Goal: Task Accomplishment & Management: Manage account settings

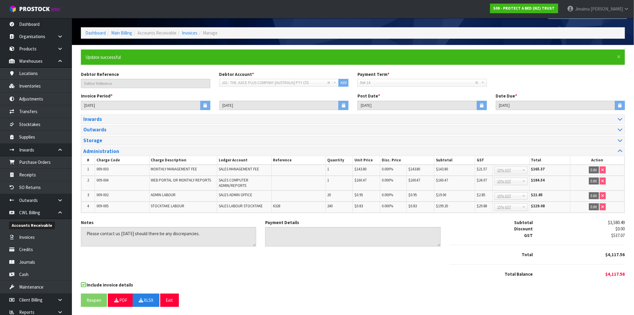
scroll to position [20, 0]
click at [188, 32] on link "Invoices" at bounding box center [190, 33] width 16 height 6
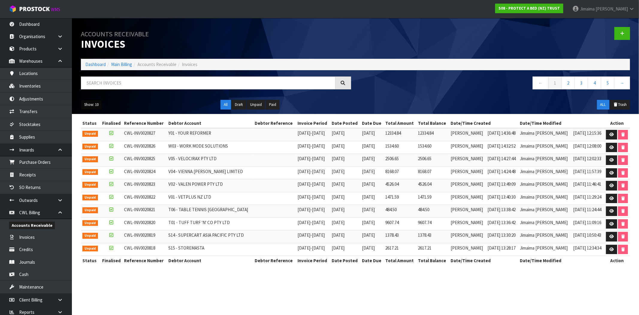
click at [91, 101] on button "Show: 10" at bounding box center [91, 105] width 21 height 10
click at [93, 138] on link "50" at bounding box center [104, 140] width 47 height 8
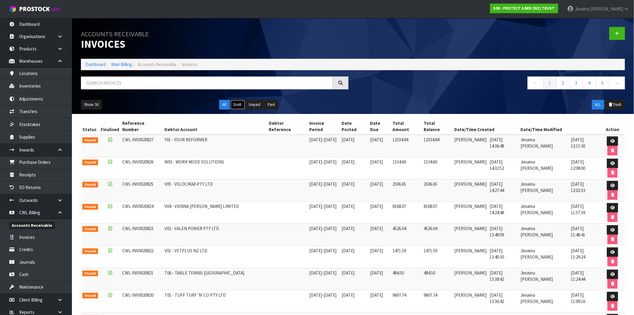
click at [238, 108] on button "Draft" at bounding box center [237, 105] width 15 height 10
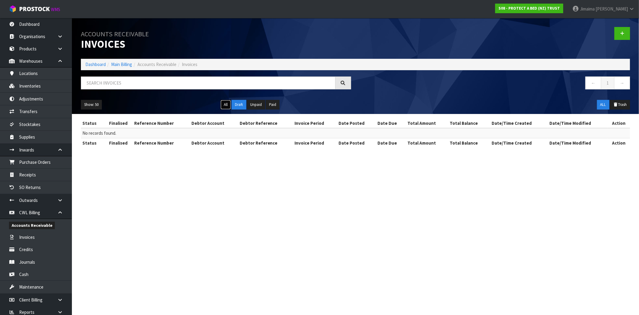
click at [223, 103] on button "All" at bounding box center [225, 105] width 10 height 10
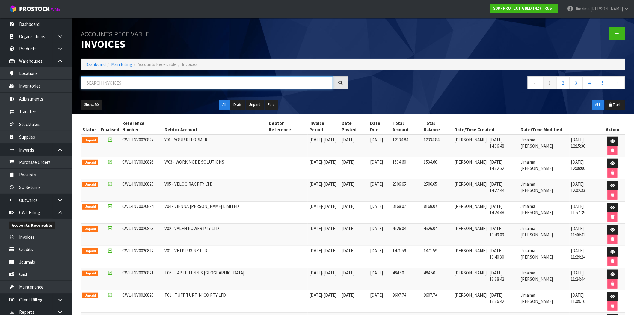
click at [211, 80] on input "text" at bounding box center [207, 82] width 252 height 13
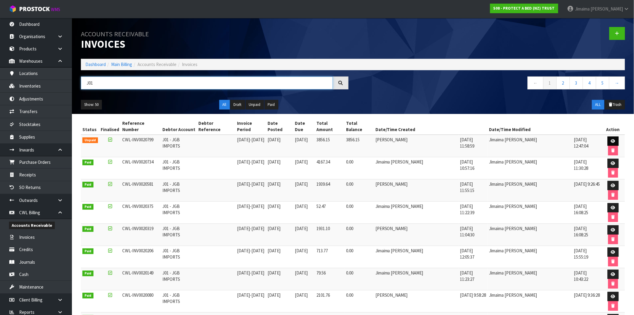
type input "J01"
click at [610, 136] on link at bounding box center [613, 141] width 11 height 10
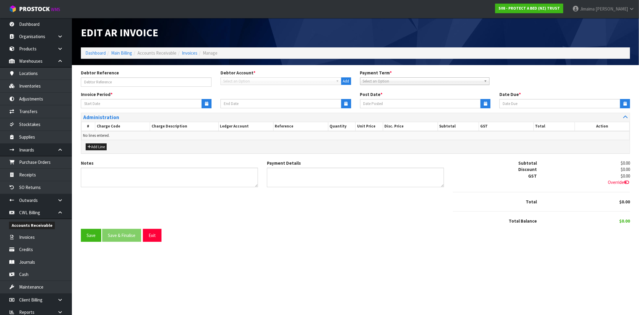
type input "25/08/2025"
type input "31/08/2025"
type input "20/09/2025"
type textarea "Please contact us within 7 days should there be any discrepancies."
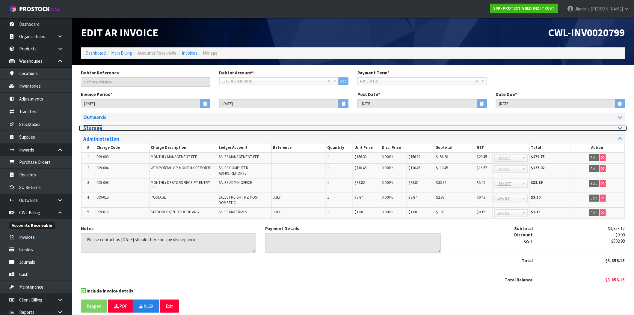
click at [113, 129] on h3 "Storage" at bounding box center [215, 128] width 265 height 6
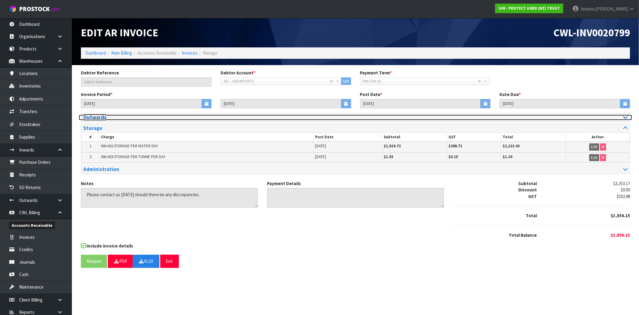
click at [116, 119] on h3 "Outwards" at bounding box center [217, 117] width 268 height 6
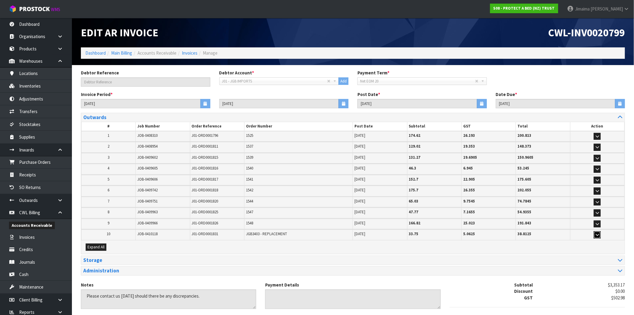
click at [598, 233] on icon "button" at bounding box center [597, 234] width 3 height 4
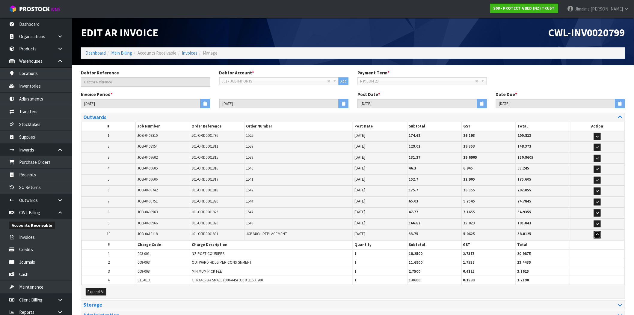
click at [598, 233] on icon "button" at bounding box center [597, 234] width 3 height 4
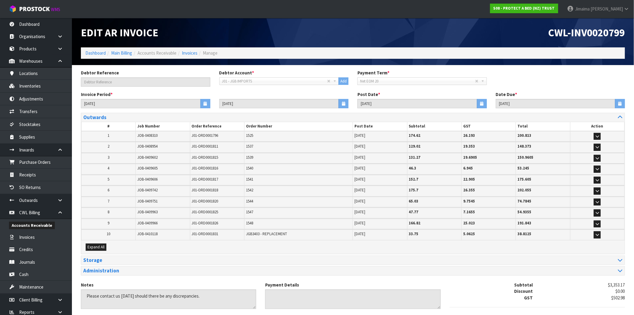
click at [335, 203] on td "1544" at bounding box center [298, 202] width 109 height 10
click at [100, 52] on link "Dashboard" at bounding box center [95, 53] width 20 height 6
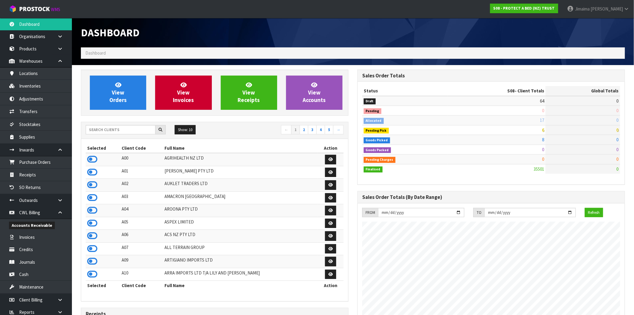
scroll to position [454, 277]
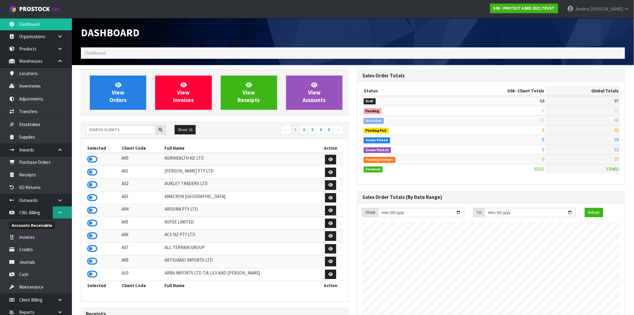
click at [59, 208] on link at bounding box center [62, 212] width 19 height 12
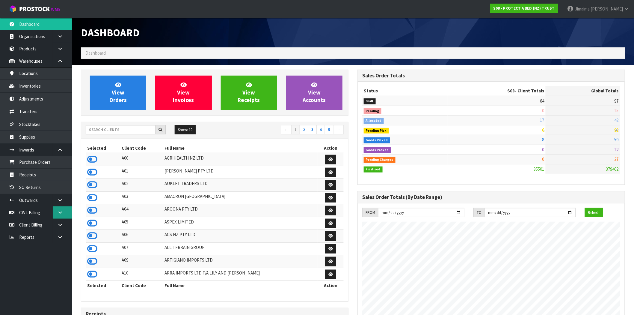
click at [59, 217] on link at bounding box center [62, 212] width 19 height 12
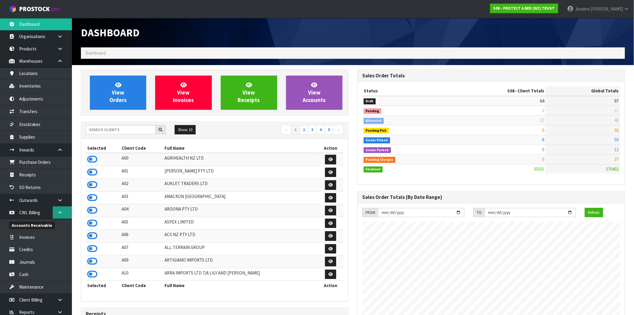
click at [56, 216] on link at bounding box center [62, 212] width 19 height 12
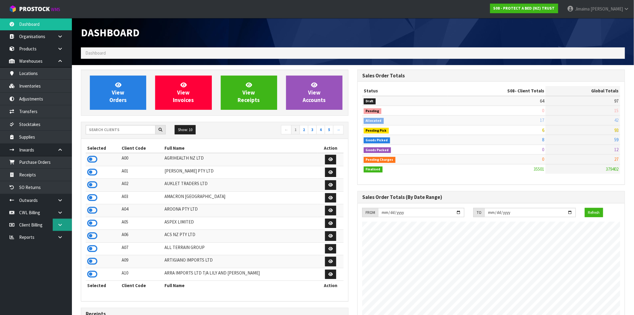
drag, startPoint x: 58, startPoint y: 223, endPoint x: 50, endPoint y: 241, distance: 20.0
click at [58, 223] on icon at bounding box center [60, 224] width 6 height 4
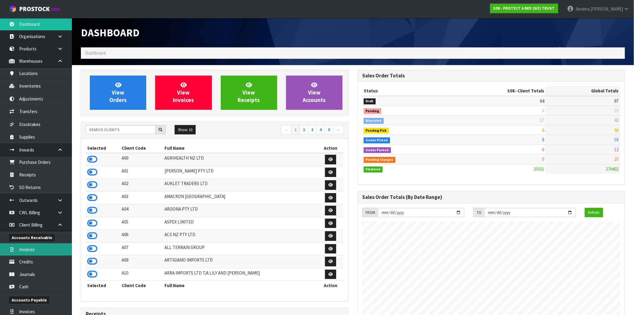
drag, startPoint x: 36, startPoint y: 250, endPoint x: 109, endPoint y: 189, distance: 94.9
click at [36, 250] on link "Invoices" at bounding box center [36, 249] width 72 height 12
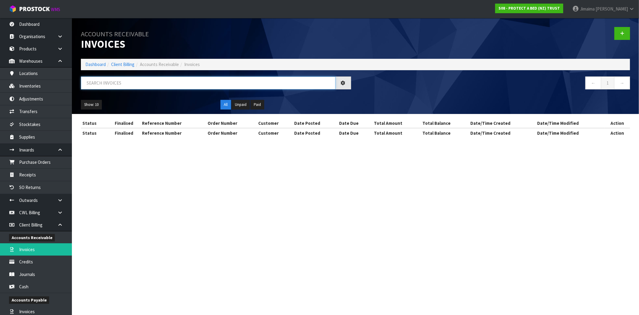
click at [137, 84] on input "text" at bounding box center [208, 82] width 255 height 13
paste input "INV0048666"
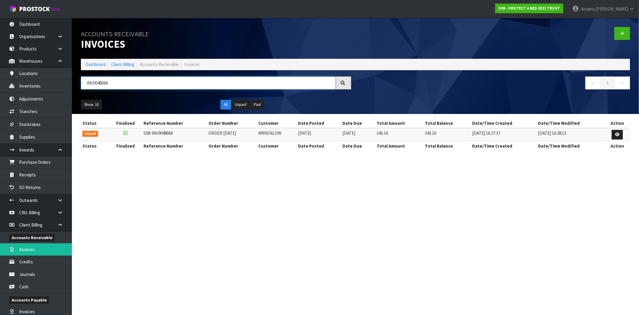
type input "INV0048666"
click at [276, 134] on td "MRRENLOW" at bounding box center [277, 134] width 40 height 13
copy td "MRRENLOW"
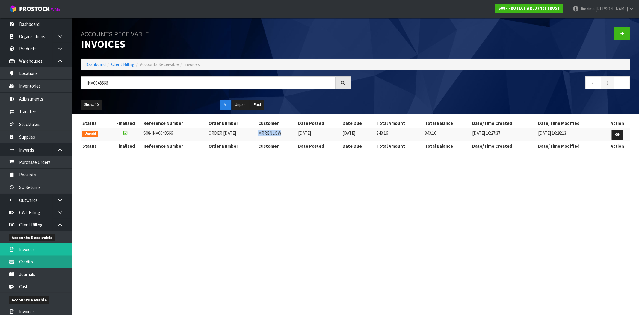
click at [40, 262] on link "Credits" at bounding box center [36, 261] width 72 height 12
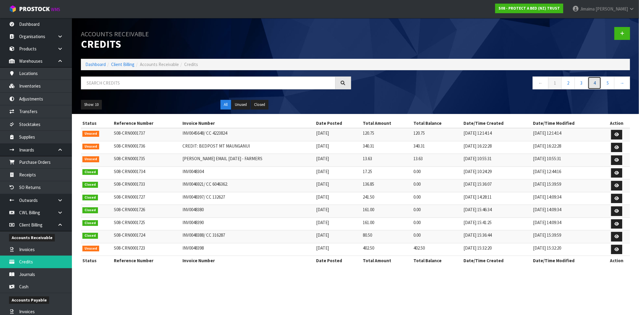
click at [589, 85] on link "4" at bounding box center [594, 82] width 13 height 13
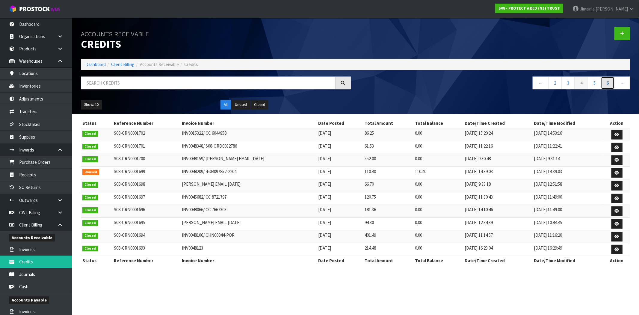
click at [603, 85] on link "6" at bounding box center [607, 82] width 13 height 13
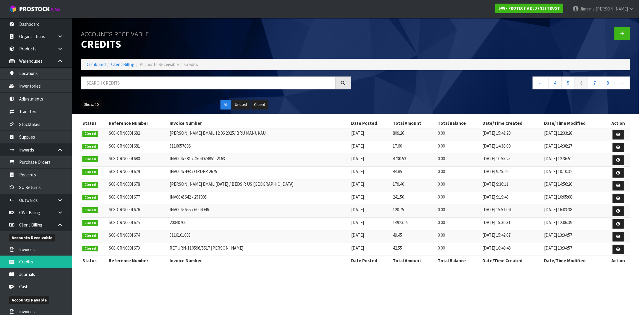
click at [94, 106] on button "Show: 10" at bounding box center [91, 105] width 21 height 10
click at [95, 138] on link "50" at bounding box center [104, 140] width 47 height 8
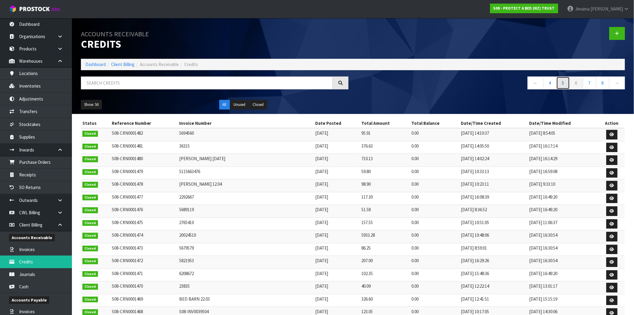
click at [564, 86] on link "5" at bounding box center [562, 82] width 13 height 13
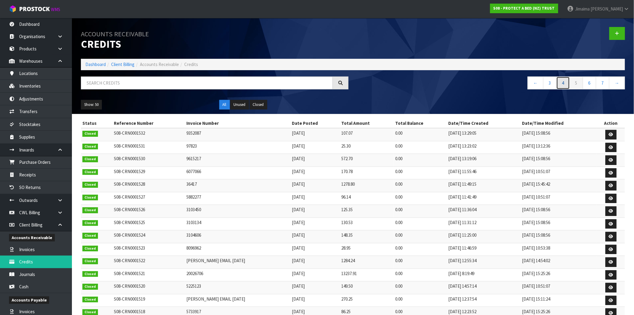
click at [566, 78] on link "4" at bounding box center [562, 82] width 13 height 13
click at [561, 83] on link "3" at bounding box center [562, 82] width 13 height 13
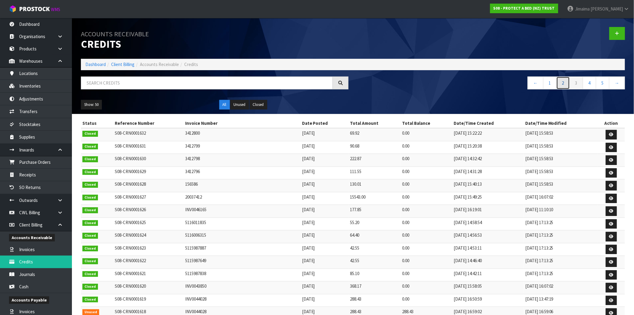
click at [565, 79] on link "2" at bounding box center [562, 82] width 13 height 13
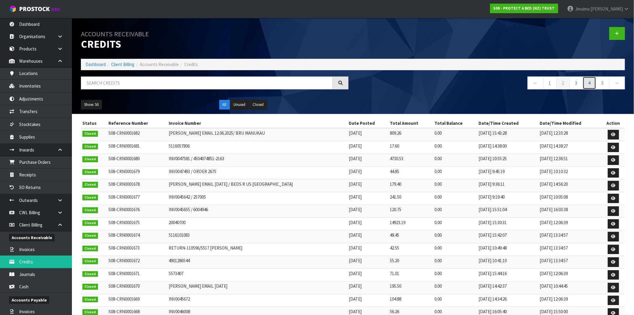
click at [586, 82] on link "4" at bounding box center [589, 82] width 13 height 13
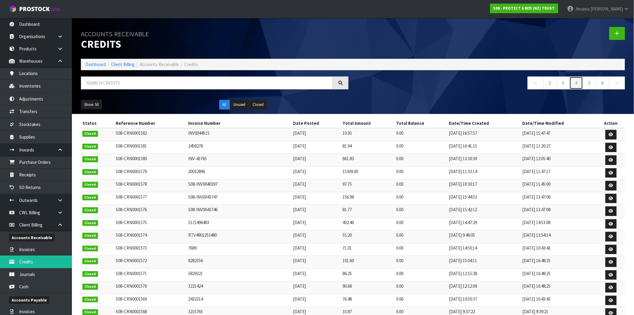
click at [574, 87] on link "4" at bounding box center [575, 82] width 13 height 13
click at [588, 83] on link "5" at bounding box center [589, 82] width 13 height 13
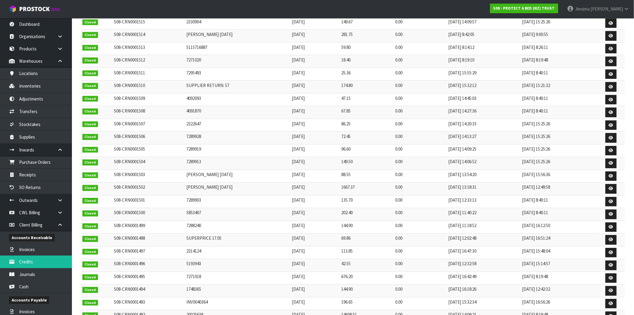
scroll to position [388, 0]
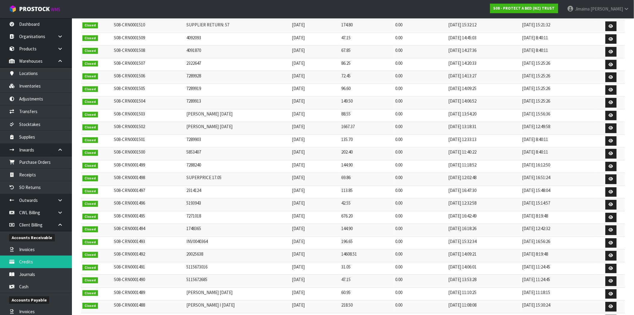
click at [539, 118] on td "26/06/2024 15:56:36" at bounding box center [559, 115] width 76 height 13
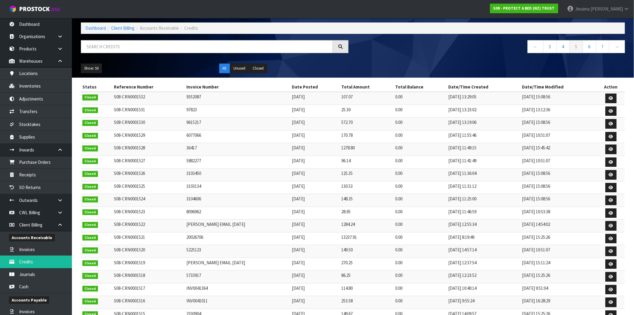
scroll to position [0, 0]
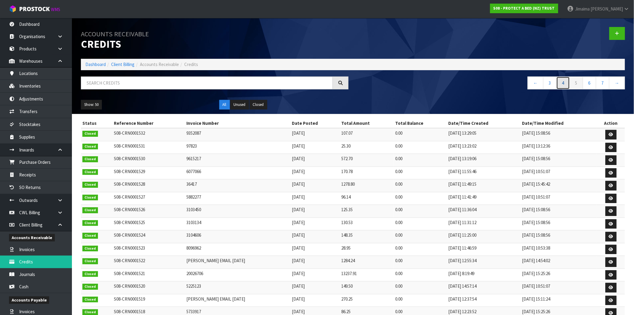
click at [565, 82] on link "4" at bounding box center [562, 82] width 13 height 13
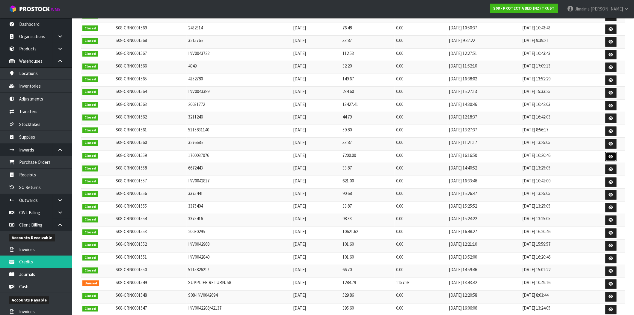
click at [612, 158] on icon at bounding box center [611, 157] width 4 height 4
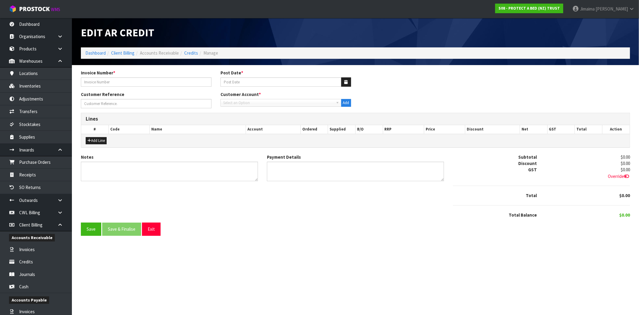
type input "1700037076"
type input "16/09/2024"
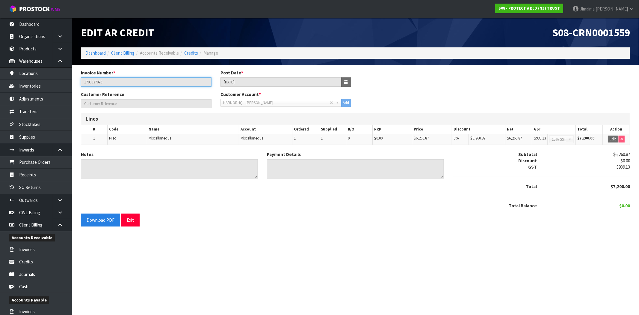
drag, startPoint x: 88, startPoint y: 81, endPoint x: 94, endPoint y: 82, distance: 6.4
click at [94, 82] on input "1700037076" at bounding box center [146, 81] width 131 height 9
click at [105, 83] on input "1700037076" at bounding box center [146, 81] width 131 height 9
drag, startPoint x: 92, startPoint y: 52, endPoint x: 94, endPoint y: 60, distance: 8.3
click at [92, 52] on link "Dashboard" at bounding box center [95, 53] width 20 height 6
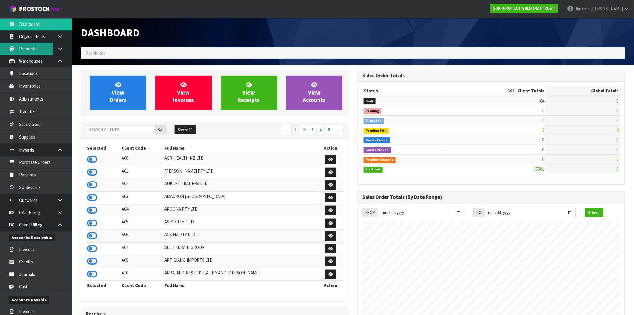
scroll to position [454, 277]
click at [36, 49] on link "Products" at bounding box center [36, 49] width 72 height 12
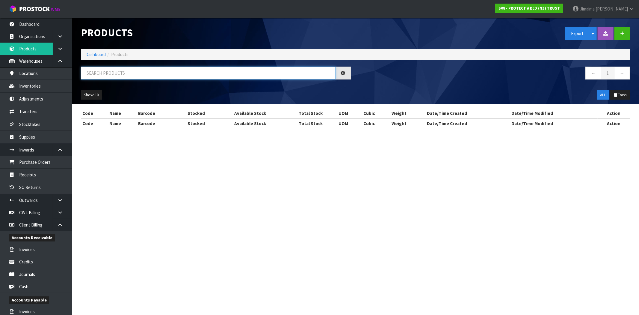
click at [128, 65] on div "Products Export Split button! SOH Summary Measurements Dangerous Goods Import P…" at bounding box center [355, 61] width 558 height 86
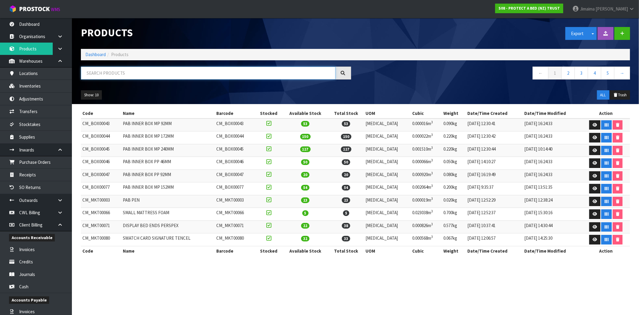
type input "l"
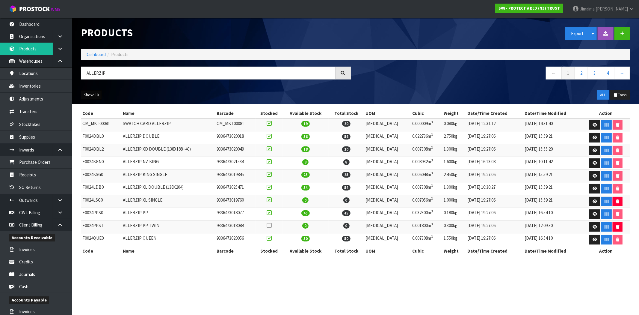
click at [98, 90] on button "Show: 10" at bounding box center [91, 95] width 21 height 10
drag, startPoint x: 99, startPoint y: 134, endPoint x: 158, endPoint y: 134, distance: 58.4
click at [100, 134] on link "50" at bounding box center [104, 130] width 47 height 8
click at [179, 179] on td "ALLERZIP KING SINGLE" at bounding box center [168, 175] width 94 height 13
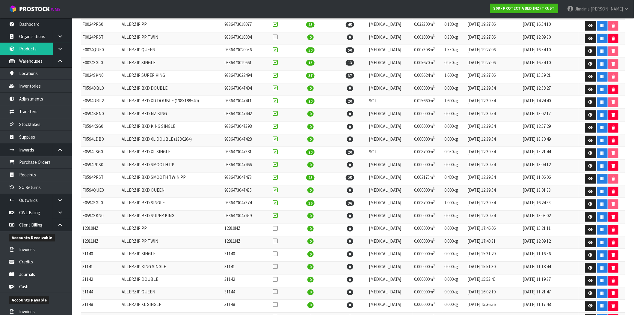
scroll to position [222, 0]
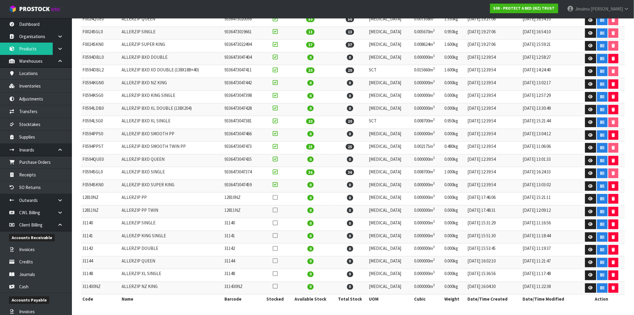
click at [174, 153] on tbody "CM_MKT00081 SWATCH CARD ALLERZIP CM_MKT00081 19 20 PCE 0.000009m 3 0.080kg 10/1…" at bounding box center [353, 96] width 544 height 395
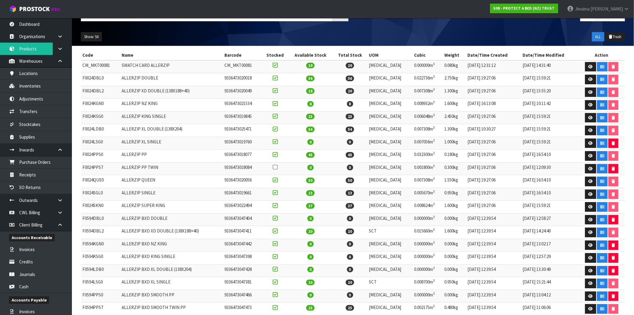
scroll to position [0, 0]
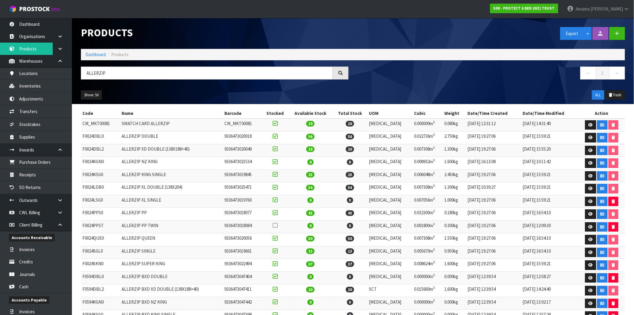
click at [286, 193] on td at bounding box center [275, 188] width 26 height 13
click at [261, 168] on td "9336473021534" at bounding box center [242, 163] width 39 height 13
click at [262, 178] on td "9336473019845" at bounding box center [242, 175] width 39 height 13
drag, startPoint x: 142, startPoint y: 70, endPoint x: 51, endPoint y: 74, distance: 91.2
click at [52, 74] on body "Toggle navigation ProStock WMS S08 - PROTECT A BED (NZ) TRUST Jimaima Reiher Lo…" at bounding box center [317, 157] width 634 height 315
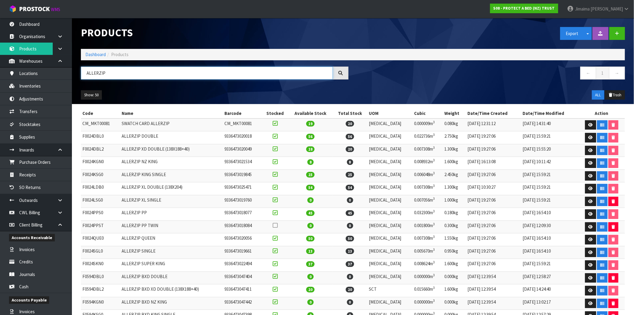
paste input "F0024LSG0"
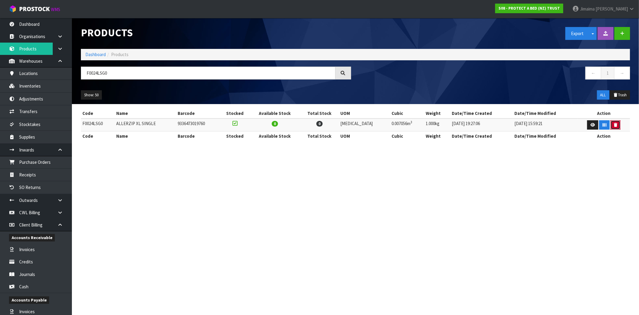
click at [612, 128] on button "button" at bounding box center [616, 125] width 10 height 10
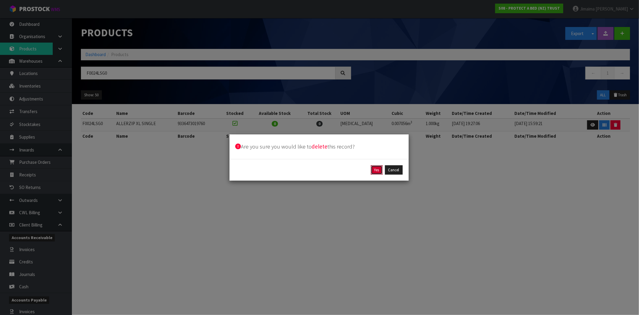
click at [375, 170] on button "Yes" at bounding box center [377, 170] width 12 height 10
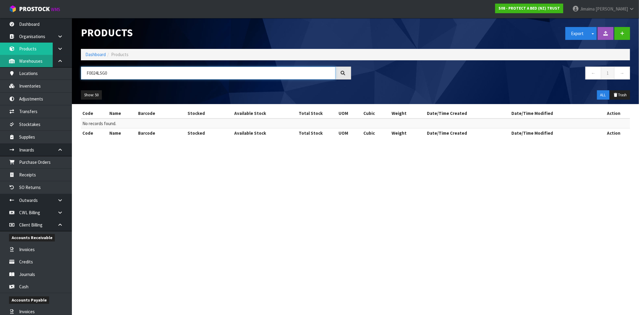
drag, startPoint x: 98, startPoint y: 69, endPoint x: 27, endPoint y: 65, distance: 70.5
click at [28, 68] on body "Toggle navigation ProStock WMS S08 - PROTECT A BED (NZ) TRUST Jimaima Reiher Lo…" at bounding box center [319, 157] width 639 height 315
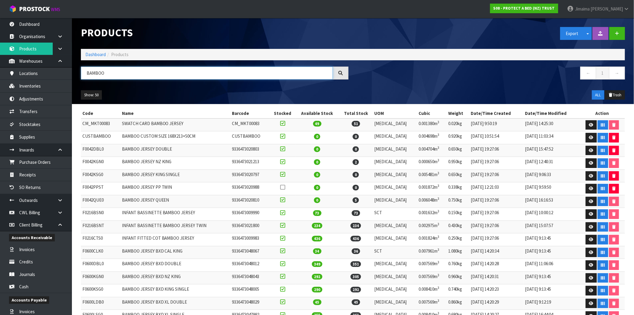
type input "BAMBOO"
click at [246, 191] on td "9336473020988" at bounding box center [250, 188] width 40 height 13
click at [92, 173] on td "F0042KSG0" at bounding box center [101, 175] width 40 height 13
copy td "F0042KSG0"
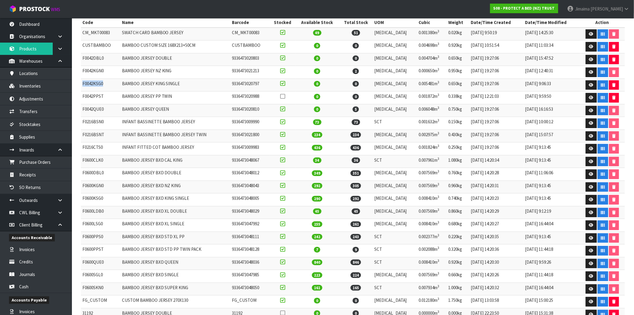
scroll to position [145, 0]
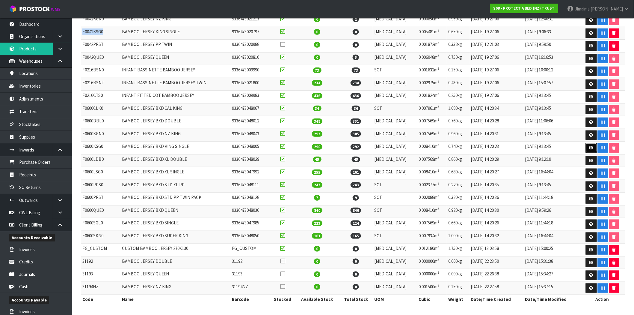
click at [586, 148] on link at bounding box center [591, 148] width 11 height 10
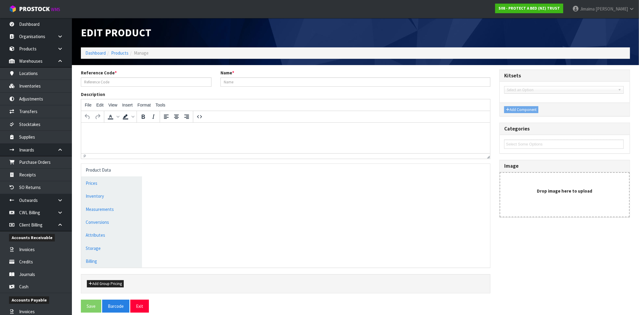
type input "F0600KSG0"
type input "BAMBOO JERSEY BXD KING SINGLE"
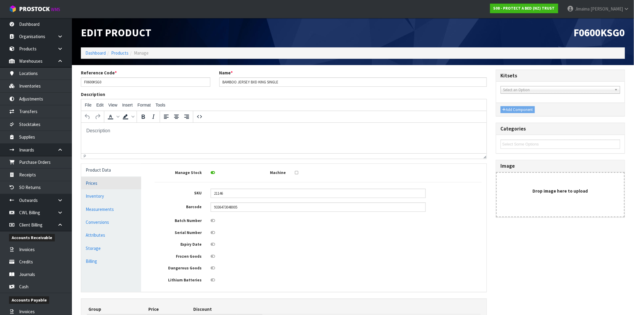
click at [108, 187] on link "Prices" at bounding box center [111, 183] width 60 height 12
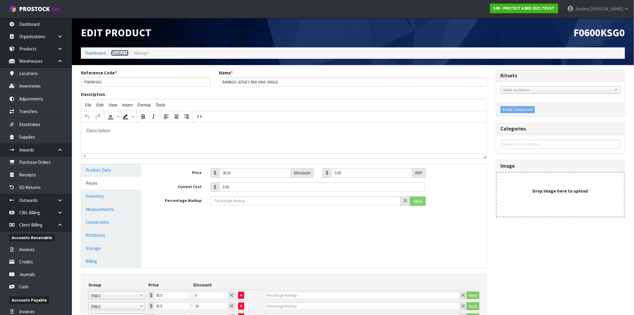
click at [120, 55] on link "Products" at bounding box center [119, 53] width 17 height 6
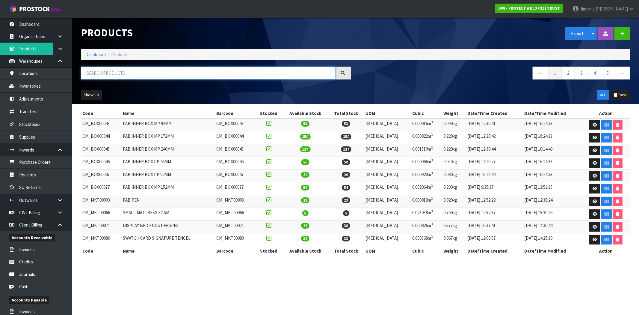
click at [101, 71] on input "text" at bounding box center [208, 73] width 255 height 13
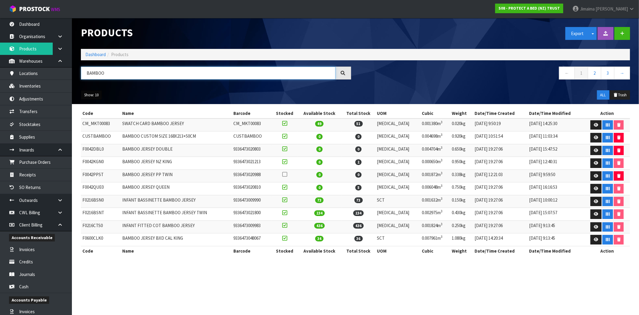
type input "BAMBOO"
click at [88, 98] on button "Show: 10" at bounding box center [91, 95] width 21 height 10
drag, startPoint x: 92, startPoint y: 129, endPoint x: 118, endPoint y: 130, distance: 25.5
click at [93, 129] on link "50" at bounding box center [104, 130] width 47 height 8
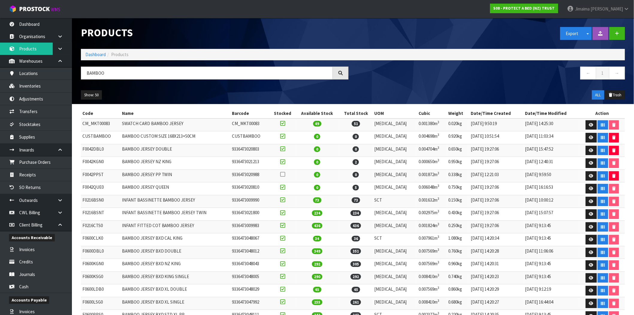
click at [178, 197] on td "INFANT BASSINETTE BAMBOO JERSEY" at bounding box center [175, 201] width 110 height 13
click at [242, 150] on td "9336473020803" at bounding box center [250, 150] width 40 height 13
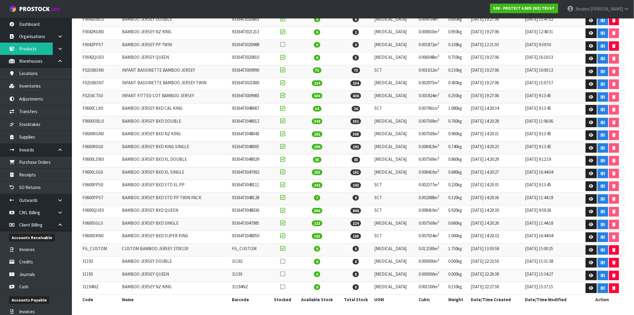
scroll to position [76, 0]
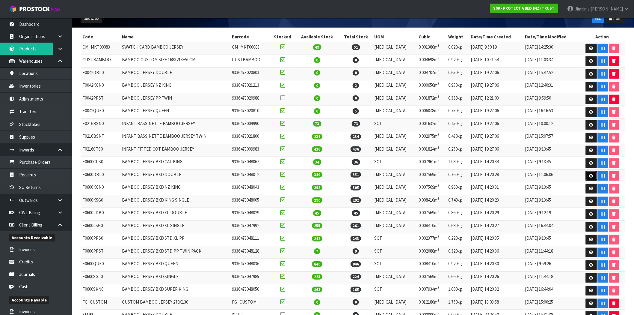
click at [586, 175] on link at bounding box center [591, 176] width 11 height 10
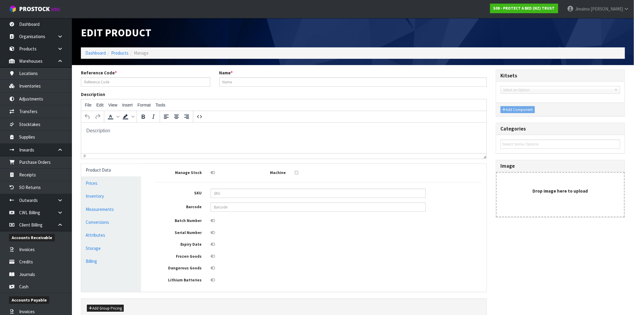
type input "F0600DBL0"
type input "BAMBOO JERSEY BXD DOUBLE"
type input "21147"
type input "9336473048012"
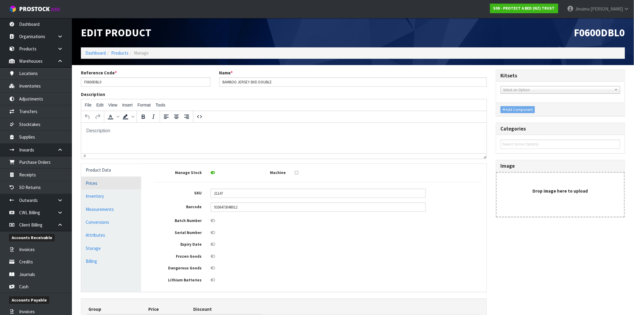
click at [97, 186] on link "Prices" at bounding box center [111, 183] width 60 height 12
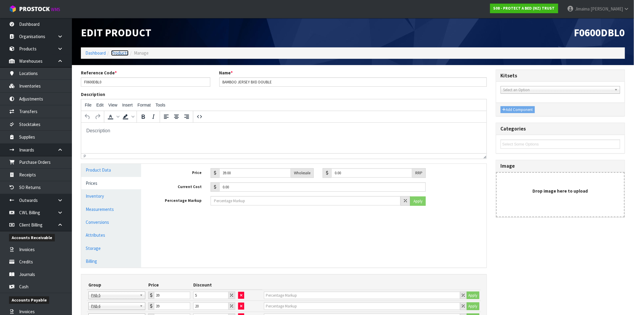
click at [117, 52] on link "Products" at bounding box center [119, 53] width 17 height 6
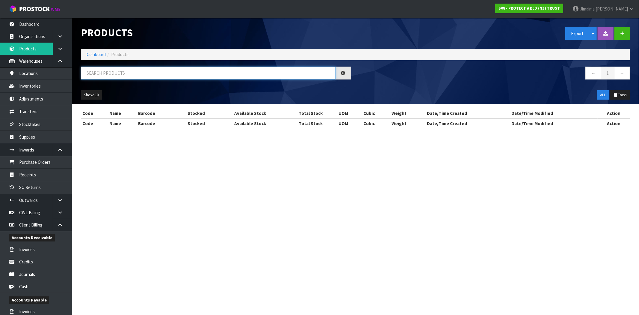
drag, startPoint x: 126, startPoint y: 78, endPoint x: 168, endPoint y: 10, distance: 79.6
click at [126, 77] on input "text" at bounding box center [208, 73] width 255 height 13
paste input "F0042DBL0"
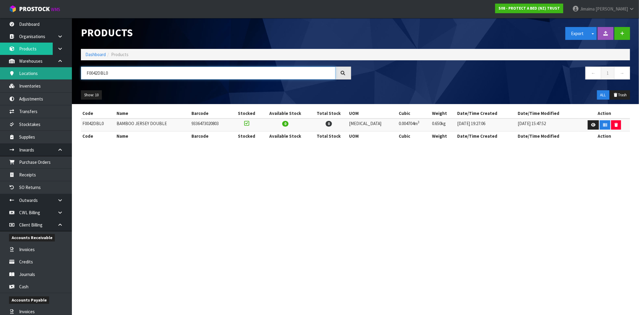
drag, startPoint x: 124, startPoint y: 75, endPoint x: 11, endPoint y: 71, distance: 113.6
click at [16, 73] on body "Toggle navigation ProStock WMS S08 - PROTECT A BED (NZ) TRUST Jimaima Reiher Lo…" at bounding box center [319, 157] width 639 height 315
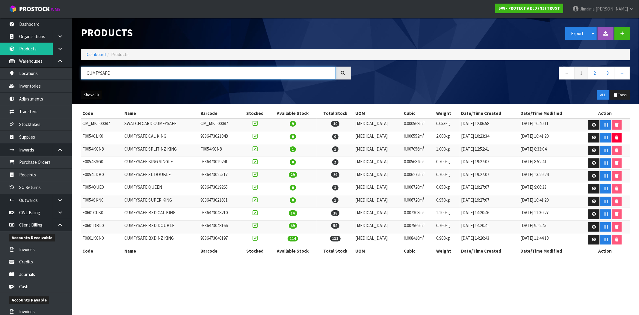
type input "CUMFYSAFE"
click at [89, 96] on button "Show: 10" at bounding box center [91, 95] width 21 height 10
click at [97, 129] on link "50" at bounding box center [104, 130] width 47 height 8
click at [164, 154] on td "CUMFYSAFE SPLIT NZ KING" at bounding box center [161, 150] width 76 height 13
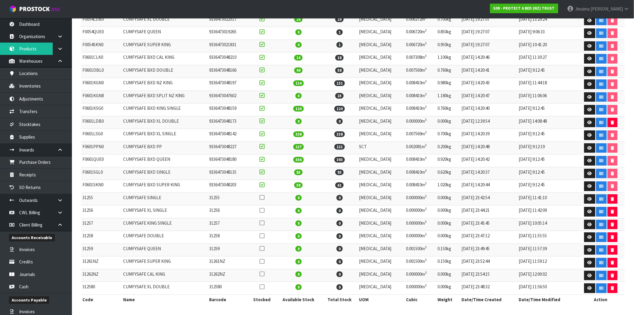
scroll to position [47, 0]
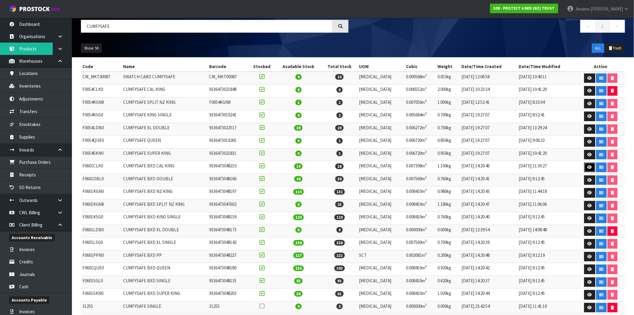
click at [584, 164] on link at bounding box center [589, 167] width 11 height 10
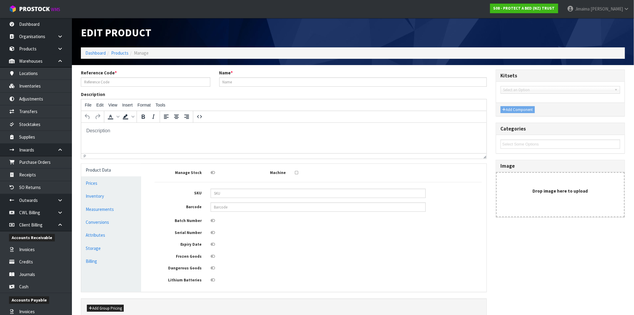
type input "F0601CLK0"
type input "CUMFYSAFE BXD CAL KING"
type input "21166"
type input "9336473048210"
type input "97.50"
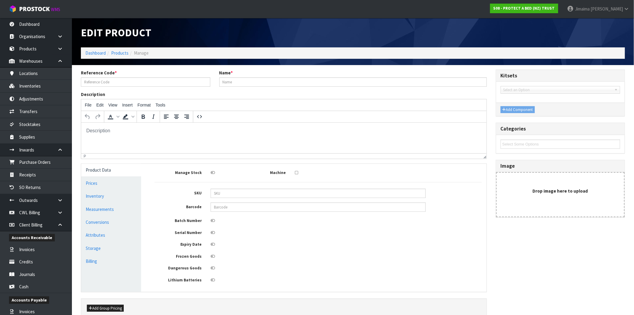
type input "0.00"
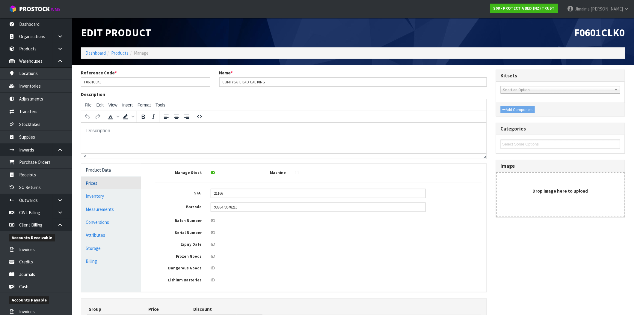
click at [98, 186] on link "Prices" at bounding box center [111, 183] width 60 height 12
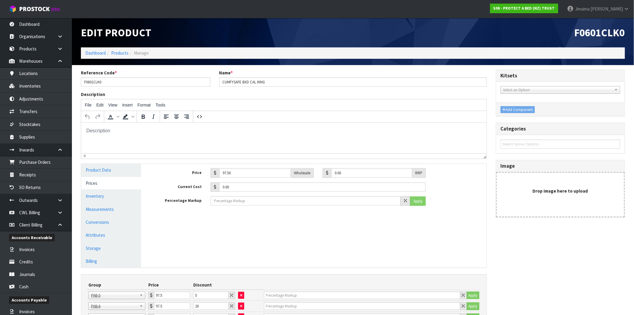
click at [116, 56] on ol "Dashboard Products Manage" at bounding box center [353, 52] width 544 height 11
click at [117, 54] on link "Products" at bounding box center [119, 53] width 17 height 6
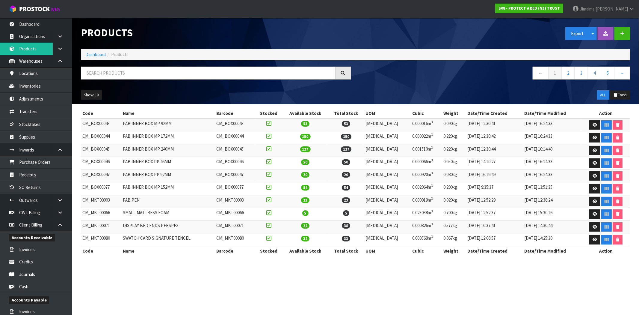
click at [114, 65] on div "Products Export Split button! SOH Summary Measurements Dangerous Goods Import P…" at bounding box center [355, 61] width 558 height 86
click at [109, 69] on input "text" at bounding box center [208, 73] width 255 height 13
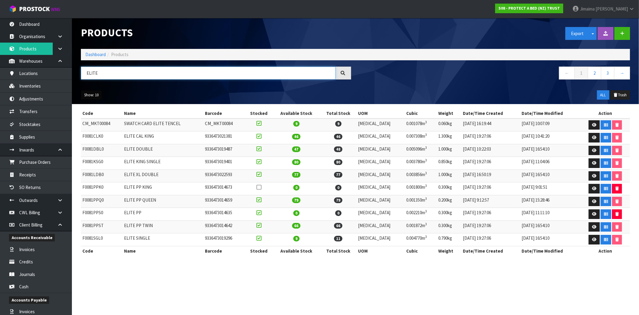
type input "ELITE"
click at [89, 92] on button "Show: 10" at bounding box center [91, 95] width 21 height 10
click at [93, 127] on link "50" at bounding box center [104, 130] width 47 height 8
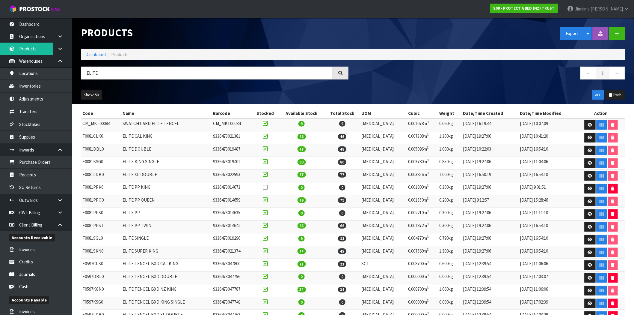
click at [140, 212] on td "ELITE PP" at bounding box center [166, 214] width 90 height 13
copy td "PP"
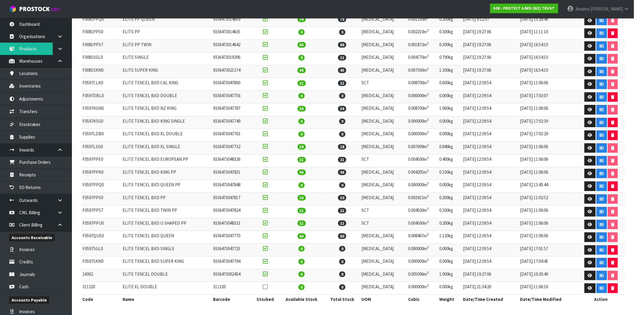
scroll to position [183, 0]
click at [86, 197] on td "F0597PPS0" at bounding box center [101, 198] width 40 height 13
copy td "F0597PPS0"
drag, startPoint x: 587, startPoint y: 197, endPoint x: 580, endPoint y: 191, distance: 9.4
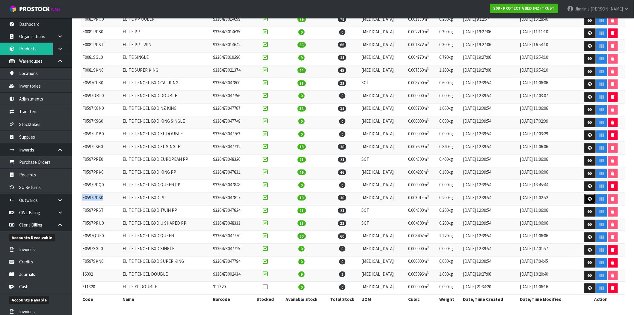
click at [588, 197] on icon at bounding box center [590, 199] width 4 height 4
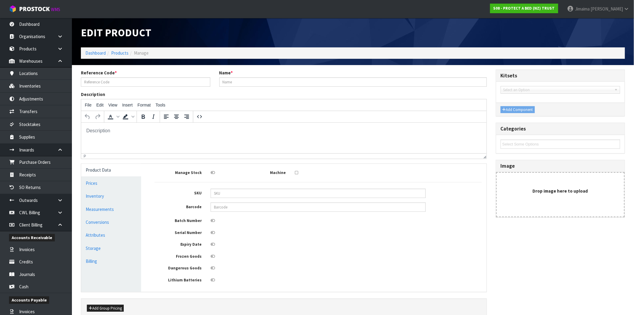
type input "F0597PPS0"
type input "ELITE TENCEL BXD PP"
type input "21190"
type input "9336473047817"
click at [104, 184] on link "Prices" at bounding box center [111, 183] width 60 height 12
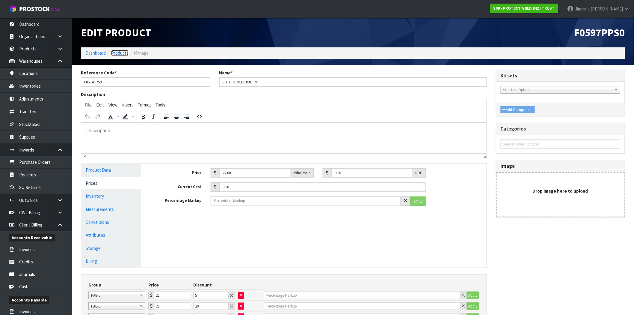
click at [117, 55] on link "Products" at bounding box center [119, 53] width 17 height 6
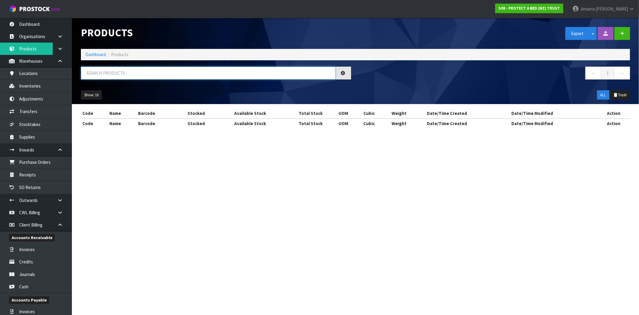
click at [116, 74] on input "text" at bounding box center [208, 73] width 255 height 13
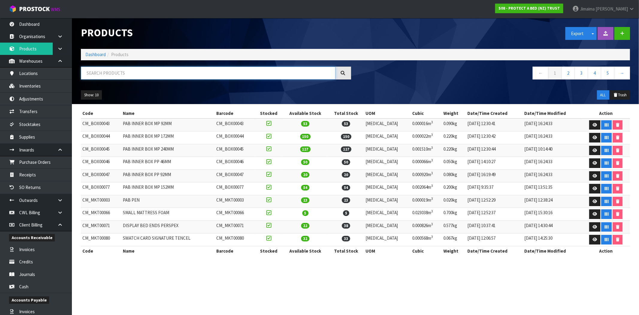
paste input "F0130LDB0"
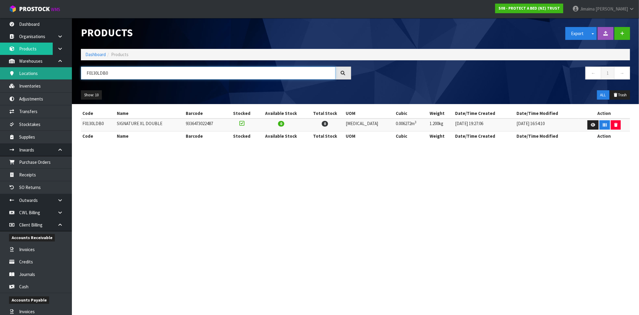
drag, startPoint x: 49, startPoint y: 74, endPoint x: 4, endPoint y: 71, distance: 45.1
click at [11, 72] on body "Toggle navigation ProStock WMS S08 - PROTECT A BED (NZ) TRUST Jimaima [PERSON_N…" at bounding box center [319, 157] width 639 height 315
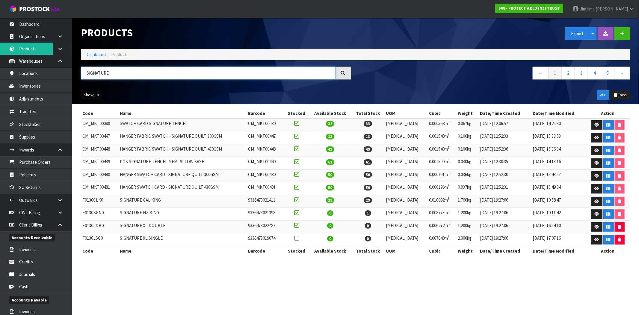
type input "SIGNATURE"
click at [90, 95] on button "Show: 10" at bounding box center [91, 95] width 21 height 10
drag, startPoint x: 95, startPoint y: 129, endPoint x: 155, endPoint y: 137, distance: 60.4
click at [95, 129] on link "50" at bounding box center [104, 130] width 47 height 8
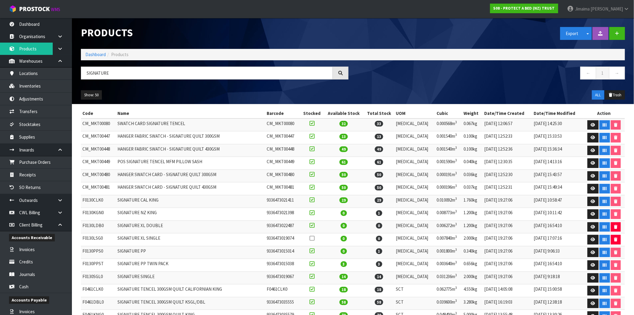
click at [193, 200] on td "SIGNATURE CAL KING" at bounding box center [190, 201] width 149 height 13
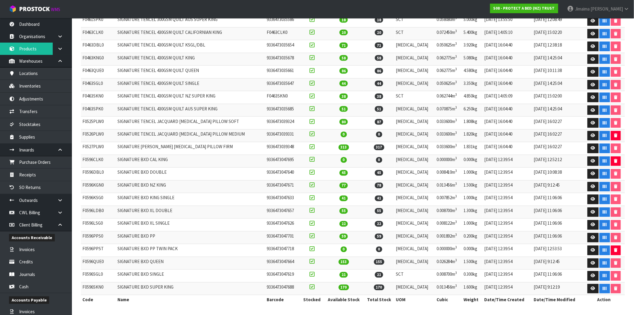
scroll to position [350, 0]
click at [94, 171] on td "F0596DBL0" at bounding box center [98, 173] width 35 height 13
click at [93, 171] on td "F0596DBL0" at bounding box center [98, 173] width 35 height 13
click at [591, 172] on icon at bounding box center [593, 173] width 4 height 4
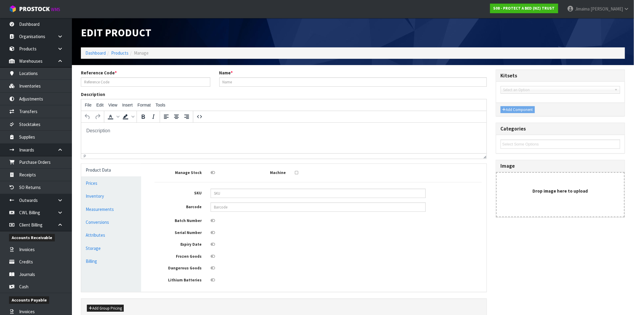
type input "F0596DBL0"
type input "SIGNATURE BXD DOUBLE"
type input "21090"
type input "9336473047640"
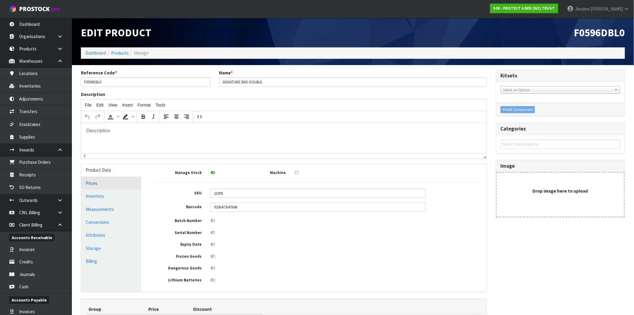
click at [97, 184] on link "Prices" at bounding box center [111, 183] width 60 height 12
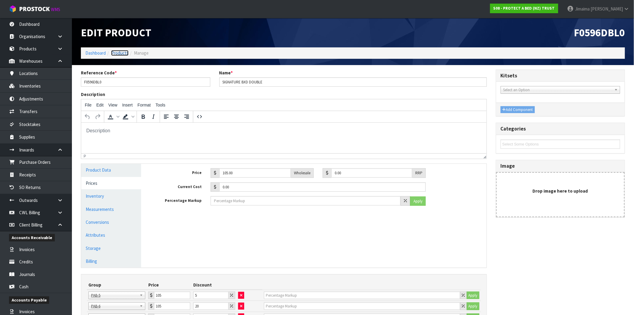
drag, startPoint x: 123, startPoint y: 53, endPoint x: 132, endPoint y: 60, distance: 11.2
click at [124, 53] on link "Products" at bounding box center [119, 53] width 17 height 6
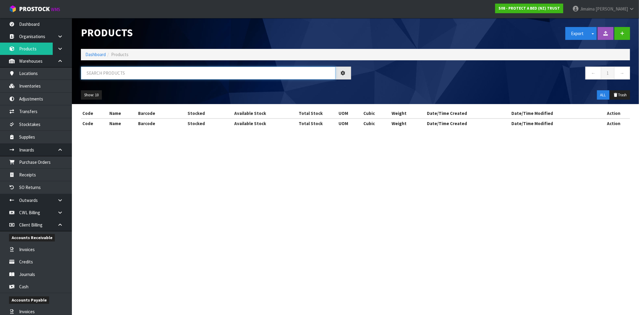
click at [117, 67] on input "text" at bounding box center [208, 73] width 255 height 13
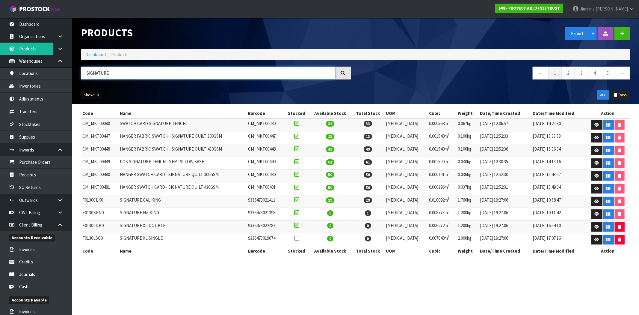
type input "SIGNATURE"
click at [95, 97] on button "Show: 10" at bounding box center [91, 95] width 21 height 10
click at [111, 132] on link "50" at bounding box center [104, 130] width 47 height 8
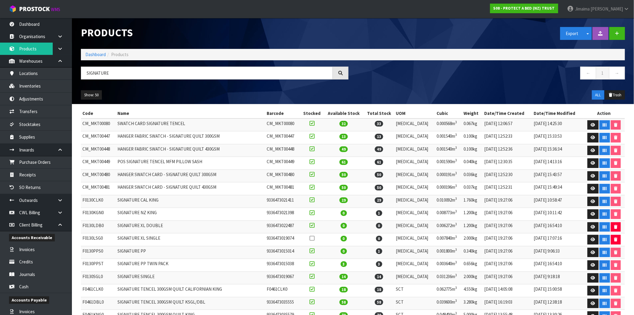
click at [184, 192] on td "HANGER SWATCH CARD - SIGNATURE QUILT 430GSM" at bounding box center [190, 188] width 149 height 13
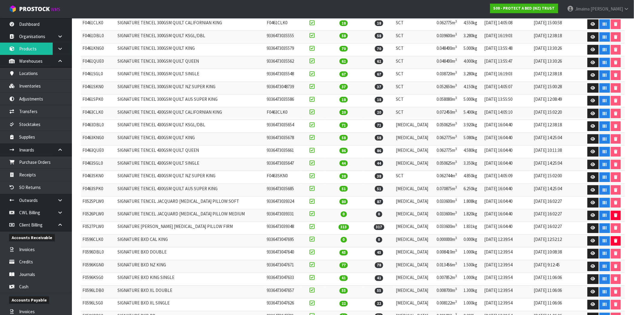
scroll to position [350, 0]
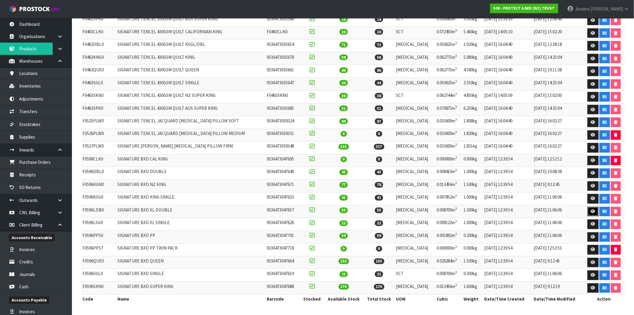
click at [592, 212] on icon at bounding box center [593, 211] width 4 height 4
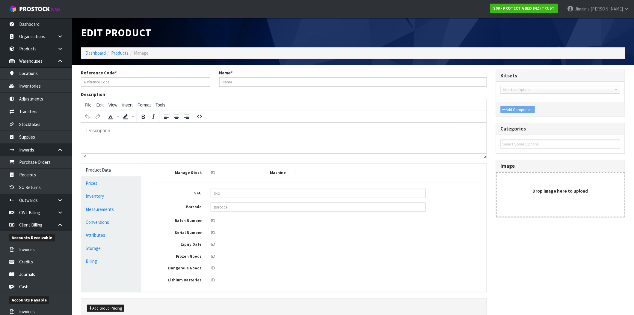
type input "F0596LDB0"
type input "SIGNATURE BXD XL DOUBLE"
type input "21091"
type input "9336473047657"
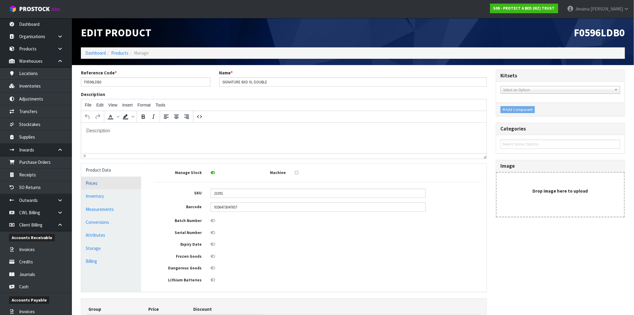
click at [99, 186] on link "Prices" at bounding box center [111, 183] width 60 height 12
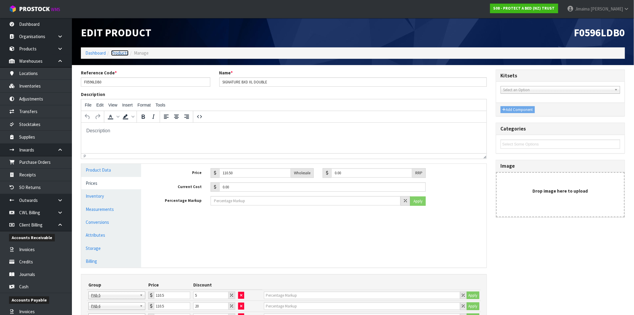
click at [123, 53] on link "Products" at bounding box center [119, 53] width 17 height 6
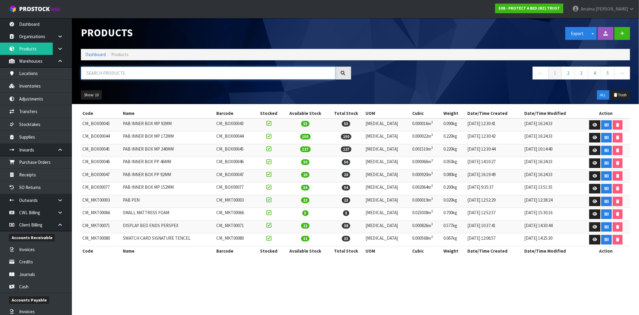
click at [98, 72] on input "text" at bounding box center [208, 73] width 255 height 13
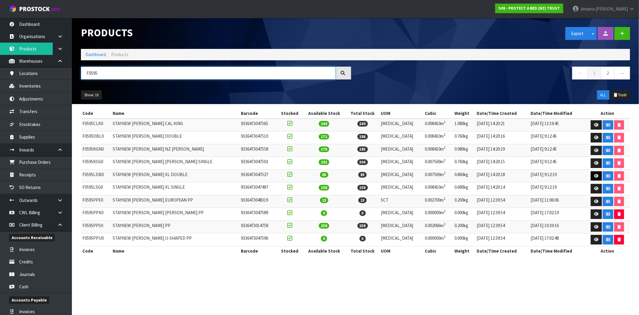
type input "F0595"
click at [591, 173] on link at bounding box center [596, 176] width 11 height 10
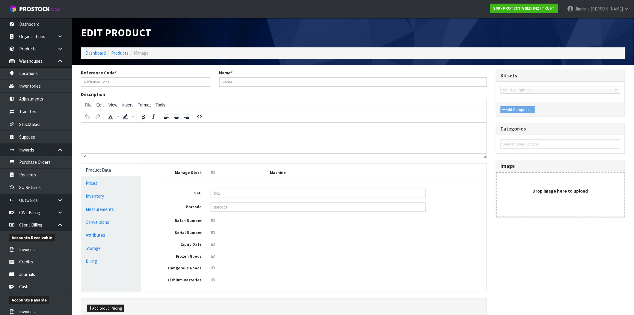
type input "F0595LDB0"
type input "STAYNEW TERRY BXD XL DOUBLE"
type input "21076"
type input "9336473047527"
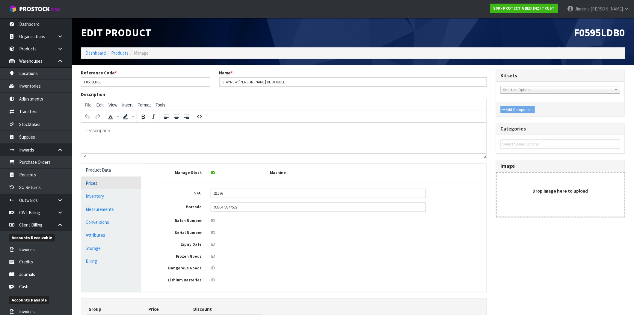
click at [100, 183] on link "Prices" at bounding box center [111, 183] width 60 height 12
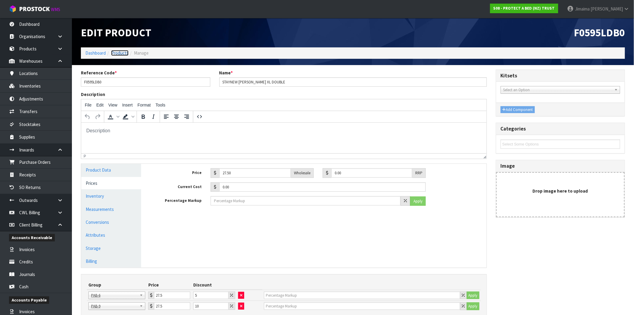
click at [124, 55] on link "Products" at bounding box center [119, 53] width 17 height 6
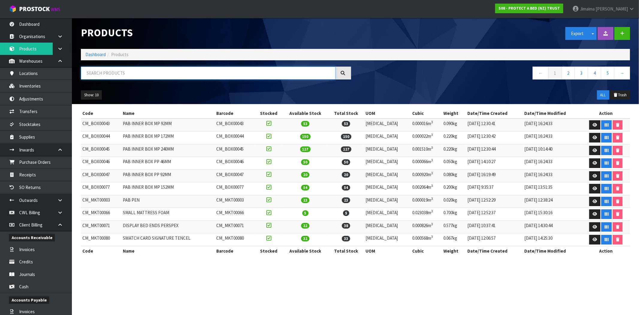
click at [144, 77] on input "text" at bounding box center [208, 73] width 255 height 13
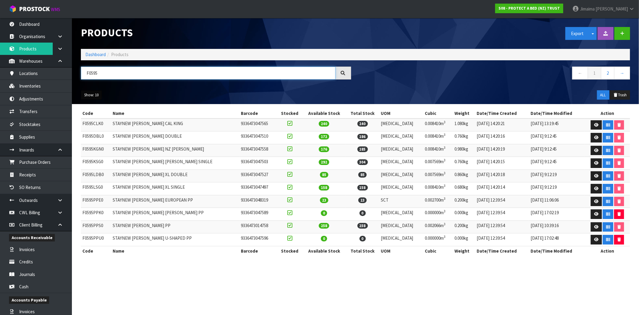
type input "F0595"
click at [95, 93] on button "Show: 10" at bounding box center [91, 95] width 21 height 10
click at [97, 120] on link "25" at bounding box center [104, 122] width 47 height 8
drag, startPoint x: 154, startPoint y: 163, endPoint x: 155, endPoint y: 166, distance: 3.1
click at [155, 165] on td "STAYNEW [PERSON_NAME] [PERSON_NAME] SINGLE" at bounding box center [175, 163] width 128 height 13
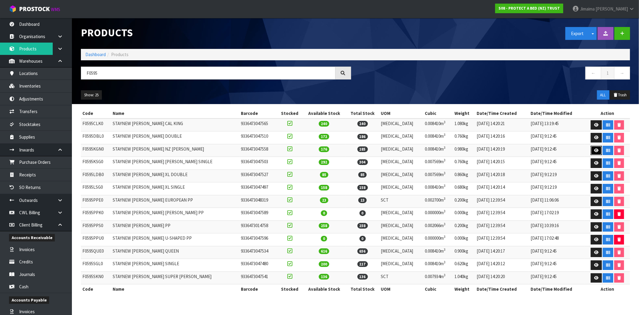
click at [591, 150] on link at bounding box center [596, 151] width 11 height 10
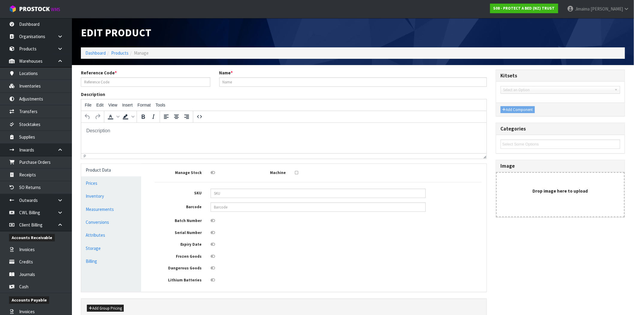
type input "F0595KGN0"
type input "STAYNEW TERRY BXD NZ KING"
type input "21079"
type input "9336473047558"
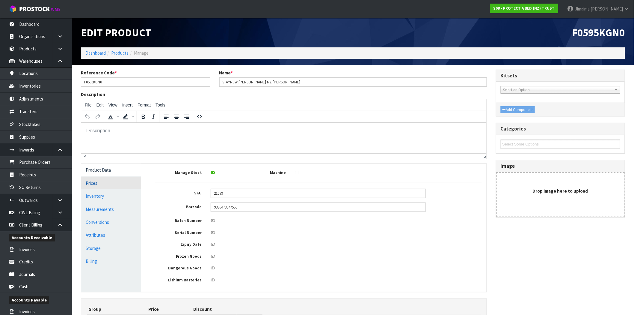
click at [100, 182] on link "Prices" at bounding box center [111, 183] width 60 height 12
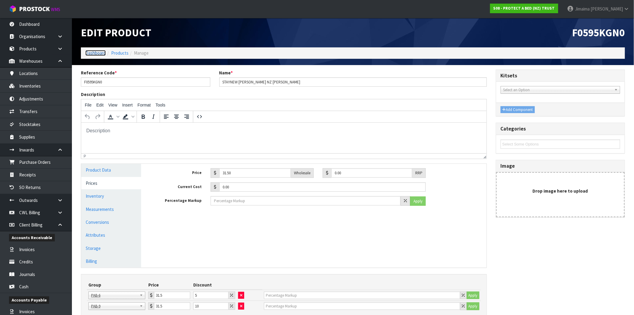
click at [101, 53] on link "Dashboard" at bounding box center [95, 53] width 20 height 6
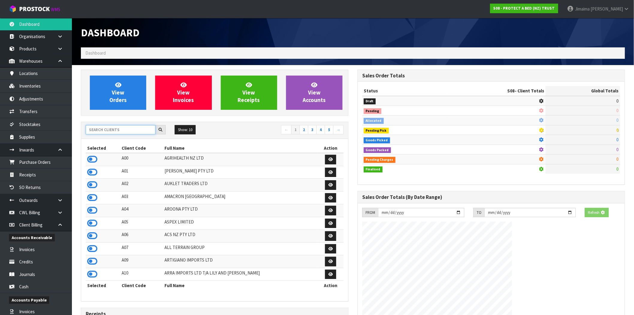
click at [105, 129] on input "text" at bounding box center [121, 129] width 70 height 9
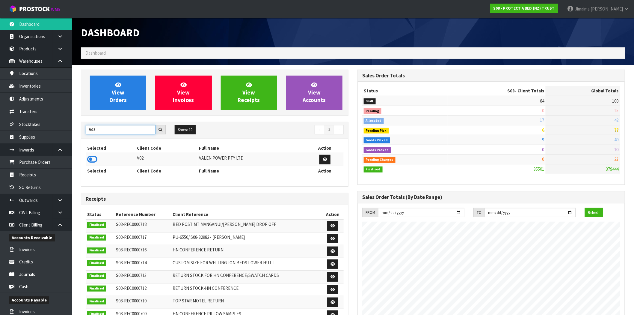
type input "V02"
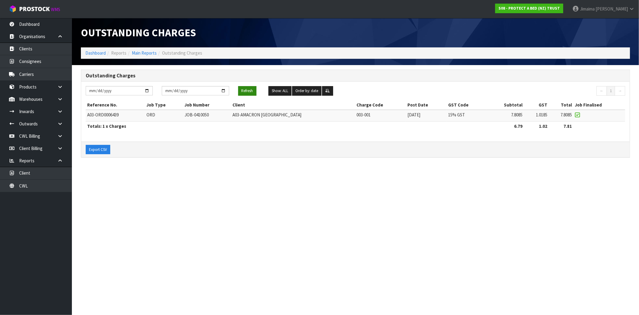
click at [254, 91] on button "Refresh" at bounding box center [247, 91] width 18 height 10
click at [255, 92] on button "Refresh" at bounding box center [247, 91] width 18 height 10
click at [322, 179] on section "Outstanding Charges Dashboard Reports Main Reports Outstanding Charges Outstand…" at bounding box center [319, 157] width 639 height 315
drag, startPoint x: 255, startPoint y: 91, endPoint x: 342, endPoint y: 150, distance: 104.7
click at [254, 91] on button "Refresh" at bounding box center [247, 91] width 18 height 10
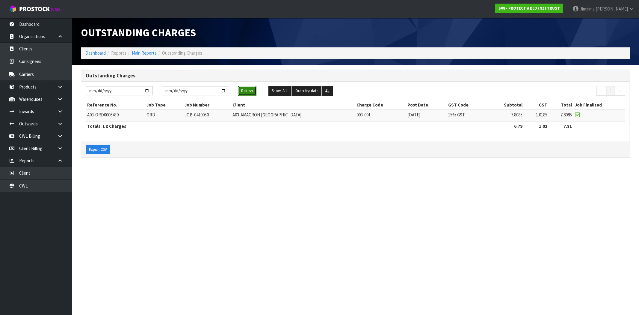
click at [247, 89] on button "Refresh" at bounding box center [247, 91] width 18 height 10
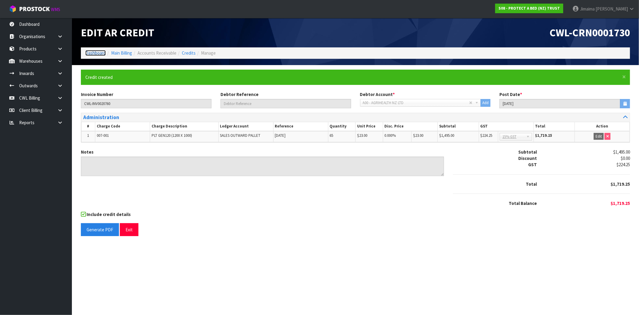
drag, startPoint x: 0, startPoint y: 0, endPoint x: 100, endPoint y: 62, distance: 118.0
click at [98, 53] on link "Dashboard" at bounding box center [95, 53] width 20 height 6
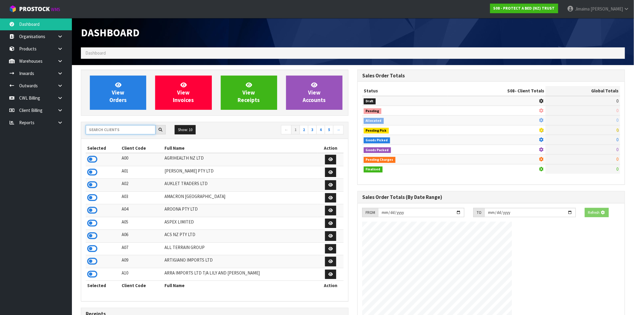
click at [116, 126] on input "text" at bounding box center [121, 129] width 70 height 9
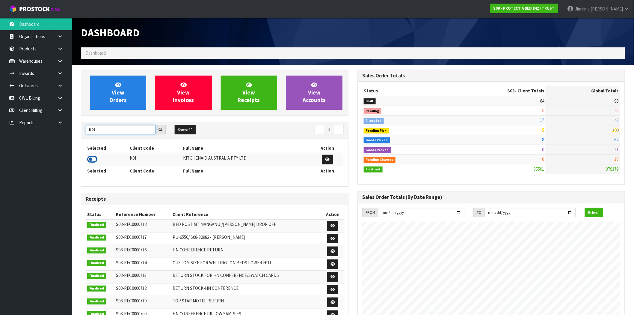
type input "K01"
click at [96, 158] on icon at bounding box center [92, 159] width 10 height 9
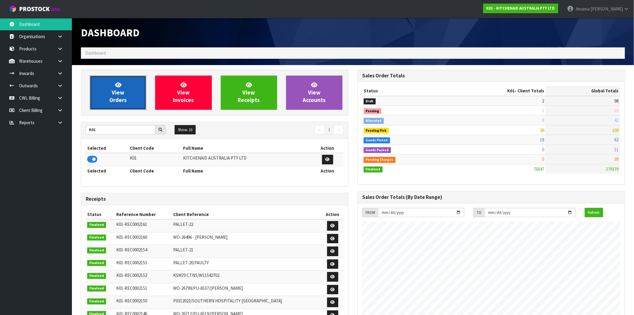
click at [117, 102] on span "View Orders" at bounding box center [117, 92] width 17 height 22
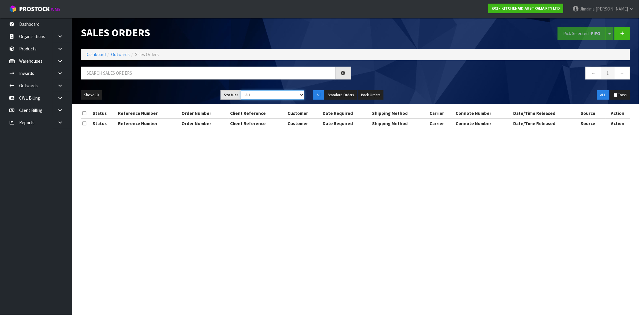
click at [260, 93] on select "Draft Pending Allocated Pending Pick Goods Picked Goods Packed Pending Charges …" at bounding box center [273, 94] width 64 height 9
select select "string:0"
click at [241, 90] on select "Draft Pending Allocated Pending Pick Goods Picked Goods Packed Pending Charges …" at bounding box center [273, 94] width 64 height 9
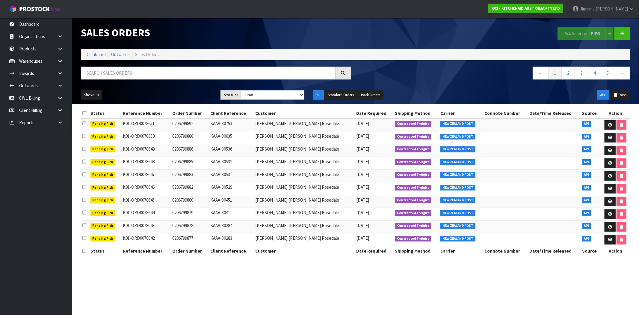
click at [102, 50] on ol "Dashboard Outwards Sales Orders" at bounding box center [355, 54] width 549 height 11
click at [96, 54] on link "Dashboard" at bounding box center [95, 55] width 20 height 6
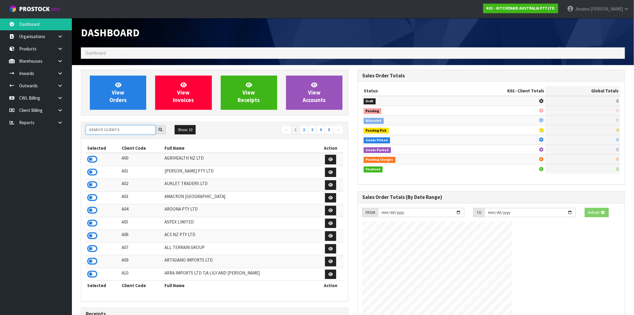
click at [121, 131] on input "text" at bounding box center [121, 129] width 70 height 9
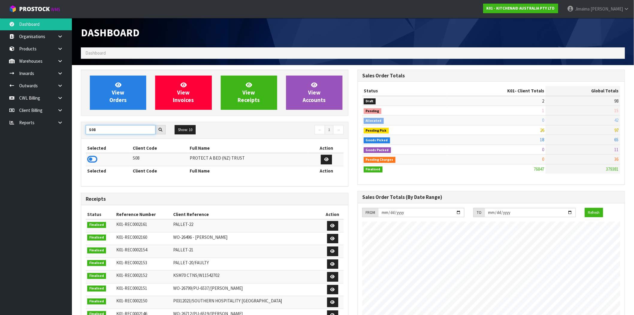
type input "S08"
click at [90, 162] on icon at bounding box center [92, 159] width 10 height 9
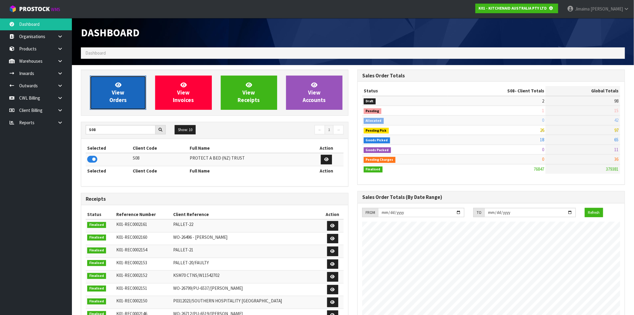
click at [126, 95] on link "View Orders" at bounding box center [118, 92] width 56 height 34
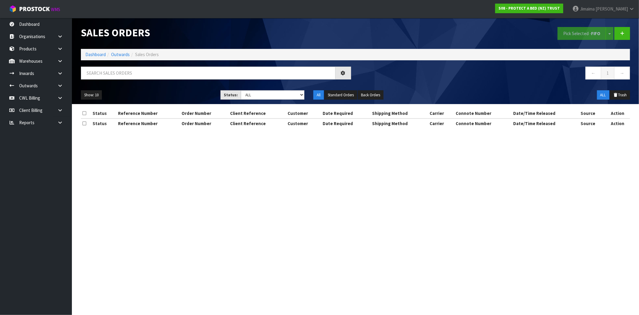
click at [114, 78] on div at bounding box center [215, 75] width 279 height 17
click at [114, 77] on input "text" at bounding box center [208, 73] width 255 height 13
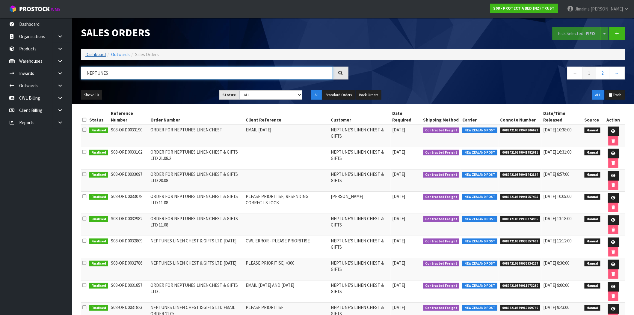
type input "NEPTUNES"
click at [98, 56] on link "Dashboard" at bounding box center [95, 55] width 20 height 6
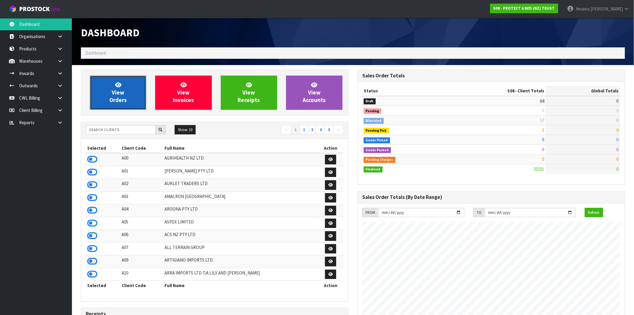
click at [112, 96] on span "View Orders" at bounding box center [117, 92] width 17 height 22
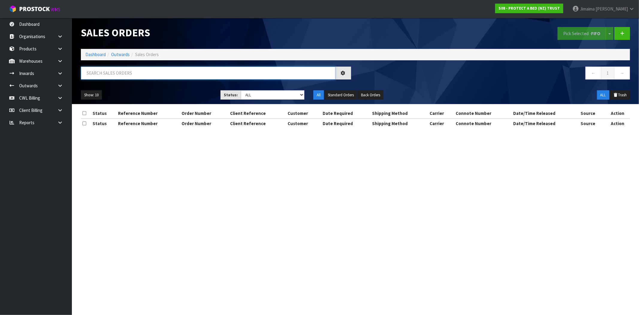
click at [154, 76] on input "text" at bounding box center [208, 73] width 255 height 13
type input "m"
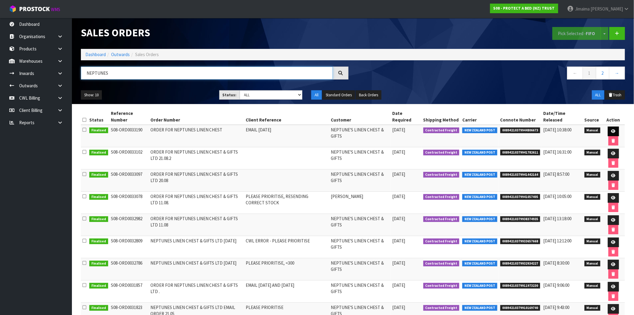
type input "NEPTUNES"
drag, startPoint x: 612, startPoint y: 128, endPoint x: 599, endPoint y: 129, distance: 12.3
click at [612, 128] on link at bounding box center [613, 131] width 11 height 10
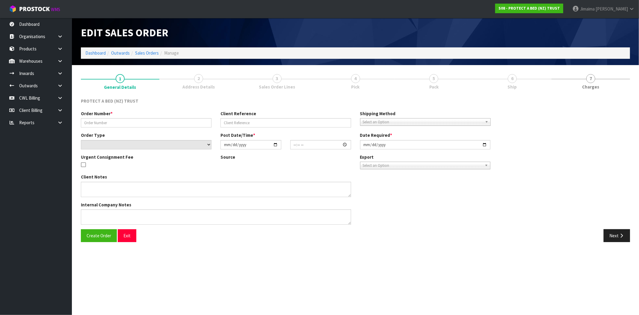
type input "ORDER FOR NEPTUNES LINEN CHEST"
type input "EMAIL 30.08.2025"
select select "number:0"
type input "[DATE]"
type input "08:35:00.000"
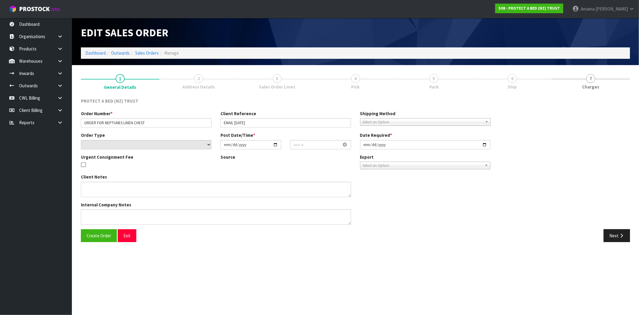
type input "[DATE]"
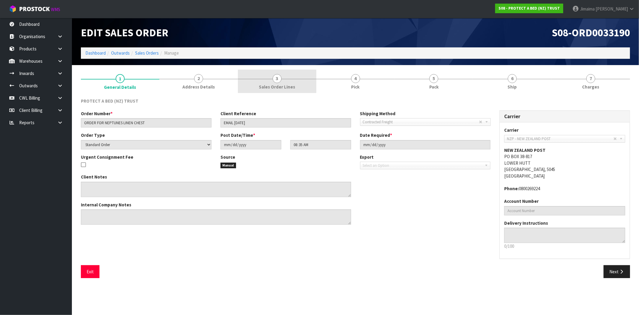
click at [271, 85] on span "Sales Order Lines" at bounding box center [277, 87] width 36 height 6
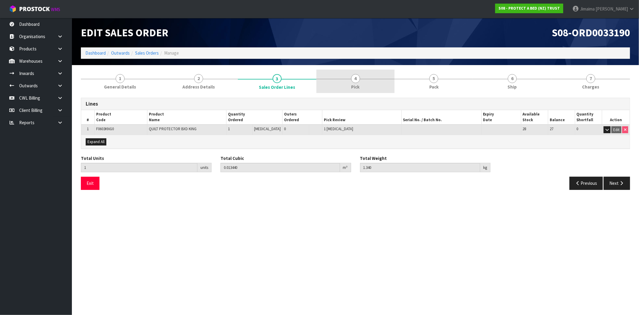
click at [372, 79] on link "4 Pick" at bounding box center [355, 82] width 78 height 24
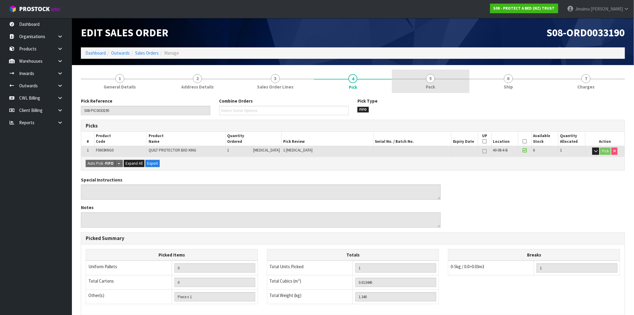
click at [432, 80] on span "5" at bounding box center [430, 78] width 9 height 9
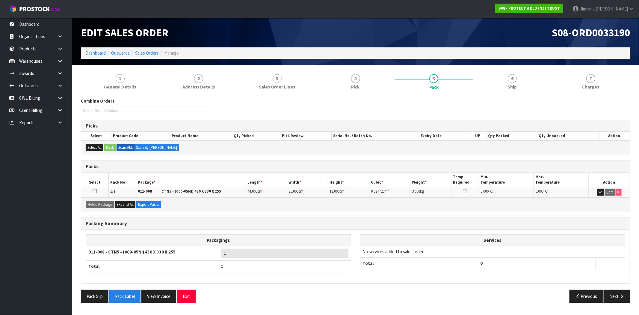
drag, startPoint x: 489, startPoint y: 92, endPoint x: 463, endPoint y: 108, distance: 30.8
click at [489, 92] on link "6 Ship" at bounding box center [512, 82] width 78 height 24
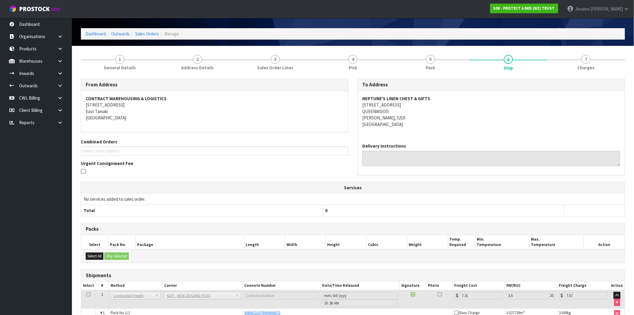
scroll to position [55, 0]
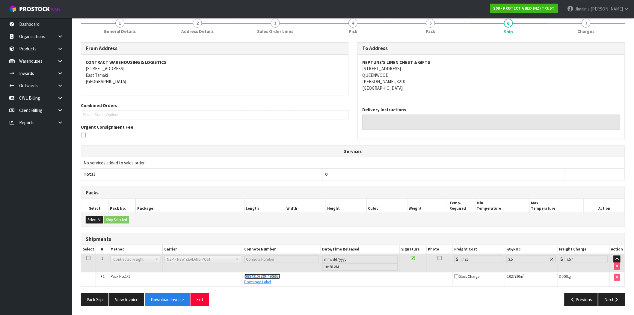
click at [266, 274] on span "00894210379944806673" at bounding box center [262, 276] width 36 height 5
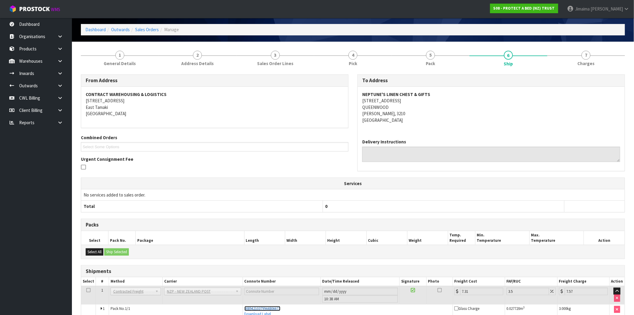
scroll to position [0, 0]
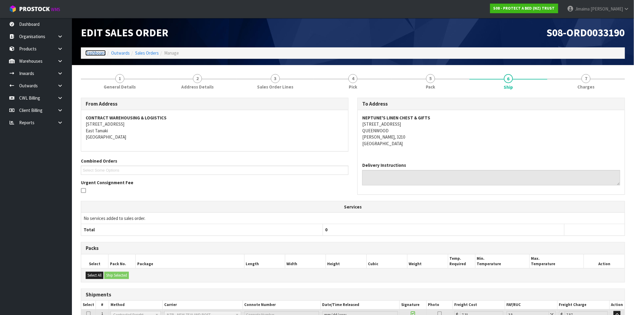
click at [103, 54] on link "Dashboard" at bounding box center [95, 53] width 20 height 6
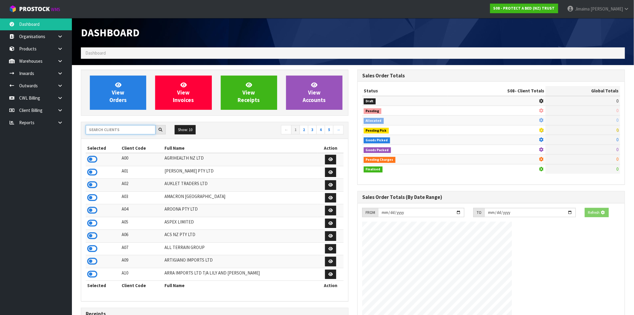
click at [112, 128] on input "text" at bounding box center [121, 129] width 70 height 9
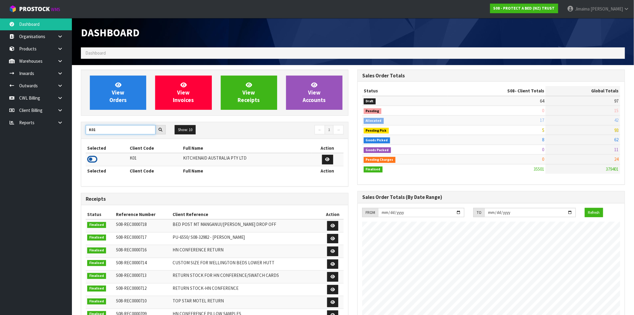
type input "K01"
click at [95, 158] on icon at bounding box center [92, 159] width 10 height 9
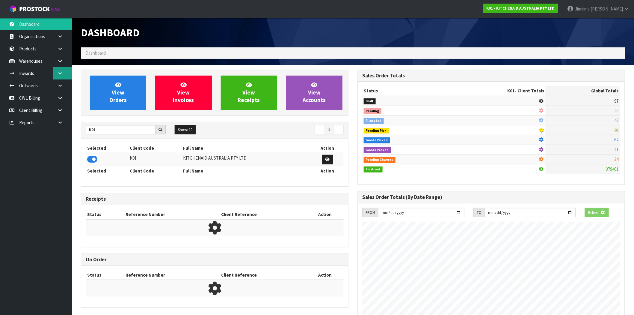
click at [62, 77] on link at bounding box center [62, 73] width 19 height 12
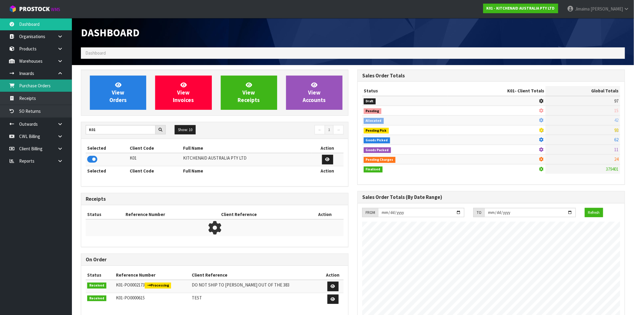
click at [49, 86] on link "Purchase Orders" at bounding box center [36, 85] width 72 height 12
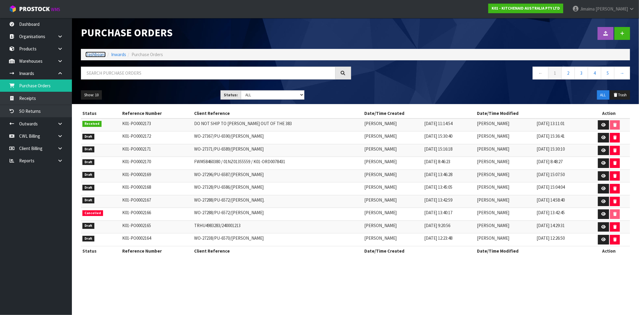
click at [104, 53] on link "Dashboard" at bounding box center [95, 55] width 20 height 6
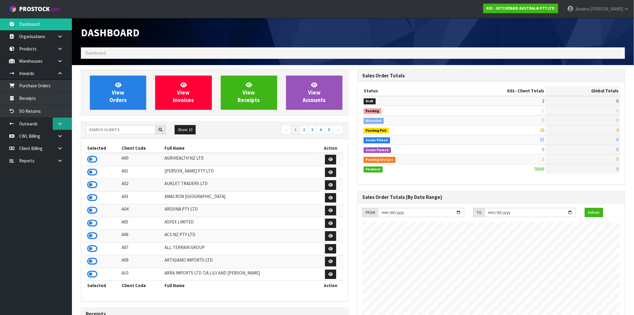
scroll to position [454, 277]
click at [68, 127] on link at bounding box center [62, 123] width 19 height 12
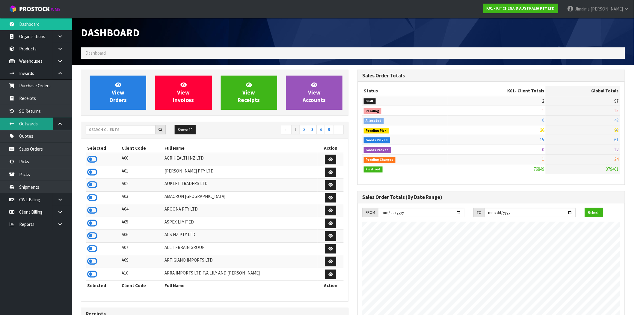
click at [37, 123] on link "Outwards" at bounding box center [36, 123] width 72 height 12
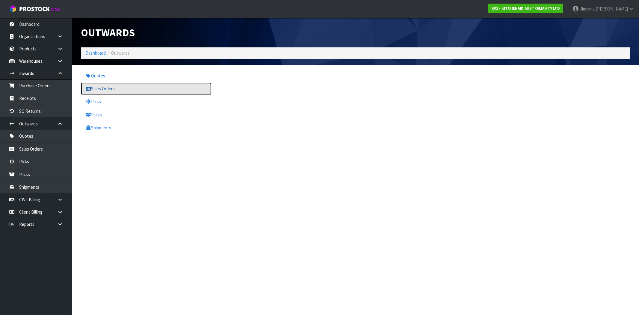
drag, startPoint x: 98, startPoint y: 88, endPoint x: 120, endPoint y: 84, distance: 23.2
click at [98, 88] on link "Sales Orders" at bounding box center [146, 88] width 131 height 12
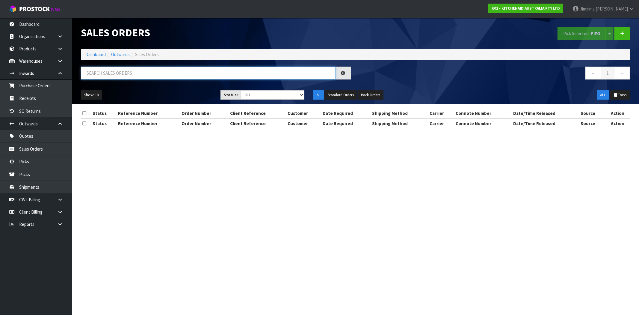
click at [161, 79] on input "text" at bounding box center [208, 73] width 255 height 13
paste input "11474"
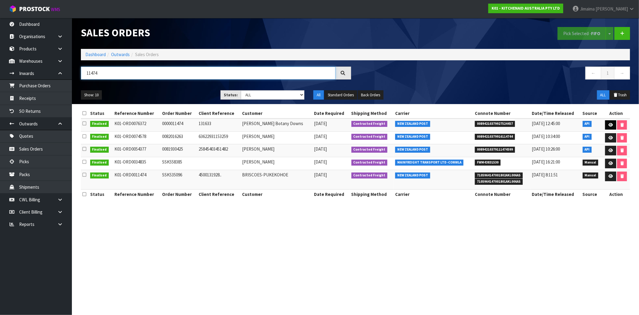
type input "11474"
click at [606, 122] on link at bounding box center [610, 125] width 11 height 10
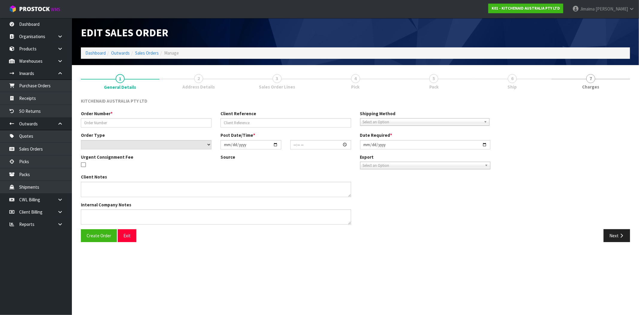
type input "0000011474"
type input "131633"
select select "number:0"
type input "2025-07-08"
type input "13:32:04.000"
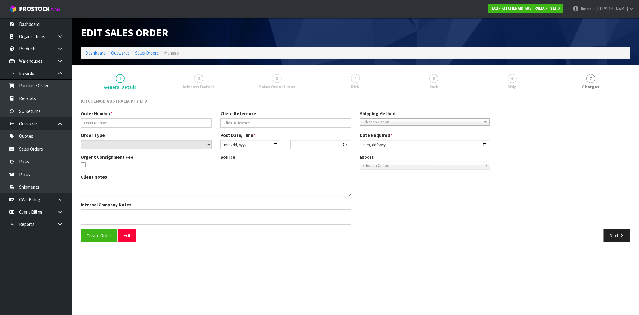
type input "2025-07-08"
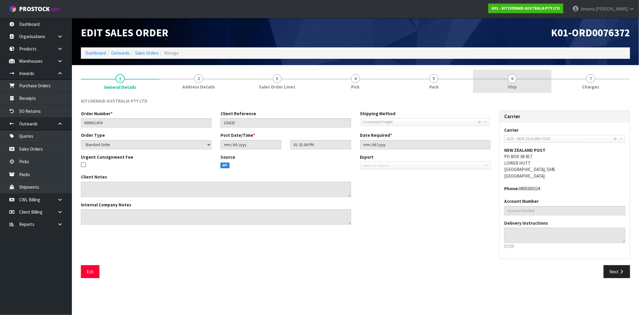
click at [523, 90] on link "6 Ship" at bounding box center [512, 82] width 78 height 24
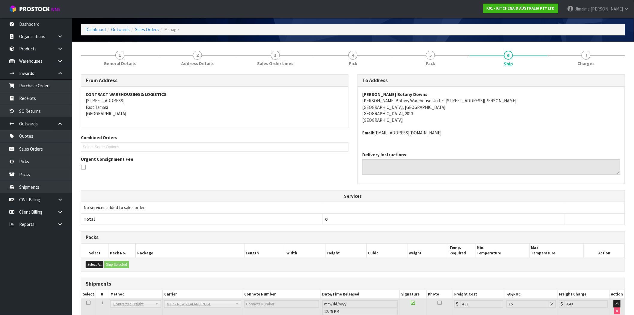
scroll to position [68, 0]
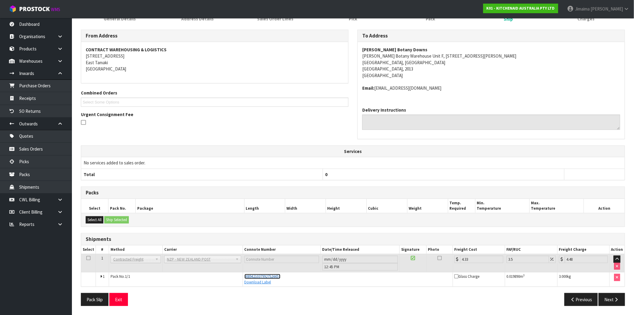
click at [271, 276] on span "00894210379927524457" at bounding box center [262, 276] width 36 height 5
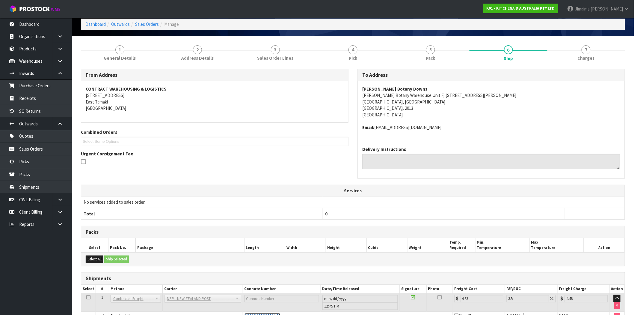
scroll to position [0, 0]
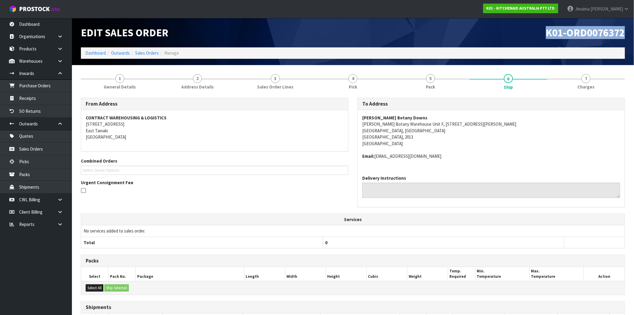
drag, startPoint x: 609, startPoint y: 31, endPoint x: 564, endPoint y: 26, distance: 45.4
click at [634, 10] on html "Toggle navigation ProStock WMS K01 - KITCHENAID AUSTRALIA PTY LTD Jimaima [PERS…" at bounding box center [317, 157] width 634 height 315
copy span "K01-ORD0076372"
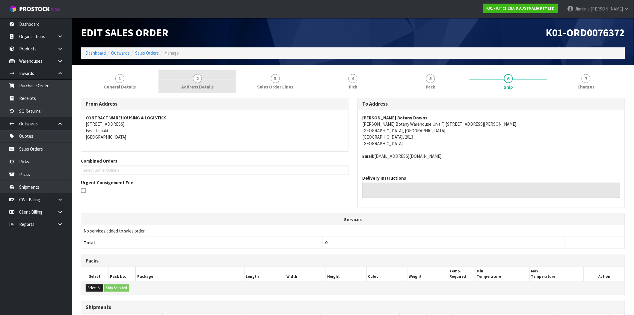
click at [209, 88] on span "Address Details" at bounding box center [197, 87] width 32 height 6
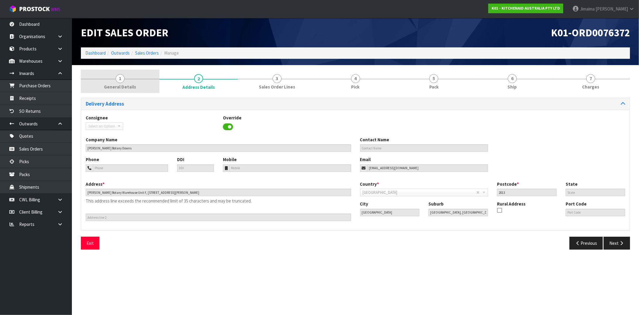
click at [131, 84] on span "General Details" at bounding box center [120, 87] width 32 height 6
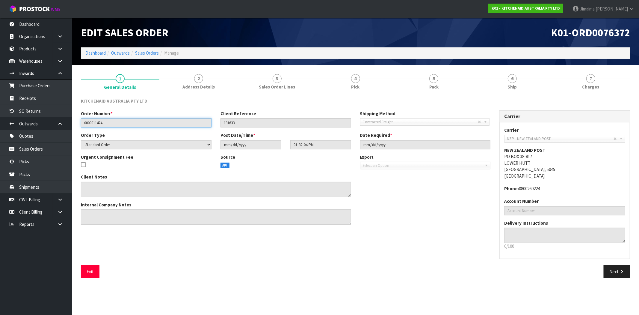
click at [94, 126] on input "0000011474" at bounding box center [146, 122] width 131 height 9
click at [151, 53] on link "Sales Orders" at bounding box center [147, 53] width 24 height 6
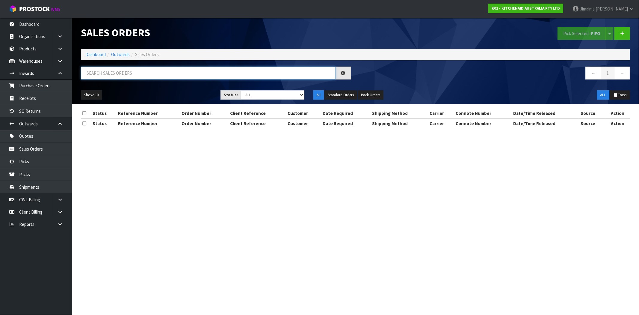
click at [112, 73] on input "text" at bounding box center [208, 73] width 255 height 13
paste input "0000011474"
type input "0000011474"
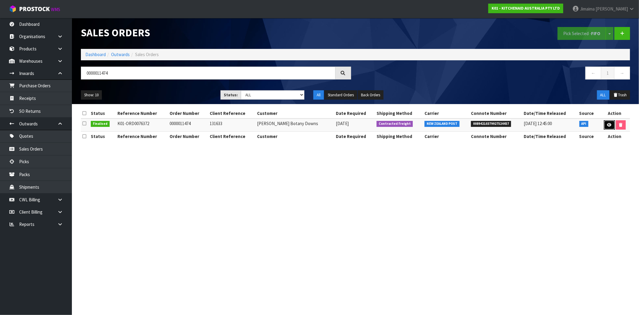
click at [606, 122] on link at bounding box center [609, 125] width 11 height 10
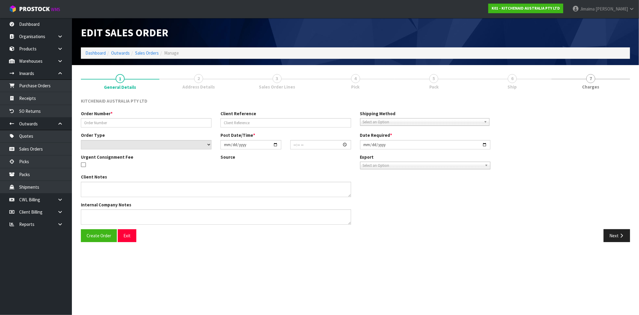
type input "0000011474"
type input "131633"
select select "number:0"
type input "2025-07-08"
type input "13:32:04.000"
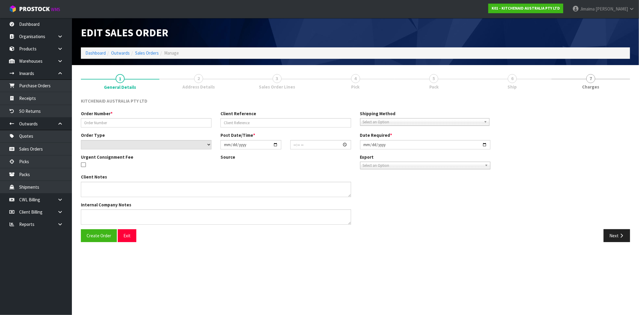
type input "2025-07-08"
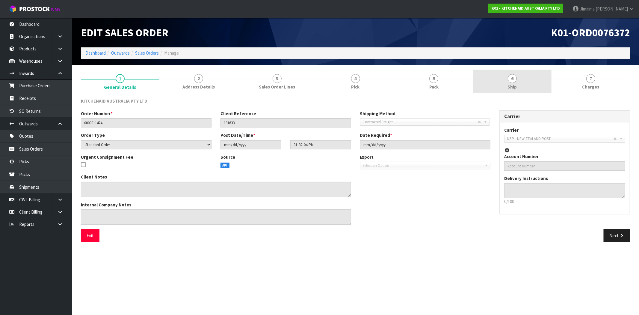
click at [510, 82] on span "6" at bounding box center [512, 78] width 9 height 9
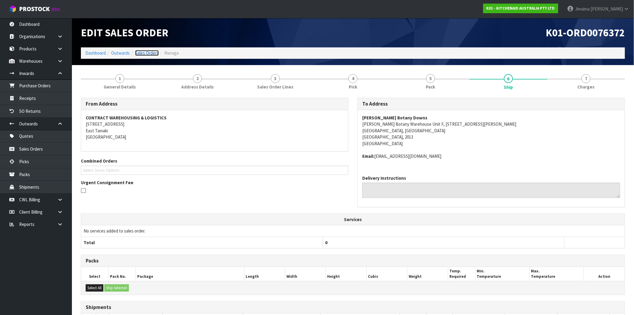
click at [145, 53] on link "Sales Orders" at bounding box center [147, 53] width 24 height 6
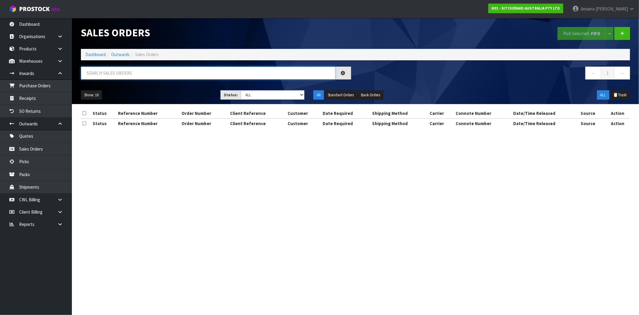
click at [110, 73] on input "text" at bounding box center [208, 73] width 255 height 13
paste input "11311"
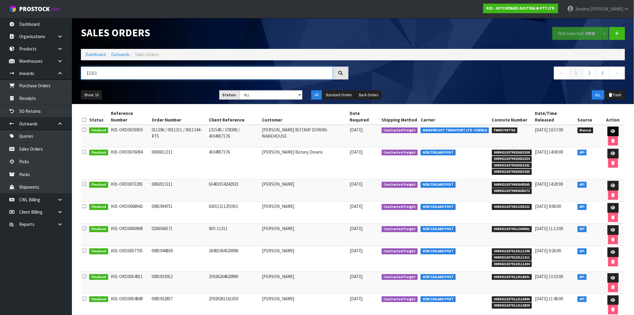
type input "11311"
click at [617, 130] on link at bounding box center [613, 131] width 11 height 10
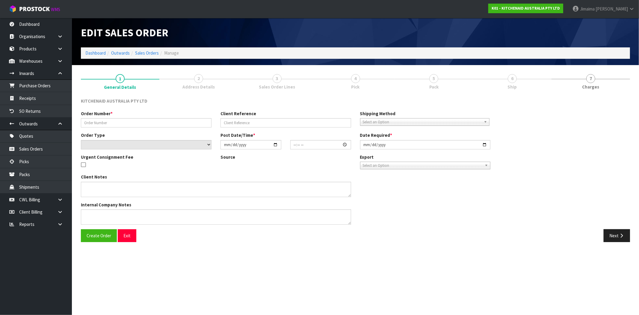
type input "011396 / 0011311 / 0011344 - RTS"
type input "131540 / 378380 / 4104957176"
select select "number:0"
type input "2025-07-22"
type input "10:13:00.000"
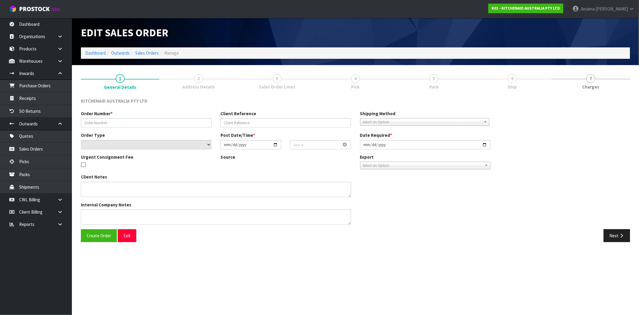
type input "2025-07-22"
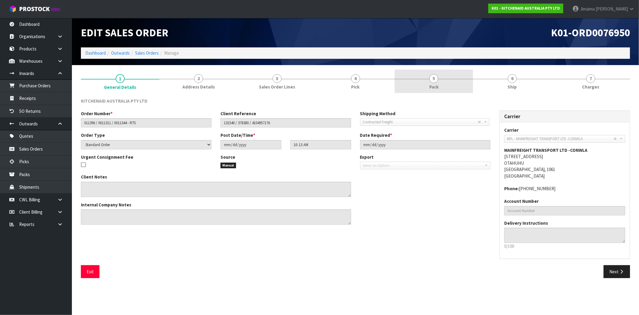
click at [436, 83] on link "5 Pack" at bounding box center [434, 82] width 78 height 24
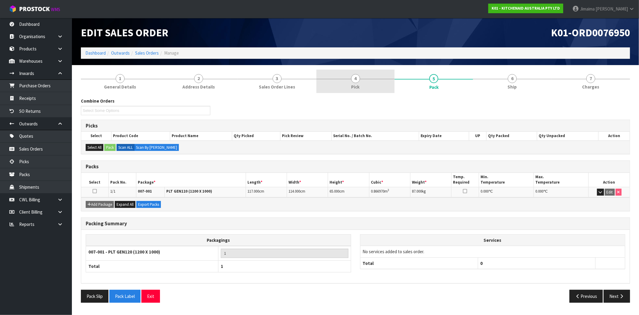
click at [369, 86] on link "4 Pick" at bounding box center [355, 82] width 78 height 24
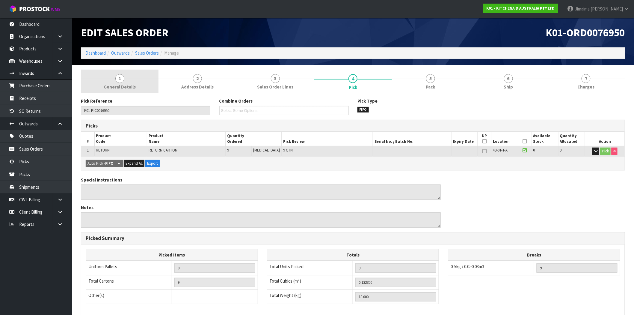
click at [107, 82] on link "1 General Details" at bounding box center [120, 82] width 78 height 24
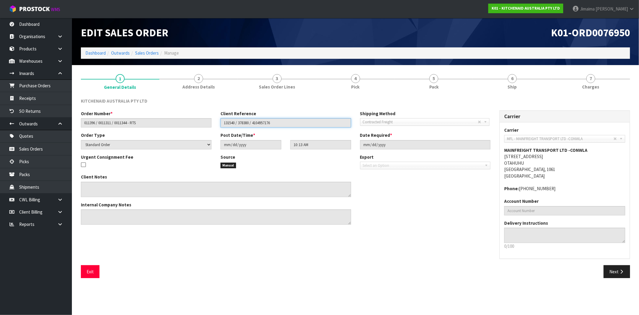
click at [265, 120] on input "131540 / 378380 / 4104957176" at bounding box center [285, 122] width 131 height 9
drag, startPoint x: 151, startPoint y: 54, endPoint x: 170, endPoint y: 41, distance: 23.4
click at [151, 54] on link "Sales Orders" at bounding box center [147, 53] width 24 height 6
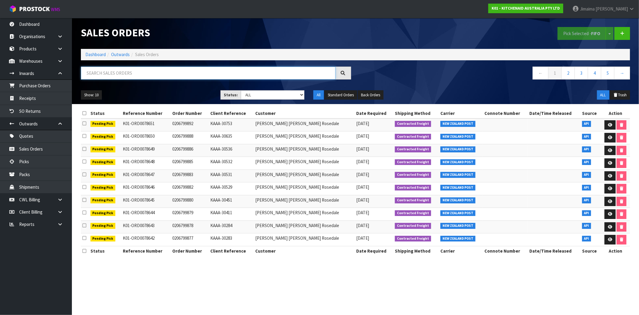
paste input "011396"
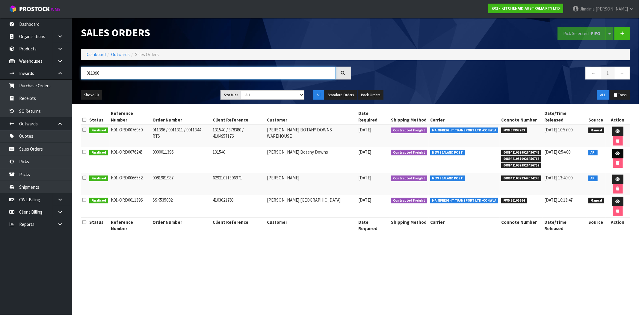
type input "011396"
click at [616, 151] on icon at bounding box center [618, 153] width 4 height 4
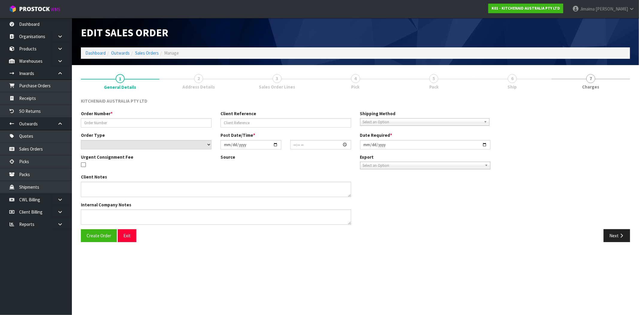
type input "0000011396"
type input "131540"
select select "number:0"
type input "2025-07-03"
type input "11:33:02.000"
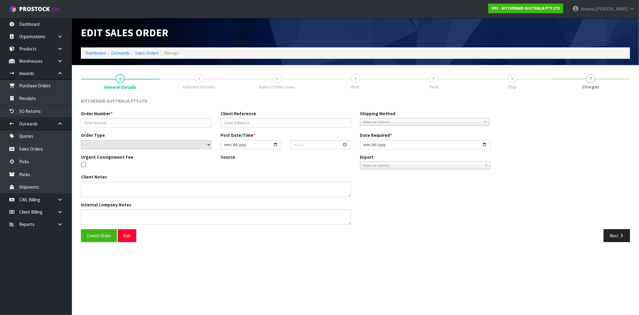
type input "2025-07-03"
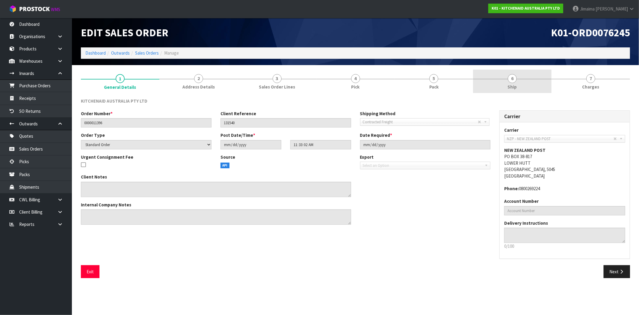
click at [525, 79] on link "6 Ship" at bounding box center [512, 82] width 78 height 24
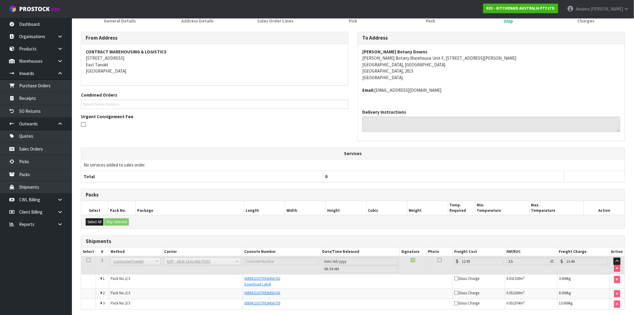
scroll to position [89, 0]
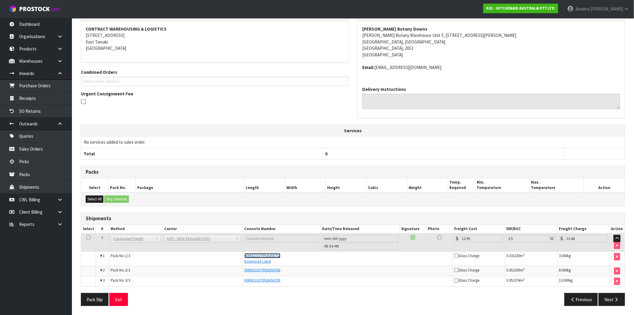
click at [279, 255] on span "00894210379926456742" at bounding box center [262, 255] width 36 height 5
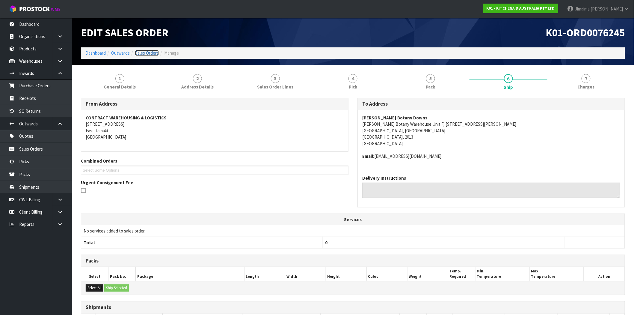
click at [143, 54] on link "Sales Orders" at bounding box center [147, 53] width 24 height 6
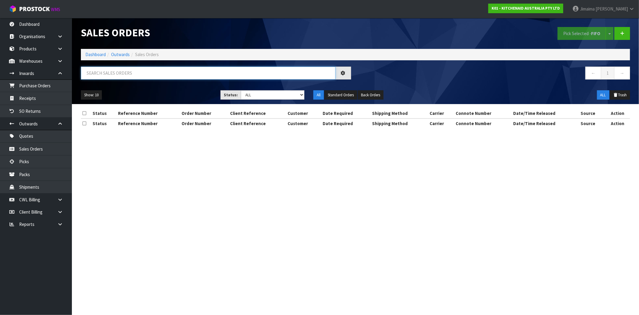
click at [108, 73] on input "text" at bounding box center [208, 73] width 255 height 13
paste input "0011311"
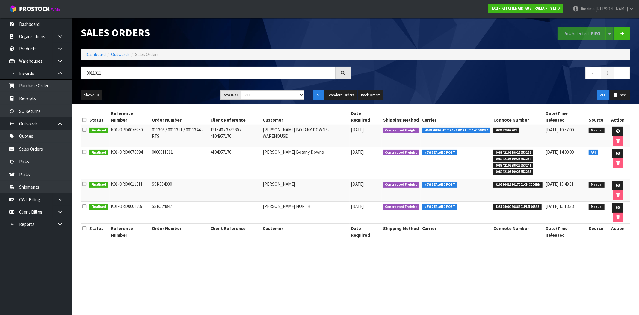
click at [190, 133] on td "011396 / 0011311 / 0011344 - RTS" at bounding box center [179, 136] width 58 height 22
copy td "0011344"
click at [97, 73] on input "0011311" at bounding box center [208, 73] width 255 height 13
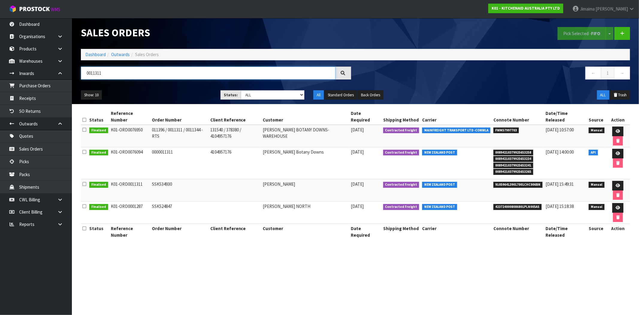
paste input "44"
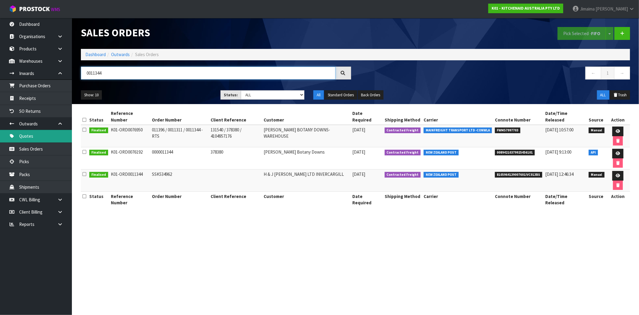
type input "0011344"
click at [615, 151] on link at bounding box center [617, 154] width 11 height 10
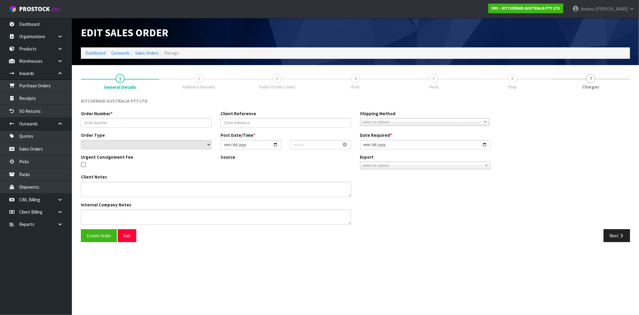
type input "0000011344"
type input "378380"
select select "number:0"
type input "2025-07-01"
type input "19:34:21.000"
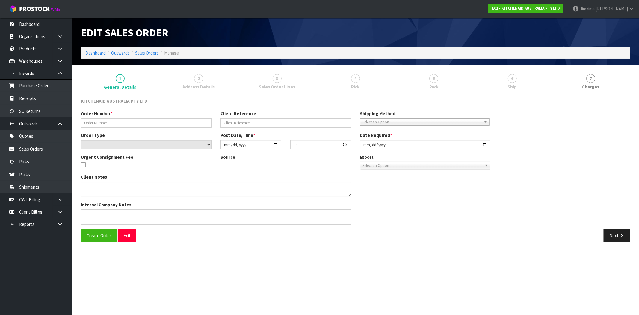
type input "2025-07-01"
click at [503, 79] on div at bounding box center [512, 79] width 78 height 0
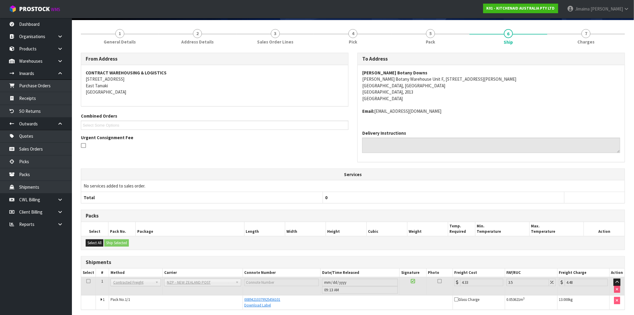
scroll to position [68, 0]
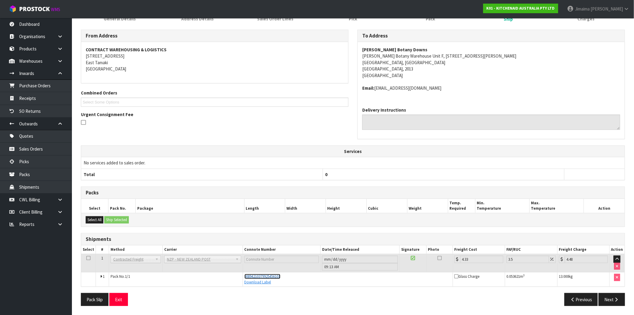
click at [257, 275] on span "00894210379925456101" at bounding box center [262, 276] width 36 height 5
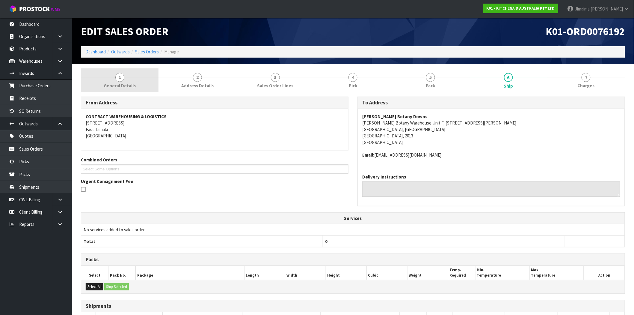
scroll to position [0, 0]
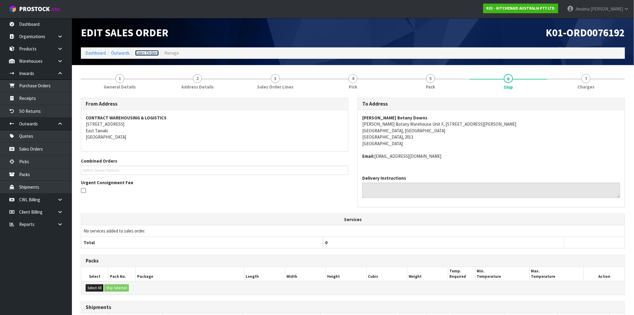
click at [157, 53] on link "Sales Orders" at bounding box center [147, 53] width 24 height 6
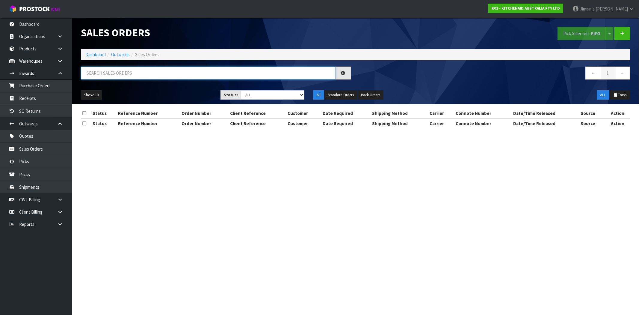
click at [127, 76] on input "text" at bounding box center [208, 73] width 255 height 13
type input "0"
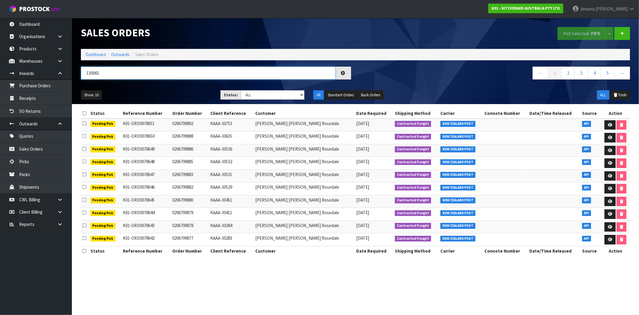
type input "130065"
drag, startPoint x: 194, startPoint y: 93, endPoint x: 143, endPoint y: 131, distance: 63.5
click at [143, 131] on td "K01-ORD0078650" at bounding box center [145, 137] width 49 height 13
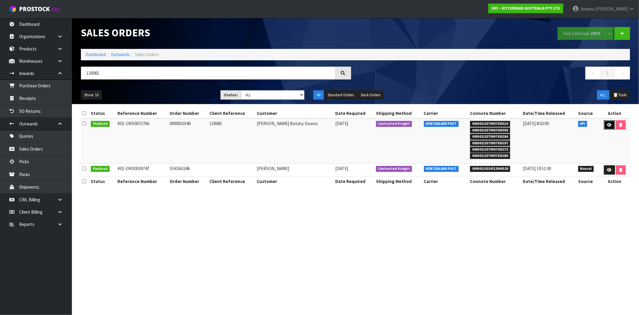
click at [611, 121] on link at bounding box center [609, 125] width 11 height 10
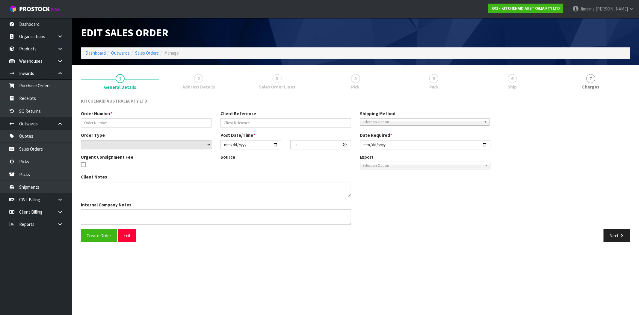
type input "0000010340"
type input "130065"
select select "number:0"
type input "[DATE]"
type input "11:34:26.000"
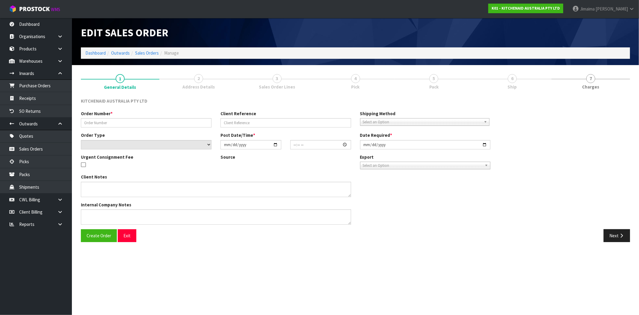
type input "[DATE]"
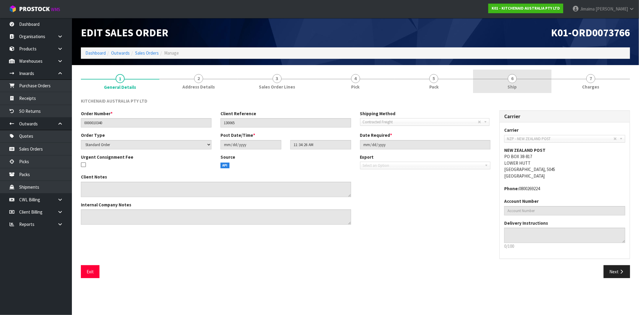
click at [528, 90] on link "6 Ship" at bounding box center [512, 82] width 78 height 24
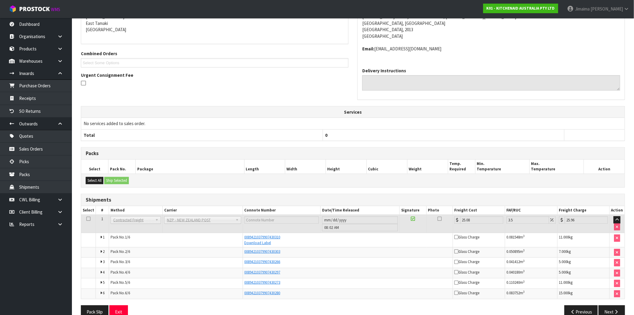
scroll to position [120, 0]
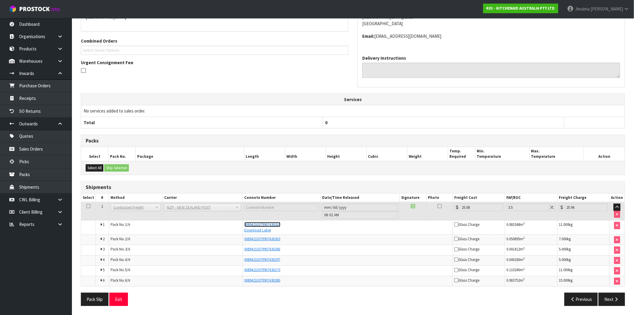
click at [272, 223] on span "00894210379907430310" at bounding box center [262, 224] width 36 height 5
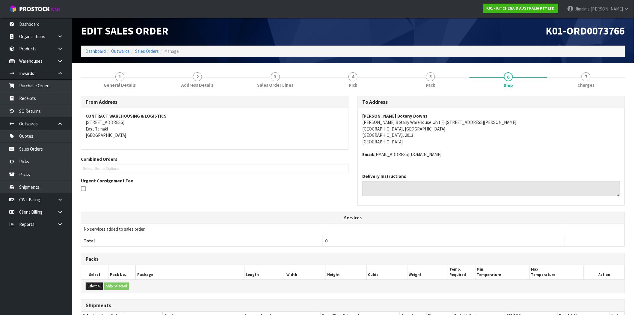
scroll to position [0, 0]
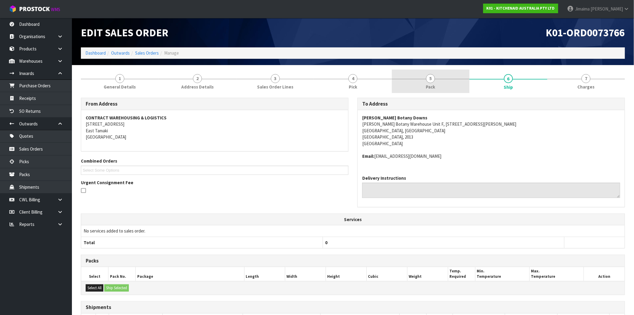
click at [436, 75] on link "5 Pack" at bounding box center [431, 82] width 78 height 24
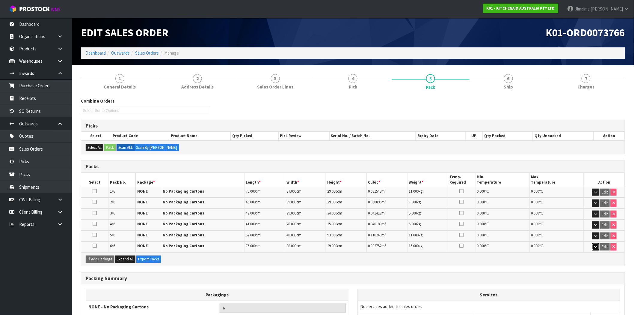
click at [597, 244] on button "button" at bounding box center [595, 246] width 7 height 7
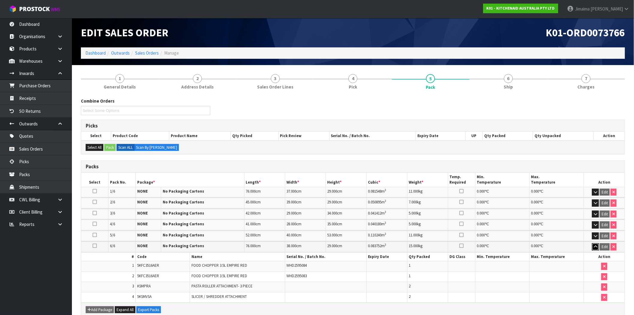
click at [597, 244] on button "button" at bounding box center [595, 246] width 7 height 7
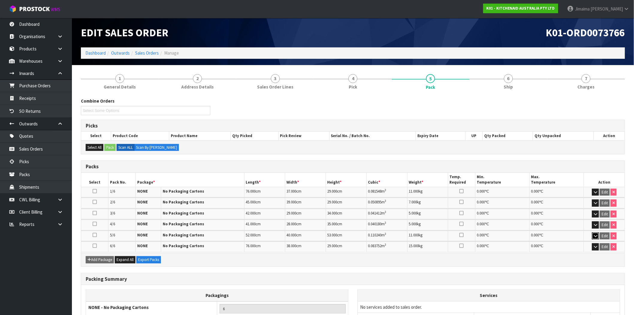
click at [594, 232] on button "button" at bounding box center [595, 235] width 7 height 7
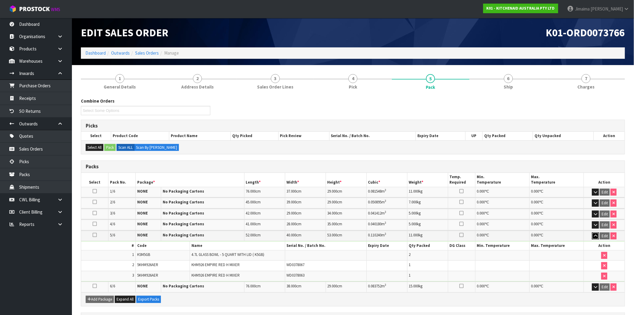
click at [594, 232] on button "button" at bounding box center [595, 235] width 7 height 7
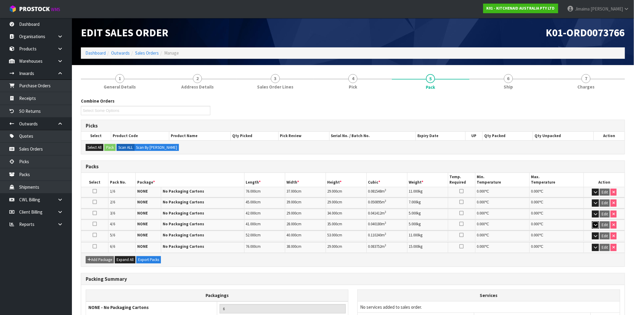
click at [594, 223] on icon "button" at bounding box center [595, 225] width 3 height 4
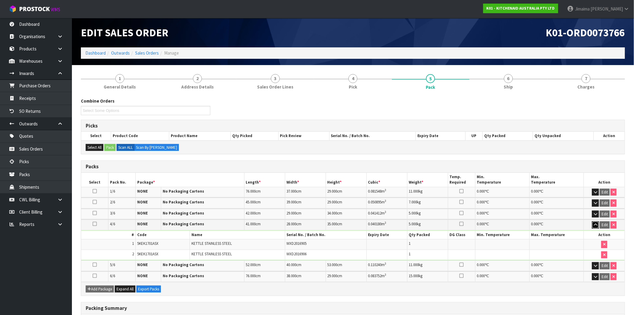
click at [594, 223] on icon "button" at bounding box center [595, 225] width 3 height 4
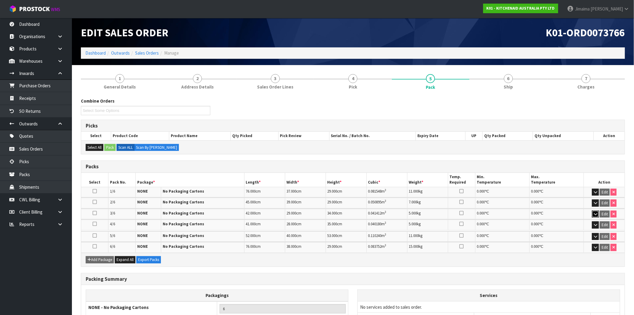
click at [594, 212] on icon "button" at bounding box center [595, 214] width 3 height 4
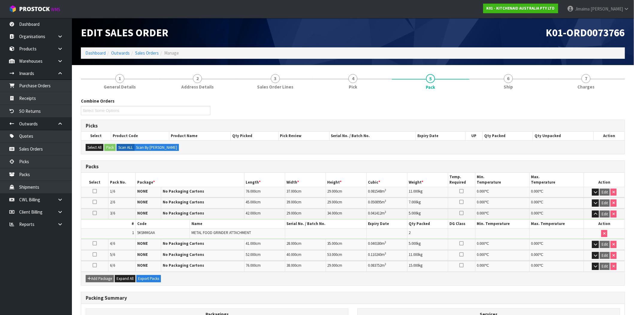
drag, startPoint x: 288, startPoint y: 250, endPoint x: 250, endPoint y: 250, distance: 38.1
click at [250, 250] on td "52.000 cm" at bounding box center [264, 255] width 41 height 10
click at [289, 83] on link "3 Sales Order Lines" at bounding box center [275, 82] width 78 height 24
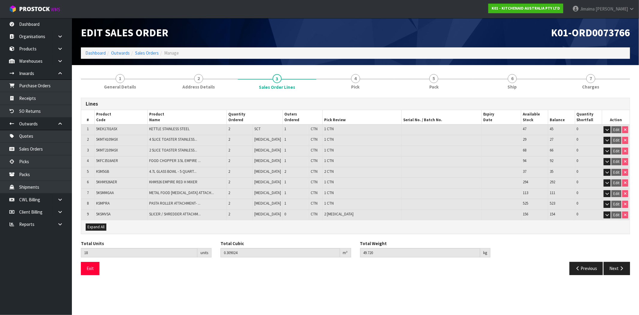
click at [178, 288] on section "Edit Sales Order K01-ORD0073766 Dashboard Outwards Sales Orders Manage 1 Genera…" at bounding box center [319, 157] width 639 height 315
click at [105, 135] on td "5KMT4109ASX" at bounding box center [120, 140] width 53 height 11
copy span "5KMT4109ASX"
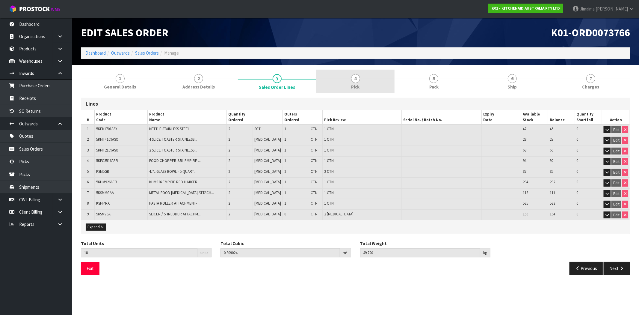
click at [362, 83] on link "4 Pick" at bounding box center [355, 82] width 78 height 24
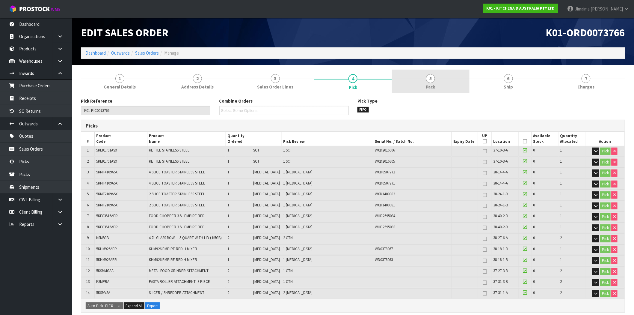
click at [427, 82] on link "5 Pack" at bounding box center [431, 82] width 78 height 24
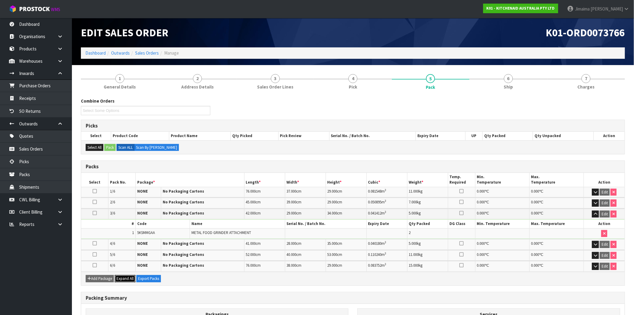
click at [127, 278] on span "Expand All" at bounding box center [125, 278] width 17 height 5
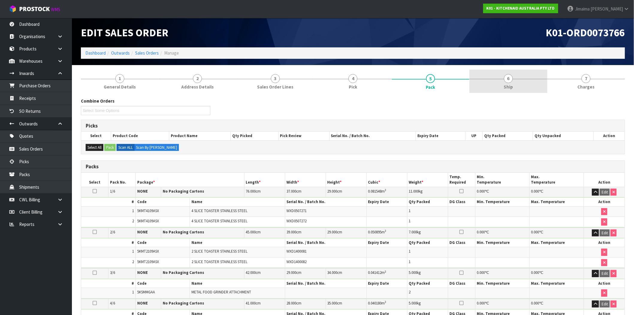
drag, startPoint x: 519, startPoint y: 79, endPoint x: 510, endPoint y: 88, distance: 13.1
click at [519, 79] on link "6 Ship" at bounding box center [508, 82] width 78 height 24
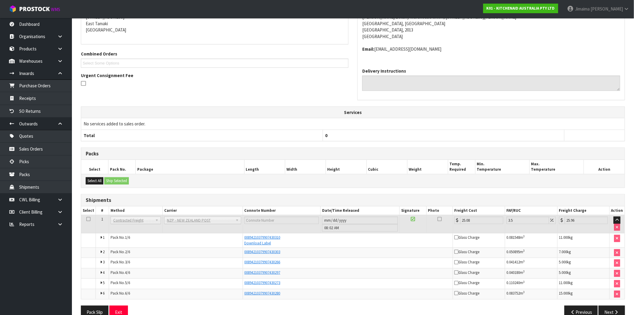
scroll to position [120, 0]
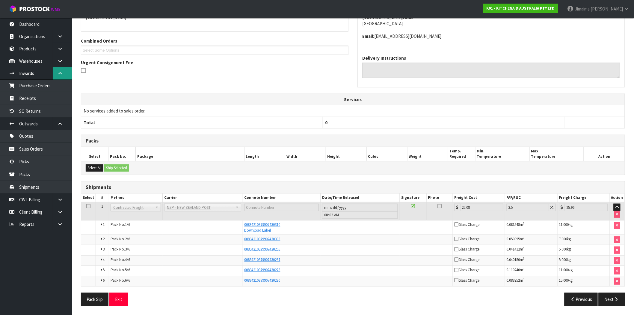
click at [67, 77] on link at bounding box center [62, 73] width 19 height 12
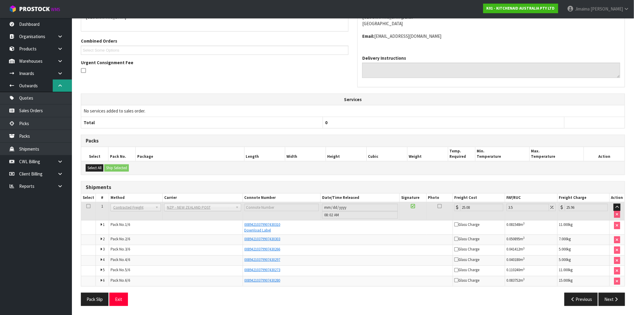
click at [66, 87] on link at bounding box center [62, 85] width 19 height 12
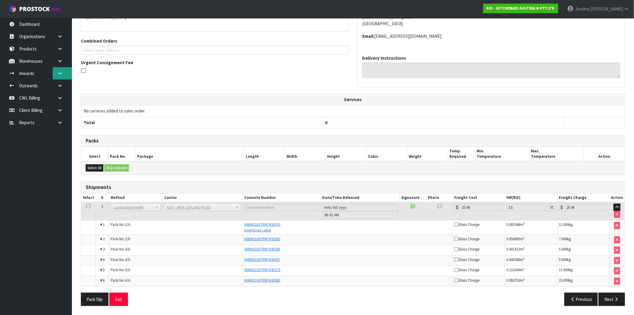
click at [64, 72] on link at bounding box center [62, 73] width 19 height 12
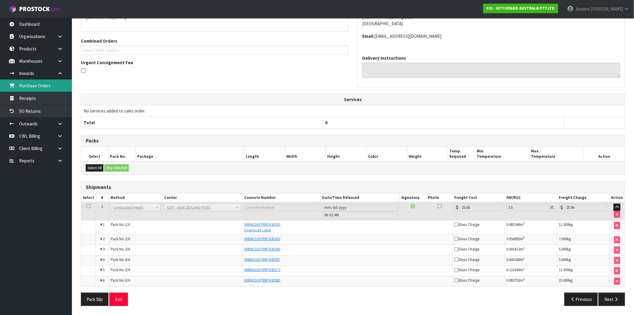
click at [53, 90] on link "Purchase Orders" at bounding box center [36, 85] width 72 height 12
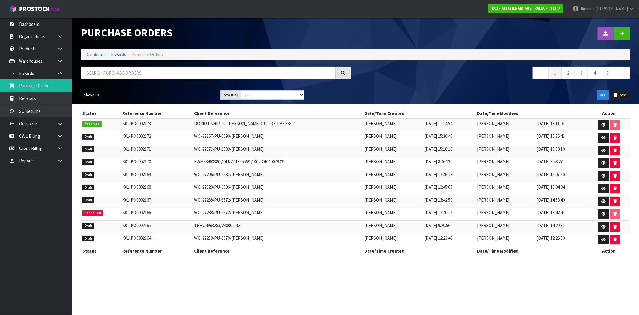
click at [97, 96] on button "Show: 10" at bounding box center [91, 95] width 21 height 10
drag, startPoint x: 92, startPoint y: 127, endPoint x: 217, endPoint y: 123, distance: 125.9
click at [91, 127] on link "50" at bounding box center [104, 130] width 47 height 8
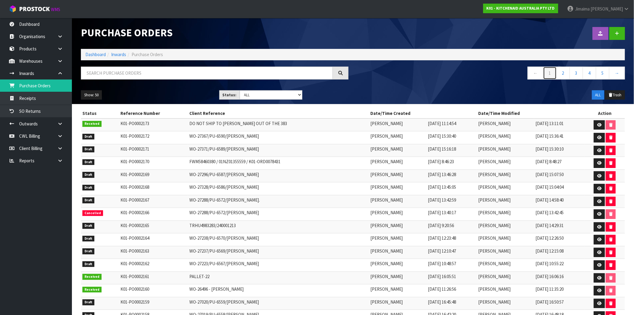
click at [556, 73] on link "1" at bounding box center [549, 73] width 13 height 13
click at [574, 74] on link "3" at bounding box center [575, 73] width 13 height 13
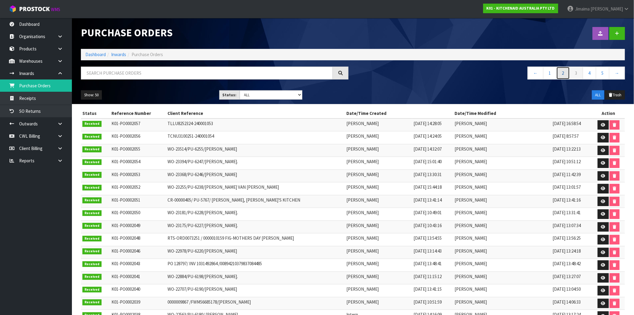
click at [563, 73] on link "2" at bounding box center [562, 73] width 13 height 13
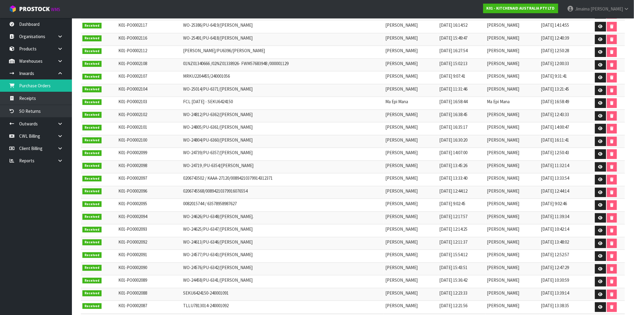
scroll to position [55, 0]
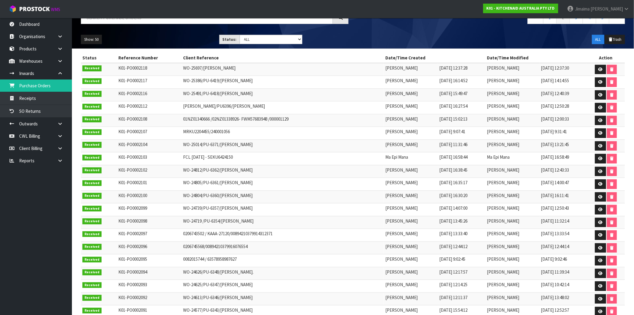
click at [438, 200] on td "30/06/2025 16:30:20" at bounding box center [462, 196] width 48 height 13
drag, startPoint x: 129, startPoint y: 138, endPoint x: 379, endPoint y: 124, distance: 250.9
click at [384, 124] on td "[PERSON_NAME]" at bounding box center [411, 120] width 54 height 13
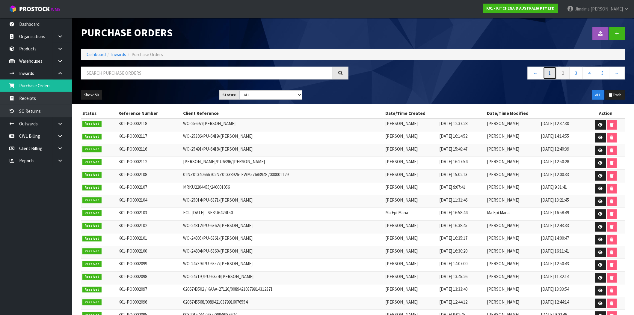
drag, startPoint x: 550, startPoint y: 76, endPoint x: 529, endPoint y: 85, distance: 23.3
click at [550, 76] on link "1" at bounding box center [549, 73] width 13 height 13
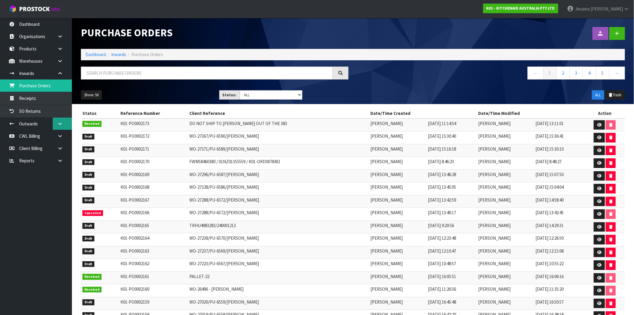
click at [54, 125] on link at bounding box center [62, 123] width 19 height 12
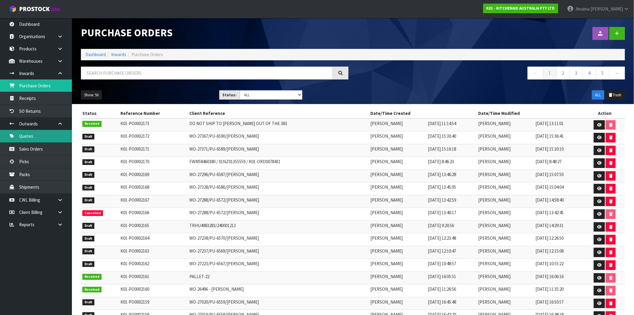
click at [45, 141] on link "Quotes" at bounding box center [36, 136] width 72 height 12
click at [26, 151] on link "Sales Orders" at bounding box center [36, 149] width 72 height 12
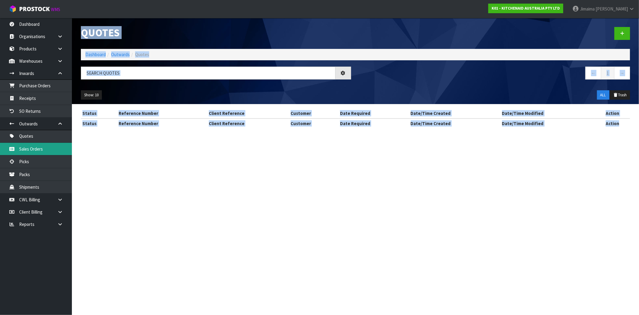
click at [26, 151] on section "Quotes Dashboard Outwards Quotes ← 1 → Show: 10 5 10 25 50 ALL Trash Status Ref…" at bounding box center [319, 157] width 639 height 315
click at [25, 151] on section "Quotes Dashboard Outwards Quotes ← 1 → Show: 10 5 10 25 50 ALL Trash Status Ref…" at bounding box center [319, 157] width 639 height 315
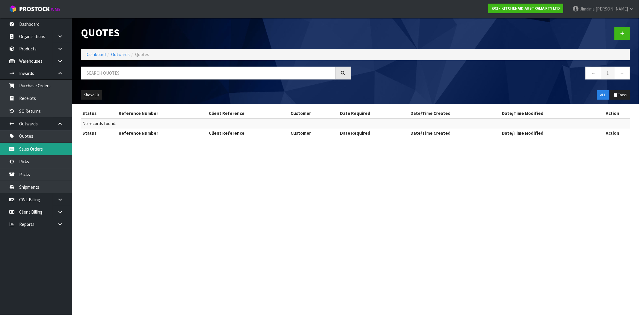
click at [27, 146] on link "Sales Orders" at bounding box center [36, 149] width 72 height 12
drag, startPoint x: 160, startPoint y: 98, endPoint x: 169, endPoint y: 77, distance: 22.9
click at [160, 98] on ul "Show: 10 5 10 25 50" at bounding box center [146, 95] width 131 height 10
click at [14, 157] on link "Picks" at bounding box center [36, 161] width 72 height 12
click at [28, 148] on link "Sales Orders" at bounding box center [36, 149] width 72 height 12
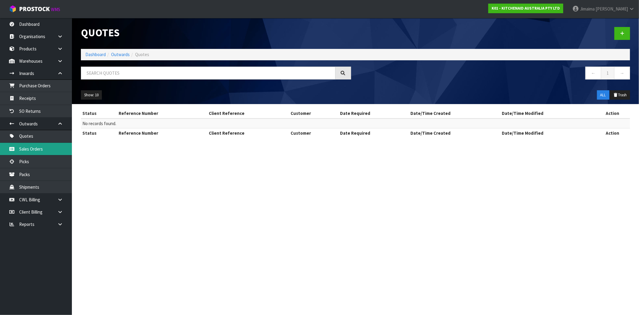
click at [28, 148] on link "Sales Orders" at bounding box center [36, 149] width 72 height 12
click at [155, 71] on input "text" at bounding box center [208, 73] width 255 height 13
type input "130065"
click at [109, 69] on input "130065" at bounding box center [208, 73] width 255 height 13
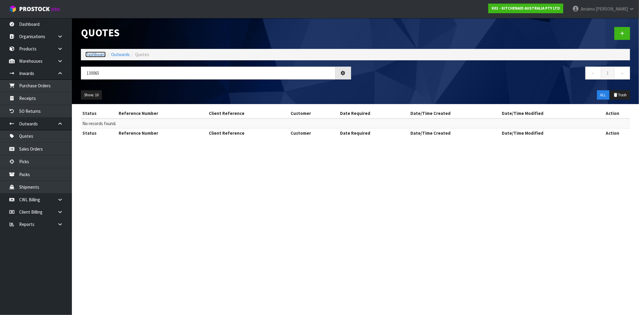
click at [88, 55] on link "Dashboard" at bounding box center [95, 55] width 20 height 6
click at [95, 56] on link "Dashboard" at bounding box center [95, 55] width 20 height 6
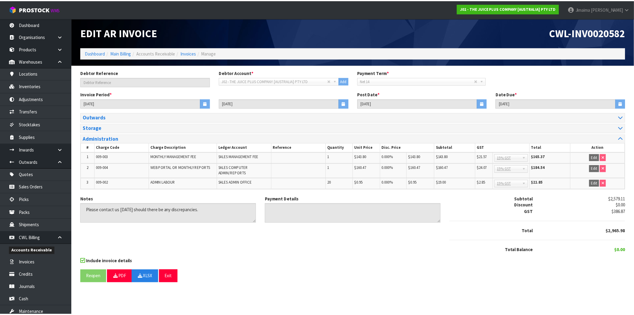
scroll to position [41, 0]
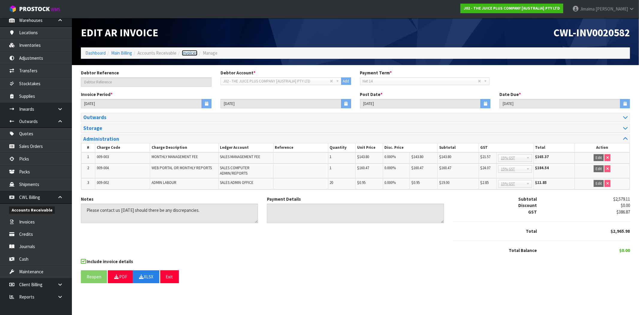
click at [187, 51] on link "Invoices" at bounding box center [190, 53] width 16 height 6
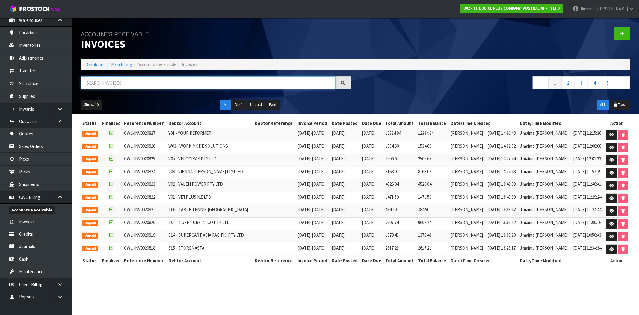
click at [116, 82] on input "text" at bounding box center [208, 82] width 255 height 13
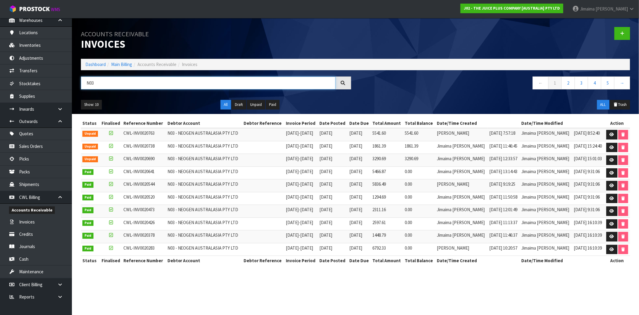
type input "N03"
click at [141, 132] on span "CWL-INV0020763" at bounding box center [138, 133] width 31 height 6
copy tr "CWL-INV0020763"
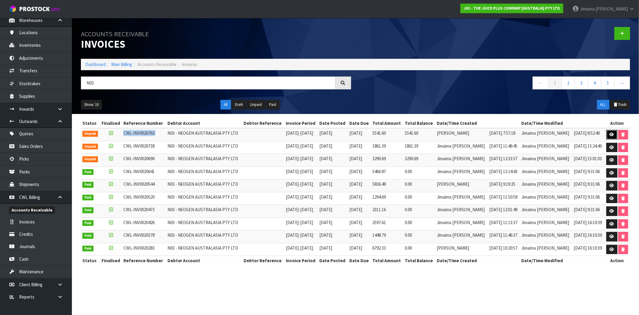
click at [608, 134] on link at bounding box center [611, 135] width 11 height 10
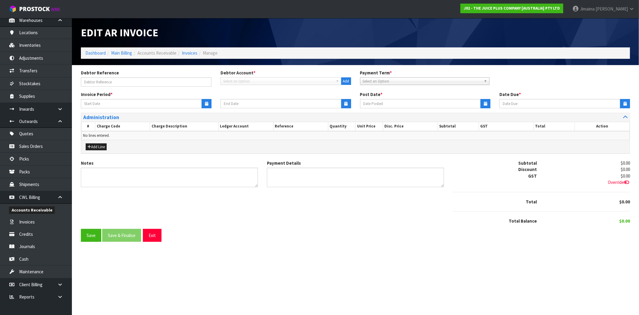
type input "25/08/2025"
type input "31/08/2025"
type input "14/09/2025"
type textarea "Please contact us within 7 days should there be any discrepancies."
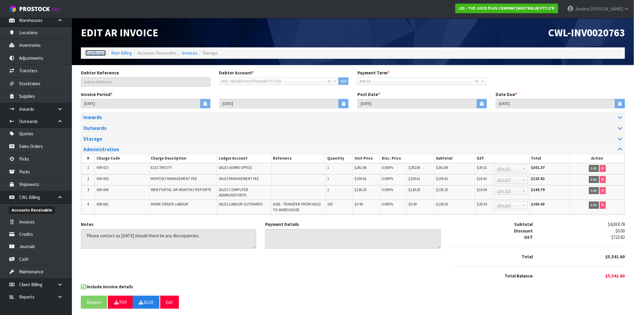
drag, startPoint x: 89, startPoint y: 54, endPoint x: 96, endPoint y: 44, distance: 12.2
click at [89, 54] on link "Dashboard" at bounding box center [95, 53] width 20 height 6
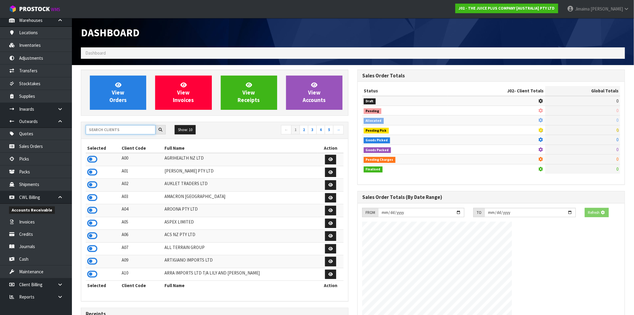
click at [121, 125] on input "text" at bounding box center [121, 129] width 70 height 9
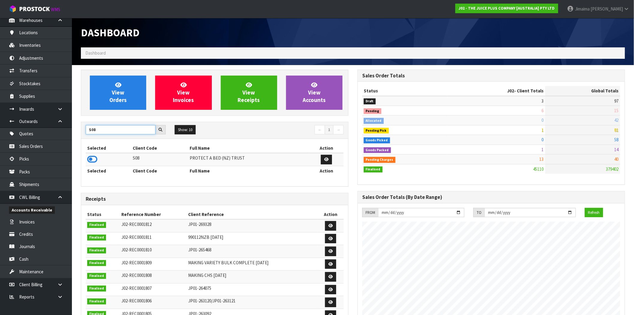
type input "S08"
click at [94, 159] on icon at bounding box center [92, 159] width 10 height 9
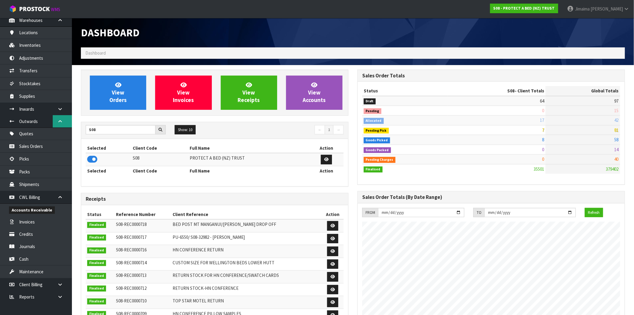
click at [62, 121] on icon at bounding box center [60, 121] width 6 height 4
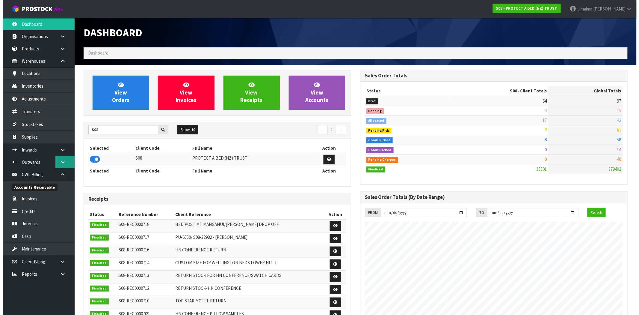
scroll to position [0, 0]
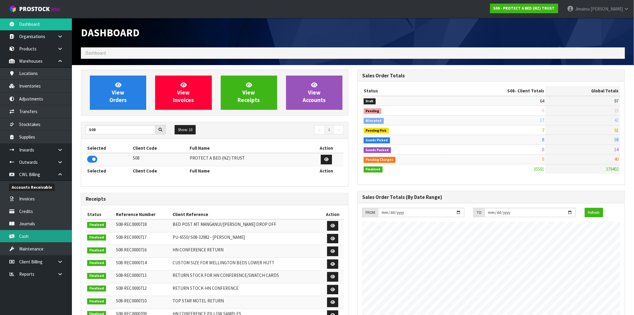
click at [34, 234] on link "Cash" at bounding box center [36, 236] width 72 height 12
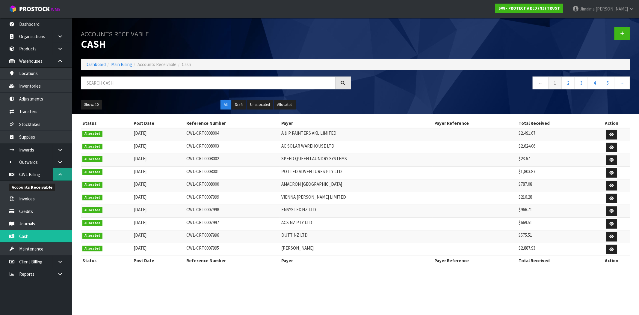
click at [64, 171] on link at bounding box center [62, 174] width 19 height 12
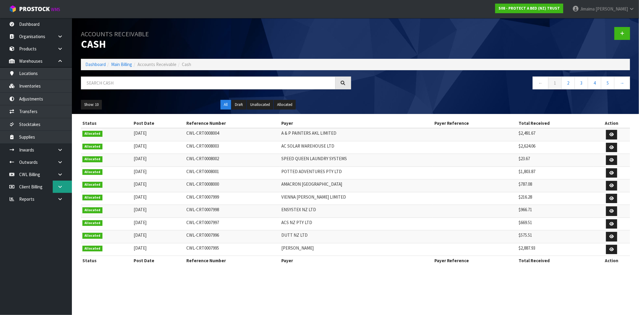
click at [64, 187] on link at bounding box center [62, 186] width 19 height 12
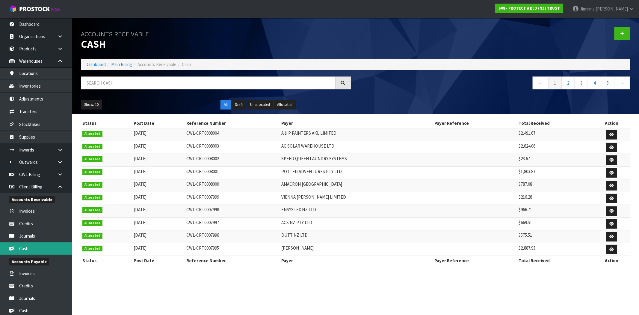
click at [41, 246] on link "Cash" at bounding box center [36, 248] width 72 height 12
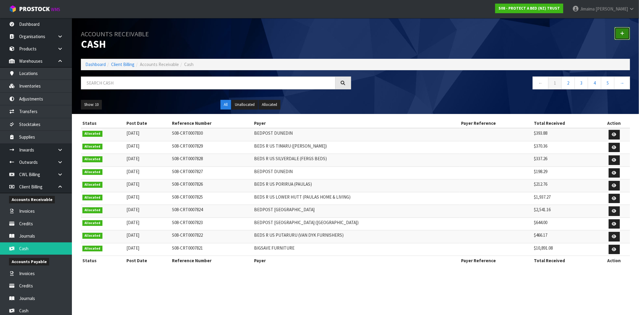
click at [624, 37] on link at bounding box center [622, 33] width 16 height 13
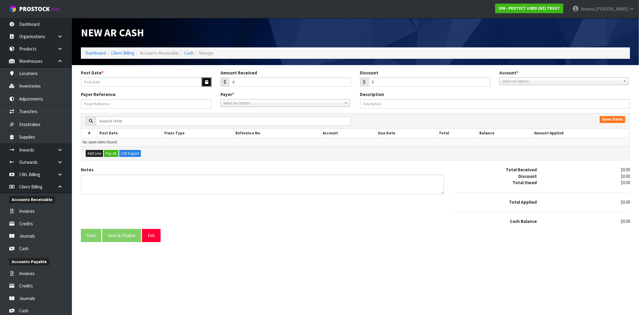
click at [207, 82] on icon "button" at bounding box center [206, 82] width 3 height 4
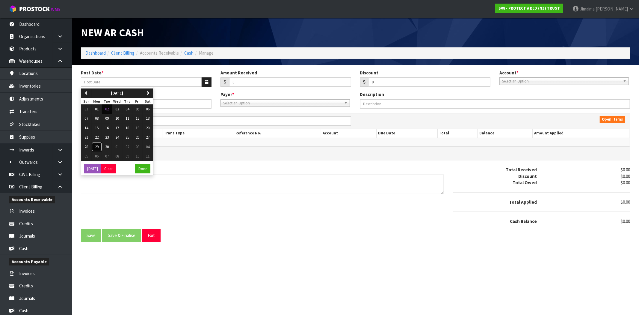
click at [95, 149] on span "29" at bounding box center [97, 146] width 4 height 5
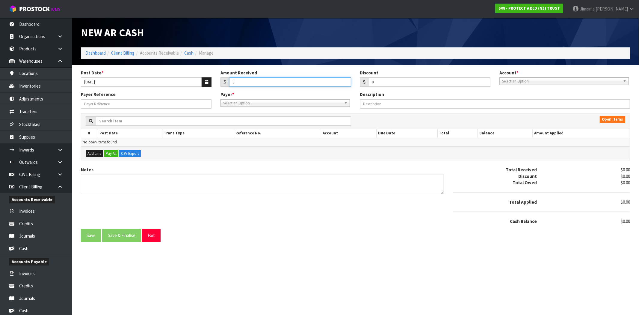
drag, startPoint x: 216, startPoint y: 82, endPoint x: 182, endPoint y: 78, distance: 33.8
click at [194, 82] on div "Post Date * 29/09/2025 Amount Received 0 Discount 0 Account * 74-9118 - PAB ANZ…" at bounding box center [355, 81] width 558 height 22
click at [206, 84] on button "button" at bounding box center [207, 81] width 10 height 9
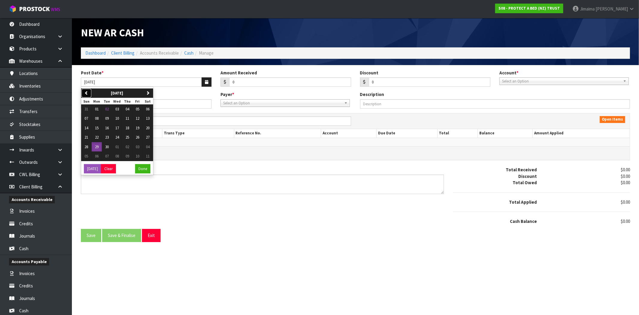
click at [86, 92] on icon "button" at bounding box center [86, 93] width 4 height 4
drag, startPoint x: 137, startPoint y: 147, endPoint x: 193, endPoint y: 117, distance: 63.3
click at [137, 147] on span "29" at bounding box center [138, 146] width 4 height 5
type input "29/08/2025"
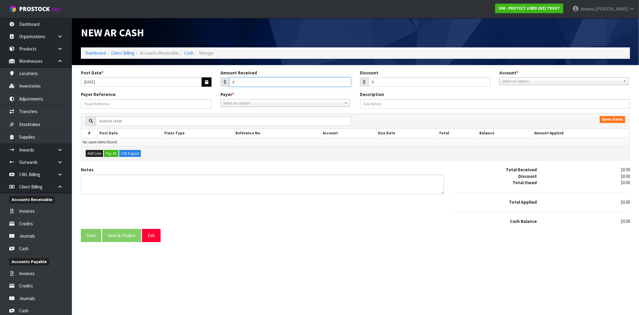
click at [207, 79] on div "Post Date * 29/08/2025 Amount Received 0 Discount 0 Account * 74-9118 - PAB ANZ…" at bounding box center [355, 81] width 558 height 22
type input "54.63"
click at [543, 84] on span "Select an Option" at bounding box center [561, 81] width 119 height 7
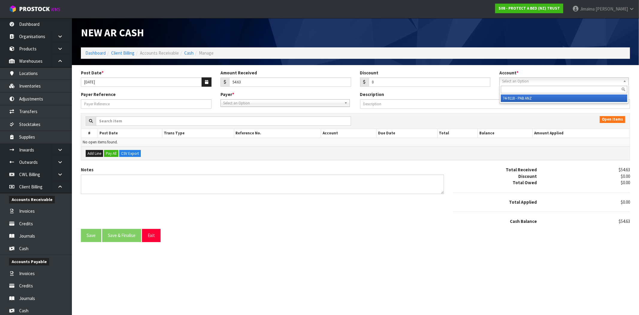
click at [542, 98] on li "74-9118 - PAB ANZ" at bounding box center [564, 97] width 126 height 7
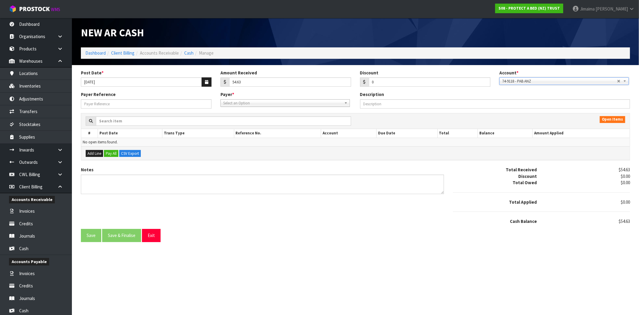
click at [326, 108] on div "Payer Reference Payer * 00EC34 - null 01AB29 - null 048271 - null 04D738 - null…" at bounding box center [355, 102] width 558 height 22
click at [322, 106] on span "Select an Option" at bounding box center [282, 102] width 119 height 7
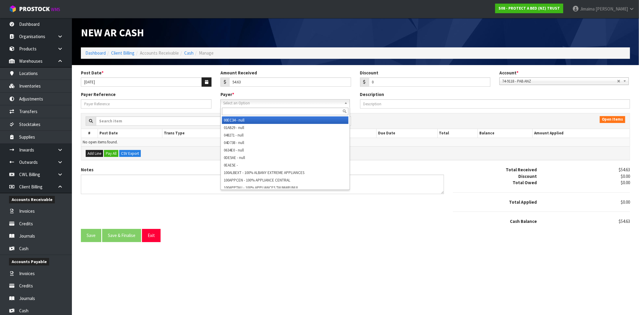
click at [318, 109] on input "text" at bounding box center [285, 111] width 126 height 7
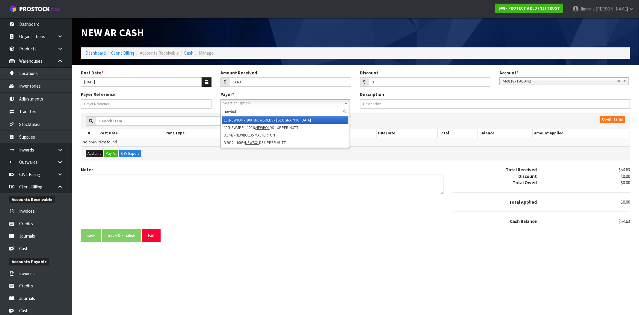
type input "newbol"
click at [289, 121] on li "100NEWJOH - 100% NEWBOL DS - JOHNSONVILLE" at bounding box center [285, 119] width 126 height 7
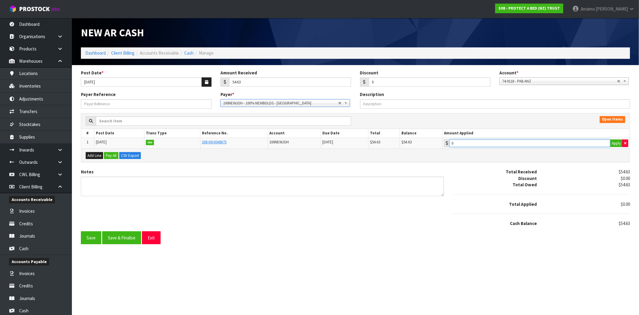
type input "54.63"
click at [486, 144] on input "54.63" at bounding box center [530, 142] width 161 height 7
click at [125, 240] on button "Save & Finalise" at bounding box center [121, 237] width 39 height 13
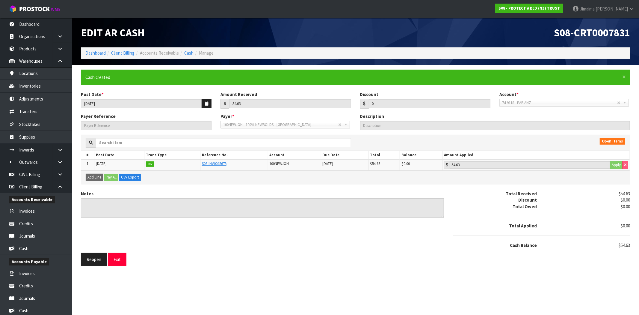
click at [114, 266] on section "× Close Cash created Post Date * 29/08/2025 Amount Received 54.63 Discount 0 Ac…" at bounding box center [355, 167] width 567 height 205
click at [117, 257] on button "Exit" at bounding box center [117, 259] width 19 height 13
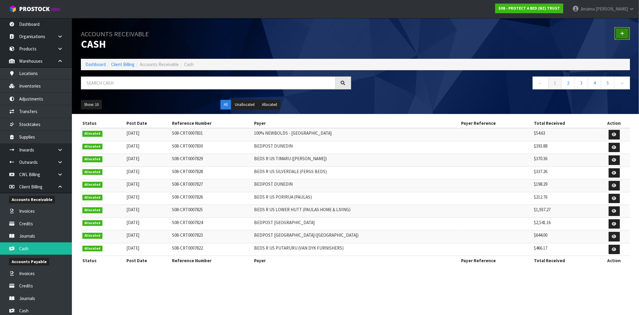
drag, startPoint x: 628, startPoint y: 33, endPoint x: 501, endPoint y: 50, distance: 128.1
click at [628, 34] on link at bounding box center [622, 33] width 16 height 13
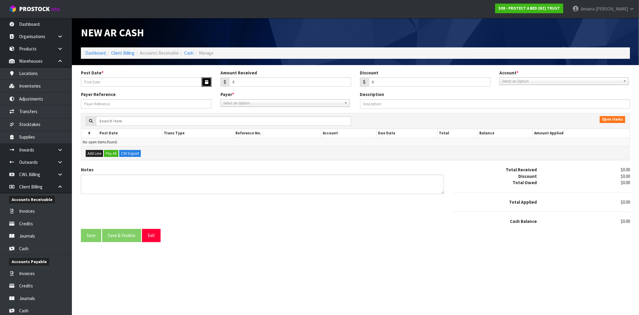
drag, startPoint x: 207, startPoint y: 83, endPoint x: 189, endPoint y: 97, distance: 23.1
click at [207, 83] on icon "button" at bounding box center [206, 82] width 3 height 4
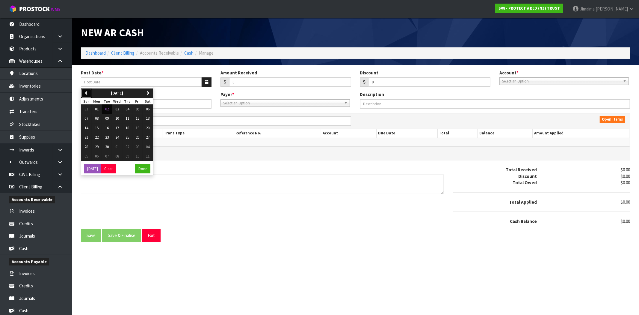
click at [85, 94] on icon "button" at bounding box center [86, 93] width 4 height 4
click at [138, 147] on span "29" at bounding box center [138, 146] width 4 height 5
type input "29/08/2025"
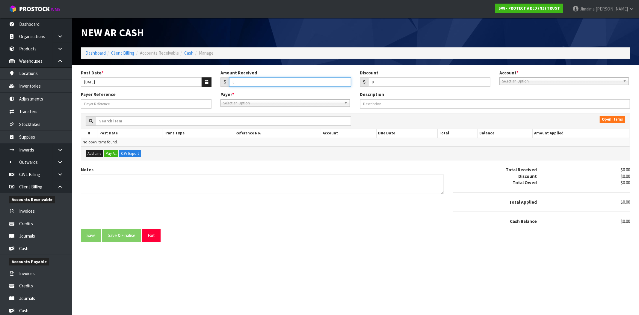
drag, startPoint x: 235, startPoint y: 81, endPoint x: 187, endPoint y: 58, distance: 53.6
click at [215, 80] on div "Post Date * 29/08/2025 Amount Received 0 Discount 0 Account * 74-9118 - PAB ANZ…" at bounding box center [355, 81] width 558 height 22
type input "343.16"
click at [513, 85] on div "Post Date * 29/08/2025 Amount Received 343.16 Discount 0 Account * 74-9118 - PA…" at bounding box center [355, 81] width 558 height 22
click at [517, 80] on span "Select an Option" at bounding box center [561, 81] width 119 height 7
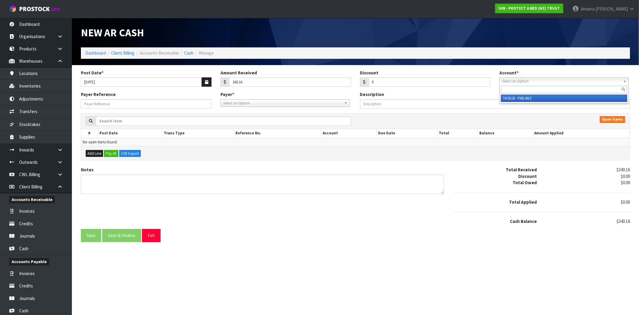
click at [512, 94] on li "74-9118 - PAB ANZ" at bounding box center [564, 97] width 126 height 7
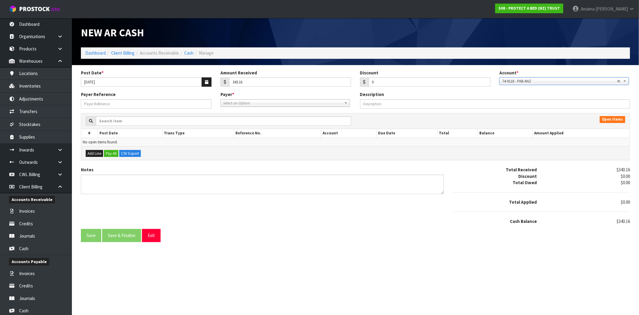
click at [229, 98] on div "Payer * 00EC34 - null 01AB29 - null 048271 - null 04D738 - null 0634E0 - null 0…" at bounding box center [286, 98] width 140 height 15
click at [229, 104] on span "Select an Option" at bounding box center [282, 102] width 119 height 7
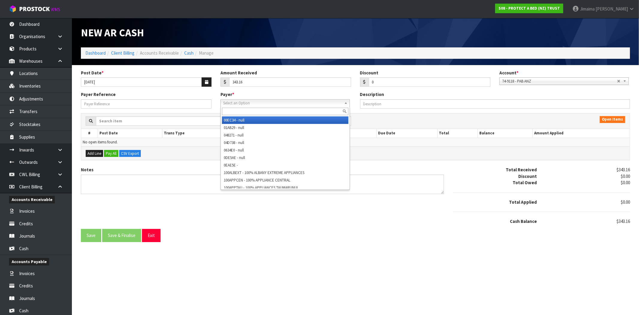
click at [229, 110] on input "text" at bounding box center [285, 111] width 126 height 7
drag, startPoint x: 248, startPoint y: 80, endPoint x: 187, endPoint y: 80, distance: 60.8
click at [187, 79] on div "Post Date * 29/08/2025 Amount Received 343.16 Discount 0 Account * 74-9118 - PA…" at bounding box center [355, 81] width 558 height 22
drag, startPoint x: 260, startPoint y: 103, endPoint x: 250, endPoint y: 108, distance: 11.3
click at [259, 104] on span "Select an Option" at bounding box center [282, 102] width 119 height 7
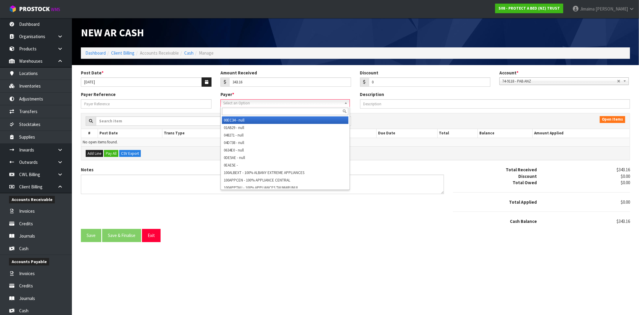
click at [250, 108] on input "text" at bounding box center [285, 111] width 126 height 7
paste input "MRRENLOW"
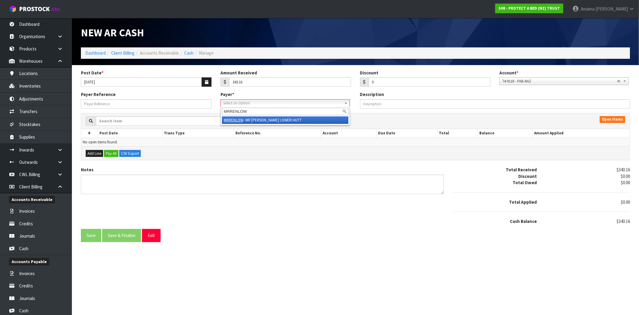
type input "MRRENLOW"
click at [237, 118] on em "MRRENLOW" at bounding box center [233, 119] width 19 height 5
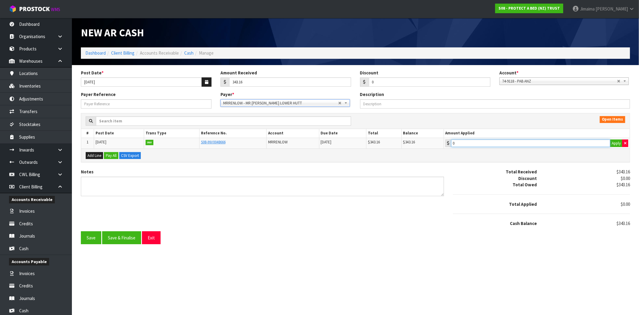
type input "343.16"
click at [537, 144] on input "343.16" at bounding box center [530, 142] width 159 height 7
click at [135, 242] on button "Save & Finalise" at bounding box center [121, 237] width 39 height 13
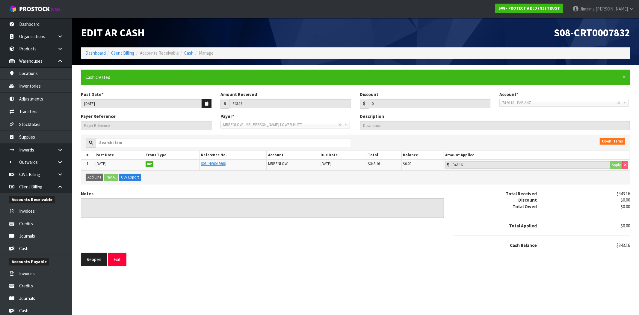
click at [184, 52] on li "Cash" at bounding box center [186, 53] width 15 height 6
click at [186, 52] on link "Cash" at bounding box center [188, 53] width 9 height 6
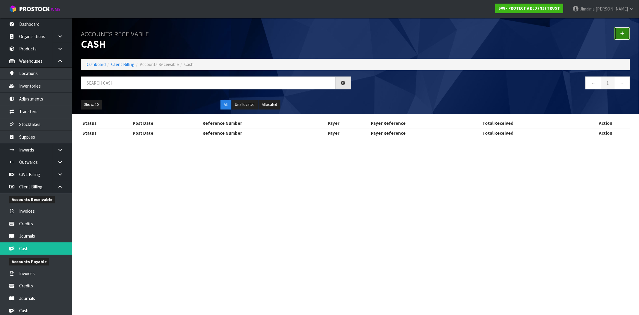
click at [621, 36] on link at bounding box center [622, 33] width 16 height 13
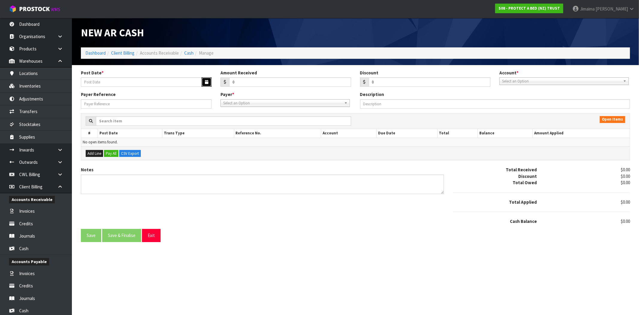
click at [203, 86] on button "button" at bounding box center [207, 81] width 10 height 9
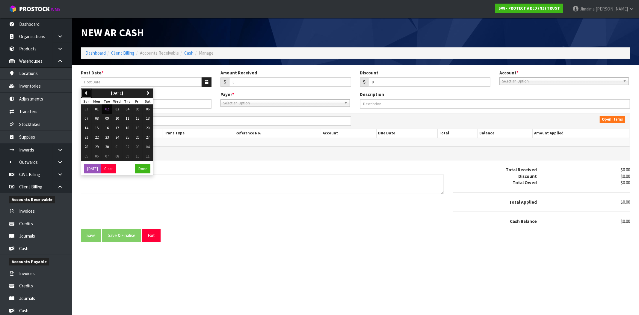
click at [82, 96] on button "previous" at bounding box center [86, 93] width 10 height 10
click at [139, 147] on span "29" at bounding box center [138, 146] width 4 height 5
type input "29/08/2025"
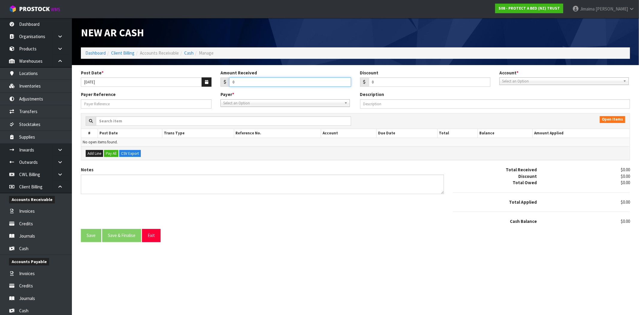
drag, startPoint x: 240, startPoint y: 80, endPoint x: 211, endPoint y: 72, distance: 30.3
click at [219, 79] on div "Amount Received 0" at bounding box center [286, 78] width 140 height 17
type input "678.50"
drag, startPoint x: 585, startPoint y: 81, endPoint x: 560, endPoint y: 92, distance: 27.4
click at [585, 81] on span "Select an Option" at bounding box center [561, 81] width 119 height 7
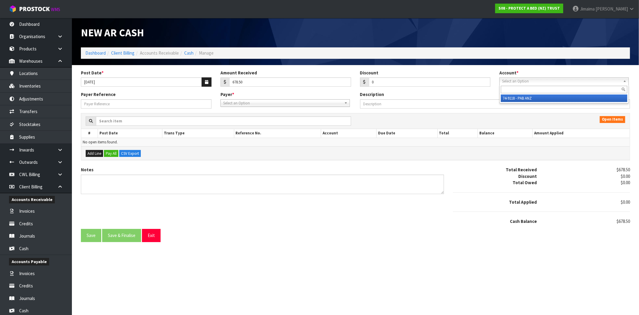
click at [532, 101] on li "74-9118 - PAB ANZ" at bounding box center [564, 97] width 126 height 7
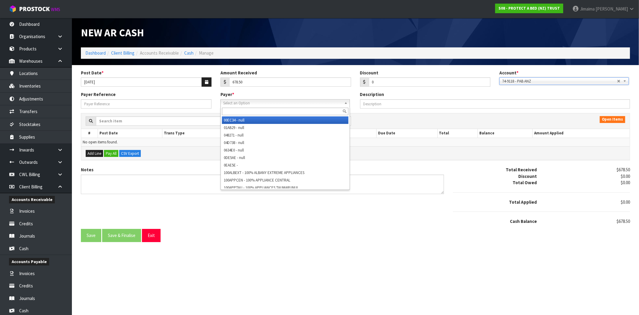
click at [258, 102] on span "Select an Option" at bounding box center [282, 102] width 119 height 7
click at [253, 108] on input "text" at bounding box center [285, 111] width 126 height 7
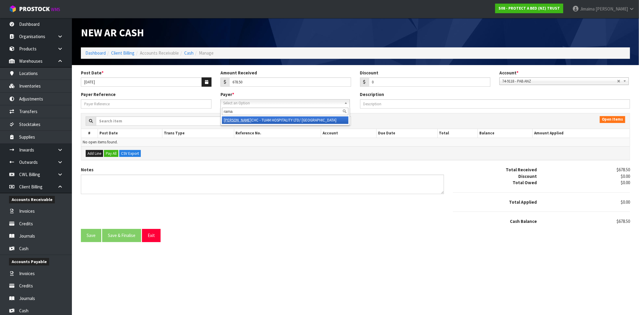
type input "rama"
click at [256, 120] on li "RAMA CHC - TUAM HOSPITALITY LTD/ RAMADA SUITES CHRSTCHURCH" at bounding box center [285, 119] width 126 height 7
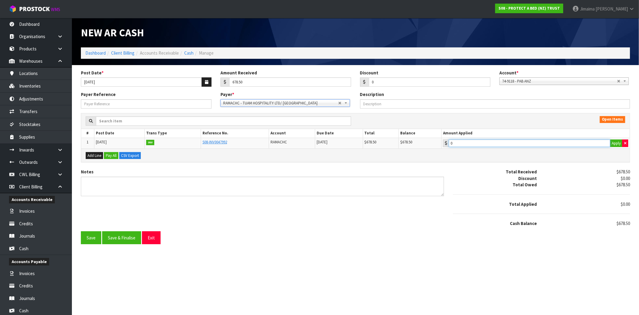
type input "678.5"
click at [480, 145] on input "678.5" at bounding box center [529, 142] width 161 height 7
click at [116, 244] on section "Post Date * 29/08/2025 Amount Received 678.50 Discount 0 Account * 74-9118 - PA…" at bounding box center [355, 156] width 567 height 183
click at [110, 241] on button "Save & Finalise" at bounding box center [121, 237] width 39 height 13
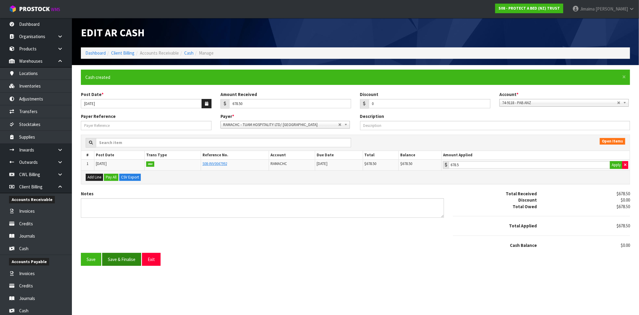
type input "678.5"
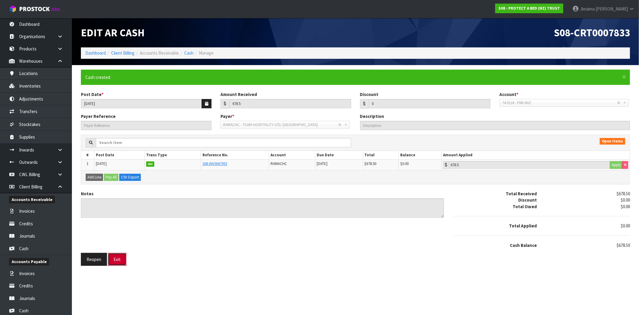
click at [123, 258] on button "Exit" at bounding box center [117, 259] width 19 height 13
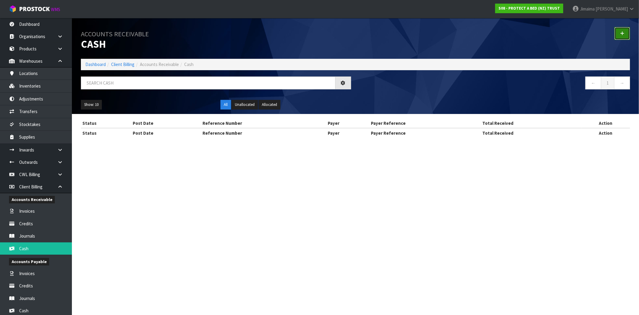
click at [624, 33] on icon at bounding box center [622, 33] width 4 height 4
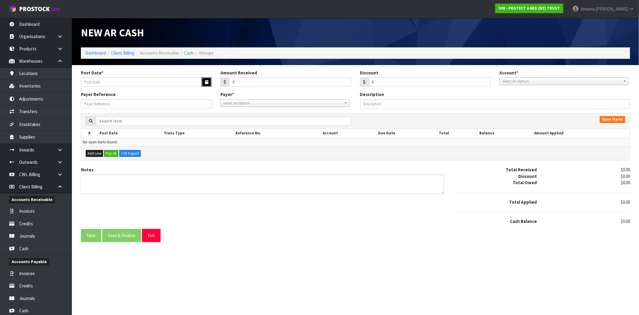
click at [211, 80] on button "button" at bounding box center [207, 81] width 10 height 9
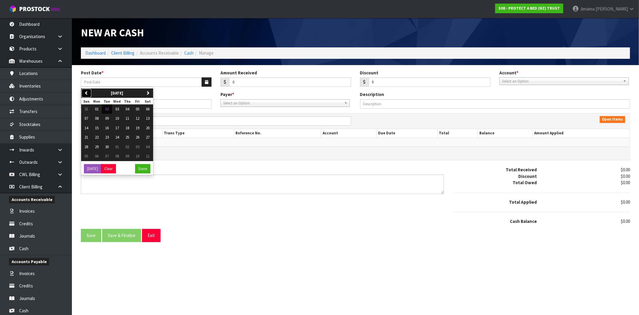
click at [84, 92] on icon "button" at bounding box center [86, 93] width 4 height 4
drag, startPoint x: 138, startPoint y: 149, endPoint x: 241, endPoint y: 95, distance: 116.7
click at [138, 149] on span "29" at bounding box center [138, 146] width 4 height 5
type input "29/08/2025"
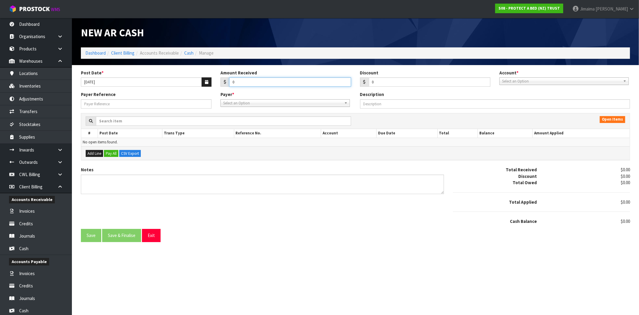
drag, startPoint x: 244, startPoint y: 84, endPoint x: 154, endPoint y: 78, distance: 90.1
click at [193, 85] on div "Post Date * 29/08/2025 Amount Received 0 Discount 0 Account * 74-9118 - PAB ANZ…" at bounding box center [355, 81] width 558 height 22
type input "1837.01"
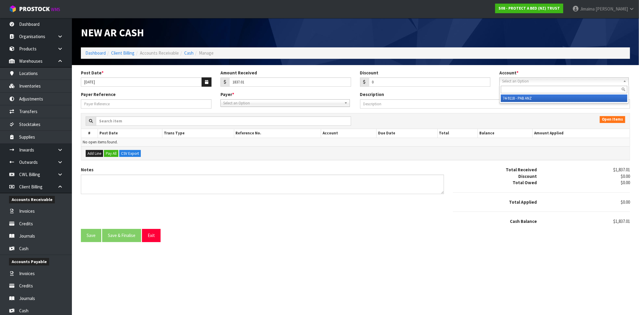
click at [520, 82] on span "Select an Option" at bounding box center [561, 81] width 119 height 7
click at [509, 99] on li "74-9118 - PAB ANZ" at bounding box center [564, 97] width 126 height 7
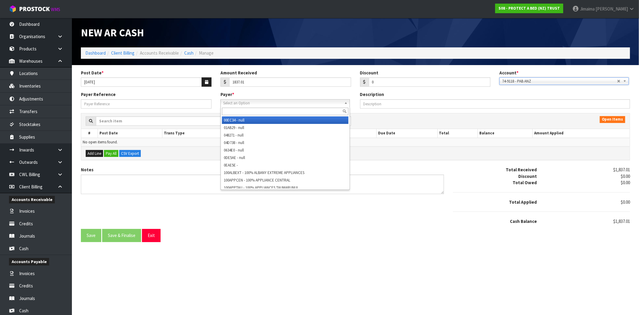
drag, startPoint x: 268, startPoint y: 102, endPoint x: 253, endPoint y: 108, distance: 15.6
click at [268, 102] on span "Select an Option" at bounding box center [282, 102] width 119 height 7
click at [253, 108] on input "text" at bounding box center [285, 111] width 126 height 7
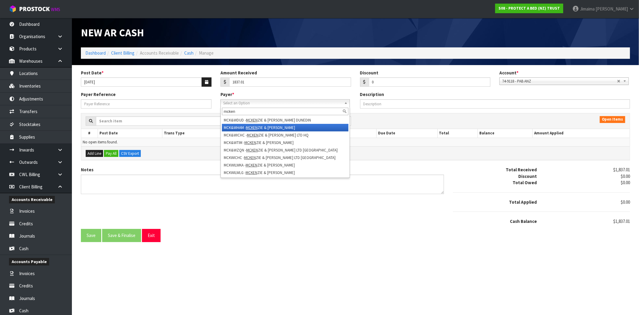
type input "mcken"
click at [291, 129] on li "MCK&WHAM - MCKEN ZIE & WILLIS HAMILTON" at bounding box center [285, 127] width 126 height 7
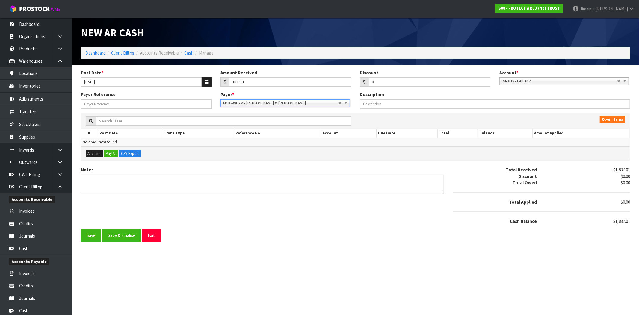
click at [286, 103] on span "MCK&WHAM - [PERSON_NAME] & [PERSON_NAME]" at bounding box center [280, 102] width 115 height 7
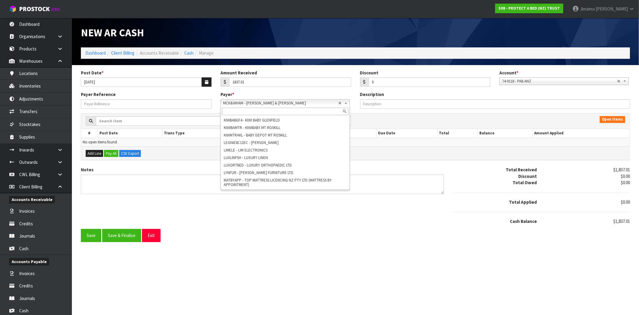
click at [279, 112] on input "text" at bounding box center [285, 111] width 126 height 7
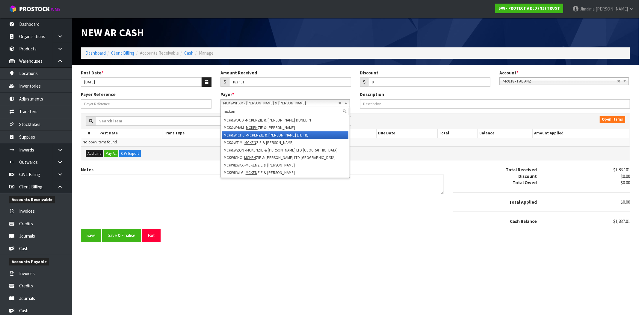
type input "mcken"
click at [291, 137] on li "MCK&WICHC - MCKEN ZIE & WILLIS LTD HQ" at bounding box center [285, 134] width 126 height 7
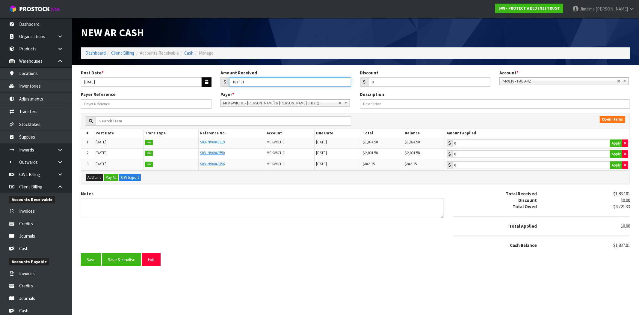
drag, startPoint x: 258, startPoint y: 85, endPoint x: 205, endPoint y: 85, distance: 52.7
click at [205, 85] on div "Post Date * 29/08/2025 Amount Received 1837.01 Discount 0 Account * 74-9118 - P…" at bounding box center [355, 81] width 558 height 22
click at [613, 143] on button "Apply" at bounding box center [616, 143] width 13 height 8
type input "1874.5"
click at [406, 82] on input "0" at bounding box center [430, 81] width 122 height 9
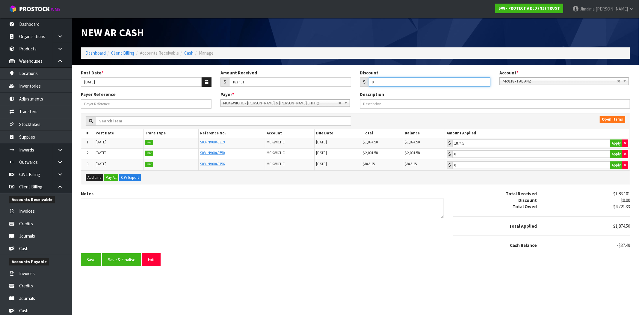
paste input "number"
drag, startPoint x: 371, startPoint y: 85, endPoint x: 328, endPoint y: 88, distance: 43.5
click at [328, 88] on div "Post Date * 29/08/2025 Amount Received 1837.01 Discount Account * 74-9118 - PAB…" at bounding box center [355, 81] width 558 height 22
paste input "-37.49"
click at [375, 79] on input "-37.49" at bounding box center [430, 81] width 122 height 9
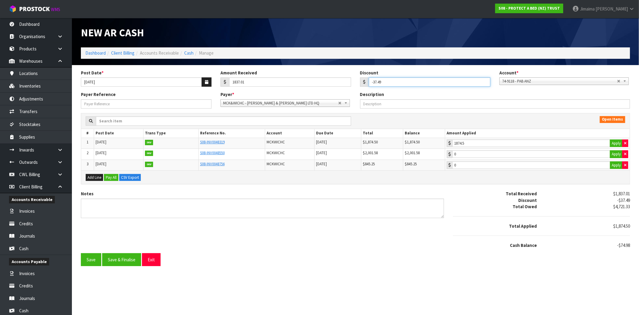
type input "37.49"
drag, startPoint x: 388, startPoint y: 81, endPoint x: 335, endPoint y: 85, distance: 53.1
click at [325, 83] on div "Post Date * 29/08/2025 Amount Received 1837.01 Discount 37.49 Account * 74-9118…" at bounding box center [355, 81] width 558 height 22
type input "0"
click at [379, 84] on input "0" at bounding box center [430, 81] width 122 height 9
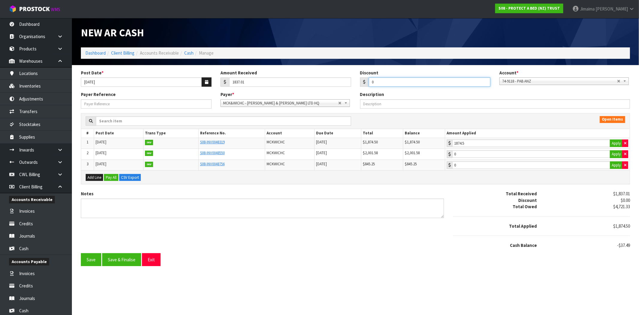
paste input "number"
drag, startPoint x: 403, startPoint y: 81, endPoint x: 350, endPoint y: 75, distance: 53.9
click at [351, 76] on div "Post Date * 29/08/2025 Amount Received 1837.01 Discount Account * 74-9118 - PAB…" at bounding box center [355, 81] width 558 height 22
type input "37.49"
click at [81, 253] on button "Save" at bounding box center [91, 259] width 20 height 13
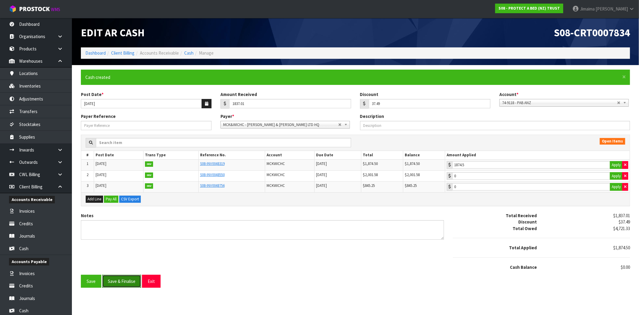
click at [124, 279] on button "Save & Finalise" at bounding box center [121, 280] width 39 height 13
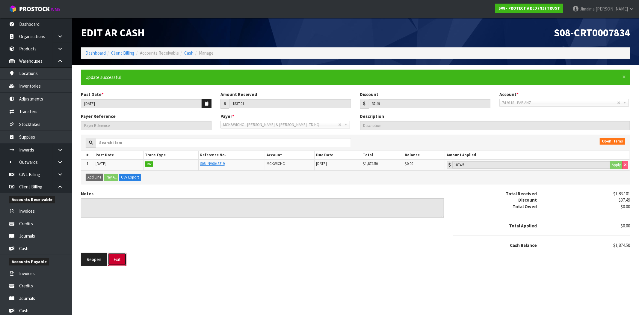
click at [122, 262] on button "Exit" at bounding box center [117, 259] width 19 height 13
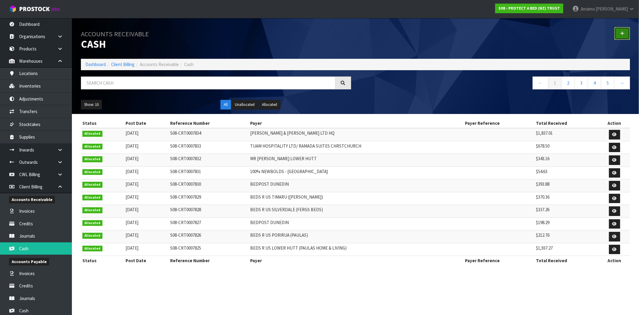
click at [626, 37] on link at bounding box center [622, 33] width 16 height 13
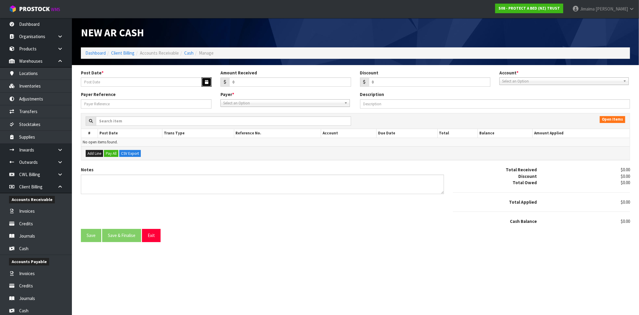
click at [205, 81] on icon "button" at bounding box center [206, 82] width 3 height 4
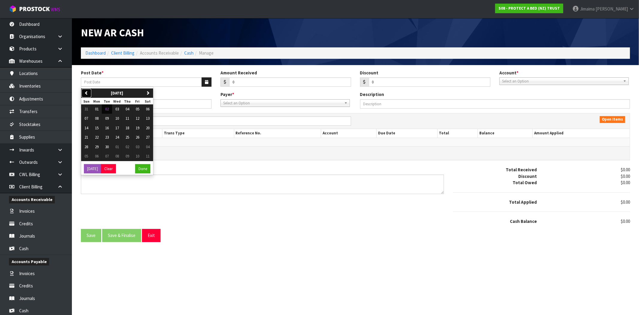
click at [86, 91] on icon "button" at bounding box center [86, 93] width 4 height 4
click at [139, 147] on span "29" at bounding box center [138, 146] width 4 height 5
type input "29/08/2025"
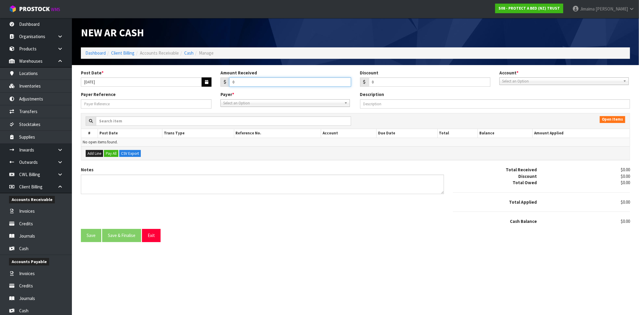
drag, startPoint x: 241, startPoint y: 81, endPoint x: 211, endPoint y: 81, distance: 29.4
click at [211, 81] on div "Post Date * 29/08/2025 Amount Received 0 Discount 0 Account * 74-9118 - PAB ANZ…" at bounding box center [355, 81] width 558 height 22
type input "2699.87"
click at [533, 79] on span "Select an Option" at bounding box center [561, 81] width 119 height 7
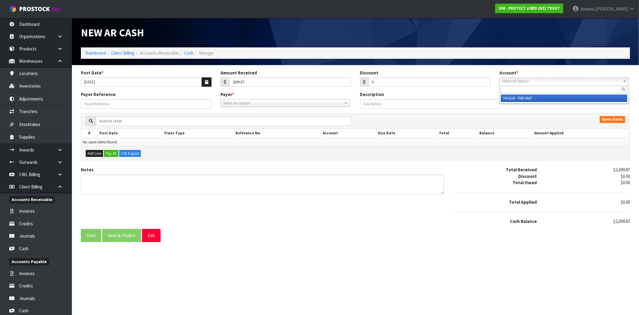
drag, startPoint x: 531, startPoint y: 99, endPoint x: 335, endPoint y: 103, distance: 196.3
click at [531, 99] on li "74-9118 - PAB ANZ" at bounding box center [564, 97] width 126 height 7
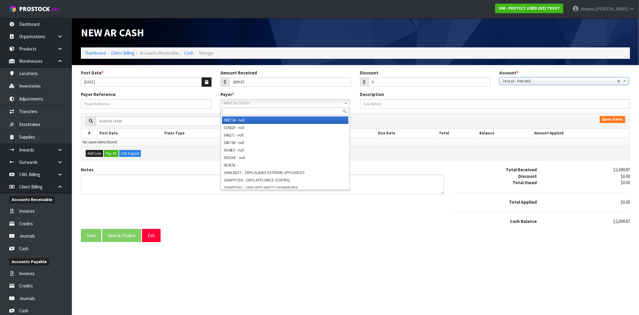
click at [263, 105] on span "Select an Option" at bounding box center [282, 102] width 119 height 7
click at [248, 110] on input "text" at bounding box center [285, 111] width 126 height 7
click at [253, 111] on input "text" at bounding box center [285, 111] width 126 height 7
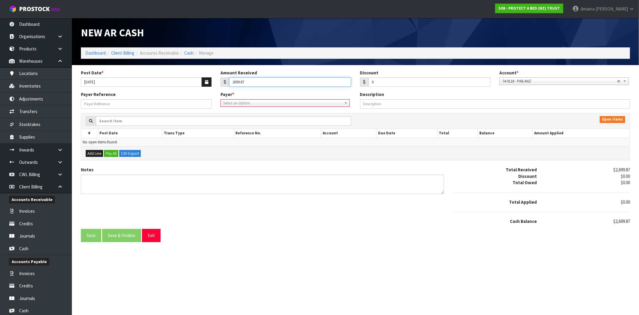
drag, startPoint x: 259, startPoint y: 82, endPoint x: 129, endPoint y: 84, distance: 130.3
click at [120, 84] on div "Post Date * 29/08/2025 Amount Received 2699.87 Discount 0 Account * 74-9118 - P…" at bounding box center [355, 81] width 558 height 22
click at [250, 105] on span "Select an Option" at bounding box center [282, 102] width 119 height 7
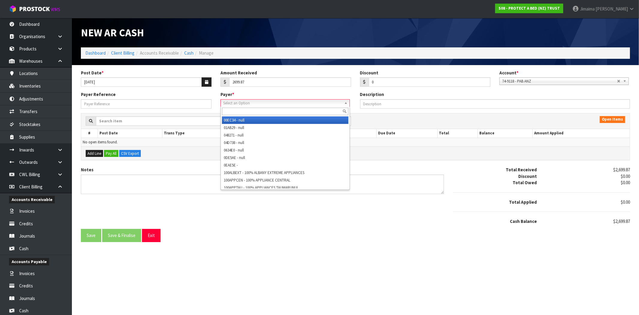
click at [242, 110] on input "text" at bounding box center [285, 111] width 126 height 7
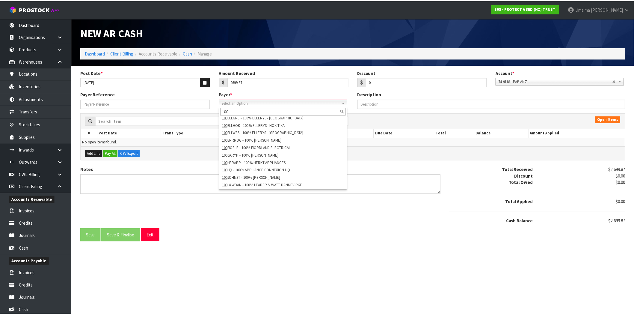
scroll to position [51, 0]
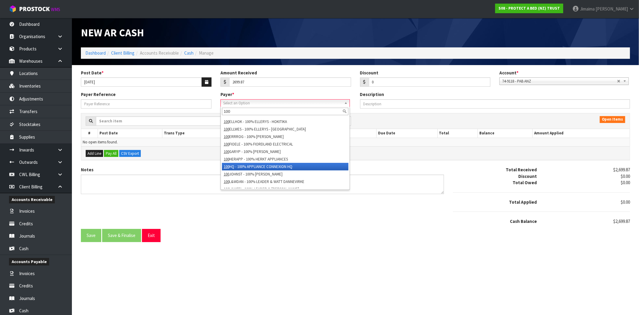
type input "100"
click at [299, 166] on li "100 HQ - 100% APPLIANCE CONNEXION HQ" at bounding box center [285, 166] width 126 height 7
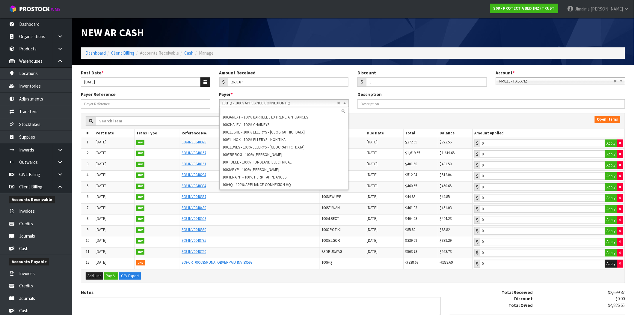
scroll to position [82, 0]
click at [165, 122] on input "text" at bounding box center [222, 120] width 253 height 9
paste input "2699.87"
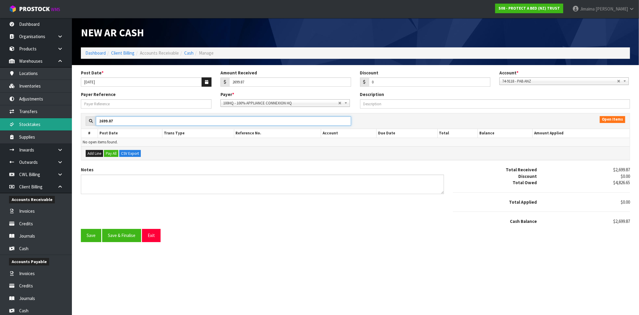
drag, startPoint x: 125, startPoint y: 123, endPoint x: 61, endPoint y: 121, distance: 64.4
click at [61, 121] on body "Toggle navigation ProStock WMS S08 - PROTECT A BED (NZ) TRUST Jimaima Reiher Lo…" at bounding box center [319, 157] width 639 height 315
paste input "INV0048028"
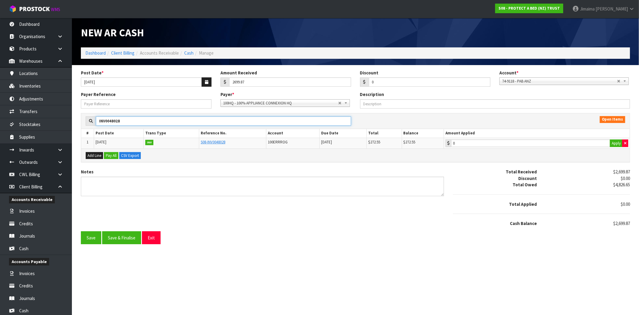
type input "INV0048028"
type input "272.55"
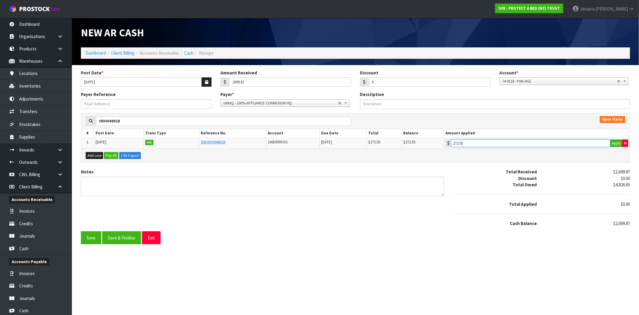
click at [494, 144] on input "272.55" at bounding box center [530, 142] width 159 height 7
drag, startPoint x: 89, startPoint y: 122, endPoint x: 106, endPoint y: 127, distance: 17.6
click at [64, 122] on body "Toggle navigation ProStock WMS S08 - PROTECT A BED (NZ) TRUST Jimaima Reiher Lo…" at bounding box center [319, 157] width 639 height 315
paste input "157"
type input "INV0048157"
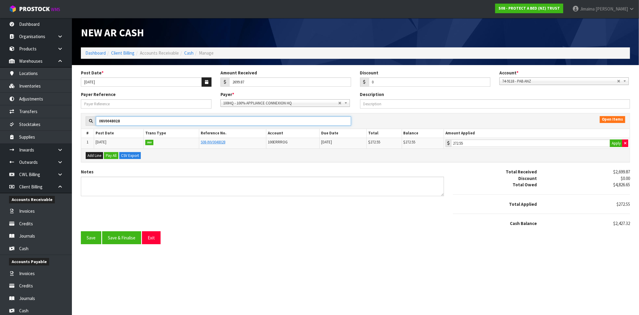
type input "0"
type input "INV0048157"
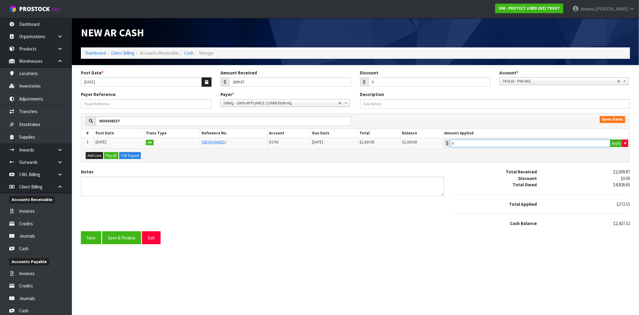
type input "1619.65"
click at [513, 140] on input "1619.65" at bounding box center [530, 142] width 160 height 7
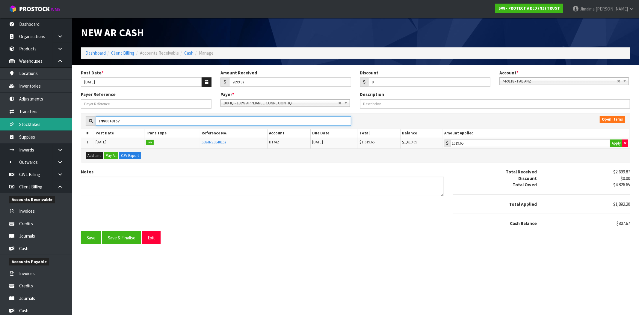
drag, startPoint x: 173, startPoint y: 124, endPoint x: 16, endPoint y: 120, distance: 157.3
click at [16, 120] on body "Toggle navigation ProStock WMS S08 - PROTECT A BED (NZ) TRUST Jimaima Reiher Lo…" at bounding box center [319, 157] width 639 height 315
paste input "61"
type input "INV0048161"
type input "0"
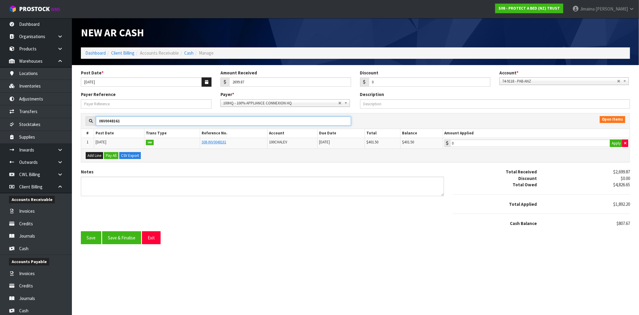
type input "INV0048161"
type input "401.5"
click at [496, 145] on input "401.5" at bounding box center [530, 142] width 160 height 7
drag, startPoint x: 150, startPoint y: 123, endPoint x: 373, endPoint y: 133, distance: 223.4
click at [40, 119] on body "Toggle navigation ProStock WMS S08 - PROTECT A BED (NZ) TRUST Jimaima Reiher Lo…" at bounding box center [319, 157] width 639 height 315
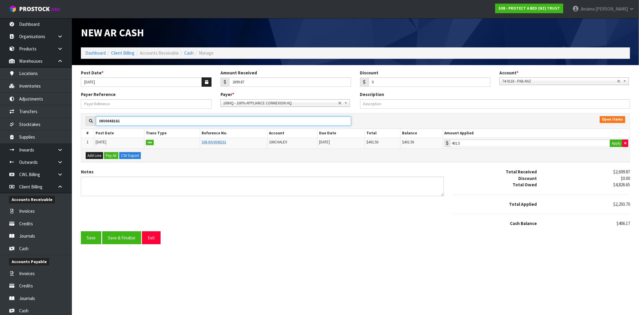
paste input "294"
type input "INV0048294"
type input "0"
type input "INV0048294"
drag, startPoint x: 532, startPoint y: 143, endPoint x: 330, endPoint y: 180, distance: 205.6
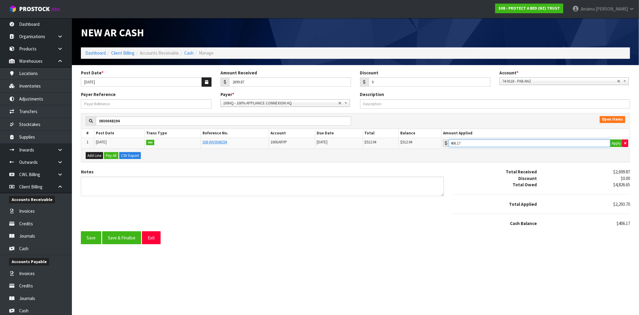
click at [531, 143] on input "406.17" at bounding box center [529, 142] width 161 height 7
click at [616, 145] on button "Apply" at bounding box center [616, 143] width 13 height 8
type input "512.04"
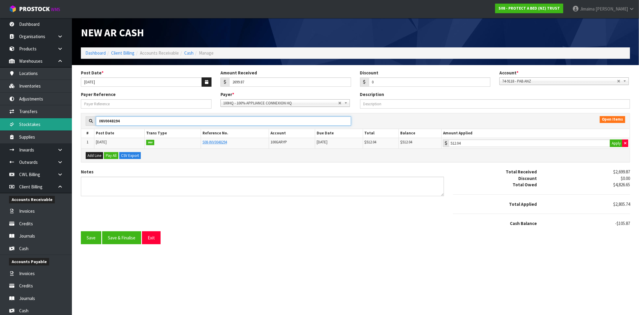
drag, startPoint x: 142, startPoint y: 124, endPoint x: 40, endPoint y: 119, distance: 101.7
click at [32, 120] on body "Toggle navigation ProStock WMS S08 - PROTECT A BED (NZ) TRUST Jimaima Reiher Lo…" at bounding box center [319, 157] width 639 height 315
paste input "387"
type input "INV0048387"
type input "0"
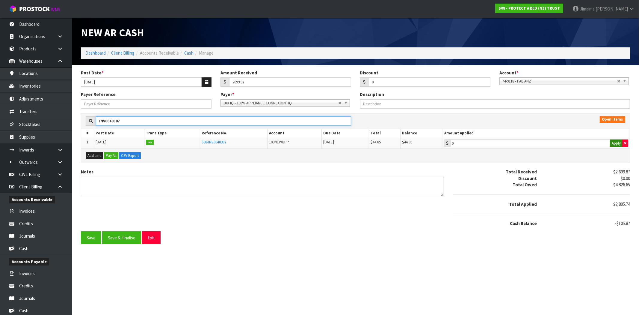
type input "INV0048387"
drag, startPoint x: 618, startPoint y: 145, endPoint x: 596, endPoint y: 156, distance: 24.0
click at [617, 145] on button "Apply" at bounding box center [616, 143] width 13 height 8
type input "44.85"
drag, startPoint x: 121, startPoint y: 117, endPoint x: 49, endPoint y: 120, distance: 72.8
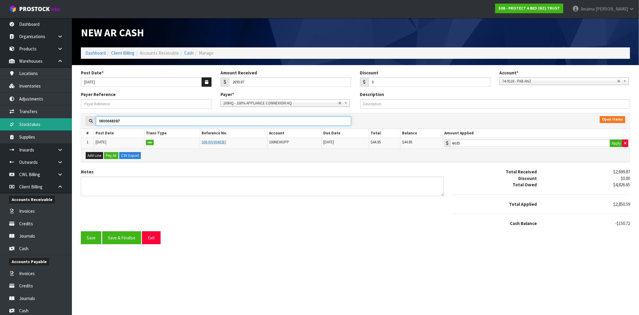
click at [49, 120] on body "Toggle navigation ProStock WMS S08 - PROTECT A BED (NZ) TRUST Jimaima Reiher Lo…" at bounding box center [319, 157] width 639 height 315
type input "272.55"
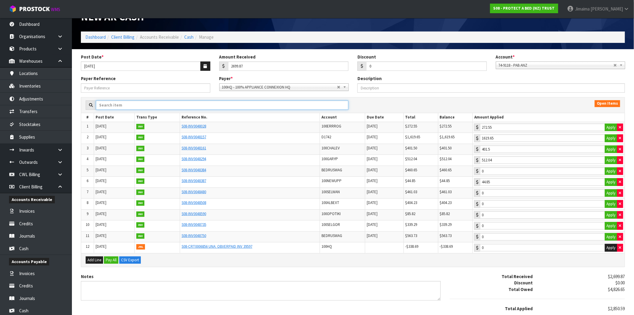
scroll to position [0, 0]
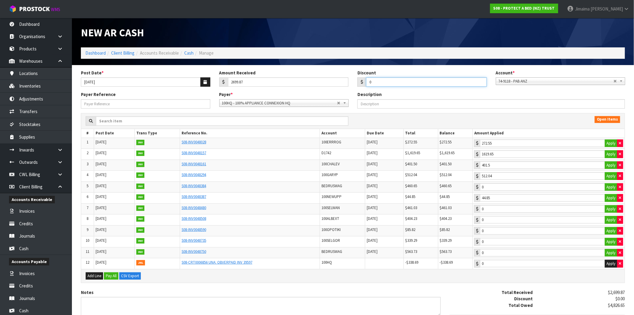
drag, startPoint x: 385, startPoint y: 85, endPoint x: 352, endPoint y: 80, distance: 33.6
click at [352, 80] on div "Post Date * 29/08/2025 Amount Received 2699.87 Discount 0 Account * 74-9118 - P…" at bounding box center [352, 81] width 553 height 22
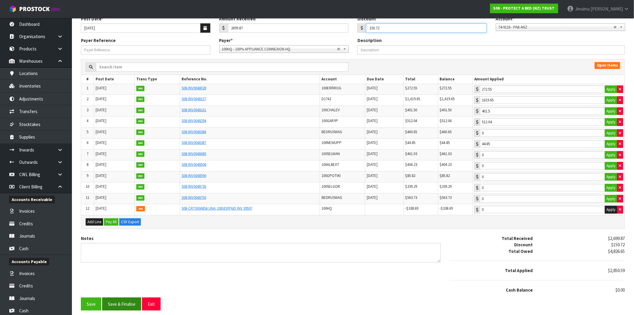
type input "150.72"
click at [123, 304] on button "Save & Finalise" at bounding box center [121, 303] width 39 height 13
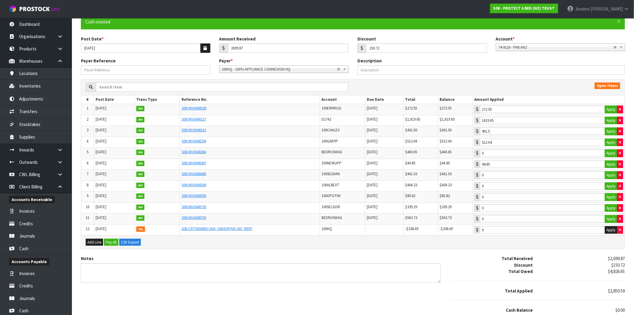
scroll to position [0, 0]
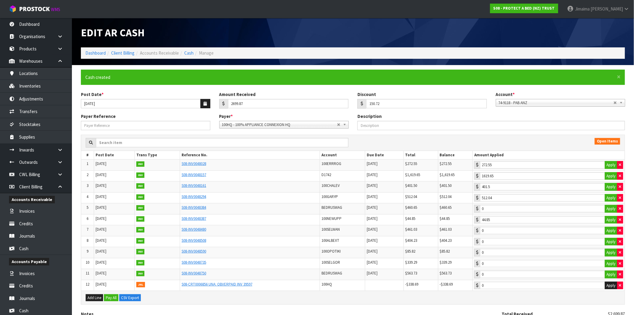
type input "44.85"
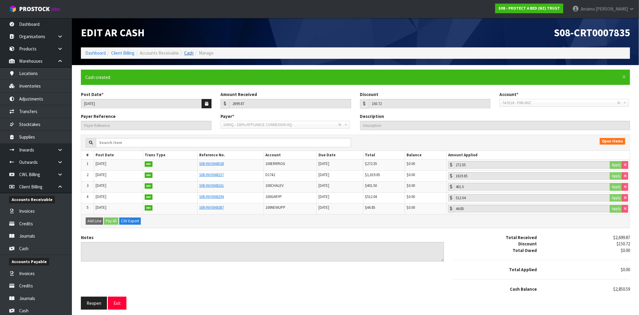
click at [188, 53] on link "Cash" at bounding box center [188, 53] width 9 height 6
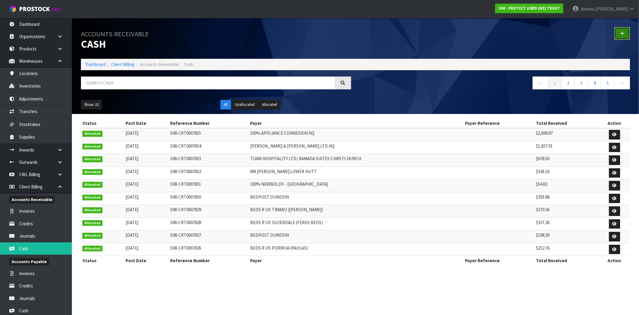
click at [622, 33] on icon at bounding box center [622, 33] width 4 height 4
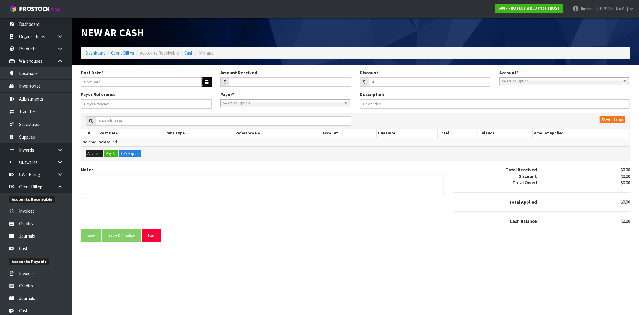
click at [208, 80] on button "button" at bounding box center [207, 81] width 10 height 9
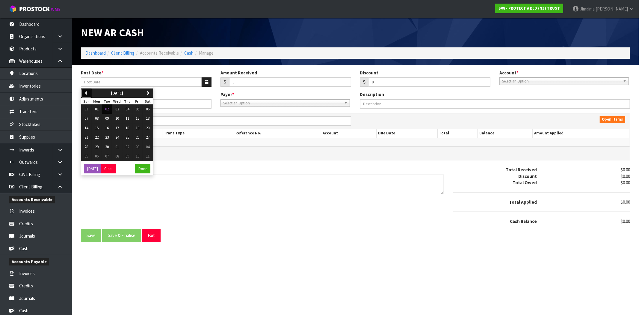
drag, startPoint x: 115, startPoint y: 125, endPoint x: 84, endPoint y: 94, distance: 43.9
click at [85, 94] on icon "button" at bounding box center [86, 93] width 4 height 4
click at [188, 56] on li "Cash" at bounding box center [186, 53] width 15 height 6
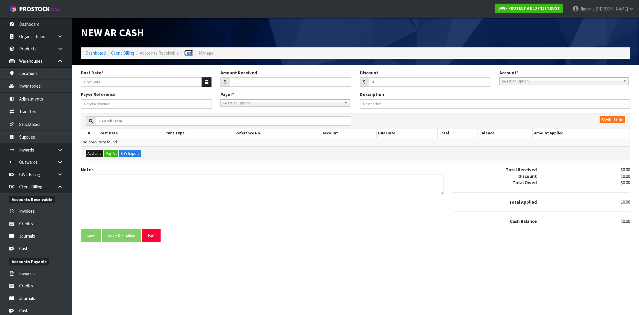
click at [187, 52] on link "Cash" at bounding box center [188, 53] width 9 height 6
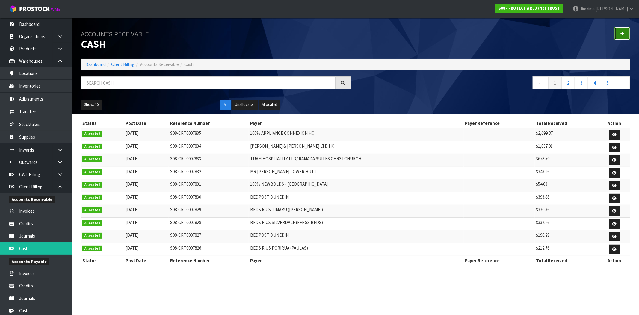
click at [620, 35] on link at bounding box center [622, 33] width 16 height 13
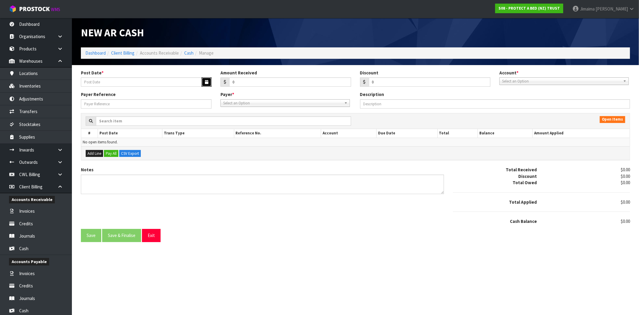
click at [208, 84] on button "button" at bounding box center [207, 81] width 10 height 9
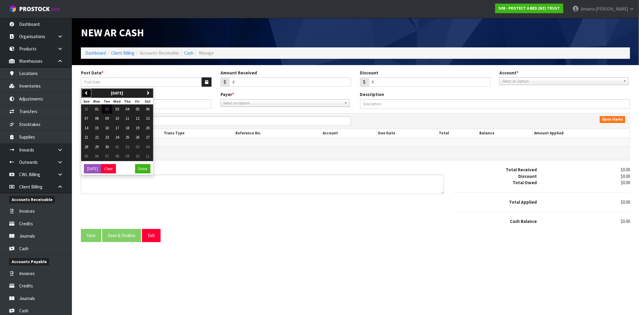
click at [86, 92] on icon "button" at bounding box center [86, 93] width 4 height 4
click at [139, 147] on span "29" at bounding box center [138, 146] width 4 height 5
type input "[DATE]"
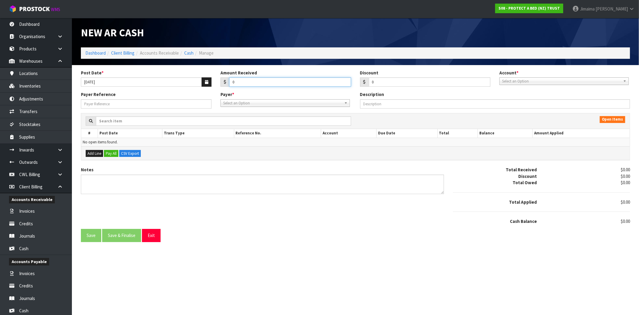
drag, startPoint x: 200, startPoint y: 86, endPoint x: 154, endPoint y: 77, distance: 47.1
click at [165, 83] on div "Post Date * 29/08/2025 Amount Received 0 Discount 0 Account * 74-9118 - PAB ANZ…" at bounding box center [355, 81] width 558 height 22
type input "26561.56"
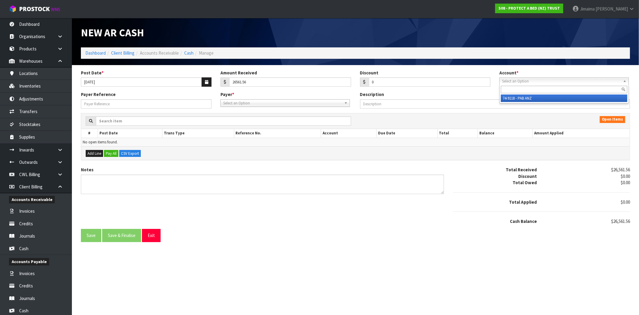
click at [538, 84] on div "Select an Option 74-9118 - PAB ANZ" at bounding box center [563, 80] width 129 height 7
click at [538, 96] on li "74-9118 - PAB ANZ" at bounding box center [564, 97] width 126 height 7
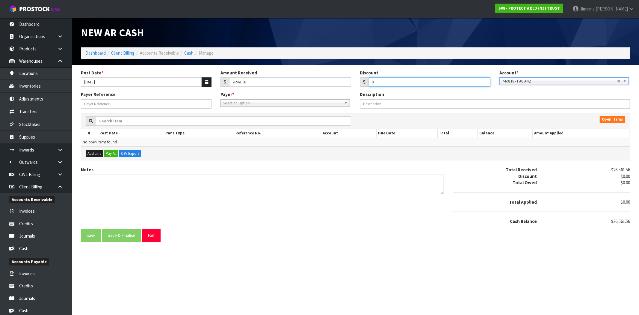
drag, startPoint x: 383, startPoint y: 82, endPoint x: 353, endPoint y: 80, distance: 30.0
click at [355, 81] on div "Post Date * 29/08/2025 Amount Received 26561.56 Discount 0 Account * 74-9118 - …" at bounding box center [355, 81] width 558 height 22
type input "1792.73"
click at [245, 103] on span "Select an Option" at bounding box center [282, 102] width 119 height 7
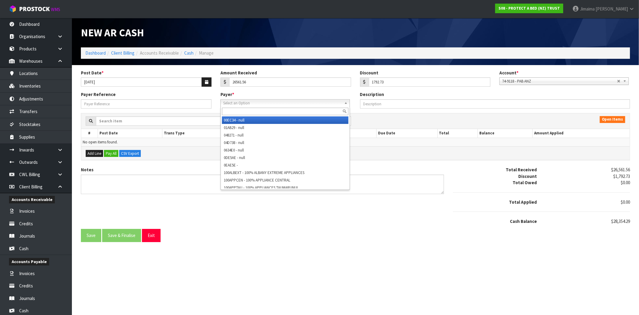
click at [238, 111] on input "text" at bounding box center [285, 111] width 126 height 7
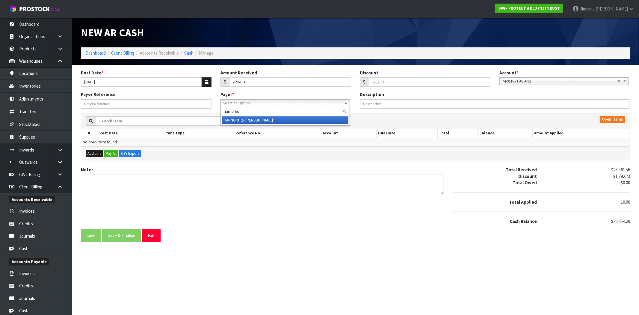
type input "harnorhq"
click at [247, 117] on li "HARNORHQ - HARVEY NORMAN BEDDING" at bounding box center [285, 119] width 126 height 7
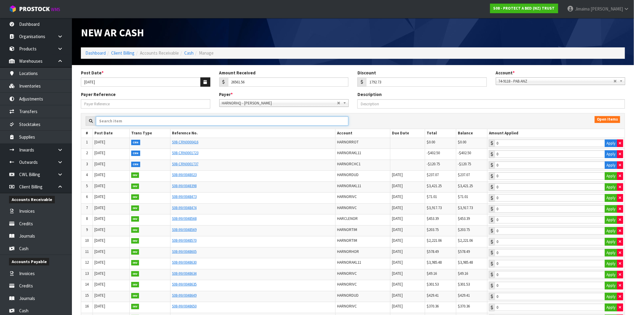
click at [112, 117] on input "text" at bounding box center [222, 120] width 253 height 9
paste input "48700"
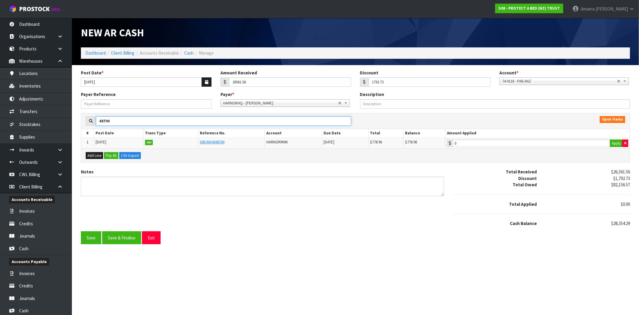
type input "48700"
type input "778.96"
click at [516, 145] on input "778.96" at bounding box center [532, 142] width 158 height 7
drag, startPoint x: 114, startPoint y: 119, endPoint x: 175, endPoint y: 131, distance: 62.3
click at [84, 120] on div "48700" at bounding box center [218, 121] width 274 height 10
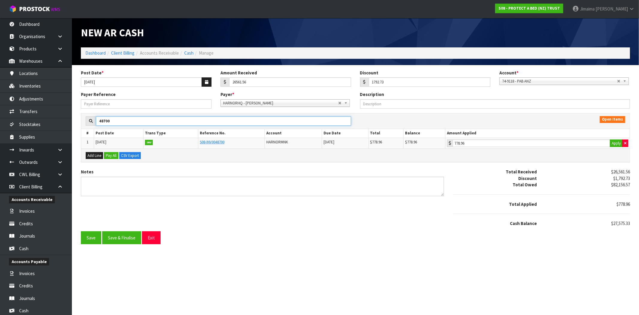
paste input "3"
type input "48730"
type input "0"
type input "48730"
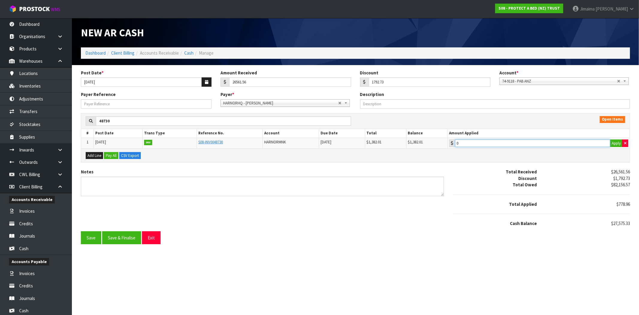
type input "1382.01"
drag, startPoint x: 501, startPoint y: 146, endPoint x: 28, endPoint y: 162, distance: 473.0
click at [501, 146] on input "1382.01" at bounding box center [532, 142] width 155 height 7
click at [79, 121] on div "48730 Open Items # Post Date Trans Type Reference No. Account Due Date Total Ba…" at bounding box center [355, 141] width 558 height 56
paste input "67"
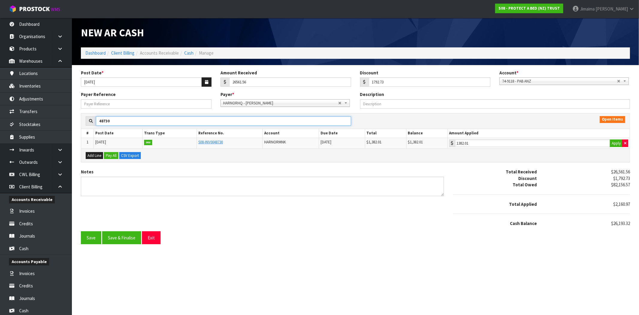
type input "48670"
type input "0"
type input "48670"
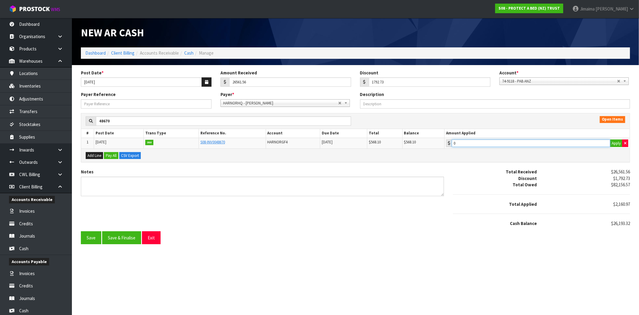
type input "568.1"
drag, startPoint x: 495, startPoint y: 140, endPoint x: 398, endPoint y: 142, distance: 97.1
click at [493, 141] on input "568.1" at bounding box center [531, 142] width 158 height 7
click at [75, 117] on section "Post Date * 29/08/2025 Amount Received 26561.56 Discount 1792.73 Account * 74-9…" at bounding box center [355, 156] width 567 height 183
paste input "INV0048683"
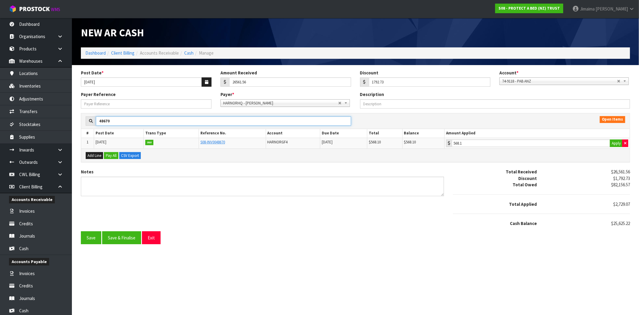
type input "INV0048683"
type input "0"
type input "INV0048683"
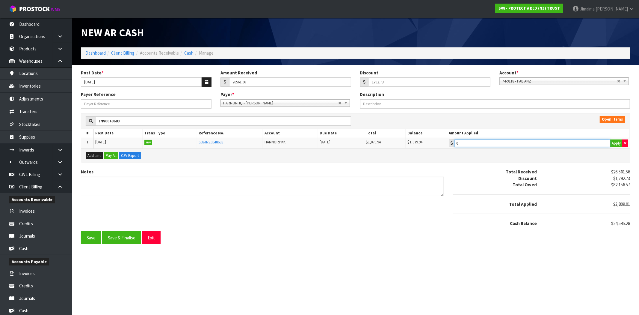
type input "1079.94"
click at [476, 144] on input "1079.94" at bounding box center [532, 142] width 156 height 7
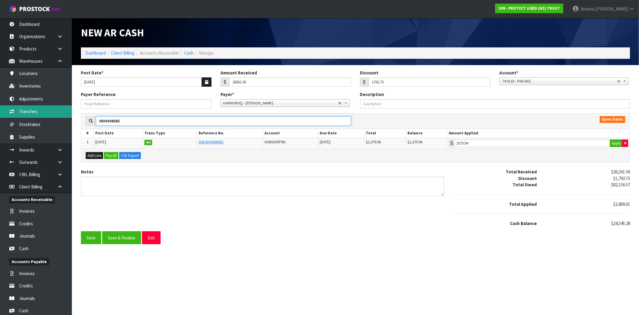
drag, startPoint x: 109, startPoint y: 118, endPoint x: 54, endPoint y: 115, distance: 54.6
click at [48, 117] on body "Toggle navigation ProStock WMS S08 - PROTECT A BED (NZ) TRUST Jimaima [PERSON_N…" at bounding box center [319, 157] width 639 height 315
paste input "48712"
type input "48712"
type input "0"
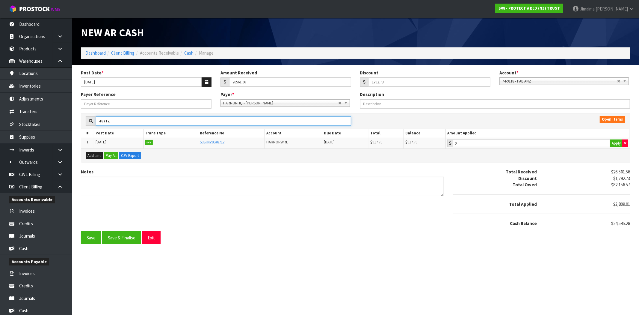
type input "48712"
type input "917.7"
drag, startPoint x: 528, startPoint y: 143, endPoint x: 378, endPoint y: 149, distance: 150.2
click at [527, 143] on input "917.7" at bounding box center [531, 142] width 157 height 7
drag, startPoint x: 74, startPoint y: 122, endPoint x: 68, endPoint y: 122, distance: 6.3
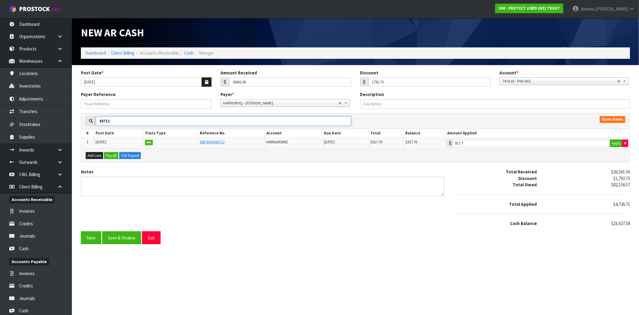
click at [71, 122] on body "Toggle navigation ProStock WMS S08 - PROTECT A BED (NZ) TRUST Jimaima [PERSON_N…" at bounding box center [319, 157] width 639 height 315
paste input "685"
type input "48685"
type input "0"
type input "48685"
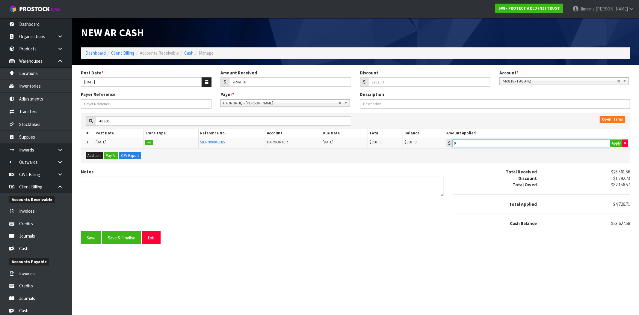
type input "350.7"
drag, startPoint x: 511, startPoint y: 140, endPoint x: 331, endPoint y: 150, distance: 180.3
click at [511, 140] on input "350.7" at bounding box center [531, 142] width 158 height 7
click at [81, 120] on div "48685" at bounding box center [218, 121] width 274 height 10
paste input "INV0048681"
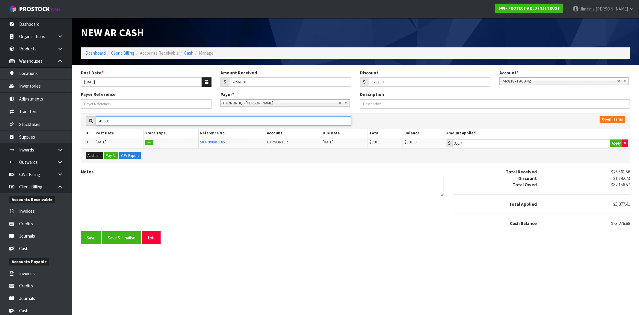
type input "INV0048681"
type input "0"
type input "INV0048681"
drag, startPoint x: 499, startPoint y: 148, endPoint x: 308, endPoint y: 164, distance: 191.8
click at [499, 148] on div "Add Line Pay All CSV Export" at bounding box center [355, 154] width 549 height 13
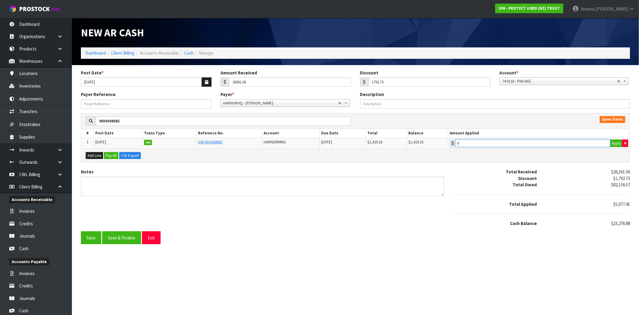
type input "1419.16"
click at [535, 141] on input "1419.16" at bounding box center [532, 142] width 155 height 7
click at [75, 123] on section "Post Date * 29/08/2025 Amount Received 26561.56 Discount 1792.73 Account * 74-9…" at bounding box center [355, 156] width 567 height 183
paste input "5"
type input "INV0048651"
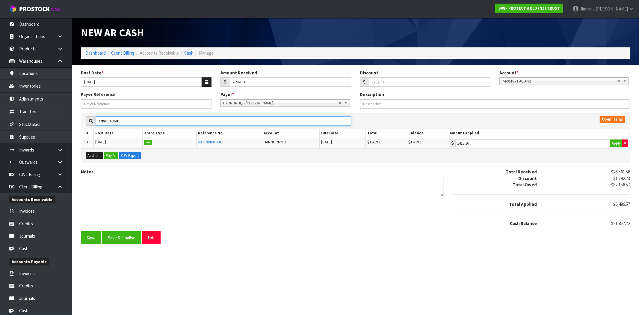
type input "0"
type input "INV0048651"
type input "1269.49"
click at [512, 140] on input "1269.49" at bounding box center [532, 142] width 156 height 7
drag, startPoint x: 76, startPoint y: 124, endPoint x: 126, endPoint y: 132, distance: 50.6
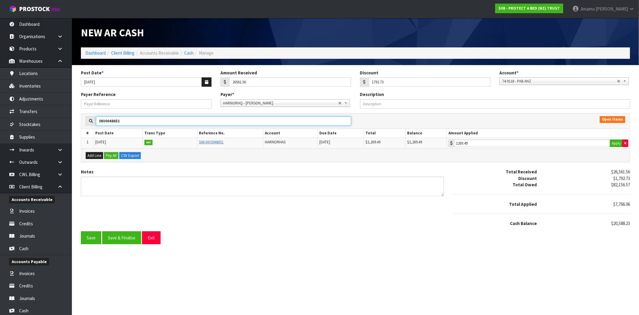
click at [61, 125] on body "Toggle navigation ProStock WMS S08 - PROTECT A BED (NZ) TRUST Jimaima [PERSON_N…" at bounding box center [319, 157] width 639 height 315
paste input "48674"
type input "48674"
type input "0"
type input "48674"
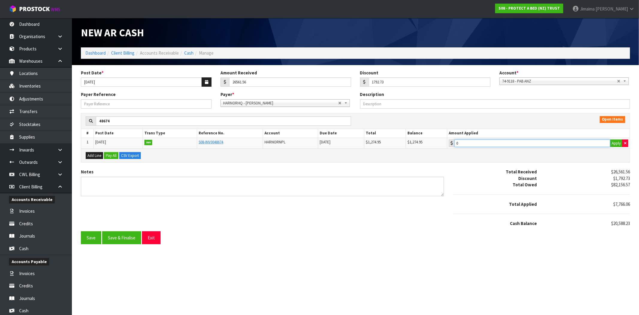
type input "1274.95"
drag, startPoint x: 549, startPoint y: 143, endPoint x: 419, endPoint y: 142, distance: 129.4
click at [548, 143] on input "1274.95" at bounding box center [532, 142] width 156 height 7
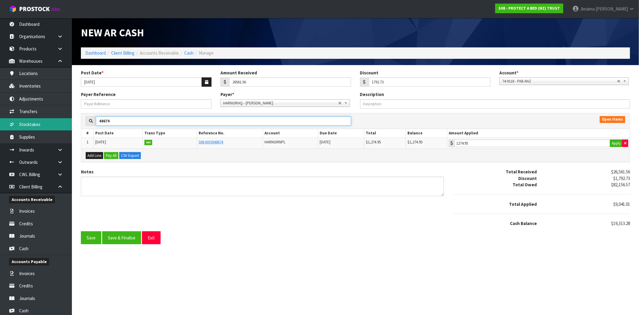
click at [50, 121] on body "Toggle navigation ProStock WMS S08 - PROTECT A BED (NZ) TRUST Jimaima Reiher Lo…" at bounding box center [319, 157] width 639 height 315
paste input "INV0048677"
type input "INV0048677"
type input "0"
type input "INV0048677"
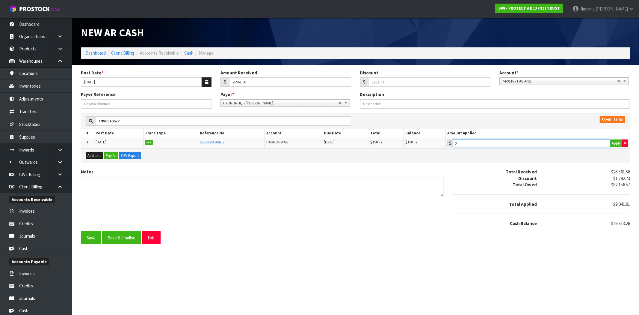
type input "150.77"
drag, startPoint x: 525, startPoint y: 145, endPoint x: 342, endPoint y: 159, distance: 183.3
click at [525, 145] on input "150.77" at bounding box center [531, 142] width 157 height 7
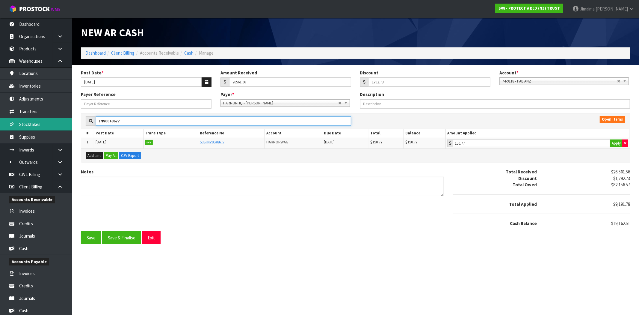
drag, startPoint x: 105, startPoint y: 123, endPoint x: 44, endPoint y: 124, distance: 61.4
click at [40, 124] on body "Toggle navigation ProStock WMS S08 - PROTECT A BED (NZ) TRUST Jimaima Reiher Lo…" at bounding box center [319, 157] width 639 height 315
paste input "8"
type input "INV0048678"
type input "0"
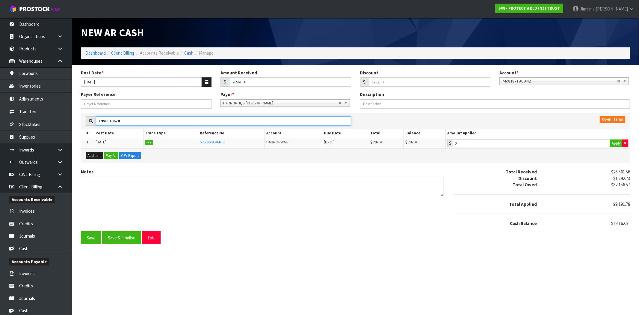
type input "INV0048678"
click at [503, 138] on td "0 Apply" at bounding box center [537, 143] width 184 height 11
drag, startPoint x: 495, startPoint y: 138, endPoint x: 496, endPoint y: 142, distance: 3.4
click at [495, 138] on td "0 Apply" at bounding box center [537, 143] width 184 height 11
type input "396.04"
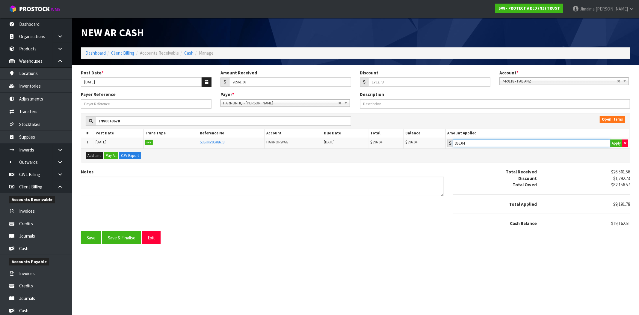
drag, startPoint x: 496, startPoint y: 143, endPoint x: 493, endPoint y: 142, distance: 3.1
click at [496, 144] on input "396.04" at bounding box center [531, 142] width 157 height 7
drag, startPoint x: 94, startPoint y: 120, endPoint x: 75, endPoint y: 120, distance: 18.9
click at [62, 120] on body "Toggle navigation ProStock WMS S08 - PROTECT A BED (NZ) TRUST Jimaima Reiher Lo…" at bounding box center [319, 157] width 639 height 315
paste input "48652"
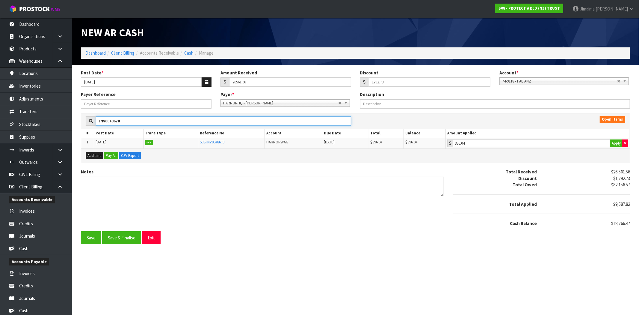
type input "48652"
type input "0"
type input "48652"
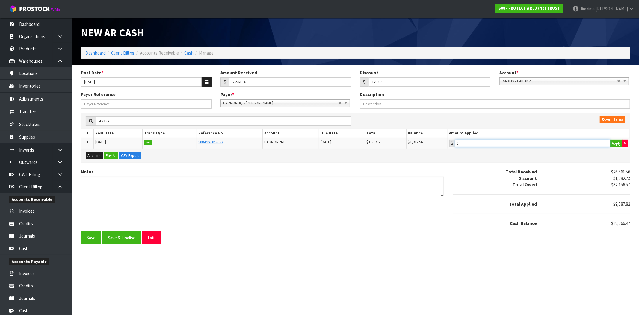
type input "1317.56"
click at [519, 142] on input "1317.56" at bounding box center [532, 142] width 155 height 7
drag, startPoint x: 88, startPoint y: 122, endPoint x: 229, endPoint y: 121, distance: 141.4
click at [63, 122] on body "Toggle navigation ProStock WMS S08 - PROTECT A BED (NZ) TRUST Jimaima Reiher Lo…" at bounding box center [319, 157] width 639 height 315
paste input "708"
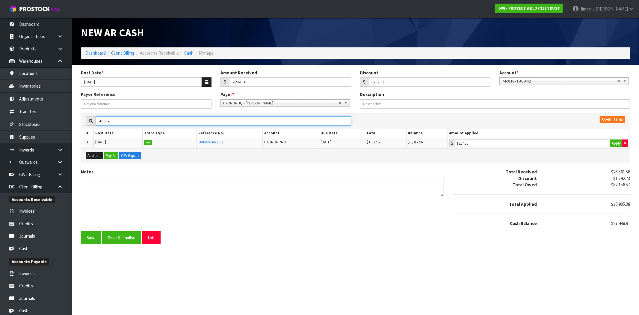
type input "48708"
type input "0"
type input "48708"
type input "1400.61"
click at [521, 144] on input "1400.61" at bounding box center [532, 142] width 155 height 7
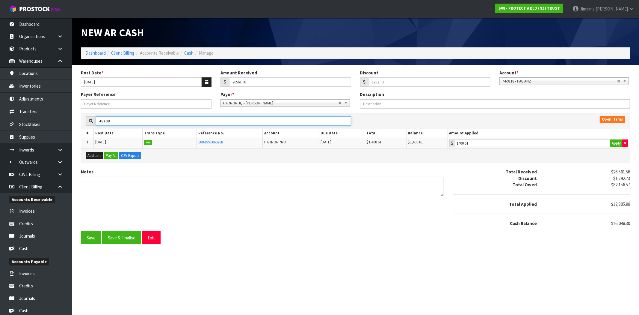
drag, startPoint x: 84, startPoint y: 122, endPoint x: 334, endPoint y: 159, distance: 252.6
click at [67, 123] on body "Toggle navigation ProStock WMS S08 - PROTECT A BED (NZ) TRUST Jimaima Reiher Lo…" at bounding box center [319, 157] width 639 height 315
paste input "INV0048691"
type input "INV0048691"
type input "0"
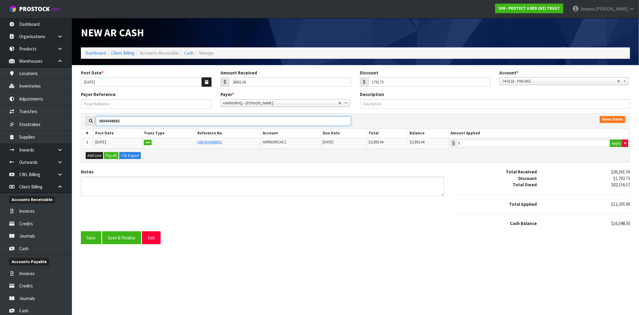
type input "INV0048691"
type input "3892.04"
click at [549, 146] on input "3892.04" at bounding box center [533, 142] width 154 height 7
click at [72, 119] on section "Post Date * 29/08/2025 Amount Received 26561.56 Discount 1792.73 Account * 74-9…" at bounding box center [355, 156] width 567 height 183
paste input "4223824"
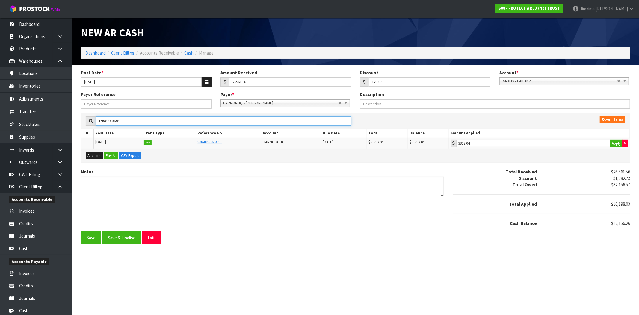
type input "4223824"
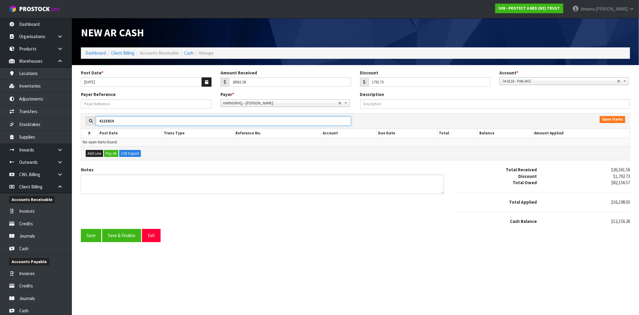
drag, startPoint x: 105, startPoint y: 121, endPoint x: 88, endPoint y: 122, distance: 16.8
click at [85, 122] on div "4223824" at bounding box center [218, 121] width 274 height 10
click at [108, 122] on input "4223824" at bounding box center [223, 120] width 255 height 9
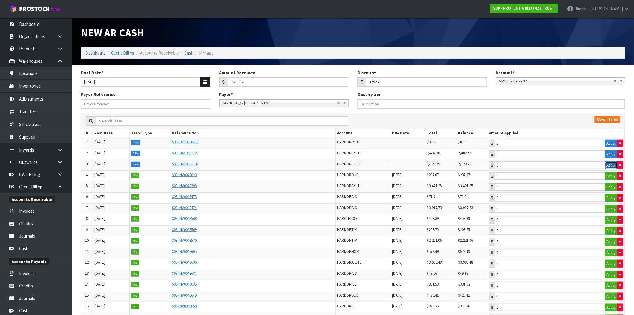
click at [609, 165] on button "Apply" at bounding box center [611, 165] width 13 height 8
type input "-120.75"
click at [122, 124] on input "text" at bounding box center [222, 120] width 253 height 9
paste input "INV0048664"
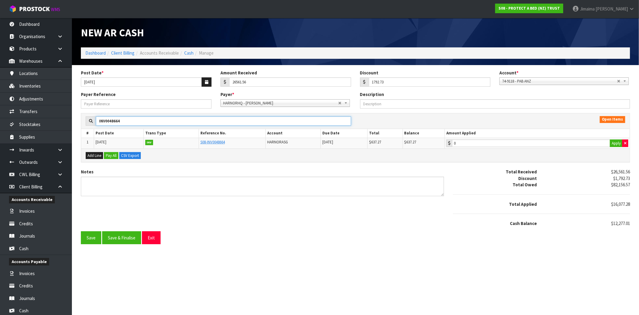
type input "INV0048664"
type input "637.27"
drag, startPoint x: 505, startPoint y: 144, endPoint x: 148, endPoint y: 188, distance: 359.7
click at [503, 144] on input "637.27" at bounding box center [531, 142] width 158 height 7
drag, startPoint x: 107, startPoint y: 123, endPoint x: 121, endPoint y: 137, distance: 19.7
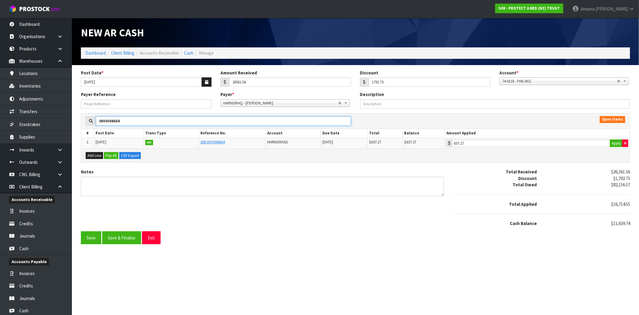
click at [64, 128] on body "Toggle navigation ProStock WMS S08 - PROTECT A BED (NZ) TRUST Jimaima Reiher Lo…" at bounding box center [319, 157] width 639 height 315
paste input "569"
type input "INV0048569"
type input "0"
type input "INV0048569"
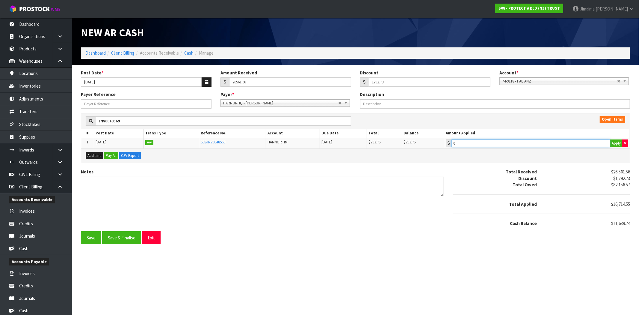
type input "203.75"
click at [510, 145] on input "203.75" at bounding box center [530, 142] width 159 height 7
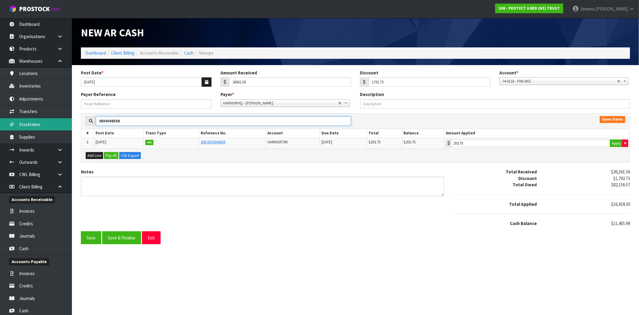
drag, startPoint x: 111, startPoint y: 118, endPoint x: 282, endPoint y: 121, distance: 171.1
click at [66, 121] on body "Toggle navigation ProStock WMS S08 - PROTECT A BED (NZ) TRUST Jimaima Reiher Lo…" at bounding box center [319, 157] width 639 height 315
paste input "70"
type input "INV0048570"
type input "0"
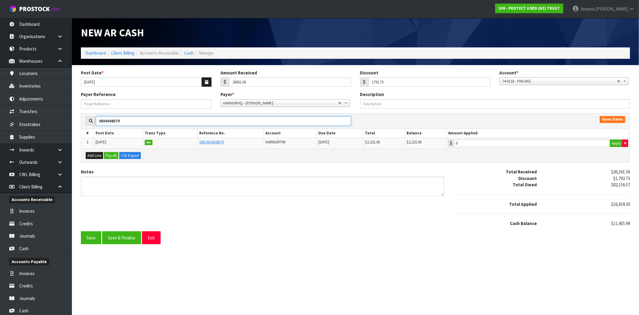
type input "INV0048570"
type input "2221.06"
click at [520, 145] on input "2221.06" at bounding box center [532, 142] width 156 height 7
drag, startPoint x: 140, startPoint y: 121, endPoint x: 46, endPoint y: 121, distance: 93.2
click at [45, 121] on body "Toggle navigation ProStock WMS S08 - PROTECT A BED (NZ) TRUST Jimaima Reiher Lo…" at bounding box center [319, 157] width 639 height 315
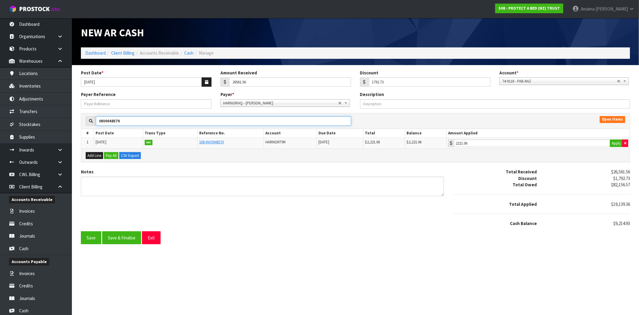
paste input "48653"
type input "48653"
type input "0"
type input "48653"
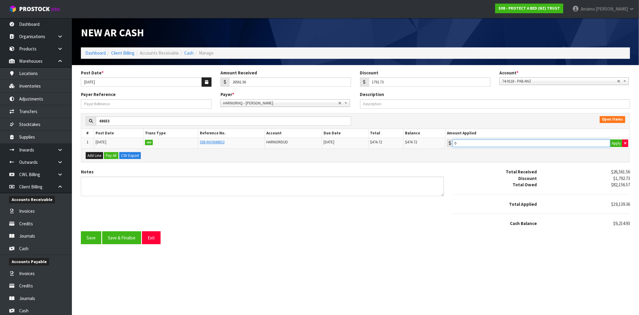
type input "474.72"
drag, startPoint x: 516, startPoint y: 146, endPoint x: 128, endPoint y: 186, distance: 390.3
click at [514, 147] on input "474.72" at bounding box center [532, 142] width 158 height 7
drag, startPoint x: 70, startPoint y: 120, endPoint x: 257, endPoint y: 126, distance: 187.0
click at [60, 120] on body "Toggle navigation ProStock WMS S08 - PROTECT A BED (NZ) TRUST Jimaima Reiher Lo…" at bounding box center [319, 157] width 639 height 315
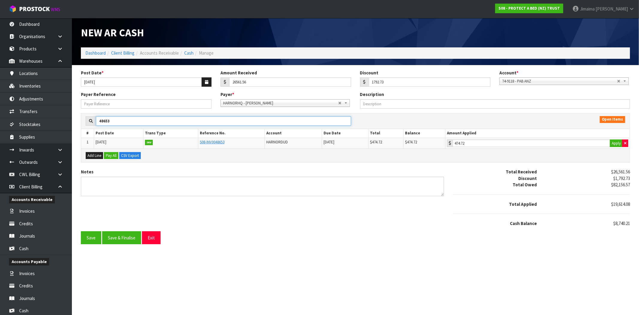
paste input "49"
type input "48649"
type input "0"
type input "48649"
type input "429.41"
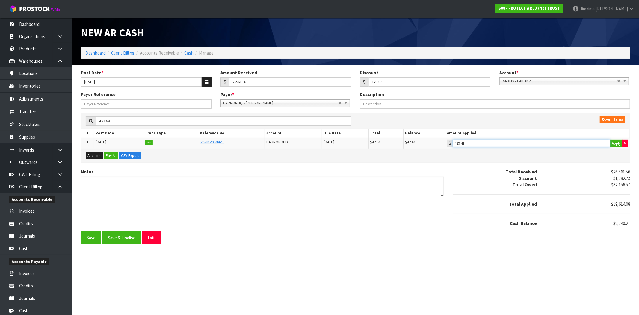
click at [550, 140] on input "429.41" at bounding box center [532, 142] width 158 height 7
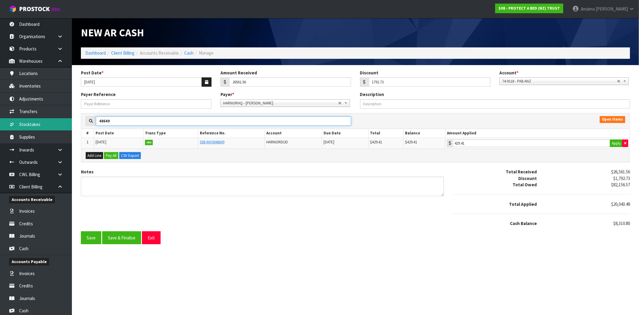
click at [43, 125] on body "Toggle navigation ProStock WMS S08 - PROTECT A BED (NZ) TRUST Jimaima Reiher Lo…" at bounding box center [319, 157] width 639 height 315
paste input "90"
type input "48690"
type input "0"
type input "48690"
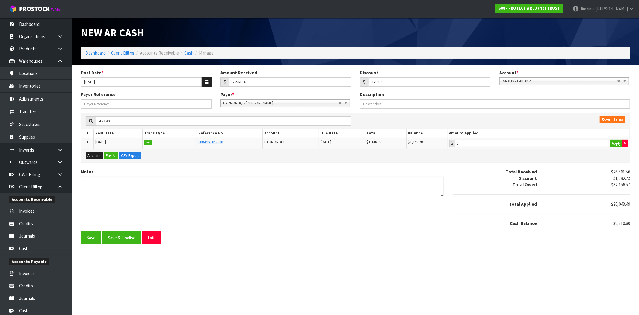
click at [535, 138] on td "0 Apply" at bounding box center [539, 143] width 182 height 11
type input "1148.78"
drag, startPoint x: 502, startPoint y: 143, endPoint x: 489, endPoint y: 147, distance: 13.4
click at [502, 143] on input "1148.78" at bounding box center [532, 142] width 155 height 7
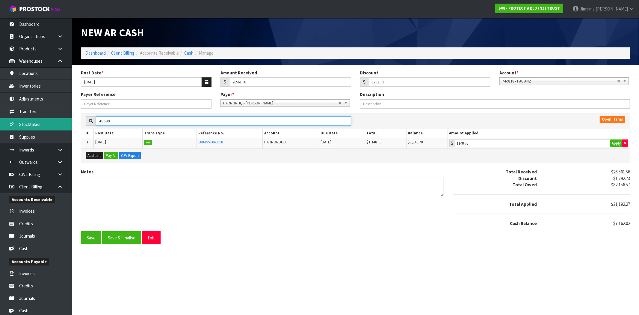
drag, startPoint x: 58, startPoint y: 121, endPoint x: 156, endPoint y: 112, distance: 98.7
click at [55, 121] on body "Toggle navigation ProStock WMS S08 - PROTECT A BED (NZ) TRUST Jimaima Reiher Lo…" at bounding box center [319, 157] width 639 height 315
paste input "INV48474"
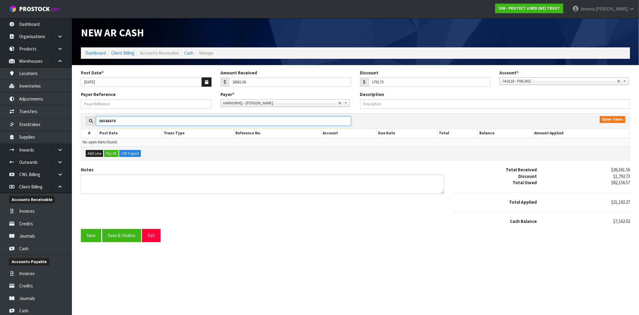
drag, startPoint x: 105, startPoint y: 121, endPoint x: 86, endPoint y: 125, distance: 20.1
click at [86, 125] on div "INV48474" at bounding box center [218, 121] width 265 height 10
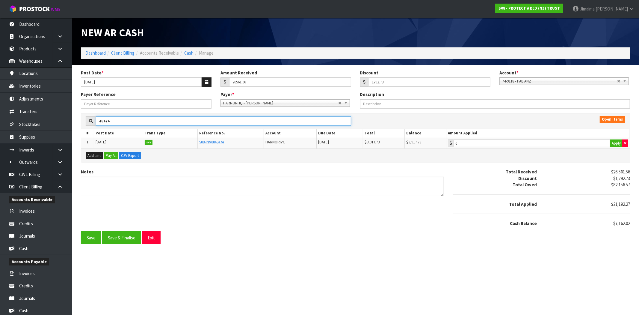
type input "48474"
type input "3917.73"
drag, startPoint x: 491, startPoint y: 146, endPoint x: 451, endPoint y: 158, distance: 42.6
click at [491, 146] on input "3917.73" at bounding box center [532, 142] width 157 height 7
drag, startPoint x: 117, startPoint y: 117, endPoint x: 92, endPoint y: 118, distance: 25.2
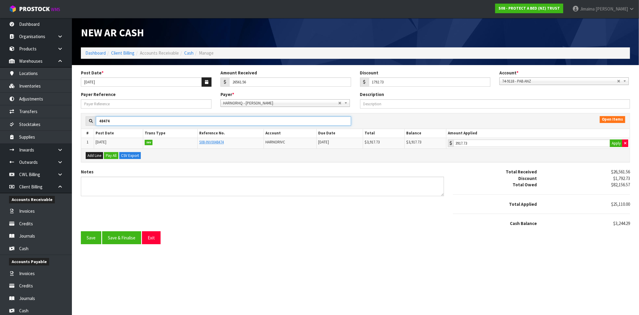
click at [80, 118] on div "48474 Open Items # Post Date Trans Type Reference No. Account Due Date Total Ba…" at bounding box center [355, 141] width 558 height 56
paste input "630"
type input "48630"
type input "0"
type input "48630"
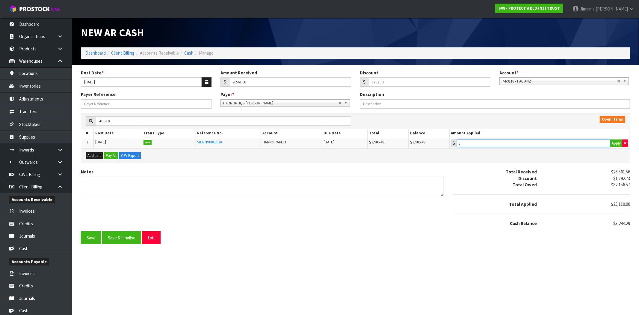
type input "3244.29"
click at [526, 140] on input "3244.29" at bounding box center [533, 142] width 153 height 7
drag, startPoint x: 107, startPoint y: 124, endPoint x: 105, endPoint y: 129, distance: 6.0
click at [47, 124] on body "Toggle navigation ProStock WMS S08 - PROTECT A BED (NZ) TRUST Jimaima Reiher Lo…" at bounding box center [319, 157] width 639 height 315
paste input "98"
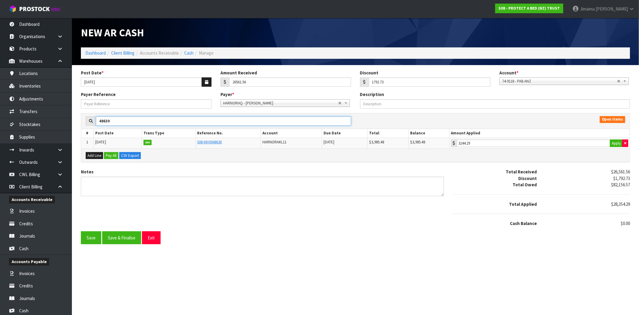
type input "48698"
type input "0"
click at [496, 137] on th "Amount Applied" at bounding box center [539, 133] width 180 height 9
click at [497, 142] on input "0" at bounding box center [533, 142] width 153 height 7
drag, startPoint x: 103, startPoint y: 122, endPoint x: 243, endPoint y: 152, distance: 142.8
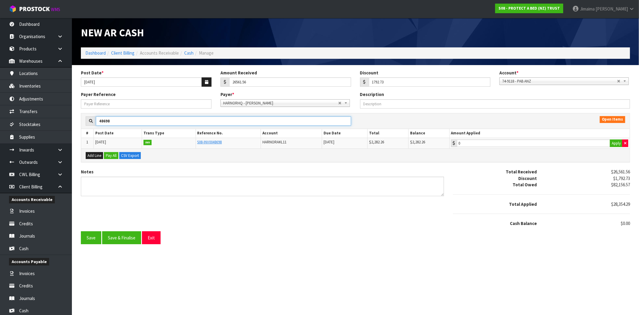
click at [59, 123] on body "Toggle navigation ProStock WMS S08 - PROTECT A BED (NZ) TRUST Jimaima Reiher Lo…" at bounding box center [319, 157] width 639 height 315
paste input "INV004856"
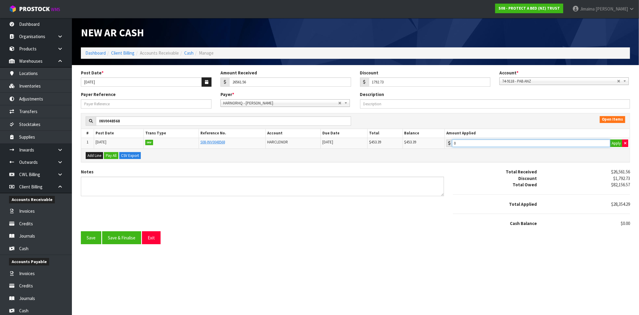
drag, startPoint x: 487, startPoint y: 142, endPoint x: 60, endPoint y: 190, distance: 429.6
click at [486, 142] on input "0" at bounding box center [531, 142] width 158 height 7
drag, startPoint x: 146, startPoint y: 121, endPoint x: 73, endPoint y: 122, distance: 72.5
click at [71, 123] on body "Toggle navigation ProStock WMS S08 - PROTECT A BED (NZ) TRUST Jimaima Reiher Lo…" at bounding box center [319, 157] width 639 height 315
paste input "48630"
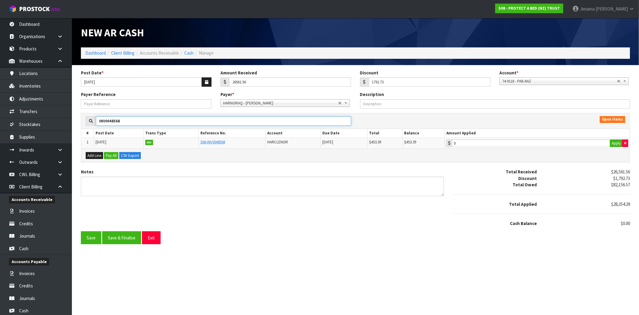
type input "48630"
type input "3244.29"
type input "48630"
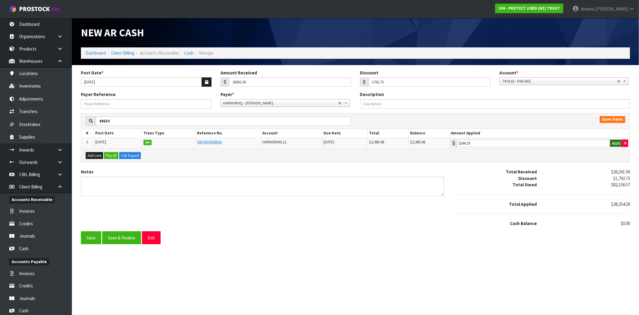
click at [616, 143] on button "Apply" at bounding box center [616, 143] width 13 height 8
type input "3985.48"
click at [62, 124] on body "Toggle navigation ProStock WMS S08 - PROTECT A BED (NZ) TRUST Jimaima Reiher Lo…" at bounding box center [319, 157] width 639 height 315
paste input "98"
type input "48698"
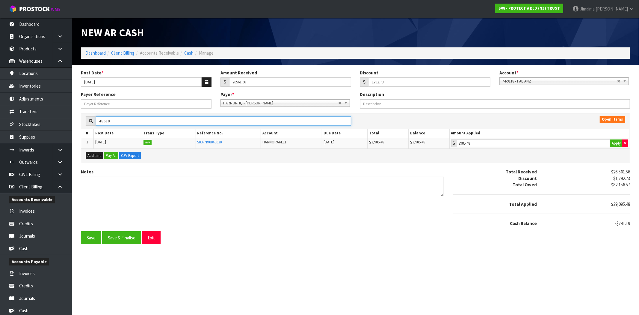
type input "0"
type input "48698"
click at [614, 142] on button "Apply" at bounding box center [616, 143] width 13 height 8
type input "2282.26"
drag, startPoint x: 96, startPoint y: 124, endPoint x: 81, endPoint y: 125, distance: 15.0
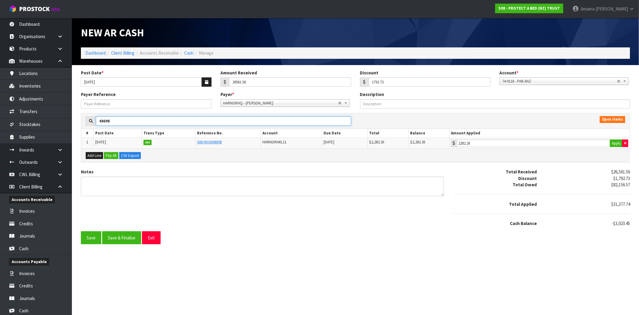
click at [80, 125] on div "48698 Open Items # Post Date Trans Type Reference No. Account Due Date Total Ba…" at bounding box center [355, 141] width 558 height 56
paste input "INV004856"
type input "INV0048568"
type input "0"
type input "INV0048568"
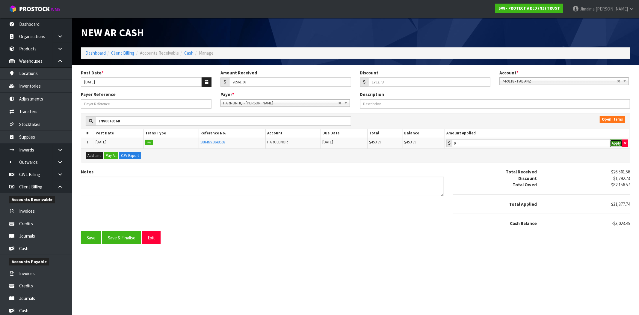
click at [612, 145] on button "Apply" at bounding box center [616, 143] width 13 height 8
type input "453.39"
drag, startPoint x: 103, startPoint y: 120, endPoint x: 178, endPoint y: 122, distance: 75.5
click at [53, 122] on body "Toggle navigation ProStock WMS S08 - PROTECT A BED (NZ) TRUST Jimaima Reiher Lo…" at bounding box center [319, 157] width 639 height 315
paste input "684"
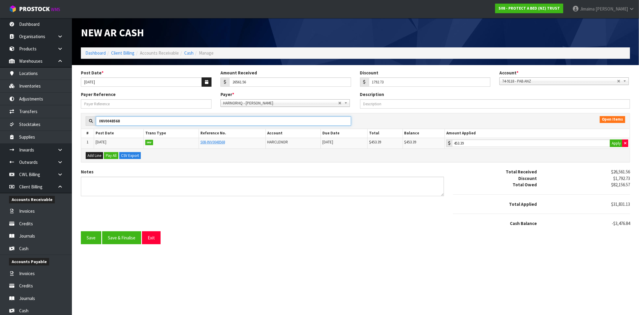
type input "INV0048684"
type input "0"
type input "INV0048684"
click at [615, 145] on button "Apply" at bounding box center [616, 143] width 13 height 8
type input "710.13"
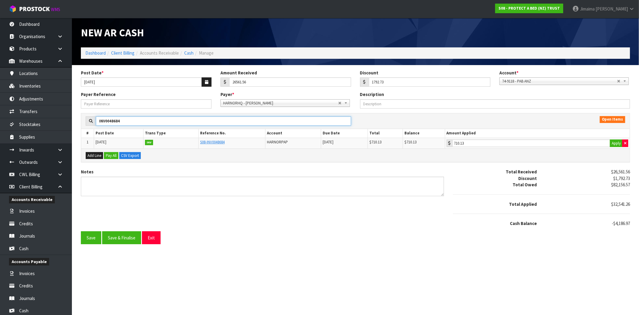
drag, startPoint x: 122, startPoint y: 121, endPoint x: 81, endPoint y: 124, distance: 41.4
click at [55, 126] on body "Toggle navigation ProStock WMS S08 - PROTECT A BED (NZ) TRUST Jimaima Reiher Lo…" at bounding box center [319, 157] width 639 height 315
paste input "68"
type input "INV0048668"
type input "0"
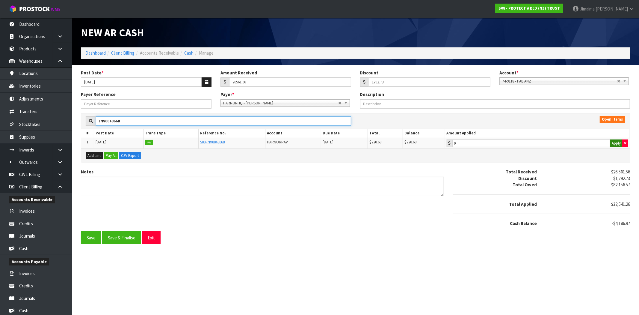
type input "INV0048668"
click at [611, 143] on button "Apply" at bounding box center [616, 143] width 13 height 8
type input "220.68"
drag, startPoint x: 127, startPoint y: 122, endPoint x: 64, endPoint y: 120, distance: 62.6
click at [65, 120] on body "Toggle navigation ProStock WMS S08 - PROTECT A BED (NZ) TRUST Jimaima Reiher Lo…" at bounding box center [319, 157] width 639 height 315
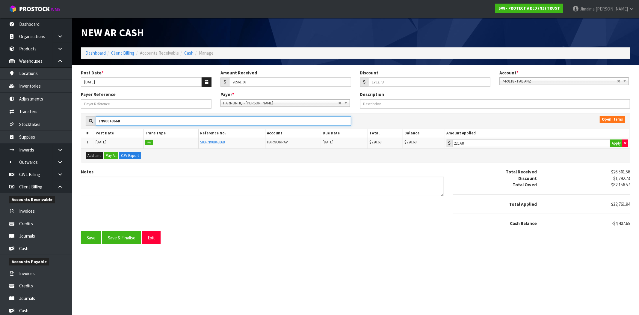
paste input "7"
type input "INV0048667"
type input "0"
type input "INV0048667"
click at [614, 142] on button "Apply" at bounding box center [616, 143] width 13 height 8
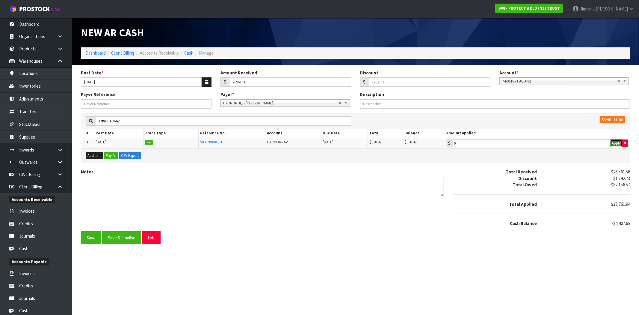
type input "930.82"
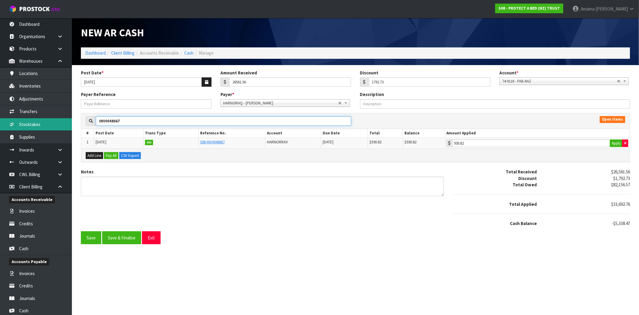
click at [59, 123] on body "Toggle navigation ProStock WMS S08 - PROTECT A BED (NZ) TRUST Jimaima Reiher Lo…" at bounding box center [319, 157] width 639 height 315
paste input "726"
type input "INV0048726"
type input "0"
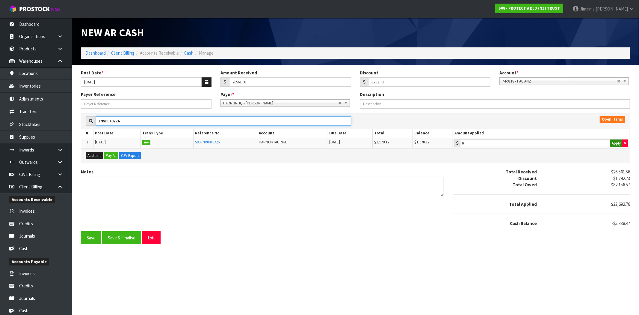
type input "INV0048726"
click at [617, 143] on button "Apply" at bounding box center [616, 143] width 13 height 8
type input "1578.12"
drag, startPoint x: 62, startPoint y: 123, endPoint x: 238, endPoint y: 126, distance: 176.2
click at [59, 123] on body "Toggle navigation ProStock WMS S08 - PROTECT A BED (NZ) TRUST Jimaima Reiher Lo…" at bounding box center [319, 157] width 639 height 315
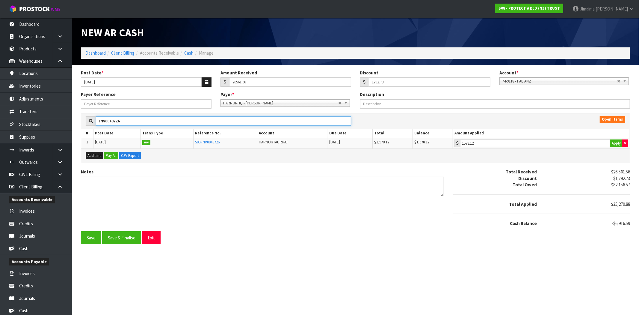
paste input "48669"
type input "48669"
type input "0"
type input "48669"
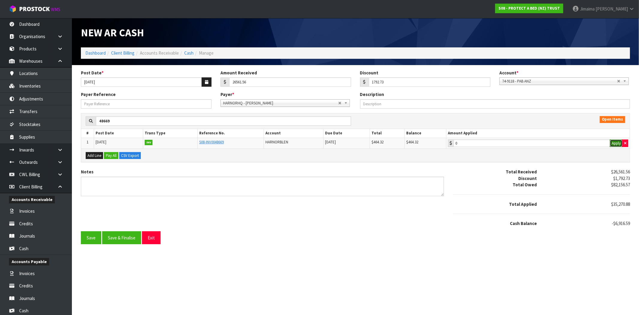
click at [615, 144] on button "Apply" at bounding box center [616, 143] width 13 height 8
type input "464.32"
drag, startPoint x: 123, startPoint y: 121, endPoint x: 69, endPoint y: 121, distance: 53.6
click at [69, 121] on body "Toggle navigation ProStock WMS S08 - PROTECT A BED (NZ) TRUST Jimaima Reiher Lo…" at bounding box center [319, 157] width 639 height 315
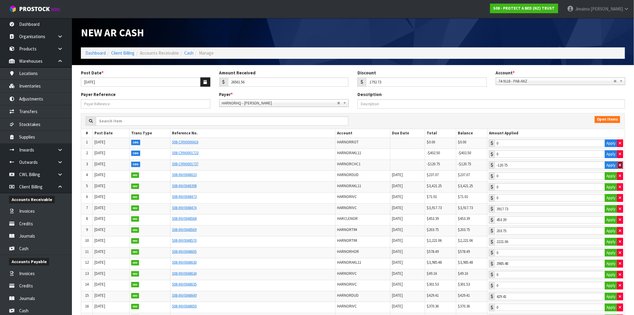
click at [621, 165] on icon "button" at bounding box center [620, 165] width 2 height 4
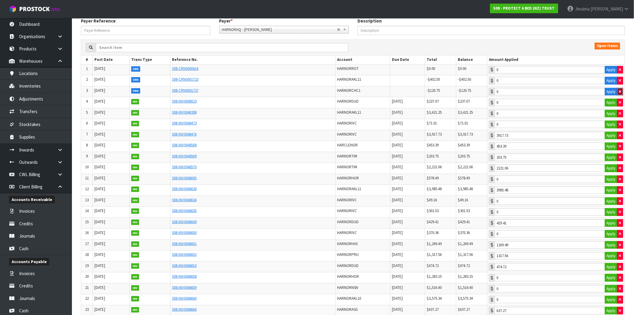
scroll to position [18, 0]
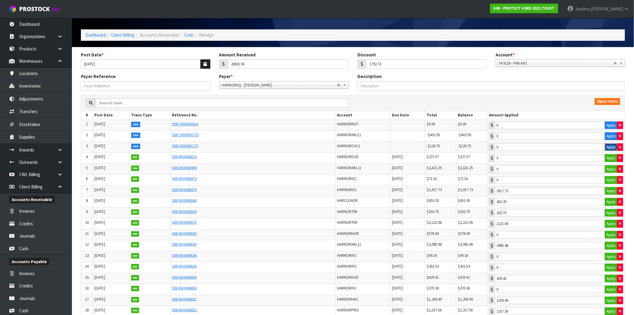
click at [615, 148] on button "Apply" at bounding box center [611, 147] width 13 height 8
type input "-120.75"
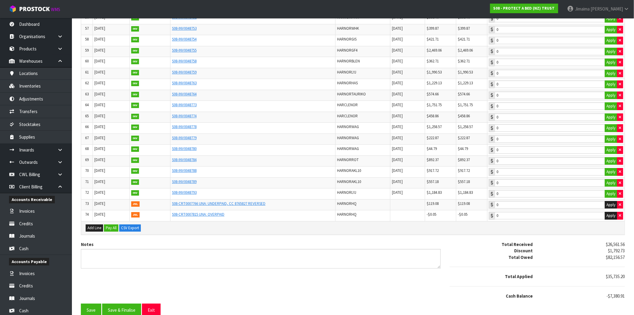
scroll to position [739, 0]
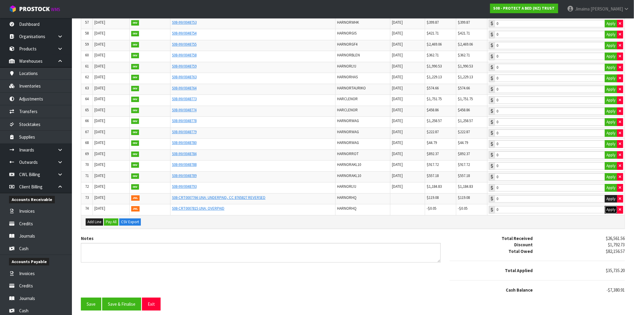
click at [613, 211] on button "Apply" at bounding box center [611, 210] width 13 height 8
type input "-0.05"
click at [609, 199] on button "Apply" at bounding box center [611, 199] width 13 height 8
type input "119.08"
click at [620, 210] on icon "button" at bounding box center [620, 209] width 2 height 4
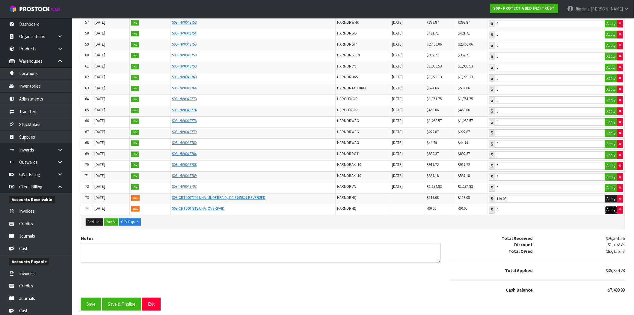
click at [611, 208] on button "Apply" at bounding box center [611, 210] width 13 height 8
click at [610, 210] on button "Apply" at bounding box center [611, 210] width 13 height 8
click at [618, 209] on button "button" at bounding box center [620, 210] width 6 height 8
type input "0"
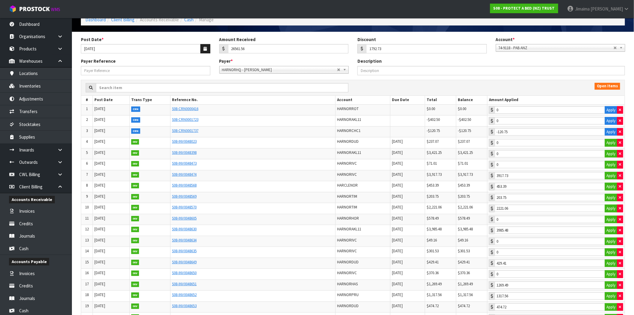
scroll to position [0, 0]
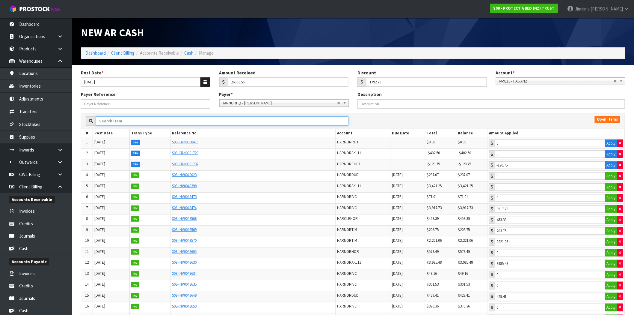
click at [124, 117] on input "text" at bounding box center [222, 120] width 253 height 9
paste input "48700"
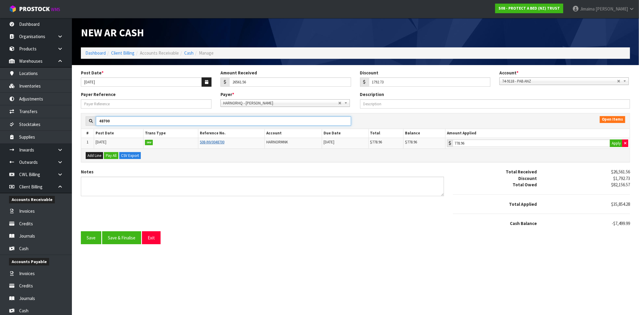
type input "48700"
click at [207, 143] on link "S08-INV0048700" at bounding box center [212, 141] width 25 height 5
drag, startPoint x: 119, startPoint y: 120, endPoint x: 50, endPoint y: 115, distance: 69.7
click at [47, 118] on body "Toggle navigation ProStock WMS S08 - PROTECT A BED (NZ) TRUST Jimaima Reiher Lo…" at bounding box center [319, 157] width 639 height 315
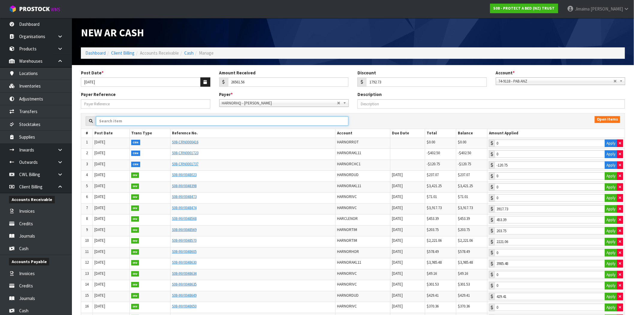
click at [156, 117] on input "text" at bounding box center [222, 120] width 253 height 9
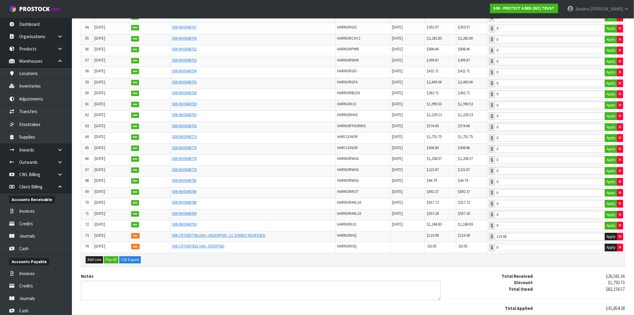
scroll to position [739, 0]
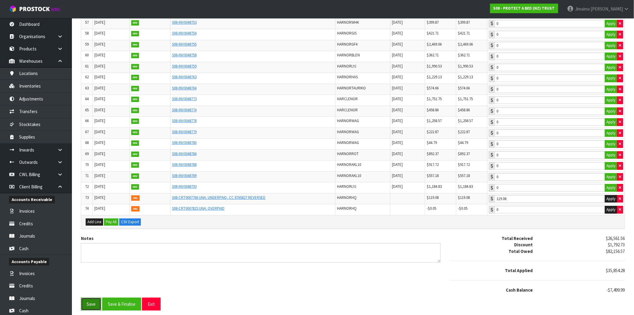
click at [94, 303] on button "Save" at bounding box center [91, 303] width 20 height 13
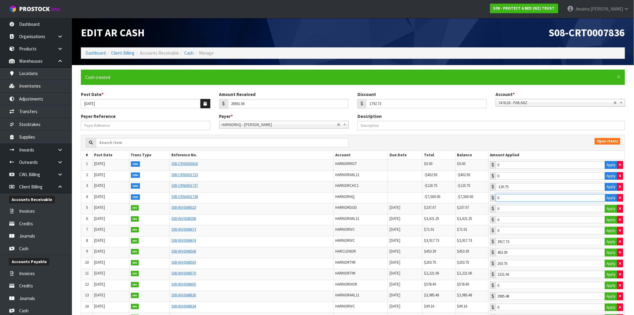
drag, startPoint x: 128, startPoint y: 143, endPoint x: 554, endPoint y: 199, distance: 430.0
click at [554, 179] on input "0" at bounding box center [550, 175] width 109 height 7
click at [614, 199] on button "Apply" at bounding box center [611, 198] width 13 height 8
type input "-7500"
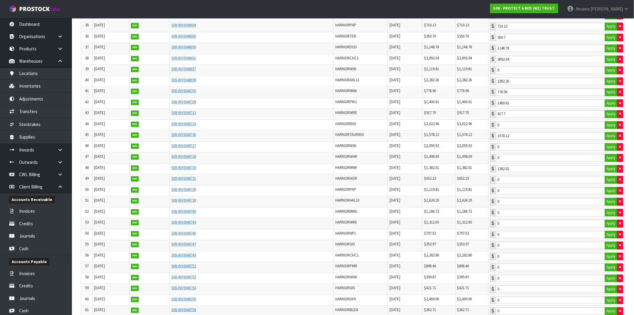
scroll to position [772, 0]
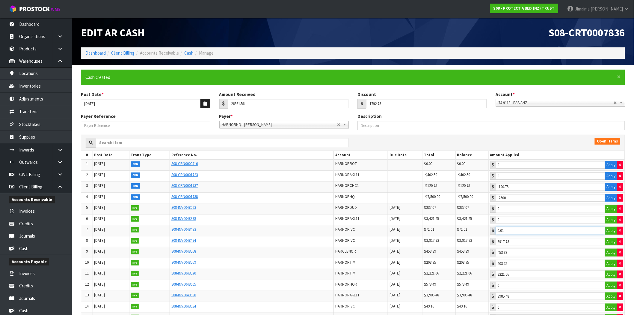
click at [522, 179] on input "0.01" at bounding box center [550, 175] width 109 height 7
click at [531, 179] on input "0.01" at bounding box center [550, 175] width 109 height 7
type input "0"
click at [563, 133] on div "Payer Reference Payer * 00EC34 - null 01AB29 - null 048271 - null 04D738 - null…" at bounding box center [352, 124] width 553 height 22
click at [387, 104] on input "1792.73" at bounding box center [426, 103] width 121 height 9
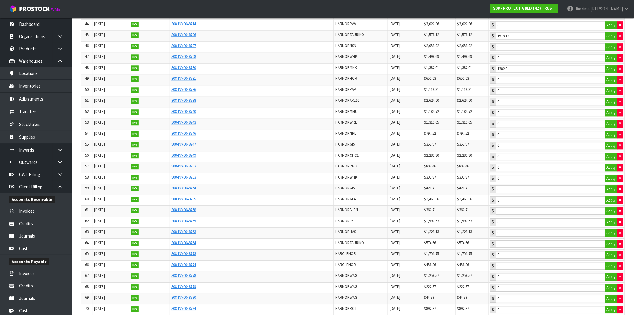
scroll to position [772, 0]
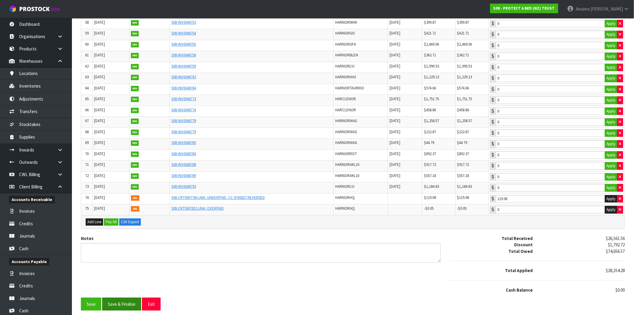
type input "1792.72"
click at [132, 303] on button "Save & Finalise" at bounding box center [121, 303] width 39 height 13
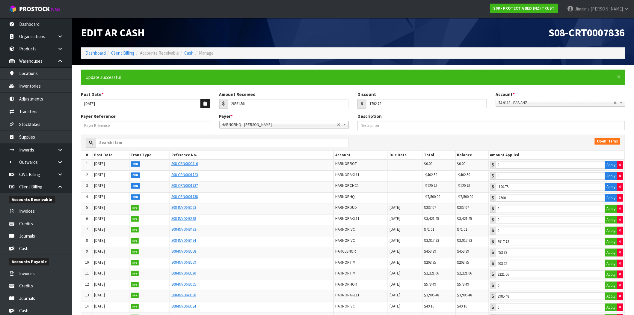
type input "-120.75"
type input "-7500"
type input "203.75"
type input "2221.06"
type input "3985.48"
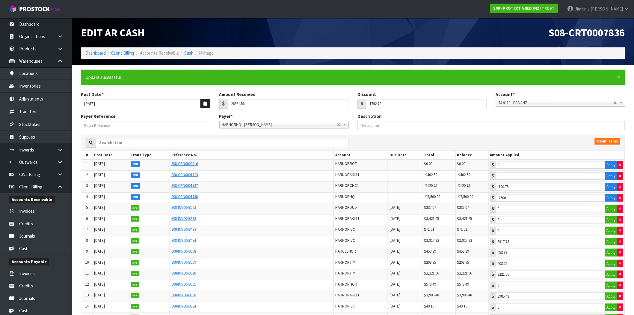
type input "429.41"
type input "1269.49"
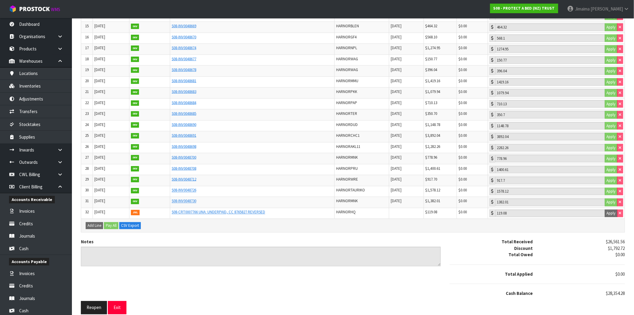
scroll to position [298, 0]
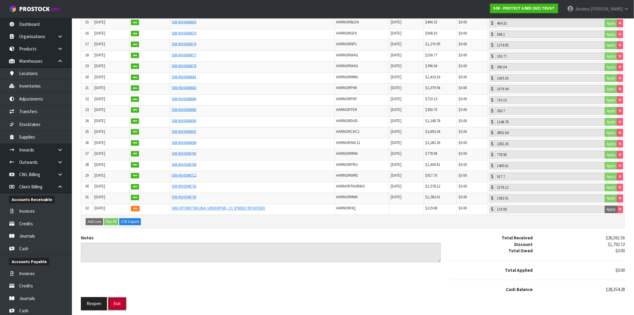
click at [120, 307] on button "Exit" at bounding box center [117, 303] width 19 height 13
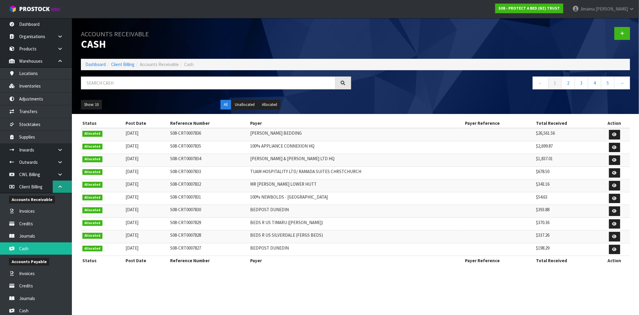
click at [62, 187] on icon at bounding box center [60, 186] width 6 height 4
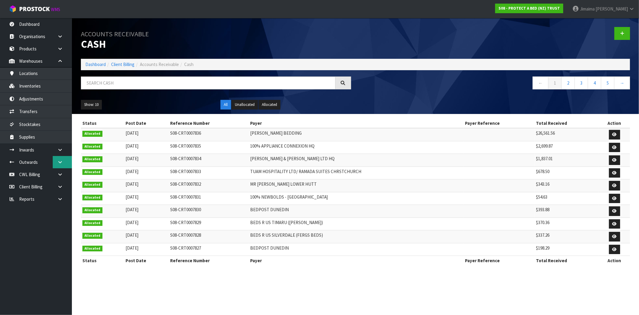
click at [64, 159] on link at bounding box center [62, 162] width 19 height 12
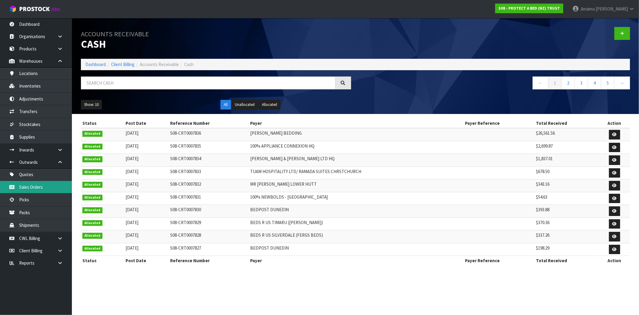
click at [44, 190] on link "Sales Orders" at bounding box center [36, 187] width 72 height 12
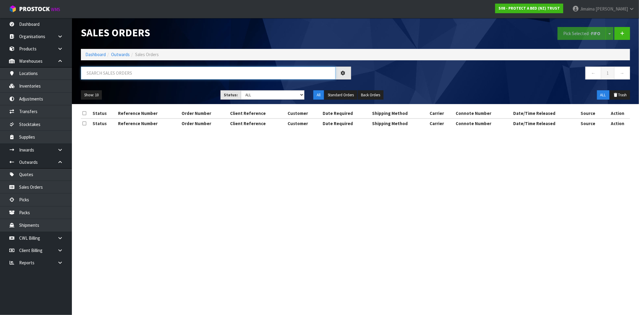
click at [126, 74] on input "text" at bounding box center [208, 73] width 255 height 13
paste input "F0024LSG0"
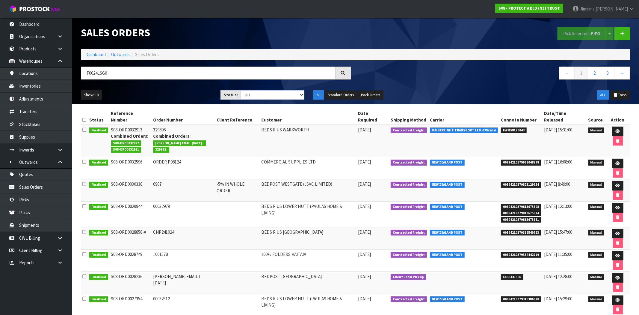
click at [294, 133] on td "BEDS R US WARKWORTH" at bounding box center [308, 141] width 97 height 32
drag, startPoint x: 62, startPoint y: 77, endPoint x: 88, endPoint y: 100, distance: 34.6
click at [59, 78] on body "Toggle navigation ProStock WMS S08 - PROTECT A BED (NZ) TRUST Jimaima Reiher Lo…" at bounding box center [319, 157] width 639 height 315
paste input "42K"
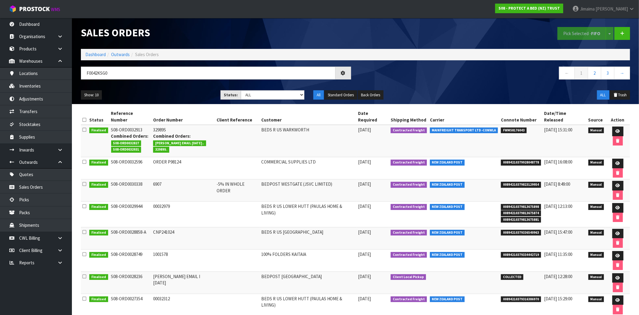
click at [181, 140] on span "CLINT EMAIL 30.07.2025.." at bounding box center [179, 143] width 53 height 6
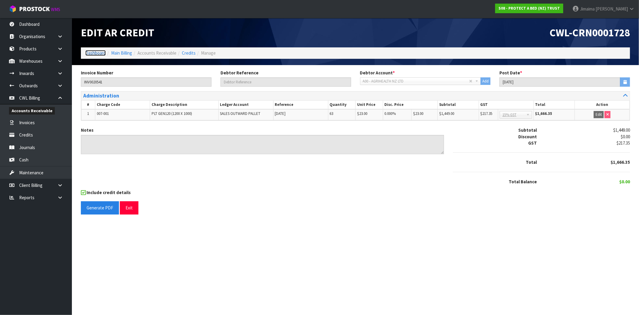
drag, startPoint x: 100, startPoint y: 55, endPoint x: 113, endPoint y: 82, distance: 29.6
click at [99, 55] on link "Dashboard" at bounding box center [95, 53] width 20 height 6
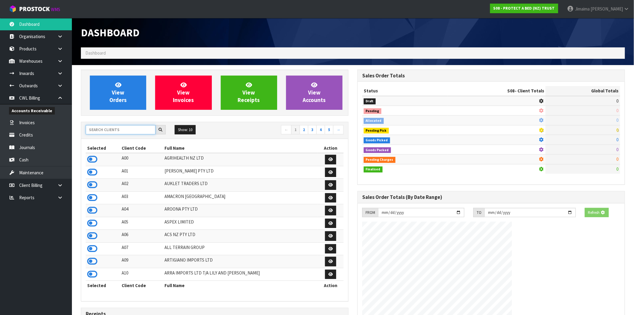
click at [137, 131] on input "text" at bounding box center [121, 129] width 70 height 9
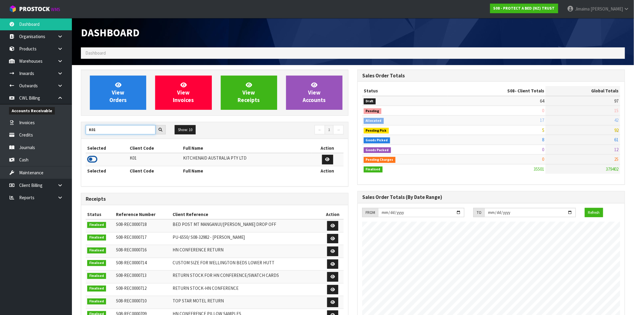
type input "K01"
click at [95, 162] on icon at bounding box center [92, 159] width 10 height 9
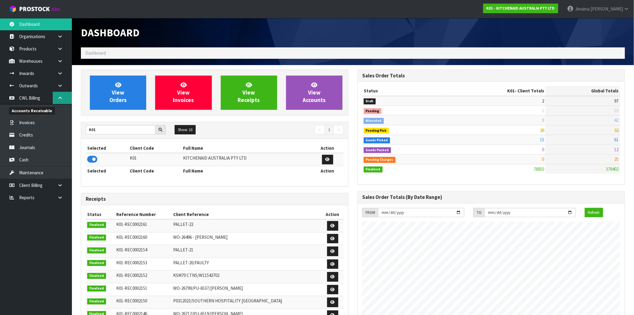
click at [58, 102] on link at bounding box center [62, 98] width 19 height 12
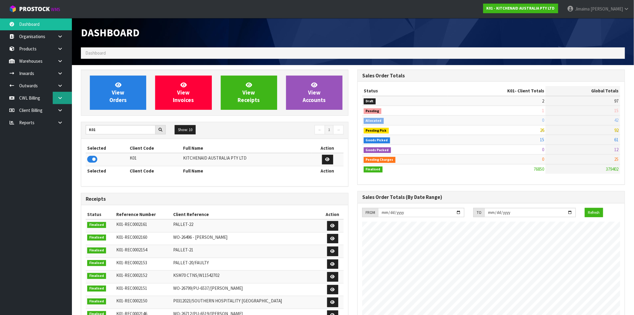
click at [58, 102] on link at bounding box center [62, 98] width 19 height 12
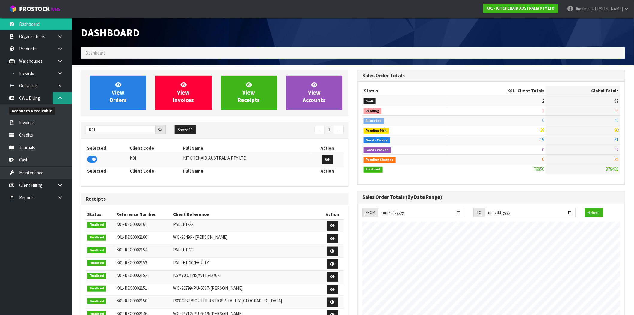
click at [58, 102] on link at bounding box center [62, 98] width 19 height 12
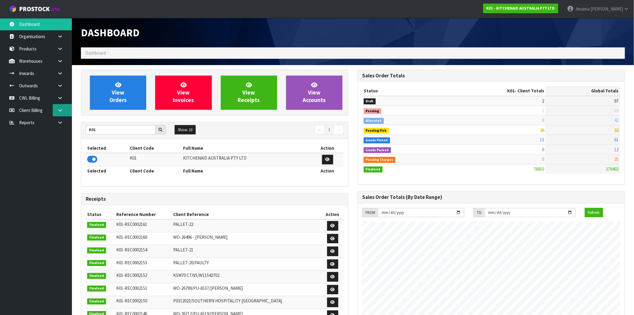
click at [58, 109] on icon at bounding box center [60, 110] width 6 height 4
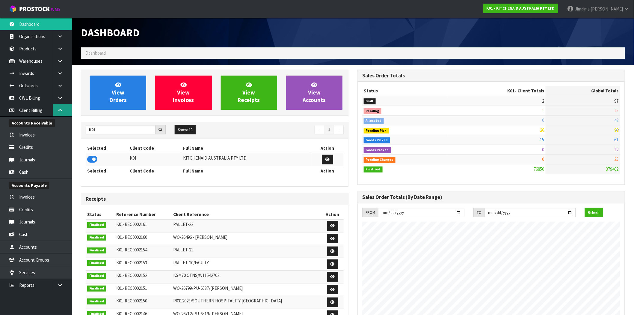
click at [58, 109] on icon at bounding box center [60, 110] width 6 height 4
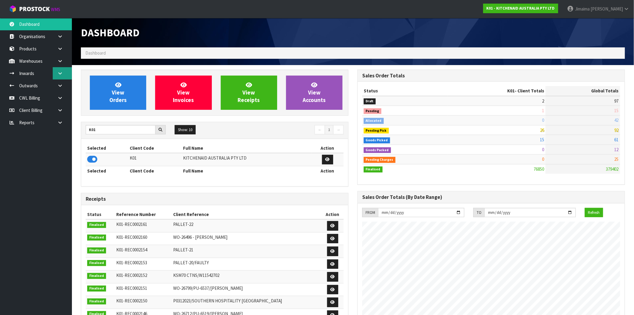
click at [61, 73] on icon at bounding box center [60, 73] width 6 height 4
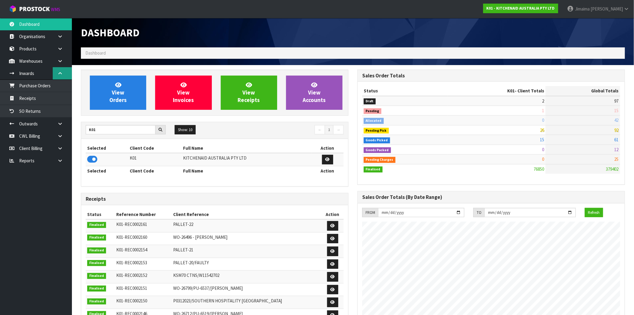
click at [62, 72] on icon at bounding box center [60, 73] width 6 height 4
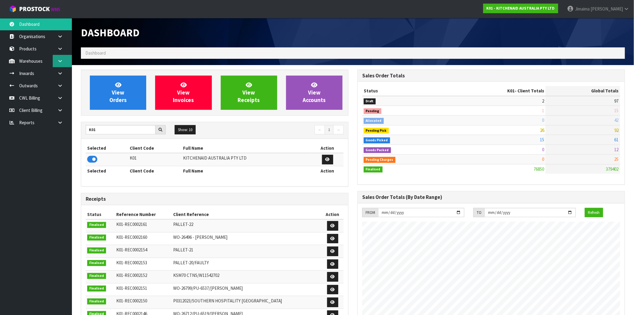
click at [63, 62] on link at bounding box center [62, 61] width 19 height 12
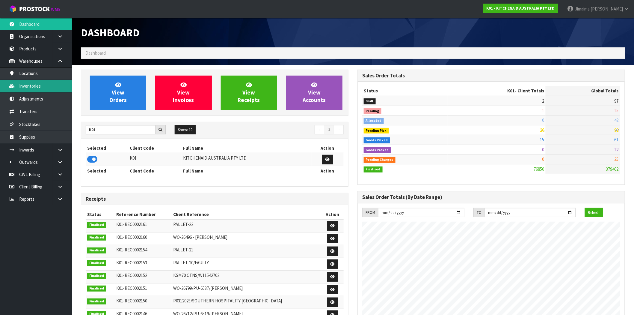
click at [44, 90] on link "Inventories" at bounding box center [36, 86] width 72 height 12
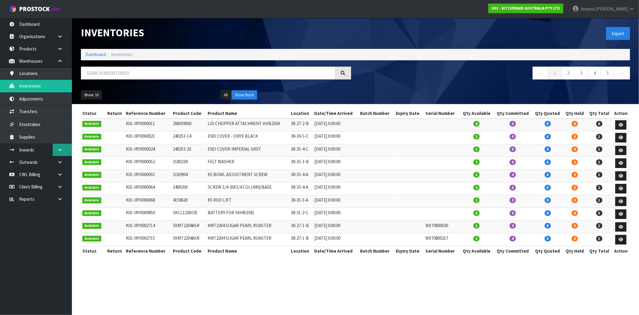
click at [61, 149] on icon at bounding box center [60, 149] width 6 height 4
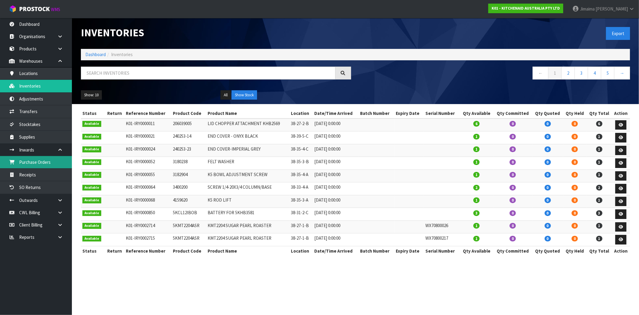
click at [52, 160] on link "Purchase Orders" at bounding box center [36, 162] width 72 height 12
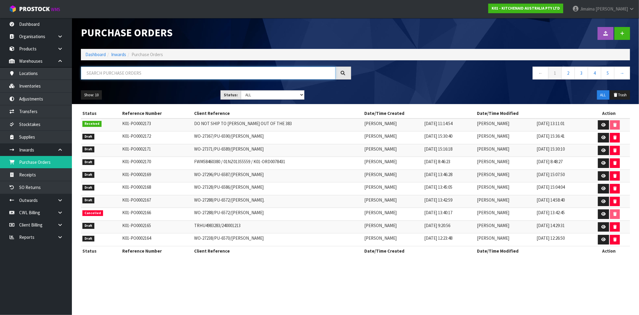
click at [125, 76] on input "text" at bounding box center [208, 73] width 255 height 13
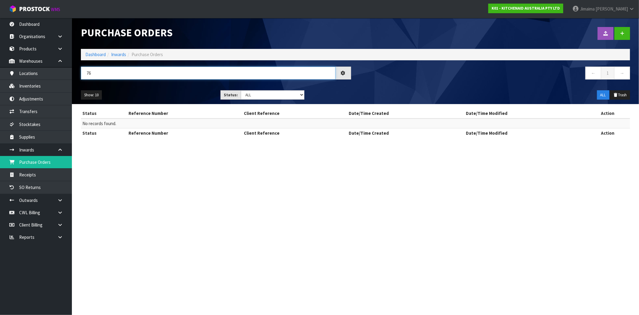
type input "7"
type input "1"
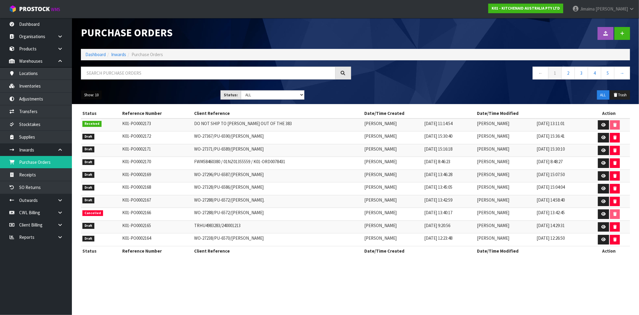
click at [94, 92] on button "Show: 10" at bounding box center [91, 95] width 21 height 10
click at [106, 129] on link "50" at bounding box center [104, 130] width 47 height 8
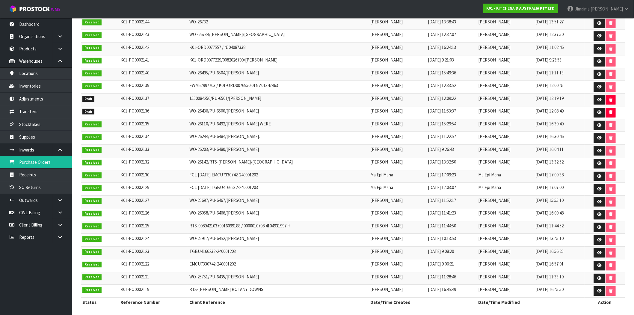
scroll to position [466, 0]
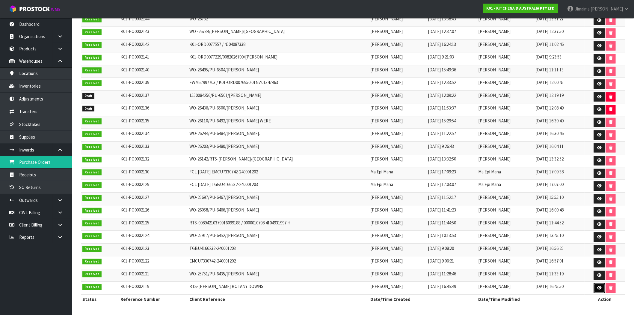
click at [596, 289] on link at bounding box center [599, 288] width 11 height 10
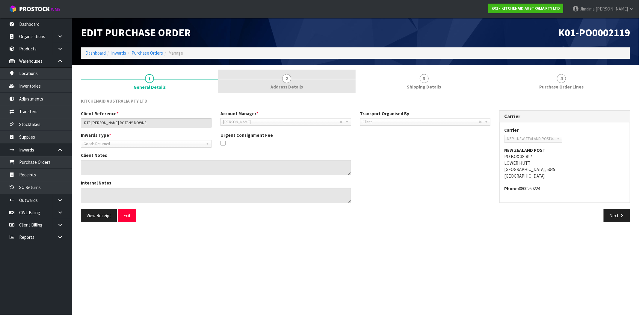
click at [297, 82] on link "2 Address Details" at bounding box center [286, 82] width 137 height 24
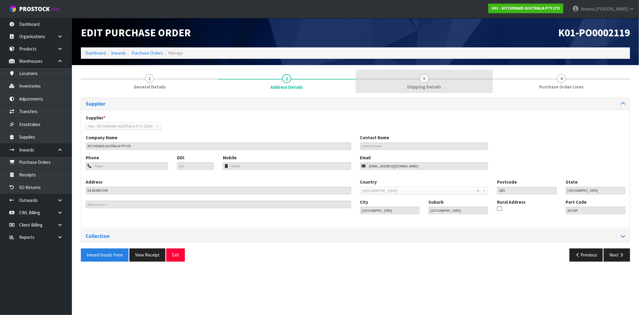
click at [444, 84] on link "3 Shipping Details" at bounding box center [424, 82] width 137 height 24
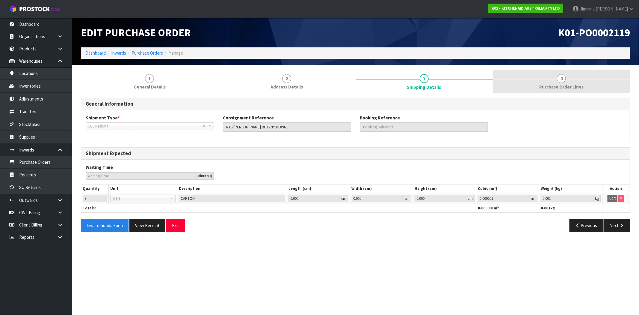
click at [577, 76] on link "4 Purchase Order Lines" at bounding box center [561, 82] width 137 height 24
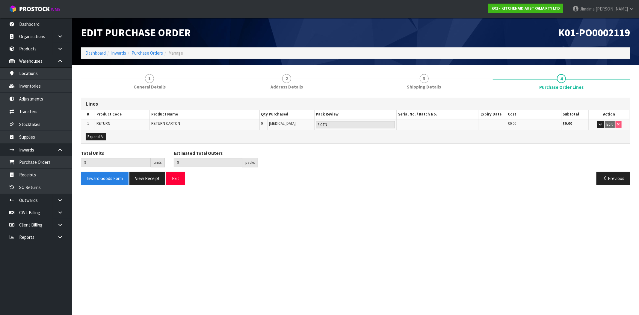
click at [144, 94] on div "Lines # Product Code Product Name Qty Purchased Pack Review Serial No. / Batch …" at bounding box center [355, 141] width 549 height 96
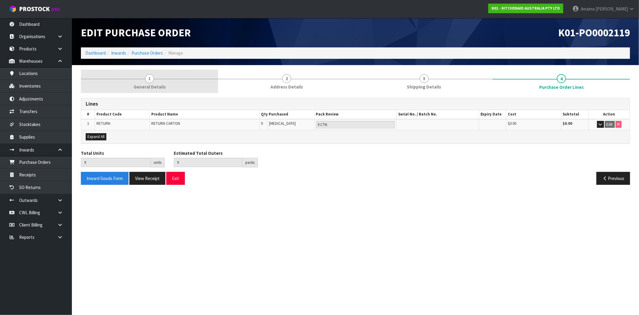
click at [145, 91] on link "1 General Details" at bounding box center [149, 82] width 137 height 24
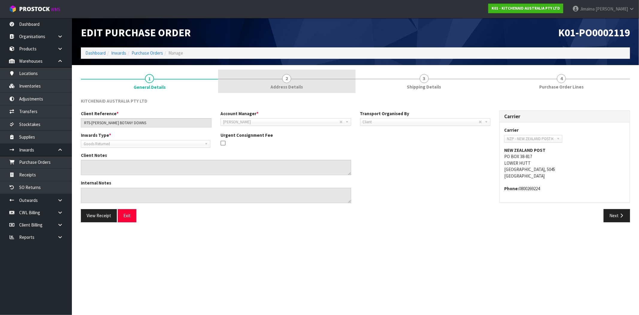
click at [271, 91] on link "2 Address Details" at bounding box center [286, 82] width 137 height 24
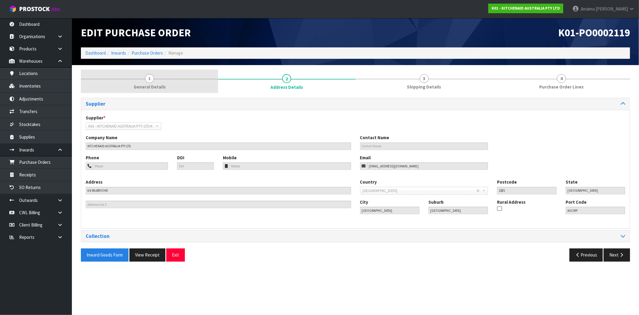
click at [150, 84] on span "General Details" at bounding box center [150, 87] width 32 height 6
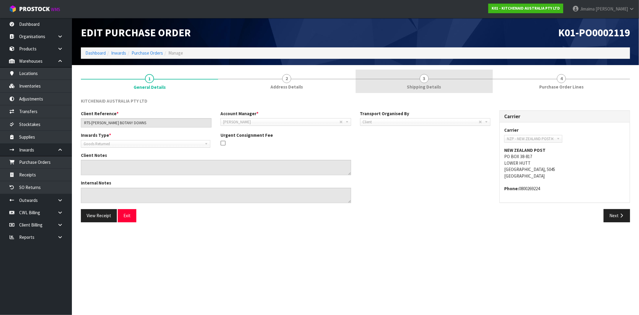
click at [423, 90] on span "Shipping Details" at bounding box center [424, 87] width 34 height 6
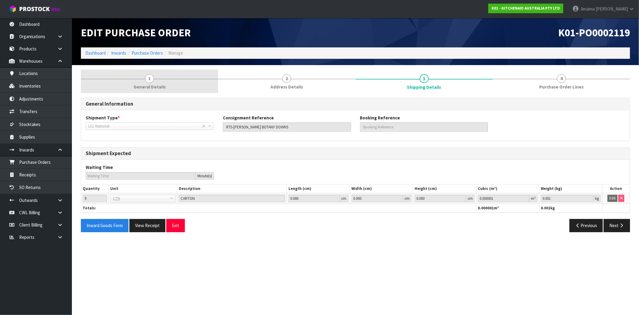
click at [167, 83] on link "1 General Details" at bounding box center [149, 82] width 137 height 24
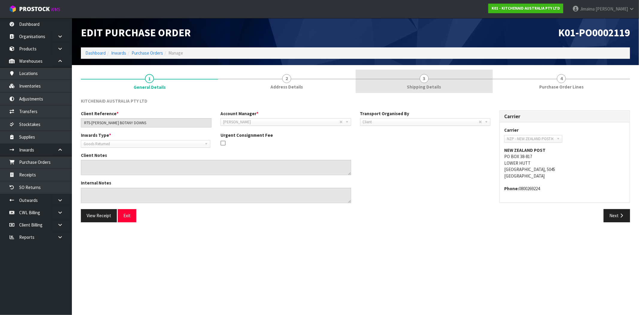
click at [423, 84] on span "Shipping Details" at bounding box center [424, 87] width 34 height 6
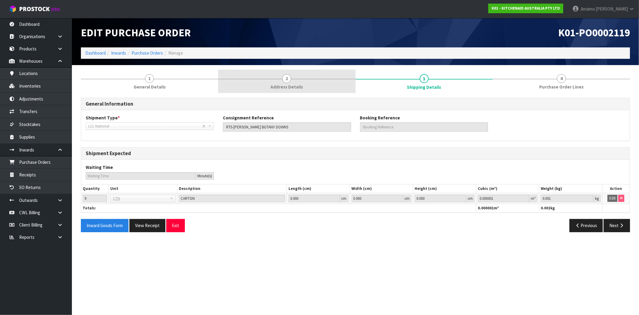
click at [281, 86] on span "Address Details" at bounding box center [287, 87] width 32 height 6
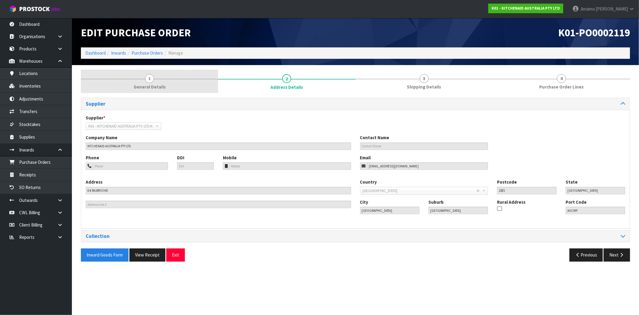
click at [146, 85] on span "General Details" at bounding box center [150, 87] width 32 height 6
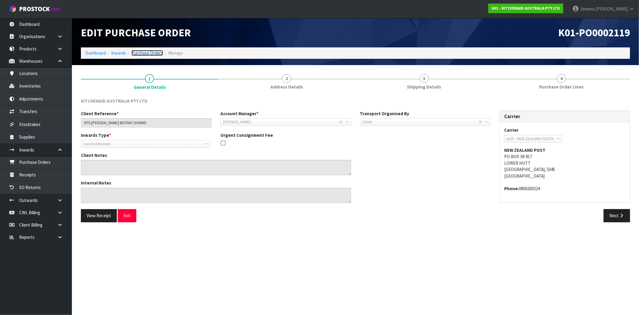
click at [156, 51] on link "Purchase Orders" at bounding box center [147, 53] width 31 height 6
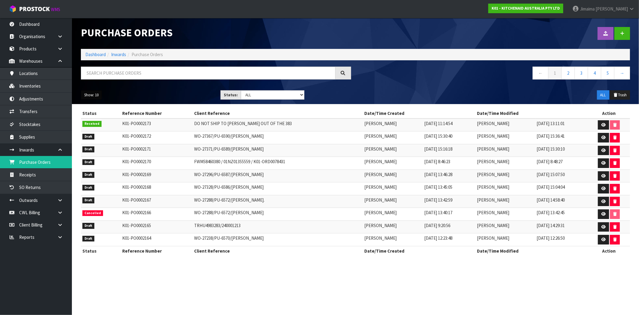
click at [83, 97] on button "Show: 10" at bounding box center [91, 95] width 21 height 10
click at [98, 132] on link "50" at bounding box center [104, 130] width 47 height 8
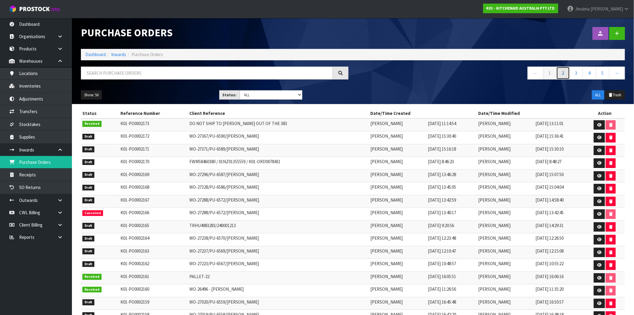
click at [561, 71] on link "2" at bounding box center [562, 73] width 13 height 13
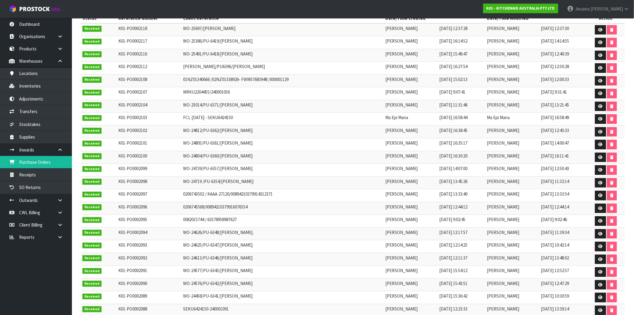
scroll to position [111, 0]
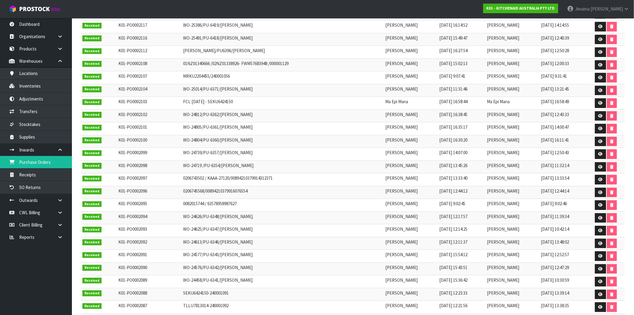
drag, startPoint x: 520, startPoint y: 178, endPoint x: 330, endPoint y: 159, distance: 190.8
click at [330, 159] on td "WO-24739/PU-6357/[PERSON_NAME]" at bounding box center [283, 154] width 202 height 13
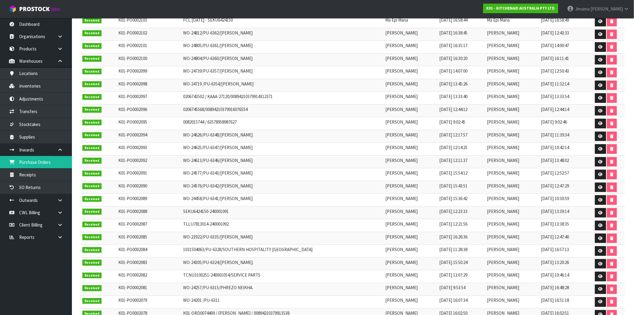
scroll to position [166, 0]
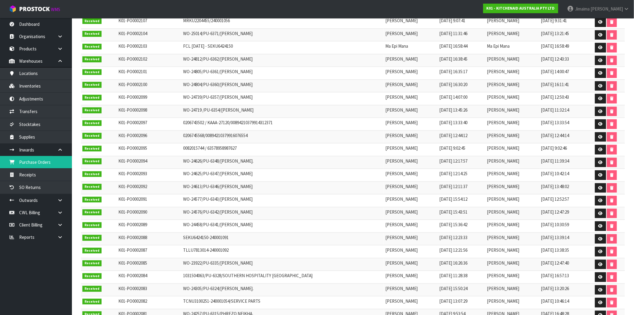
drag, startPoint x: 330, startPoint y: 159, endPoint x: 338, endPoint y: 134, distance: 26.8
click at [338, 134] on td "0206745568/00894210379916076554" at bounding box center [283, 136] width 202 height 13
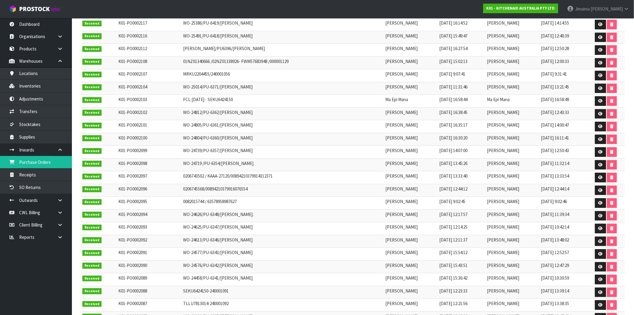
scroll to position [0, 0]
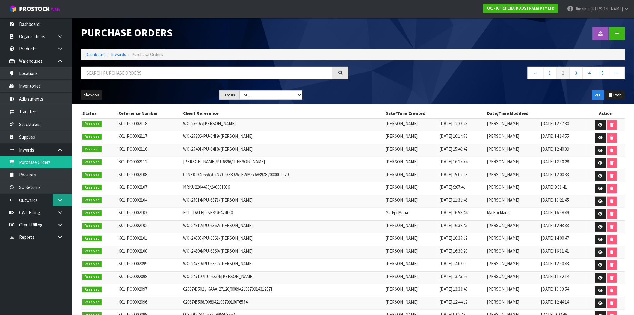
drag, startPoint x: 112, startPoint y: 73, endPoint x: 56, endPoint y: 201, distance: 139.4
click at [54, 201] on link at bounding box center [62, 200] width 19 height 12
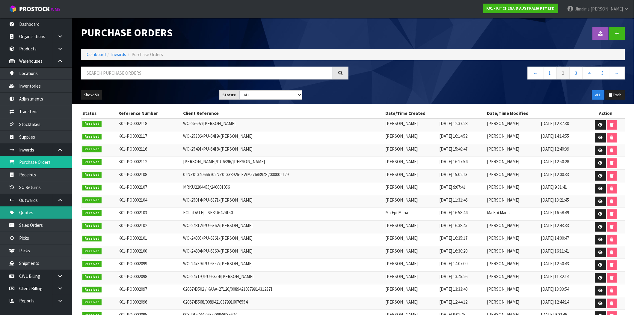
click at [38, 218] on link "Quotes" at bounding box center [36, 212] width 72 height 12
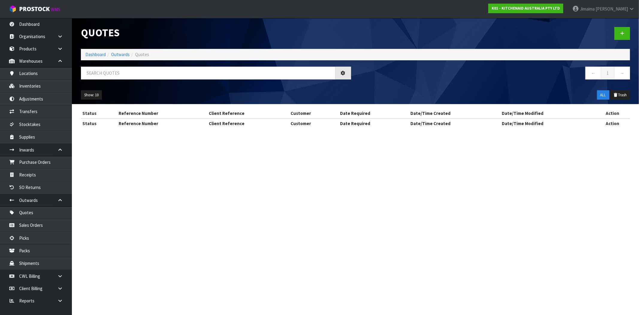
click at [28, 225] on section "Quotes Dashboard Outwards Quotes ← 1 → Show: 10 5 10 25 50 ALL Trash Status Ref…" at bounding box center [319, 157] width 639 height 315
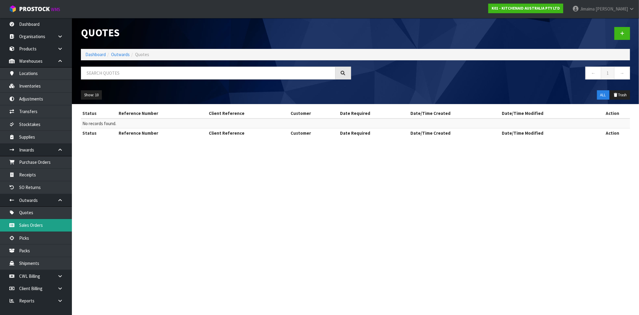
click at [20, 226] on link "Sales Orders" at bounding box center [36, 225] width 72 height 12
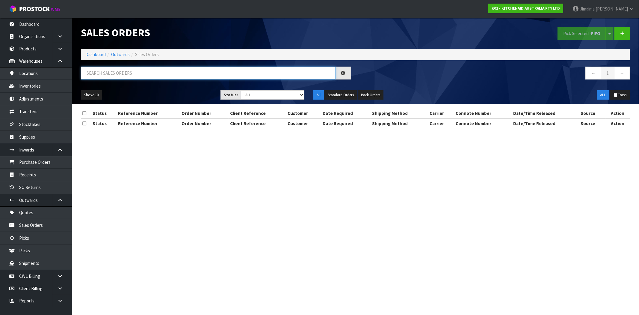
click at [109, 72] on input "text" at bounding box center [208, 73] width 255 height 13
paste input "4104957176"
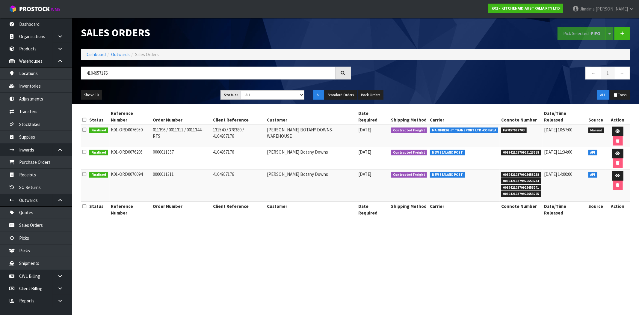
click at [197, 125] on td "011396 / 0011311 / 0011344 - RTS" at bounding box center [181, 136] width 60 height 22
copy td "0011344"
drag, startPoint x: 96, startPoint y: 76, endPoint x: 67, endPoint y: 76, distance: 29.4
click at [67, 76] on body "Toggle navigation ProStock WMS K01 - KITCHENAID AUSTRALIA PTY LTD Jimaima [PERS…" at bounding box center [319, 157] width 639 height 315
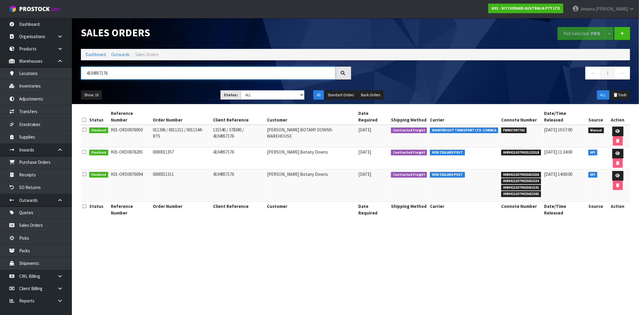
paste input "0011344"
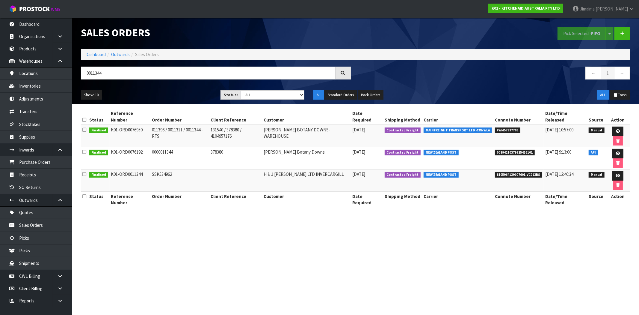
click at [158, 132] on td "011396 / 0011311 / 0011344 - RTS" at bounding box center [179, 136] width 59 height 22
copy td "011396"
click at [177, 127] on td "011396 / 0011311 / 0011344 - RTS" at bounding box center [179, 136] width 59 height 22
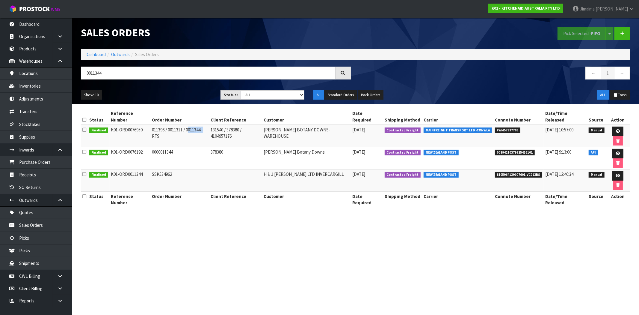
copy td "0011311"
drag, startPoint x: 112, startPoint y: 75, endPoint x: 56, endPoint y: 74, distance: 55.7
click at [55, 74] on body "Toggle navigation ProStock WMS K01 - KITCHENAID AUSTRALIA PTY LTD Jimaima [PERS…" at bounding box center [319, 157] width 639 height 315
paste input "894210379907430310"
type input "00894210379907430310"
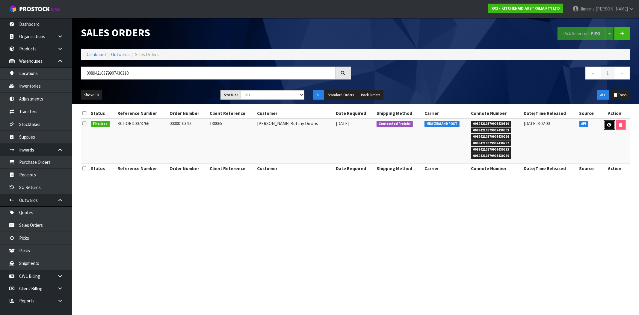
click at [612, 123] on link at bounding box center [609, 125] width 11 height 10
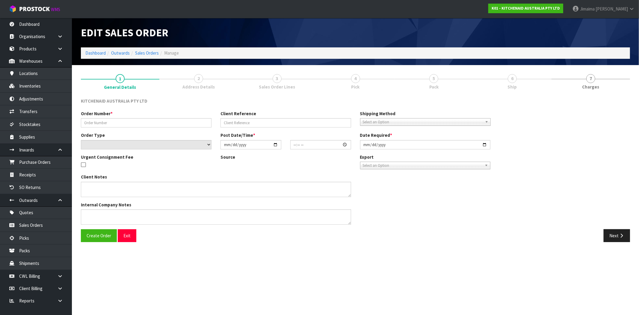
type input "0000010340"
type input "130065"
select select "number:0"
type input "[DATE]"
type input "11:34:26.000"
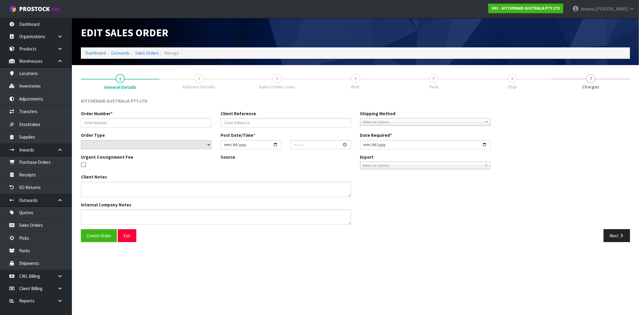
type input "[DATE]"
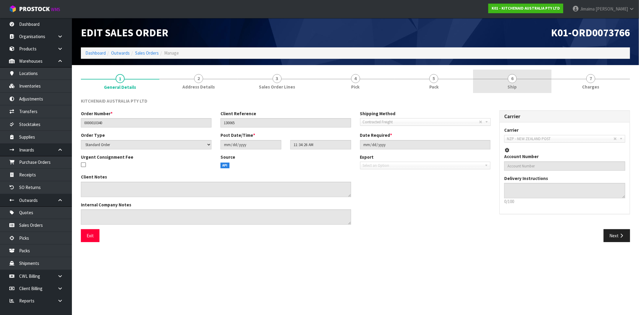
click at [528, 80] on link "6 Ship" at bounding box center [512, 82] width 78 height 24
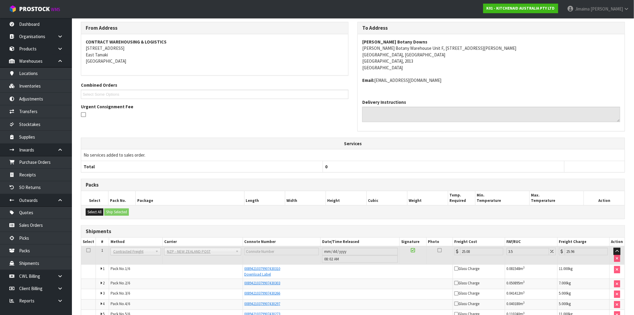
scroll to position [120, 0]
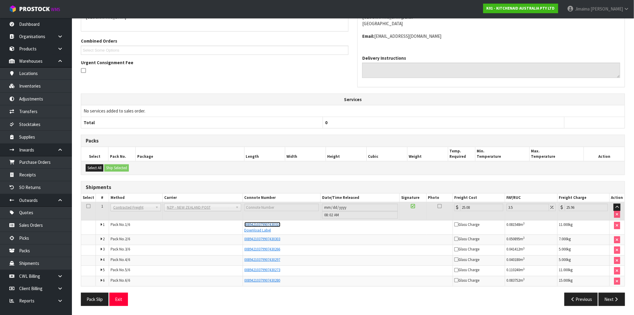
click at [277, 224] on span "00894210379907430310" at bounding box center [262, 224] width 36 height 5
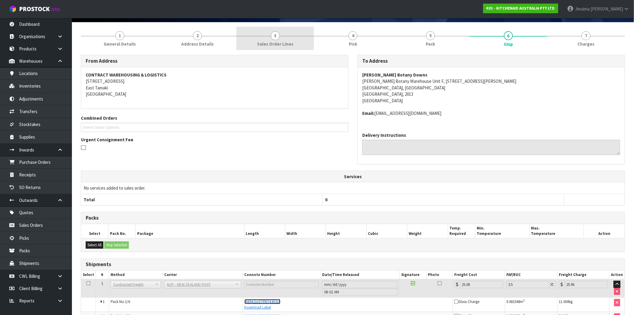
scroll to position [0, 0]
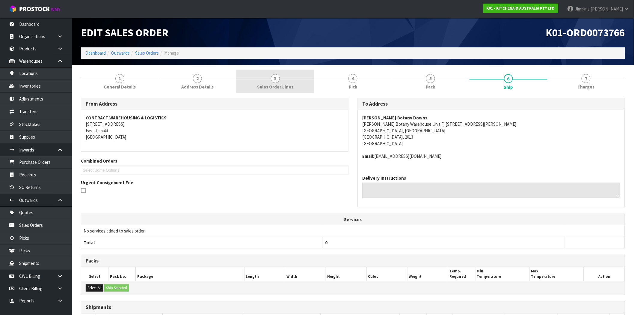
click at [269, 75] on link "3 Sales Order Lines" at bounding box center [275, 82] width 78 height 24
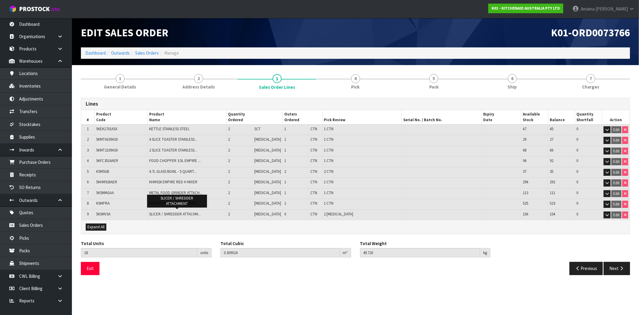
click at [190, 208] on div "SLICER / SHREDDER ATTACHMENT" at bounding box center [177, 201] width 60 height 16
click at [284, 193] on td "1" at bounding box center [295, 193] width 26 height 11
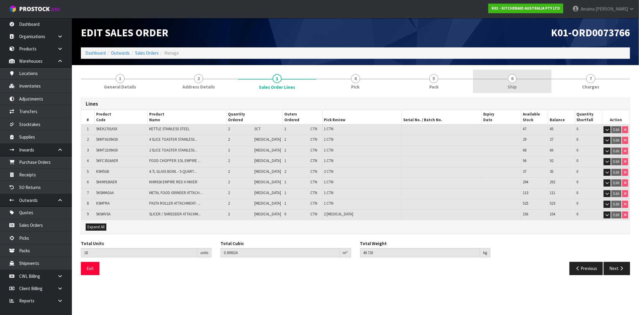
click at [529, 83] on link "6 Ship" at bounding box center [512, 82] width 78 height 24
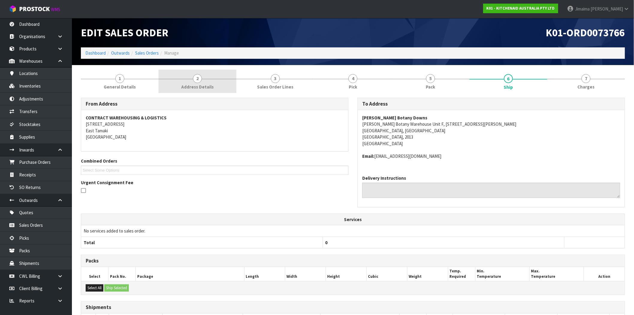
click at [183, 81] on link "2 Address Details" at bounding box center [197, 82] width 78 height 24
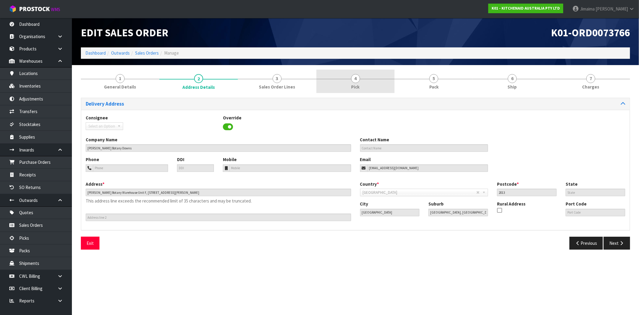
click at [355, 75] on span "4" at bounding box center [355, 78] width 9 height 9
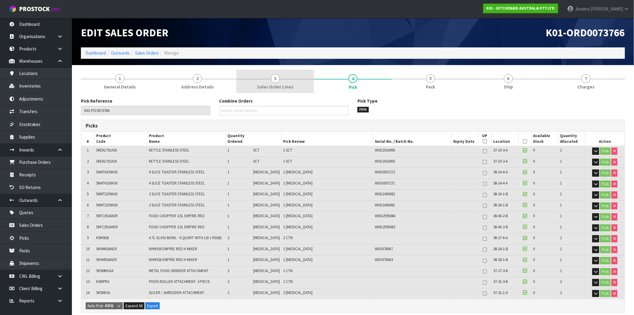
click at [260, 72] on link "3 Sales Order Lines" at bounding box center [275, 82] width 78 height 24
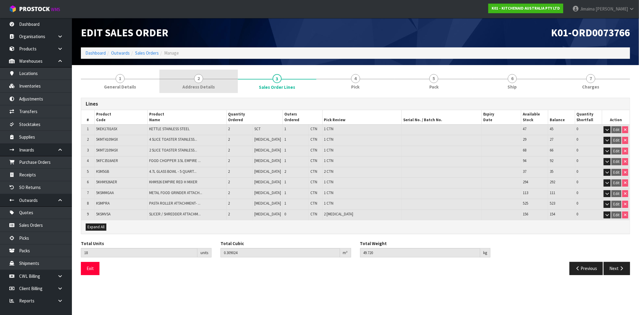
click at [210, 75] on link "2 Address Details" at bounding box center [198, 82] width 78 height 24
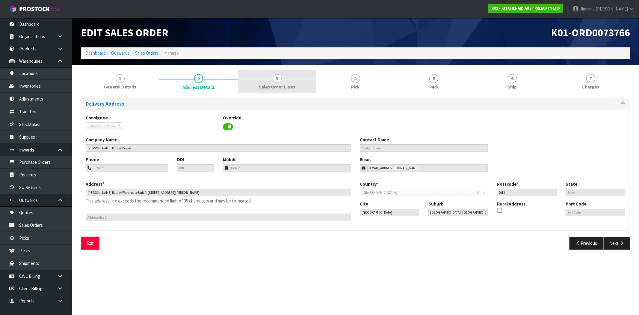
click at [287, 80] on link "3 Sales Order Lines" at bounding box center [277, 82] width 78 height 24
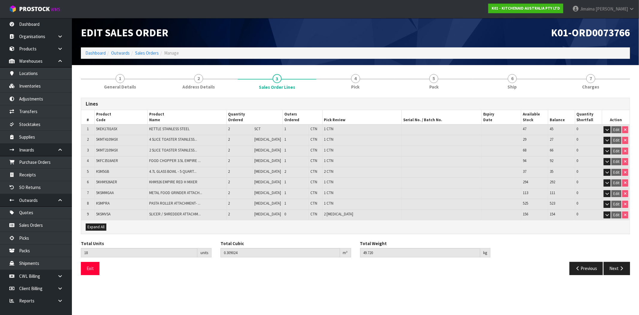
click at [101, 141] on span "5KMT4109ASX" at bounding box center [107, 139] width 22 height 5
copy span "5KMT4109ASX"
drag, startPoint x: 448, startPoint y: 81, endPoint x: 445, endPoint y: 67, distance: 14.3
click at [448, 81] on link "5 Pack" at bounding box center [434, 82] width 78 height 24
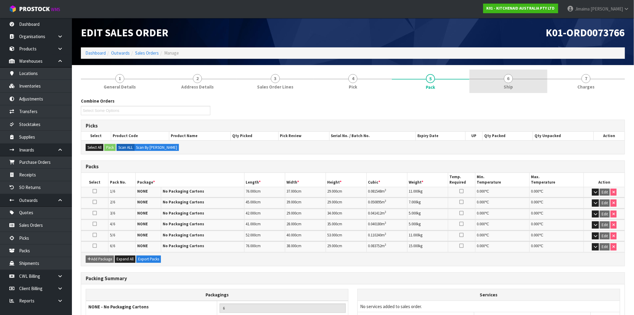
drag, startPoint x: 534, startPoint y: 75, endPoint x: 530, endPoint y: 80, distance: 6.4
click at [534, 75] on link "6 Ship" at bounding box center [508, 82] width 78 height 24
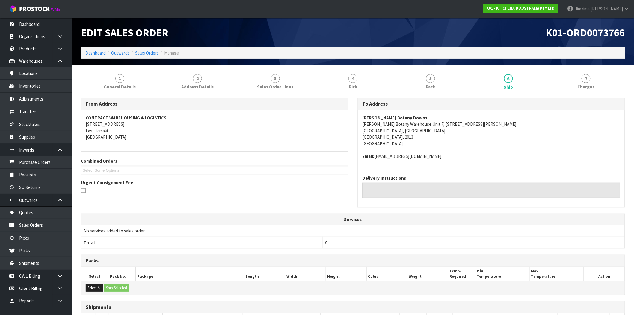
click at [454, 68] on section "1 General Details 2 Address Details 3 Sales Order Lines 4 Pick 5 Pack 6 Ship 7 …" at bounding box center [353, 249] width 562 height 369
drag, startPoint x: 454, startPoint y: 76, endPoint x: 478, endPoint y: 85, distance: 26.0
click at [454, 76] on link "5 Pack" at bounding box center [431, 82] width 78 height 24
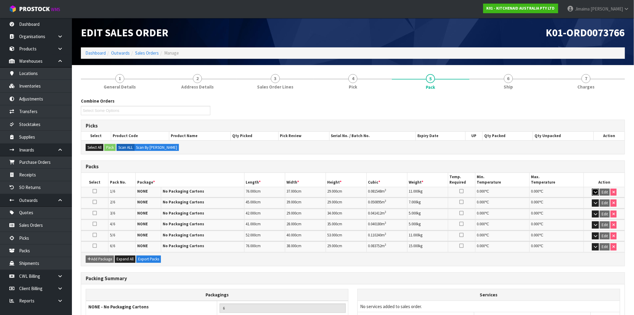
click at [594, 192] on icon "button" at bounding box center [595, 192] width 3 height 4
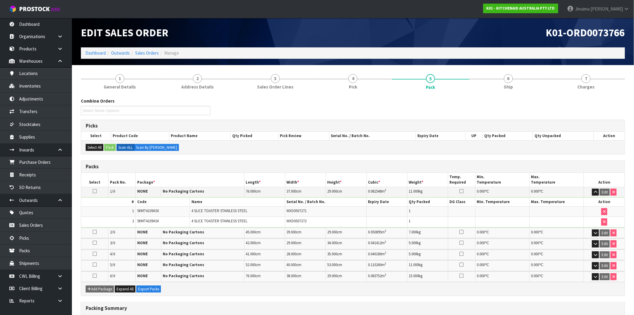
click at [142, 215] on td "5KMT4109ASX" at bounding box center [162, 211] width 54 height 10
copy span "5KMT4109ASX"
click at [244, 177] on tr "Select Pack No. Package * Length * Width * Height * Cubic * Weight * Temp. Requ…" at bounding box center [352, 180] width 543 height 14
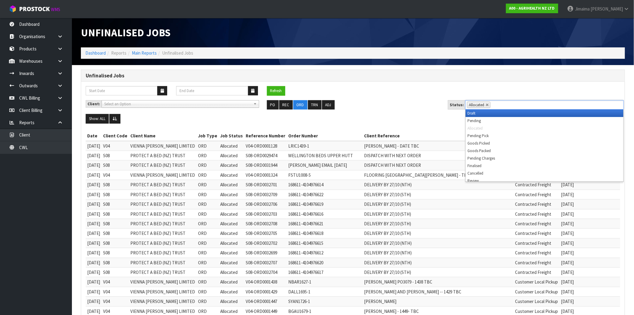
click at [481, 104] on span "Allocated" at bounding box center [476, 104] width 15 height 5
drag, startPoint x: 485, startPoint y: 104, endPoint x: 493, endPoint y: 106, distance: 8.8
click at [486, 104] on link at bounding box center [488, 105] width 4 height 4
click at [493, 106] on ul "Allocated" at bounding box center [544, 104] width 158 height 9
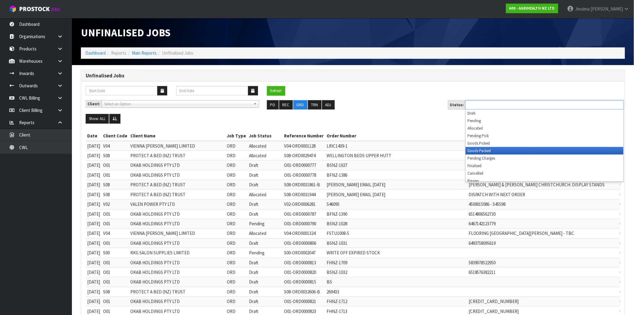
click at [486, 155] on li "Pending Charges" at bounding box center [545, 157] width 158 height 7
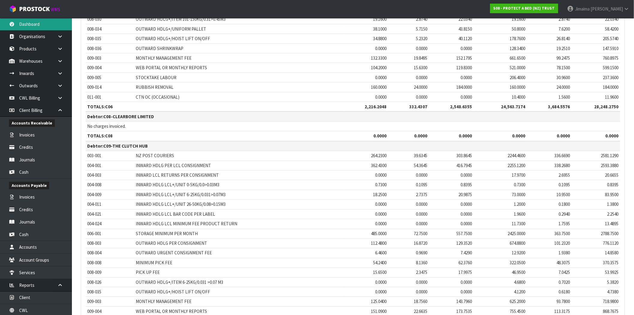
scroll to position [5059, 0]
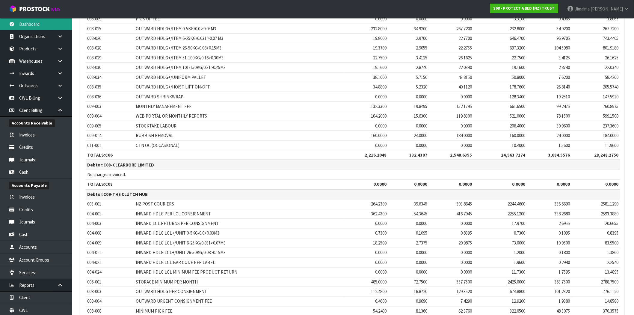
drag, startPoint x: 46, startPoint y: 25, endPoint x: 77, endPoint y: 34, distance: 32.1
click at [46, 25] on link "Dashboard" at bounding box center [36, 24] width 72 height 12
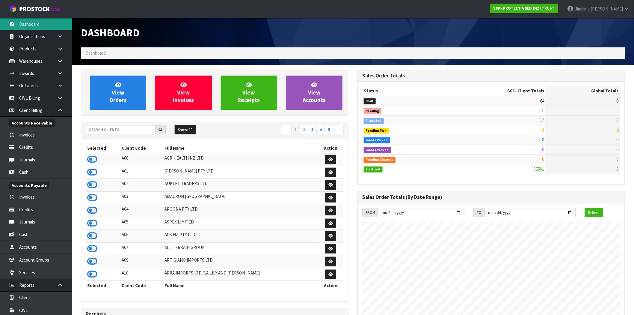
scroll to position [454, 277]
click at [105, 128] on input "text" at bounding box center [121, 129] width 70 height 9
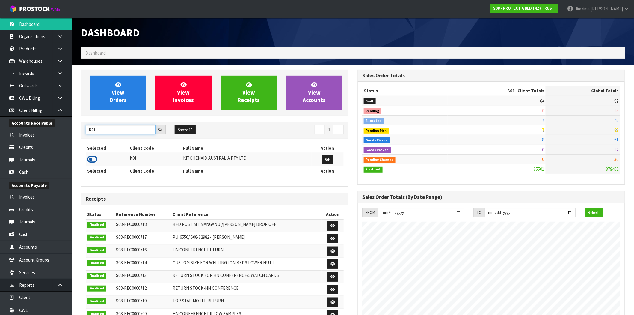
type input "K01"
click at [91, 157] on icon at bounding box center [92, 159] width 10 height 9
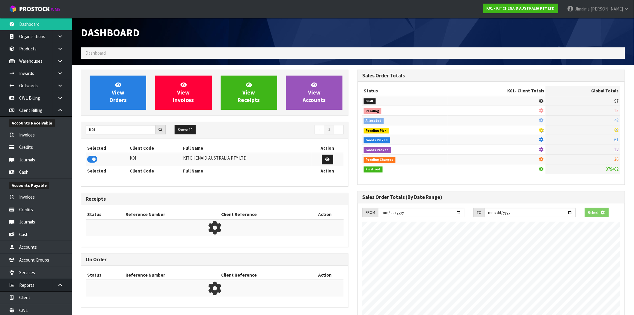
scroll to position [374, 277]
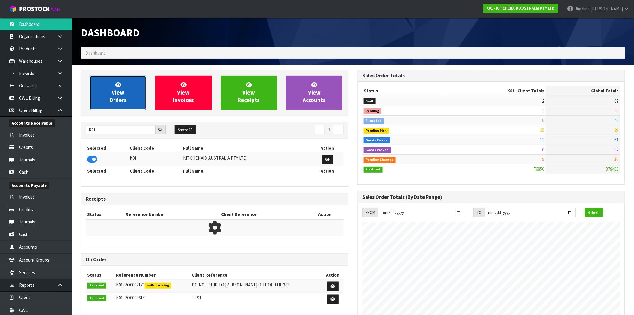
click at [116, 93] on span "View Orders" at bounding box center [117, 92] width 17 height 22
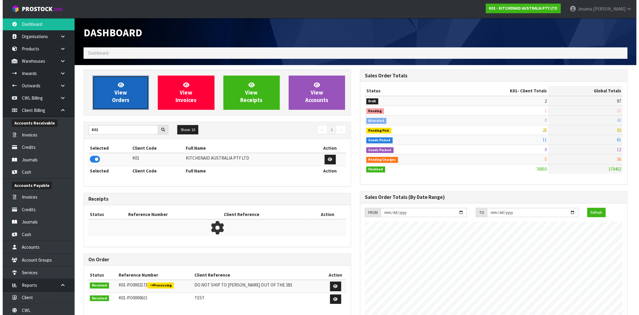
scroll to position [454, 277]
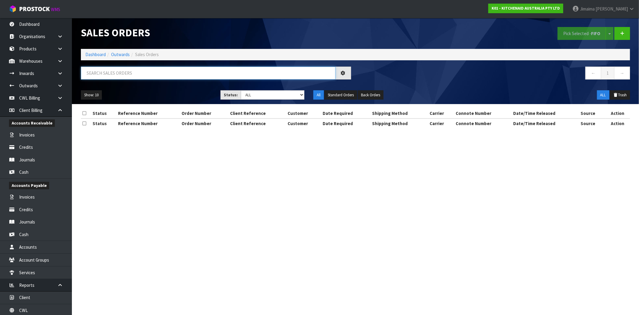
click at [107, 75] on input "text" at bounding box center [208, 73] width 255 height 13
click at [59, 75] on icon at bounding box center [60, 73] width 6 height 4
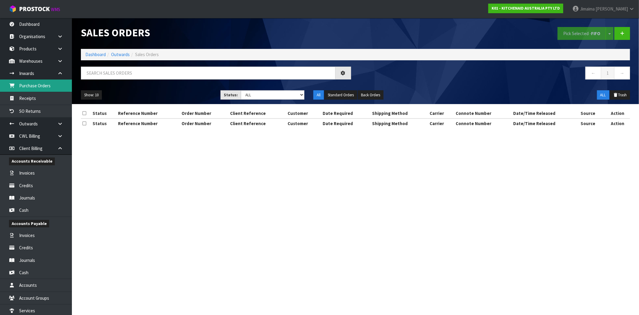
click at [30, 84] on link "Purchase Orders" at bounding box center [36, 85] width 72 height 12
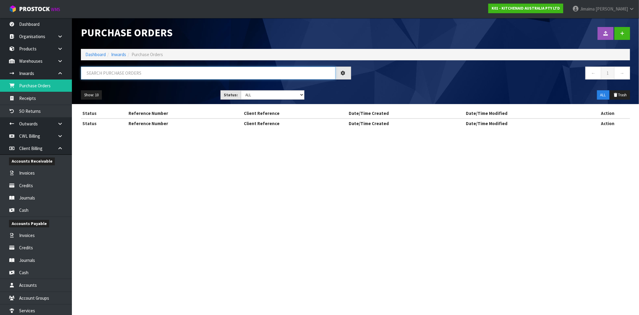
click at [139, 78] on input "text" at bounding box center [208, 73] width 255 height 13
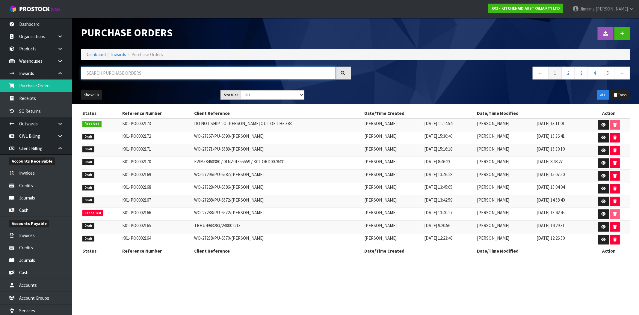
paste input "00894210379907430310"
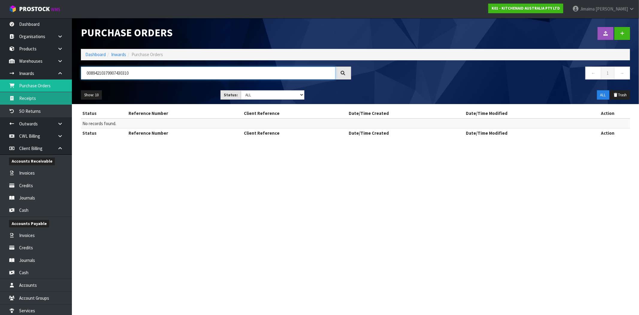
type input "00894210379907430310"
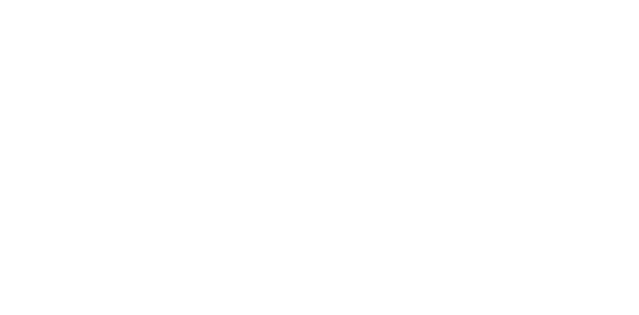
type input "1700037076"
type input "[DATE]"
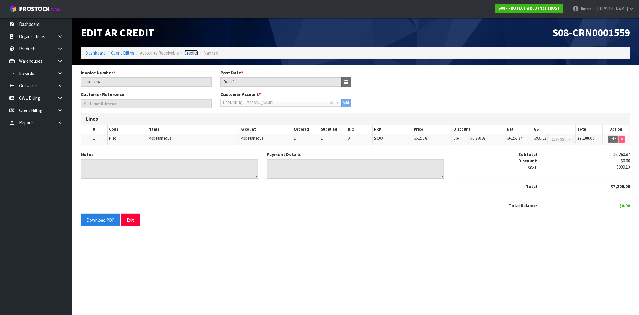
click at [192, 51] on link "Credits" at bounding box center [191, 53] width 14 height 6
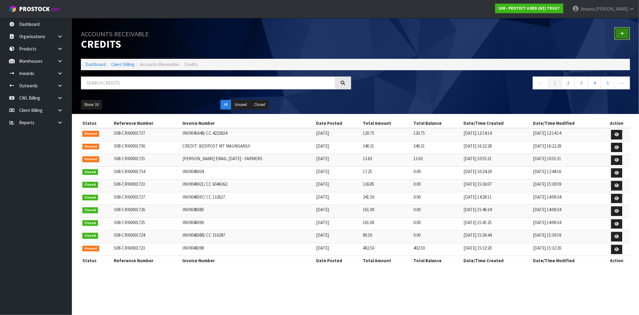
click at [628, 30] on link at bounding box center [622, 33] width 16 height 13
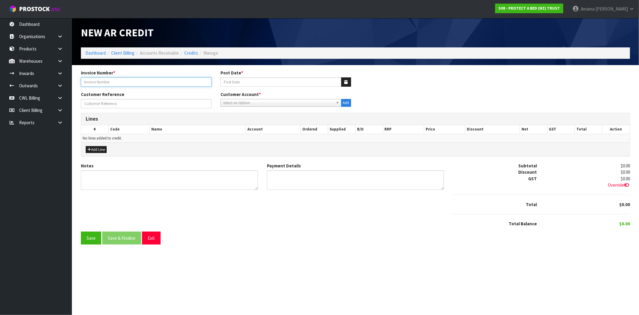
click at [113, 82] on input "text" at bounding box center [146, 81] width 131 height 9
click at [104, 80] on input "text" at bounding box center [146, 81] width 131 height 9
type input "1700032625"
click at [257, 100] on span "Select an Option" at bounding box center [278, 102] width 110 height 7
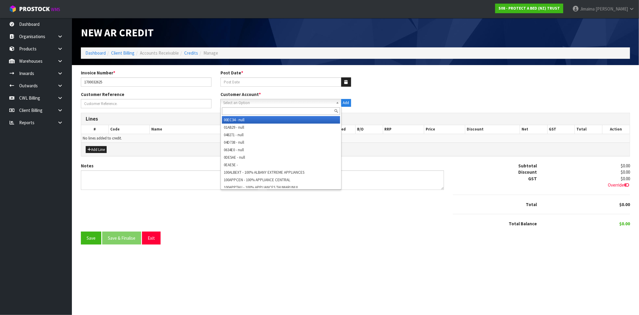
click at [250, 107] on div at bounding box center [281, 111] width 120 height 10
click at [252, 115] on div at bounding box center [281, 111] width 120 height 10
click at [256, 112] on input "text" at bounding box center [281, 110] width 118 height 7
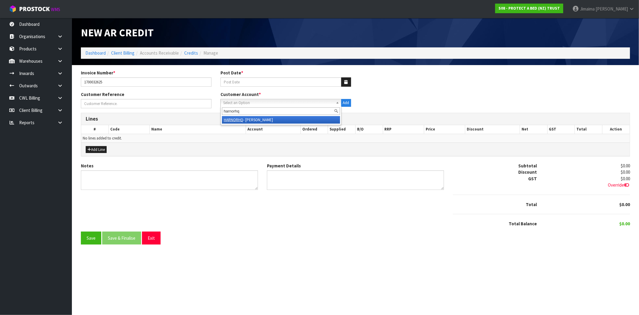
type input "harnorhq"
click at [255, 118] on li "HARNORHQ - HARVEY NORMAN BEDDING" at bounding box center [281, 119] width 118 height 7
click at [345, 83] on icon "button" at bounding box center [346, 82] width 3 height 4
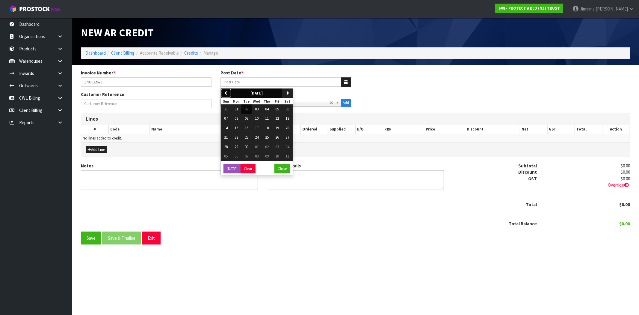
drag, startPoint x: 226, startPoint y: 92, endPoint x: 238, endPoint y: 92, distance: 12.0
click at [226, 92] on icon "button" at bounding box center [226, 93] width 4 height 4
click at [278, 148] on span "29" at bounding box center [277, 146] width 4 height 5
type input "[DATE]"
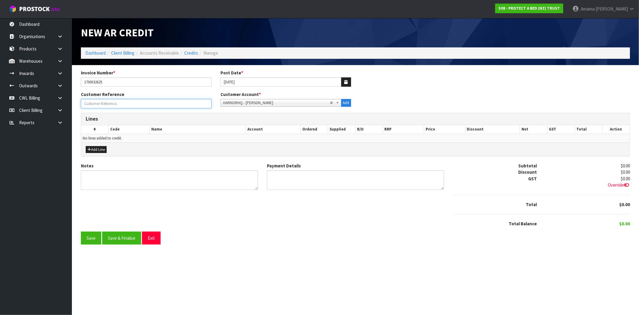
click at [191, 103] on input "Invoice Number *" at bounding box center [146, 103] width 131 height 9
click at [181, 101] on input "Invoice Number *" at bounding box center [146, 103] width 131 height 9
type input "BEDDING CONFERENCE CONTRIBUTION"
click at [177, 82] on input "1700032625" at bounding box center [146, 81] width 131 height 9
type input "1700032625 - HN"
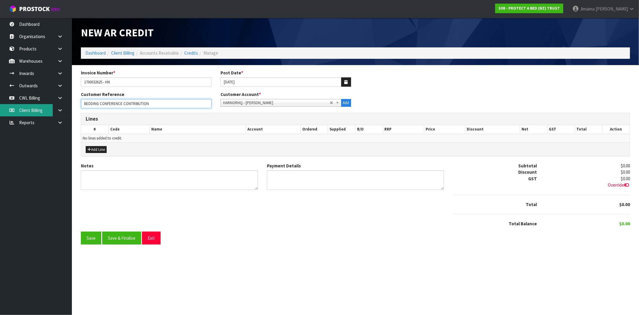
drag, startPoint x: 95, startPoint y: 106, endPoint x: 17, endPoint y: 105, distance: 77.9
click at [17, 105] on body "Toggle navigation ProStock WMS S08 - PROTECT A BED (NZ) TRUST Jimaima [PERSON_N…" at bounding box center [319, 157] width 639 height 315
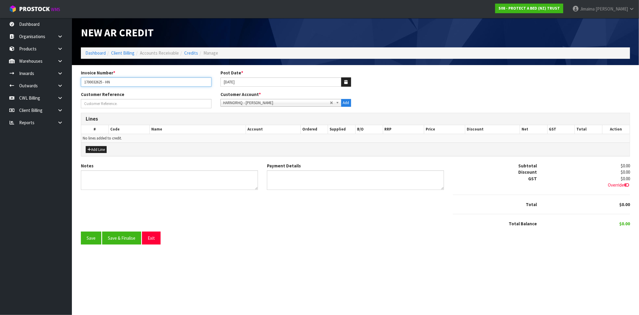
drag, startPoint x: 159, startPoint y: 82, endPoint x: 151, endPoint y: 89, distance: 10.0
click at [159, 82] on input "1700032625 - HN" at bounding box center [146, 81] width 131 height 9
paste input "BEDDING CONFERENCE CONTRIBUTION"
type input "1700032625 - HN BEDDING CONFERENCE CONTRIBUTION"
click at [139, 98] on div "Customer Reference" at bounding box center [146, 99] width 140 height 17
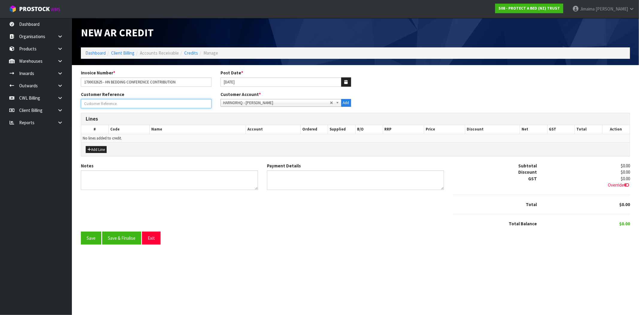
click at [135, 104] on input "Invoice Number *" at bounding box center [146, 103] width 131 height 9
drag, startPoint x: 186, startPoint y: 83, endPoint x: 175, endPoint y: 80, distance: 11.2
click at [175, 80] on input "1700032625 - HN BEDDING CONFERENCE CONTRIBUTION" at bounding box center [146, 81] width 131 height 9
click at [142, 103] on input "Invoice Number *" at bounding box center [146, 103] width 131 height 9
click at [156, 102] on input "Invoice Number *" at bounding box center [146, 103] width 131 height 9
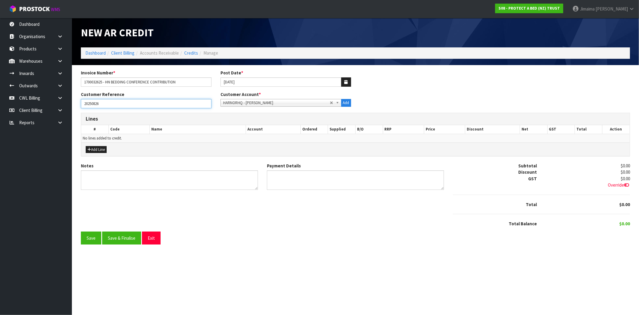
type input "20250826"
click at [106, 148] on button "Add Line" at bounding box center [96, 149] width 21 height 7
drag, startPoint x: 101, startPoint y: 148, endPoint x: 130, endPoint y: 139, distance: 30.4
click at [101, 148] on button "Add Line" at bounding box center [96, 149] width 21 height 7
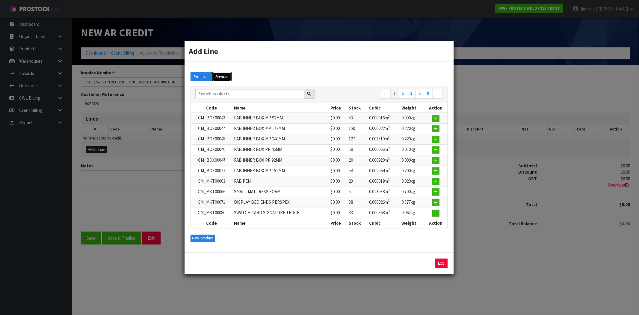
click at [229, 79] on button "Services" at bounding box center [221, 77] width 19 height 10
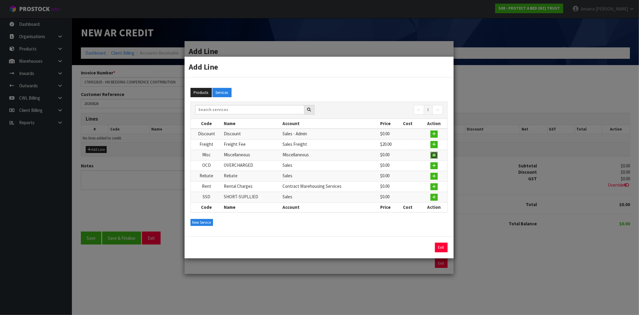
click at [435, 155] on icon "button" at bounding box center [434, 155] width 4 height 4
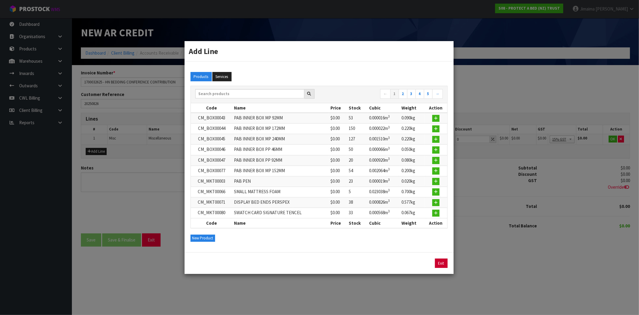
click at [442, 258] on link "Exit" at bounding box center [441, 263] width 13 height 10
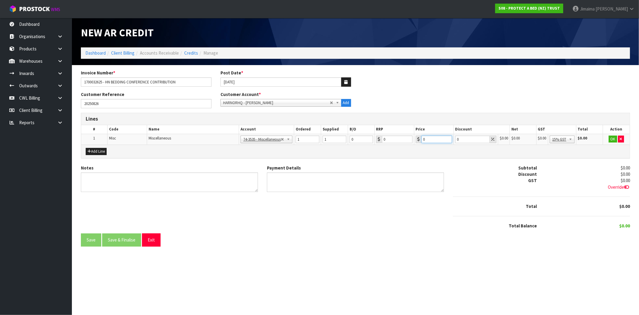
drag, startPoint x: 429, startPoint y: 140, endPoint x: 405, endPoint y: 140, distance: 23.4
click at [407, 141] on tr "1 Misc Miscellaneous 74-1100 - Sales - Admin 74-1105 - Sales 74-1106 - Sales Fr…" at bounding box center [355, 139] width 549 height 11
type input "7500"
drag, startPoint x: 430, startPoint y: 138, endPoint x: 398, endPoint y: 140, distance: 32.1
click at [401, 140] on tr "1 Misc Miscellaneous 74-1100 - Sales - Admin 74-1105 - Sales 74-1106 - Sales Fr…" at bounding box center [355, 139] width 549 height 11
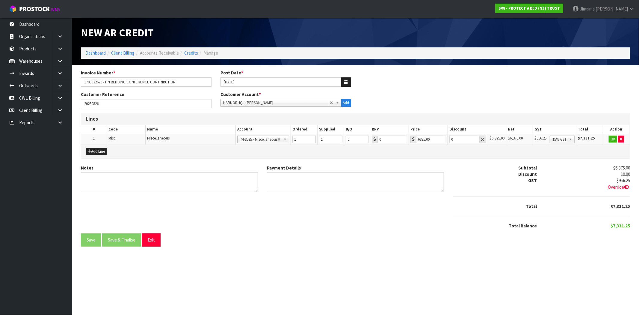
click at [484, 187] on div "GST $956.25 Override" at bounding box center [541, 183] width 186 height 13
drag, startPoint x: 436, startPoint y: 140, endPoint x: 386, endPoint y: 142, distance: 50.4
click at [389, 141] on tr "1 Misc Miscellaneous 74-1100 - Sales - Admin 74-1105 - Sales 74-1106 - Sales Fr…" at bounding box center [355, 139] width 549 height 11
click at [549, 164] on div "$7,500.00" at bounding box center [587, 167] width 93 height 6
drag, startPoint x: 429, startPoint y: 139, endPoint x: 411, endPoint y: 138, distance: 18.3
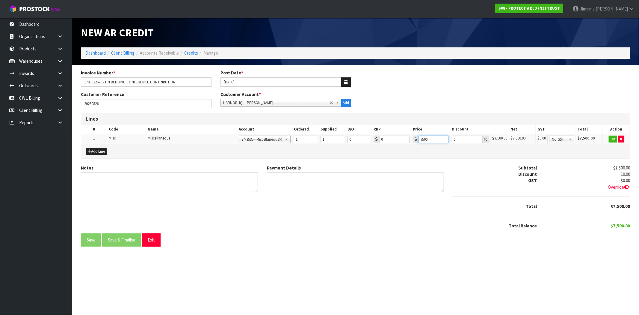
click at [411, 139] on tr "1 Misc Miscellaneous 74-1100 - Sales - Admin 74-1105 - Sales 74-1106 - Sales Fr…" at bounding box center [355, 139] width 549 height 11
drag, startPoint x: 435, startPoint y: 138, endPoint x: 420, endPoint y: 132, distance: 15.4
click at [420, 134] on td "6375.00" at bounding box center [428, 139] width 39 height 11
type input "6"
type input "6521.74"
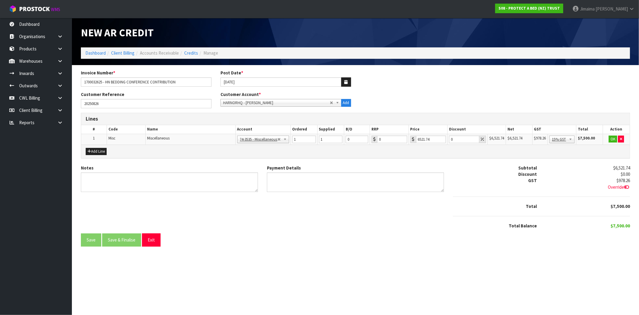
click at [477, 171] on div "Discount" at bounding box center [494, 174] width 93 height 6
click at [610, 137] on button "OK" at bounding box center [613, 138] width 8 height 7
click at [506, 177] on div "Discount" at bounding box center [494, 174] width 93 height 6
click at [125, 181] on textarea "Notes" at bounding box center [169, 181] width 177 height 19
click at [103, 238] on button "Save & Finalise" at bounding box center [121, 239] width 39 height 13
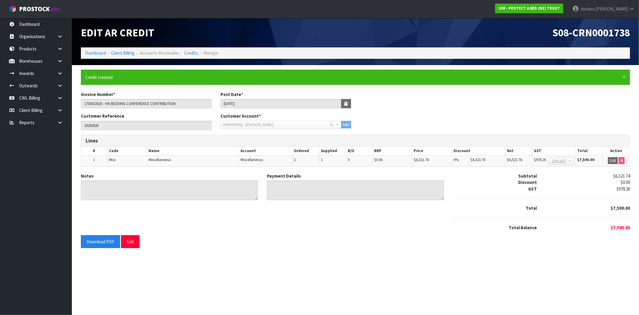
click at [622, 35] on span "S08-CRN0001738" at bounding box center [591, 32] width 78 height 13
copy span "CRN0001738"
click at [100, 54] on link "Dashboard" at bounding box center [95, 53] width 20 height 6
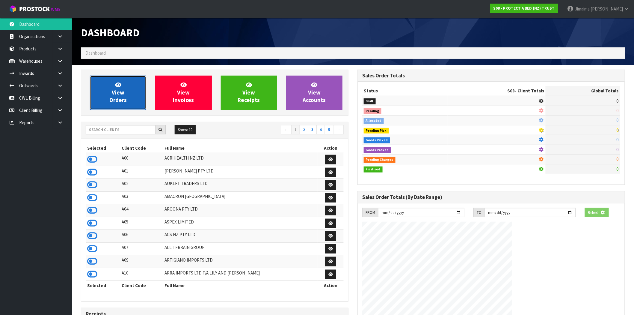
click at [113, 94] on span "View Orders" at bounding box center [117, 92] width 17 height 22
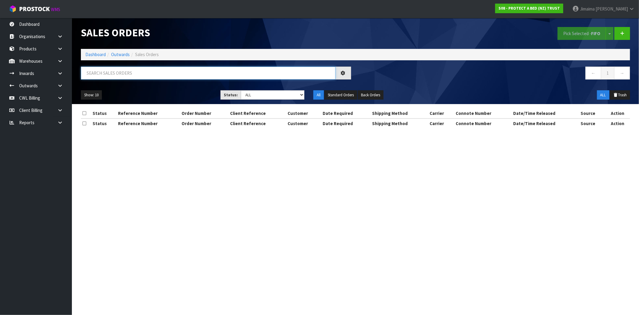
click at [131, 74] on input "text" at bounding box center [208, 73] width 255 height 13
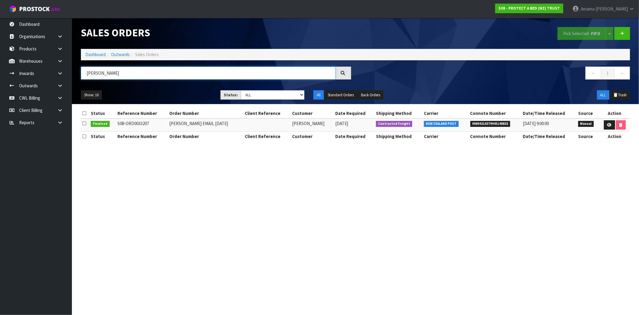
type input "HANNAN"
click at [484, 119] on td "00894210379945148833" at bounding box center [495, 124] width 53 height 13
click at [483, 122] on span "00894210379945148833" at bounding box center [490, 124] width 40 height 6
drag, startPoint x: 483, startPoint y: 122, endPoint x: 460, endPoint y: 85, distance: 43.2
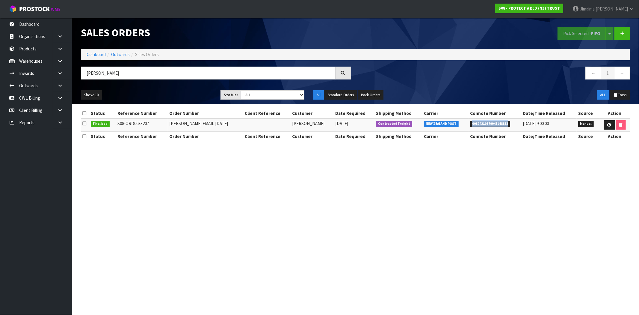
click at [482, 122] on span "00894210379945148833" at bounding box center [490, 124] width 40 height 6
copy span "00894210379945148833"
click at [92, 51] on ol "Dashboard Outwards Sales Orders" at bounding box center [355, 54] width 549 height 11
drag, startPoint x: 32, startPoint y: 49, endPoint x: 6, endPoint y: 58, distance: 27.2
click at [31, 49] on link "Products" at bounding box center [36, 49] width 72 height 12
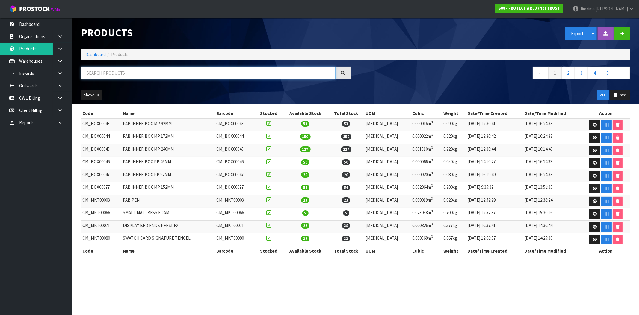
click at [126, 74] on input "text" at bounding box center [208, 73] width 255 height 13
paste input "F0024LSG0"
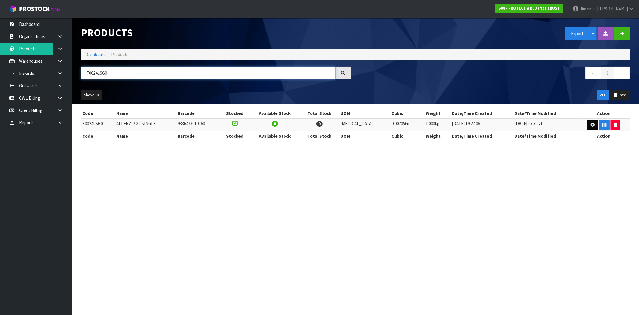
type input "F0024LSG0"
click at [591, 127] on link at bounding box center [592, 125] width 11 height 10
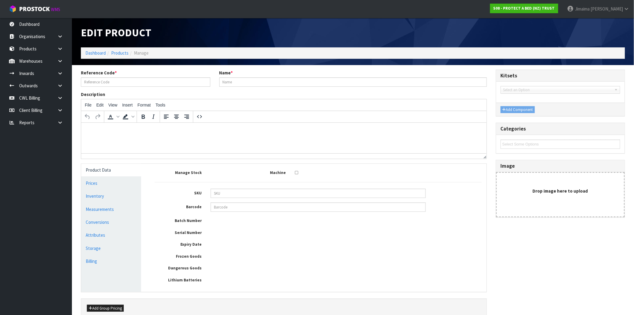
type input "F0024LSG0"
type input "ALLERZIP XL SINGLE"
type input "5239"
type input "9336473019760"
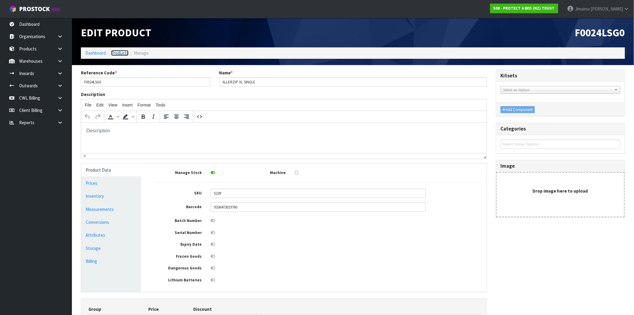
click at [119, 52] on link "Products" at bounding box center [119, 53] width 17 height 6
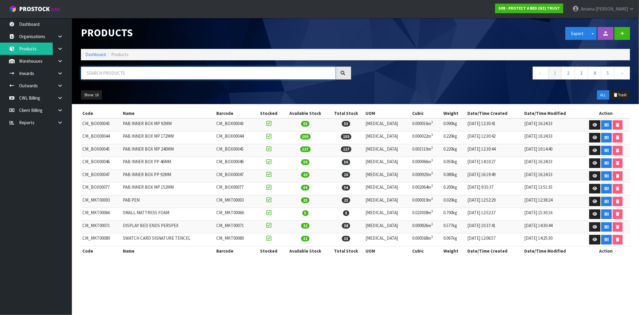
drag, startPoint x: 102, startPoint y: 74, endPoint x: 99, endPoint y: 70, distance: 5.2
click at [102, 74] on input "text" at bounding box center [208, 73] width 255 height 13
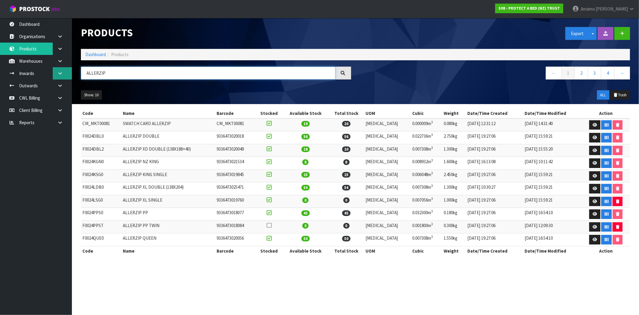
drag, startPoint x: 114, startPoint y: 70, endPoint x: 53, endPoint y: 76, distance: 61.1
click at [53, 76] on body "Toggle navigation ProStock WMS S08 - PROTECT A BED (NZ) TRUST Jimaima Reiher Lo…" at bounding box center [319, 157] width 639 height 315
paste input "F0024LSG0"
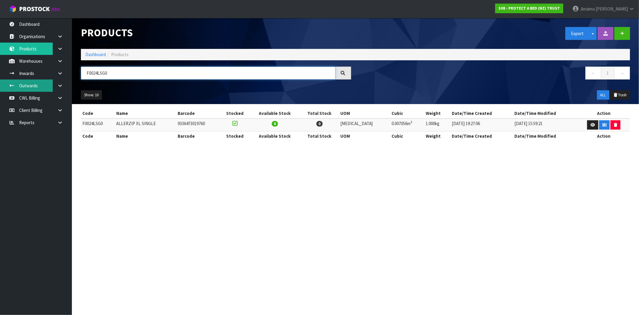
drag, startPoint x: 142, startPoint y: 78, endPoint x: 22, endPoint y: 82, distance: 120.2
click at [22, 82] on body "Toggle navigation ProStock WMS S08 - PROTECT A BED (NZ) TRUST Jimaima Reiher Lo…" at bounding box center [319, 157] width 639 height 315
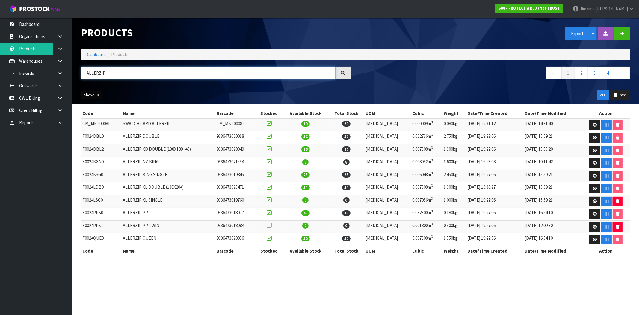
type input "ALLERZIP"
click at [93, 94] on button "Show: 10" at bounding box center [91, 95] width 21 height 10
drag, startPoint x: 93, startPoint y: 128, endPoint x: 141, endPoint y: 121, distance: 48.4
click at [94, 129] on link "50" at bounding box center [104, 130] width 47 height 8
click at [145, 123] on td "SWATCH CARD ALLERZIP" at bounding box center [168, 124] width 94 height 13
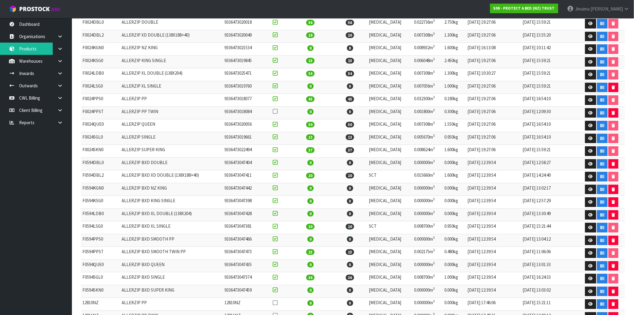
scroll to position [111, 0]
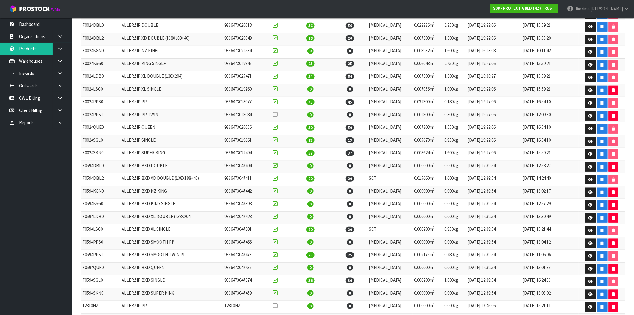
click at [91, 231] on td "F0594LSG0" at bounding box center [100, 230] width 39 height 13
click at [91, 232] on td "F0594LSG0" at bounding box center [100, 230] width 39 height 13
copy td "F0594LSG0"
drag, startPoint x: 589, startPoint y: 89, endPoint x: 395, endPoint y: 109, distance: 195.2
click at [589, 89] on icon at bounding box center [590, 90] width 4 height 4
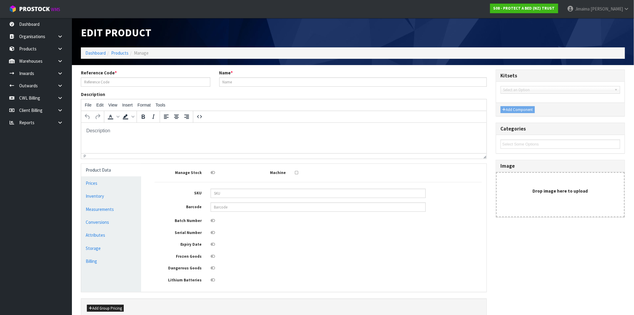
type input "F0024LSG0"
type input "ALLERZIP XL SINGLE"
type input "5239"
type input "9336473019760"
type input "60.00"
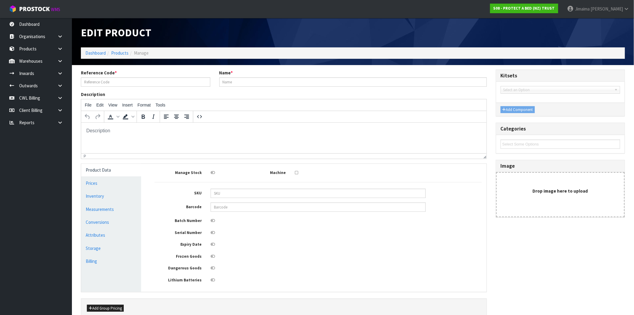
type input "0.00"
click at [95, 183] on link "Prices" at bounding box center [111, 183] width 60 height 12
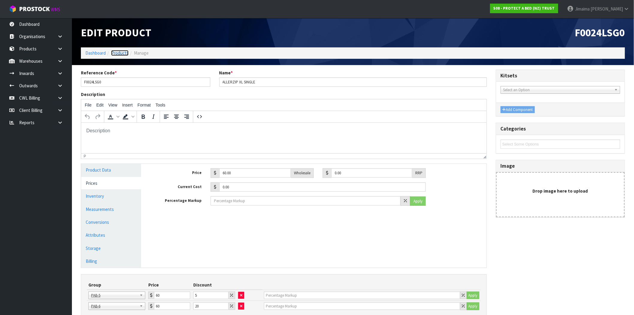
click at [120, 52] on link "Products" at bounding box center [119, 53] width 17 height 6
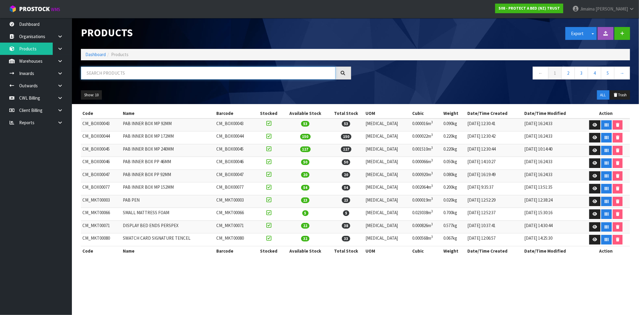
click at [196, 74] on input "text" at bounding box center [208, 73] width 255 height 13
paste input "F0024LSG0"
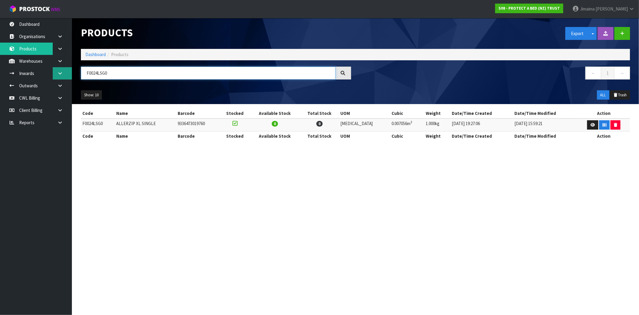
type input "F0024LSG0"
click at [58, 67] on link at bounding box center [62, 73] width 19 height 12
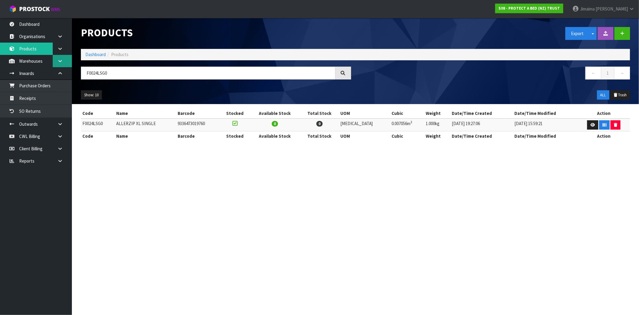
click at [58, 62] on icon at bounding box center [60, 61] width 6 height 4
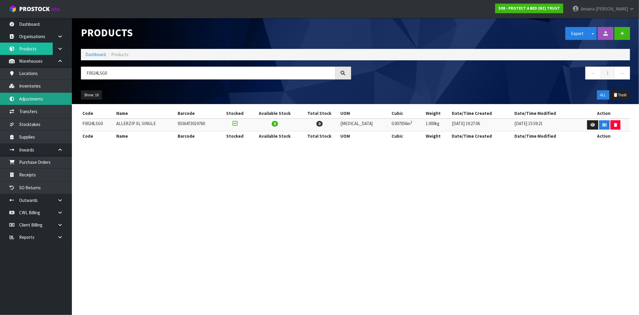
click at [40, 93] on link "Adjustments" at bounding box center [36, 99] width 72 height 12
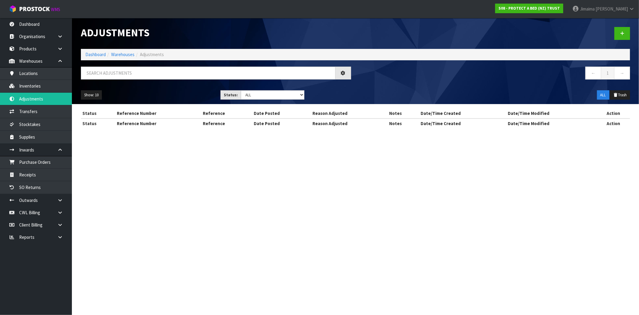
click at [36, 85] on div "Adjustments Dashboard Warehouses Adjustments ← 1 → Show: 10 5 10 25 50 Status: …" at bounding box center [319, 69] width 639 height 139
click at [25, 85] on div "Adjustments Dashboard Warehouses Adjustments ← 1 → Show: 10 5 10 25 50 Status: …" at bounding box center [319, 69] width 639 height 139
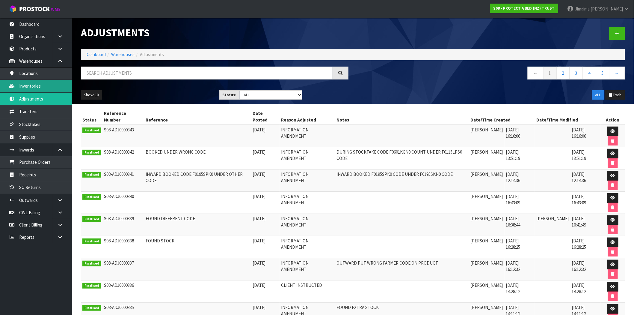
click at [25, 85] on link "Inventories" at bounding box center [36, 86] width 72 height 12
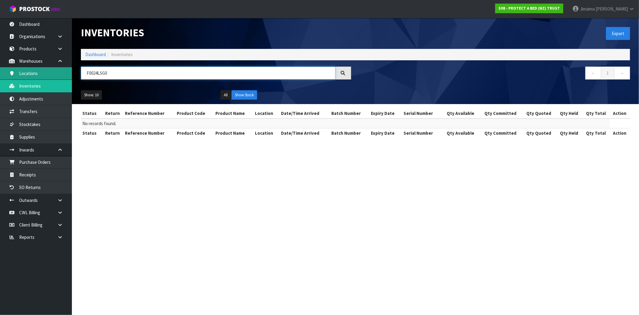
drag, startPoint x: 118, startPoint y: 72, endPoint x: 55, endPoint y: 75, distance: 63.3
click at [52, 75] on body "Toggle navigation ProStock WMS S08 - PROTECT A BED (NZ) TRUST Jimaima Reiher Lo…" at bounding box center [319, 157] width 639 height 315
paste input "42K"
type input "F0042KSG0"
click at [39, 50] on link "Products" at bounding box center [36, 49] width 72 height 12
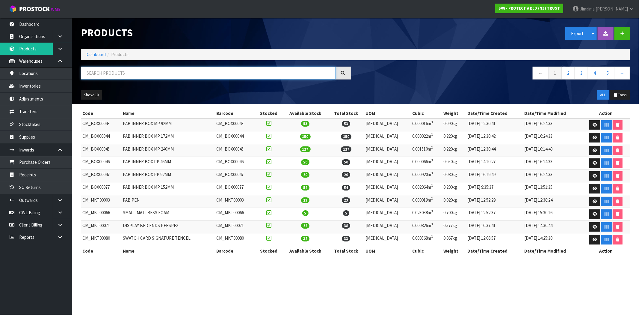
click at [162, 70] on input "text" at bounding box center [208, 73] width 255 height 13
paste input "F0024LSG0"
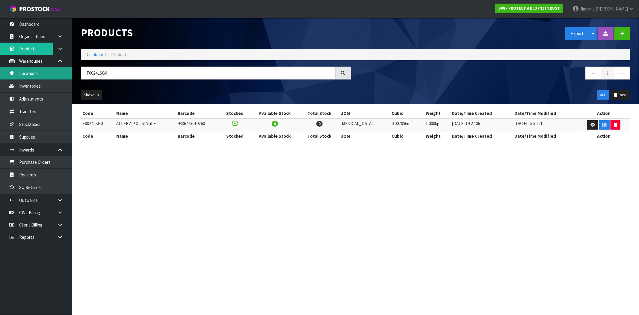
drag, startPoint x: 109, startPoint y: 67, endPoint x: 34, endPoint y: 70, distance: 75.3
click at [32, 71] on body "Toggle navigation ProStock WMS S08 - PROTECT A BED (NZ) TRUST Jimaima Reiher Lo…" at bounding box center [319, 157] width 639 height 315
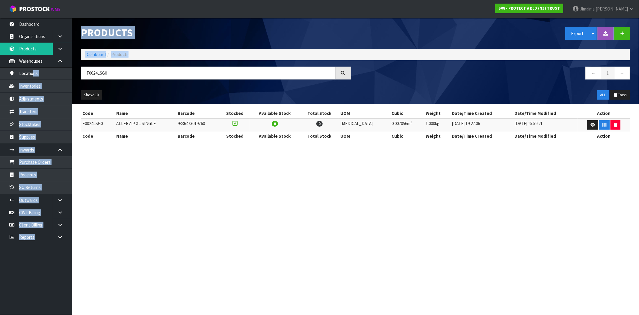
click at [103, 80] on div "F0024LSG0" at bounding box center [215, 75] width 279 height 17
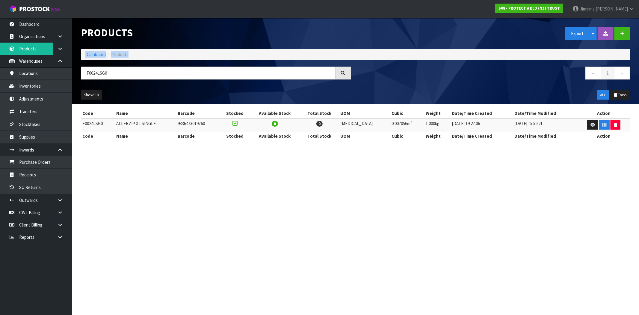
click at [103, 80] on div "F0024LSG0" at bounding box center [215, 75] width 279 height 17
click at [98, 73] on input "F0024LSG0" at bounding box center [208, 73] width 255 height 13
paste input "42K"
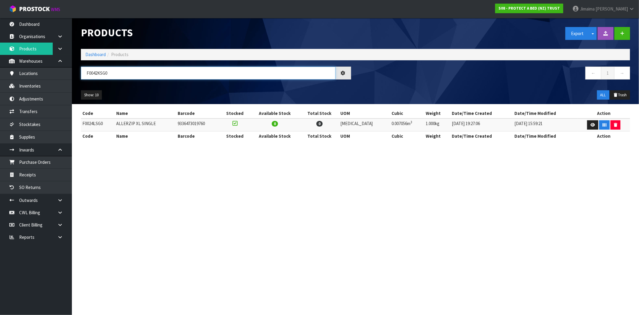
type input "F0042KSG0"
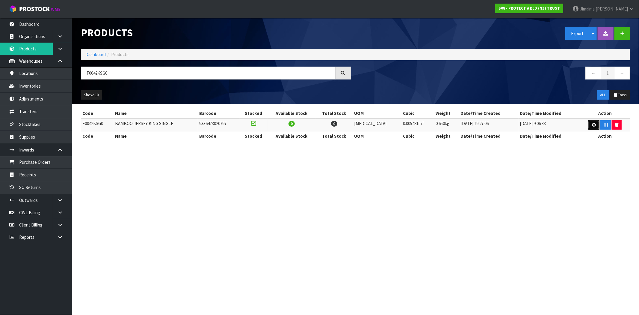
drag, startPoint x: 590, startPoint y: 125, endPoint x: 404, endPoint y: 114, distance: 186.6
click at [592, 125] on icon at bounding box center [594, 125] width 4 height 4
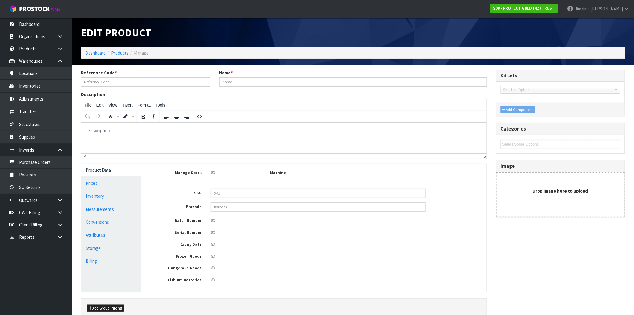
type input "F0042KSG0"
type input "BAMBOO JERSEY KING SINGLE"
type input "4757"
type input "9336473020797"
type input "35.50"
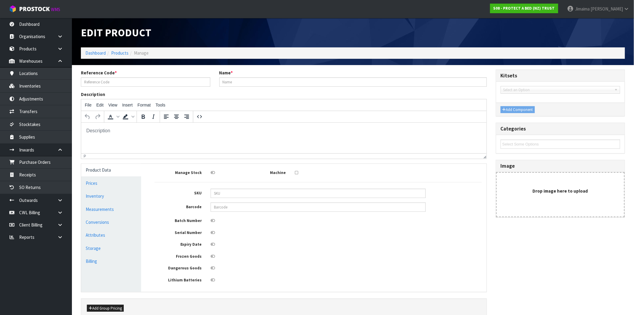
type input "0.00"
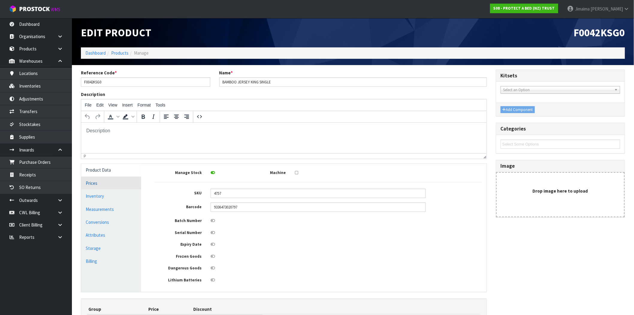
click at [95, 181] on link "Prices" at bounding box center [111, 183] width 60 height 12
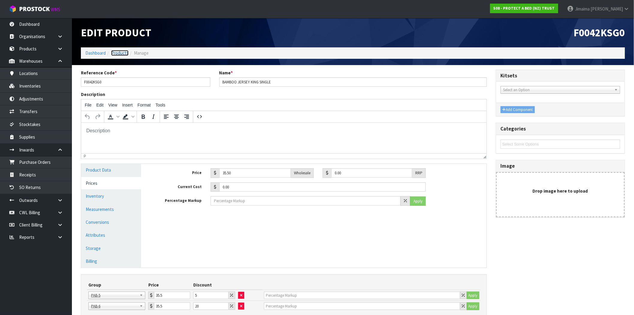
click at [117, 52] on link "Products" at bounding box center [119, 53] width 17 height 6
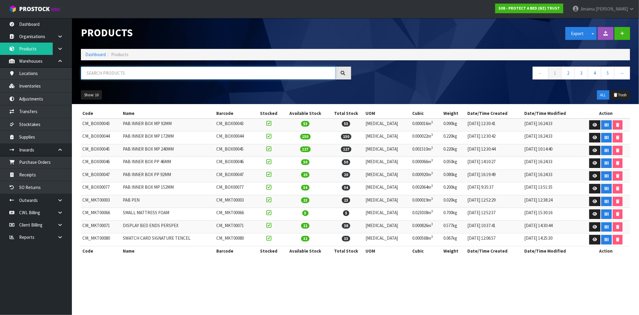
click at [238, 74] on input "text" at bounding box center [208, 73] width 255 height 13
paste input "F0042KSG0"
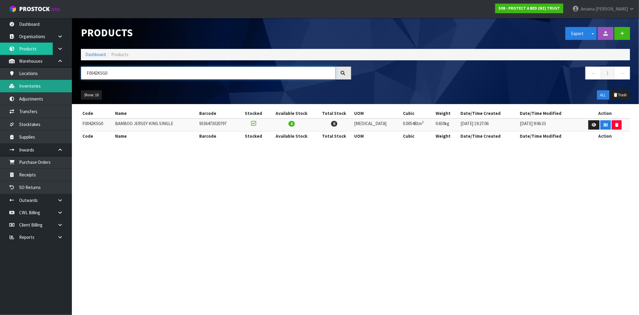
type input "F0042KSG0"
click at [55, 81] on link "Inventories" at bounding box center [36, 86] width 72 height 12
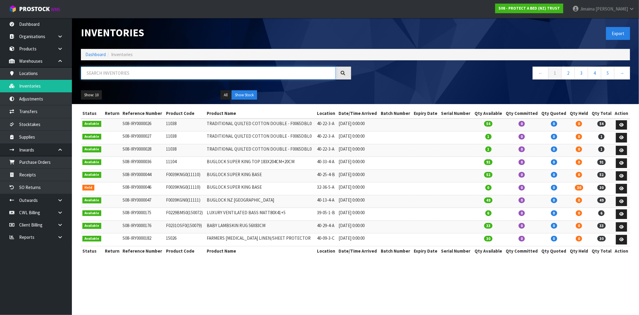
click at [101, 73] on input "text" at bounding box center [208, 73] width 255 height 13
paste input "F0042KSG0"
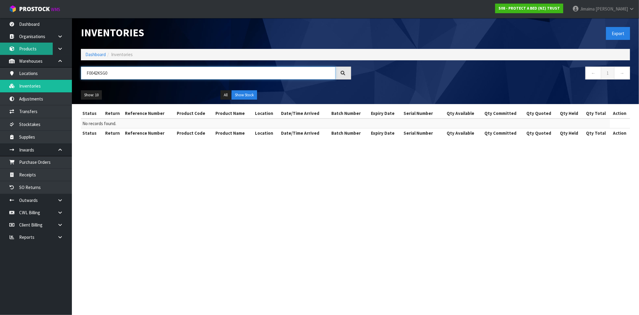
type input "F0042KSG0"
click at [38, 50] on link "Products" at bounding box center [36, 49] width 72 height 12
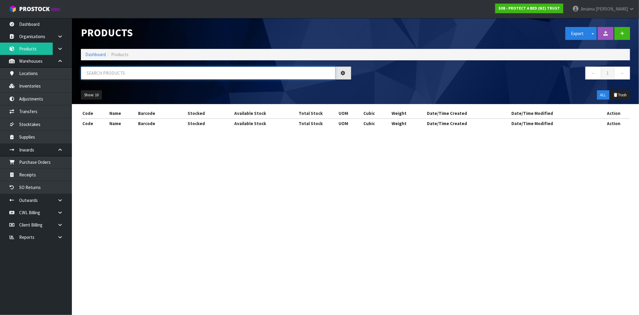
click at [106, 74] on input "text" at bounding box center [208, 73] width 255 height 13
paste input "F0042KSG0"
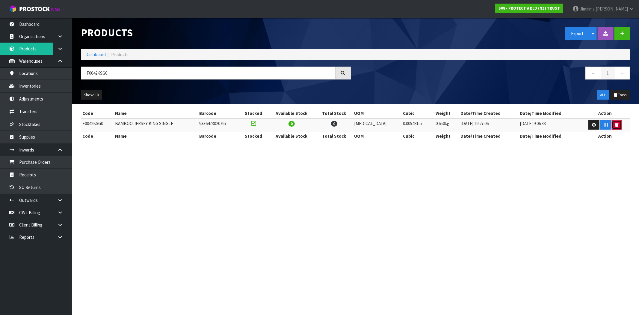
click at [615, 123] on icon "button" at bounding box center [616, 125] width 3 height 4
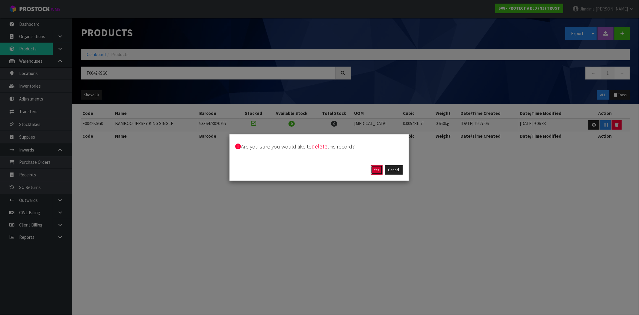
click at [380, 168] on button "Yes" at bounding box center [377, 170] width 12 height 10
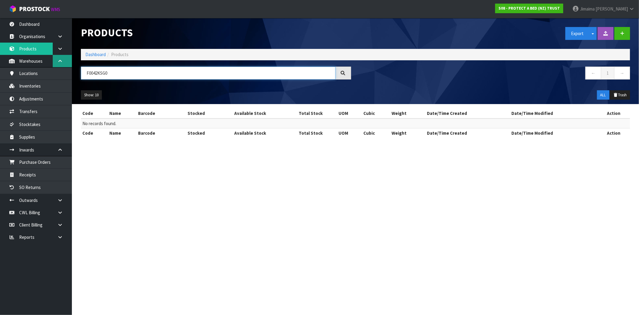
drag, startPoint x: 67, startPoint y: 73, endPoint x: 71, endPoint y: 64, distance: 10.3
click at [20, 74] on body "Toggle navigation ProStock WMS S08 - PROTECT A BED (NZ) TRUST Jimaima Reiher Lo…" at bounding box center [319, 157] width 639 height 315
paste input "DBL"
type input "F0042DBL0"
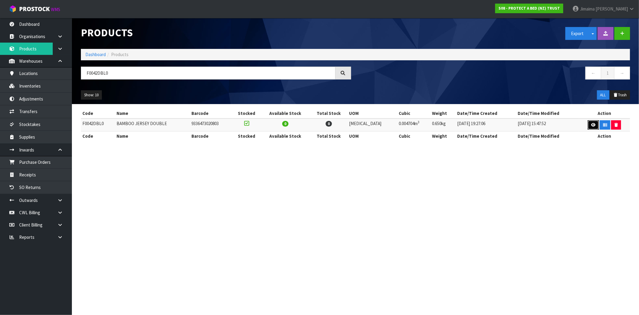
click at [596, 123] on link at bounding box center [593, 125] width 11 height 10
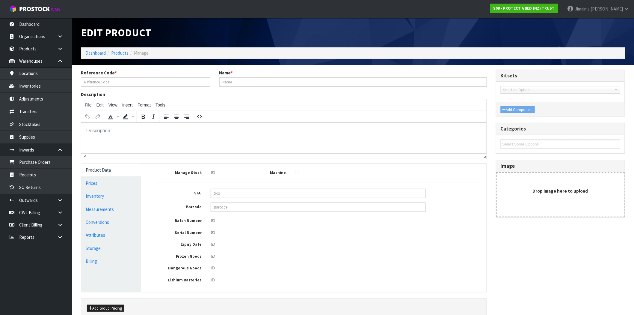
type input "F0042DBL0"
type input "BAMBOO JERSEY DOUBLE"
type input "4758"
type input "9336473020803"
type input "0"
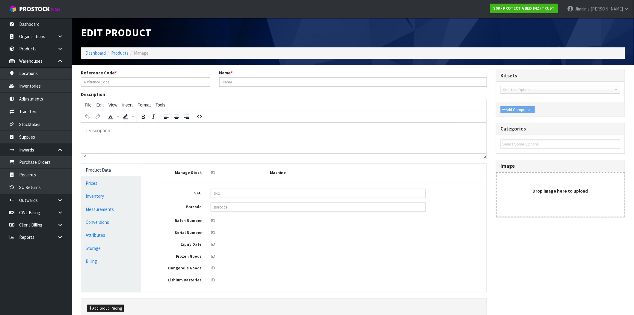
type input "0"
click at [112, 194] on link "Inventory" at bounding box center [111, 196] width 60 height 12
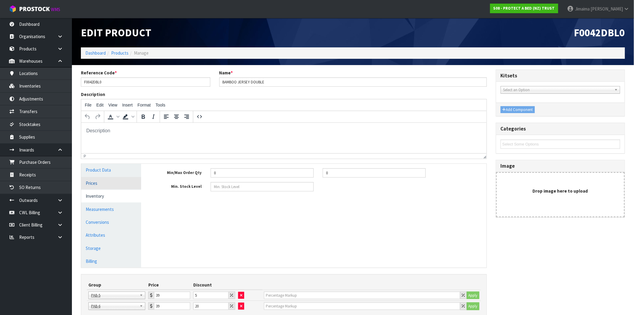
click at [106, 178] on link "Prices" at bounding box center [111, 183] width 60 height 12
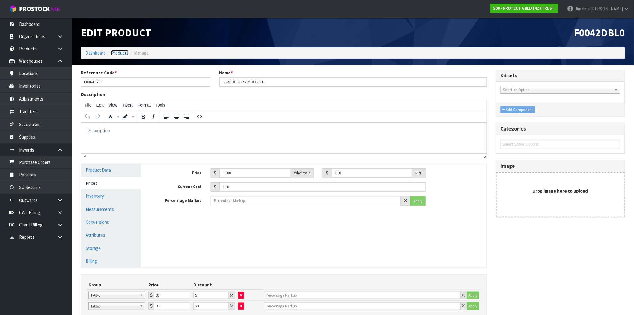
click at [126, 54] on link "Products" at bounding box center [119, 53] width 17 height 6
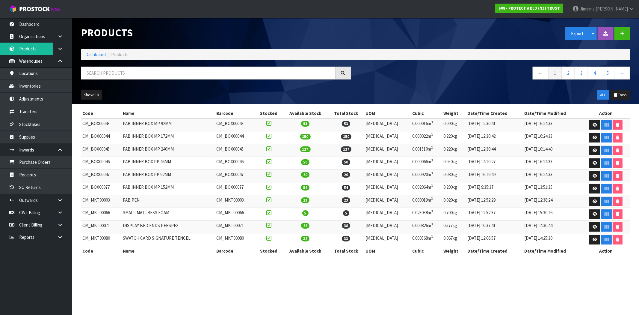
drag, startPoint x: 105, startPoint y: 80, endPoint x: 106, endPoint y: 69, distance: 10.8
click at [105, 80] on div at bounding box center [215, 75] width 279 height 17
drag, startPoint x: 110, startPoint y: 75, endPoint x: 139, endPoint y: 3, distance: 77.4
click at [110, 75] on input "text" at bounding box center [208, 73] width 255 height 13
paste input "F0042DBL0"
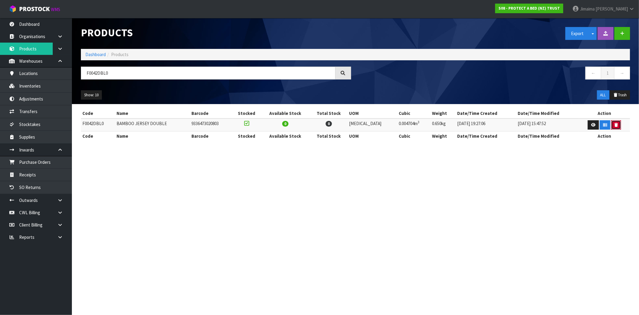
click at [612, 125] on button "button" at bounding box center [616, 125] width 10 height 10
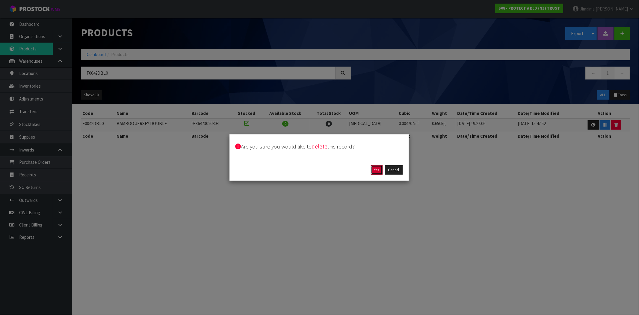
drag, startPoint x: 377, startPoint y: 170, endPoint x: 372, endPoint y: 170, distance: 4.2
click at [377, 170] on button "Yes" at bounding box center [377, 170] width 12 height 10
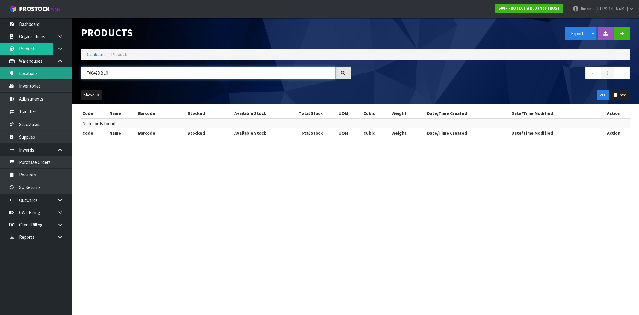
click at [62, 71] on body "Toggle navigation ProStock WMS S08 - PROTECT A BED (NZ) TRUST Jimaima Reiher Lo…" at bounding box center [319, 157] width 639 height 315
paste input "54CLK"
type input "F0054CLK0"
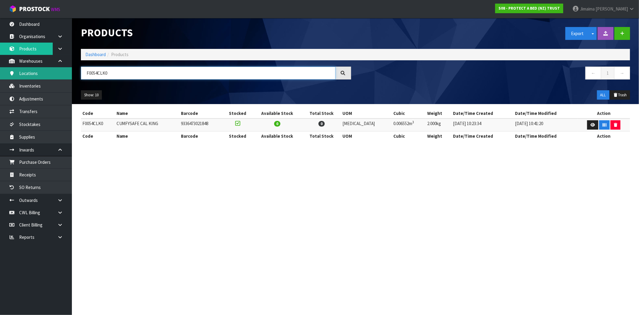
click at [40, 72] on body "Toggle navigation ProStock WMS S08 - PROTECT A BED (NZ) TRUST Jimaima Reiher Lo…" at bounding box center [319, 157] width 639 height 315
drag, startPoint x: 592, startPoint y: 125, endPoint x: 580, endPoint y: 128, distance: 12.1
click at [592, 125] on icon at bounding box center [592, 125] width 4 height 4
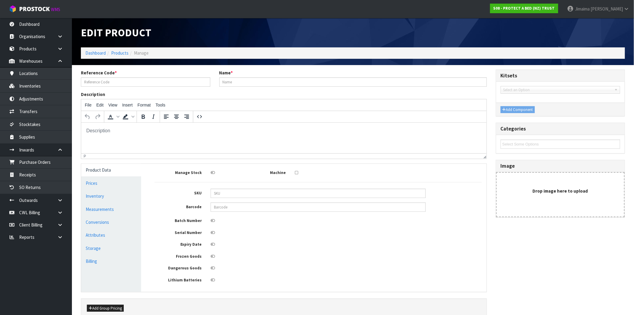
type input "F0054CLK0"
type input "CUMFYSAFE CAL KING"
type input "9479"
type input "9336473021848"
type input "97.50"
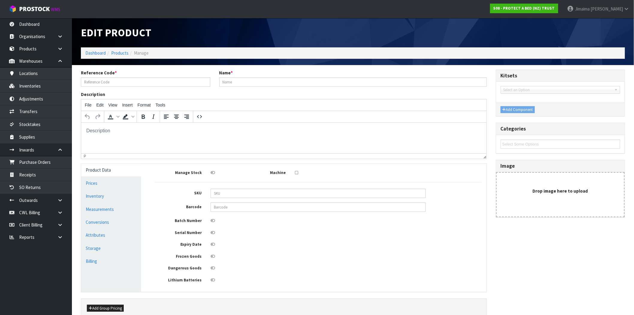
type input "0.00"
click at [98, 181] on link "Prices" at bounding box center [111, 183] width 60 height 12
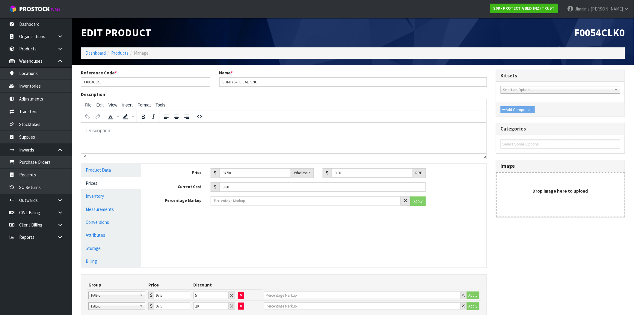
click at [124, 49] on ol "Dashboard Products Manage" at bounding box center [353, 52] width 544 height 11
click at [118, 53] on link "Products" at bounding box center [119, 53] width 17 height 6
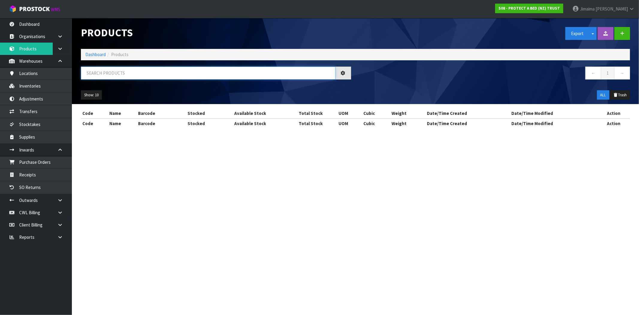
click at [106, 71] on input "text" at bounding box center [208, 73] width 255 height 13
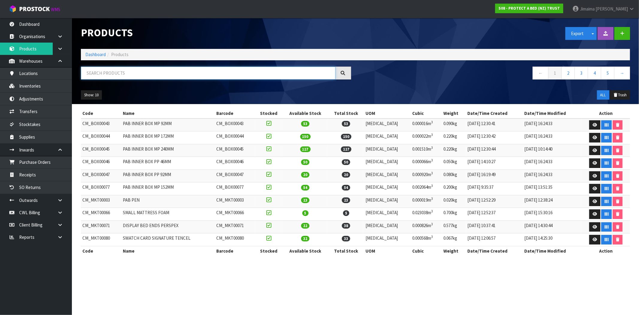
paste input "F0054CLK0"
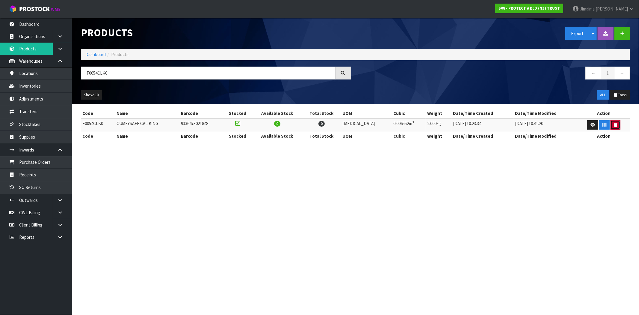
click at [614, 123] on icon "button" at bounding box center [615, 125] width 3 height 4
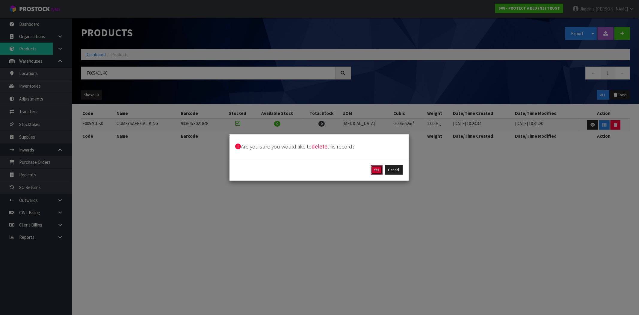
click at [379, 170] on button "Yes" at bounding box center [377, 170] width 12 height 10
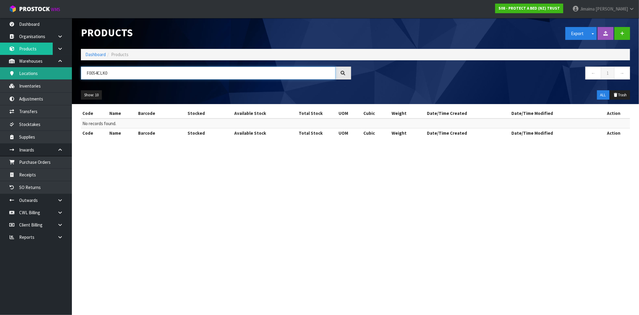
drag, startPoint x: 114, startPoint y: 71, endPoint x: 58, endPoint y: 72, distance: 56.3
click at [57, 74] on body "Toggle navigation ProStock WMS S08 - PROTECT A BED (NZ) TRUST Jimaima Reiher Lo…" at bounding box center [319, 157] width 639 height 315
paste input "81PPS"
type input "F0081PPS0"
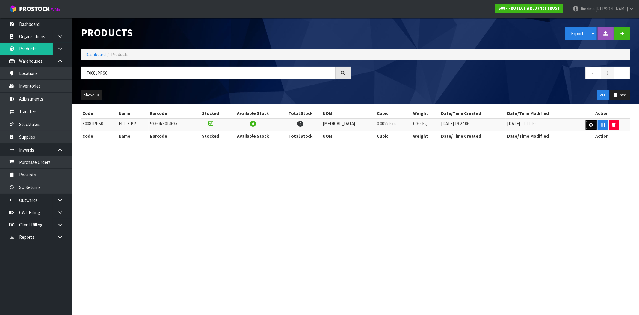
drag, startPoint x: 585, startPoint y: 124, endPoint x: 580, endPoint y: 124, distance: 5.1
click at [586, 124] on link at bounding box center [591, 125] width 11 height 10
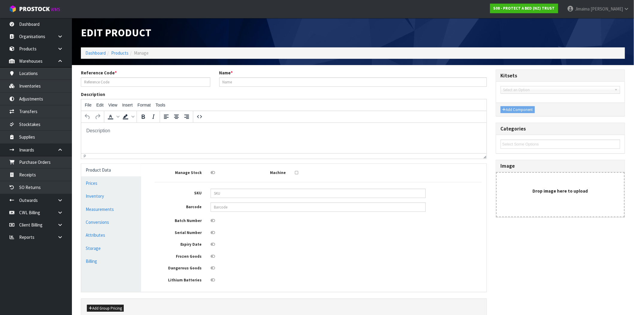
type input "F0081PPS0"
type input "ELITE PP"
type input "4701"
type input "9336473014635"
type input "22.00"
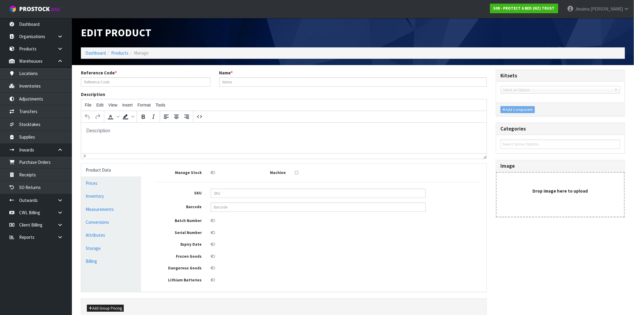
type input "0.00"
click at [97, 180] on link "Prices" at bounding box center [111, 183] width 60 height 12
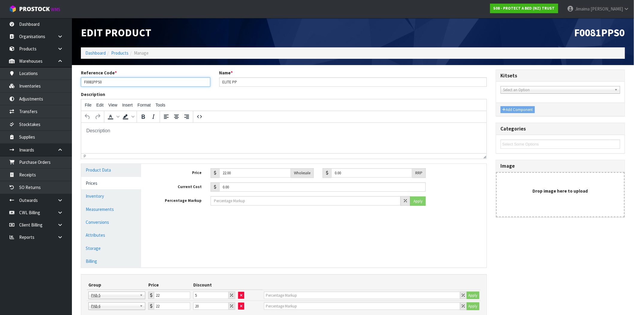
click at [100, 83] on input "F0081PPS0" at bounding box center [145, 81] width 129 height 9
drag, startPoint x: 100, startPoint y: 83, endPoint x: 111, endPoint y: 73, distance: 14.6
click at [100, 83] on input "F0081PPS0" at bounding box center [145, 81] width 129 height 9
click at [120, 50] on link "Products" at bounding box center [119, 53] width 17 height 6
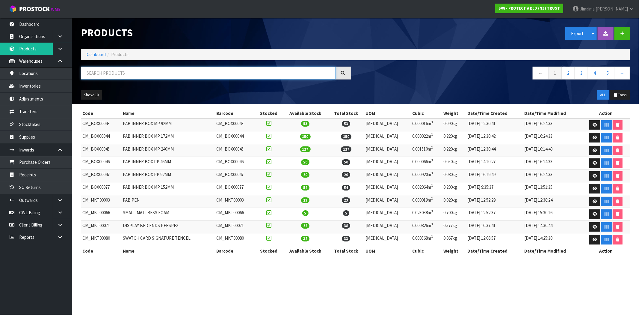
click at [100, 71] on input "text" at bounding box center [208, 73] width 255 height 13
paste input "F0081PPS0"
type input "F0081PPS0"
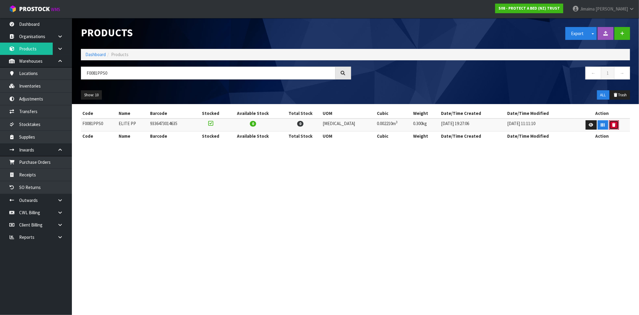
click at [614, 128] on button "button" at bounding box center [614, 125] width 10 height 10
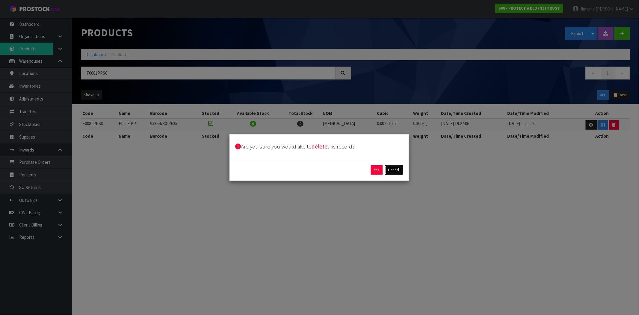
drag, startPoint x: 395, startPoint y: 170, endPoint x: 626, endPoint y: 127, distance: 234.7
click at [396, 170] on button "Cancel" at bounding box center [394, 170] width 18 height 10
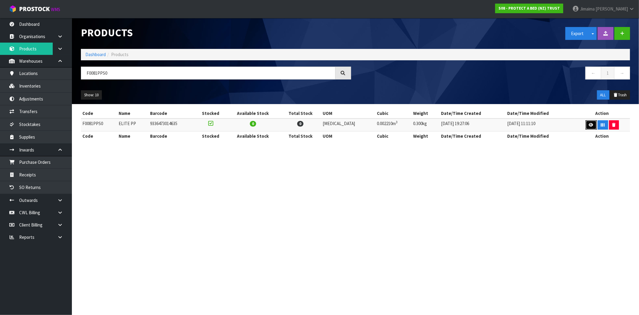
click at [587, 122] on link at bounding box center [591, 125] width 11 height 10
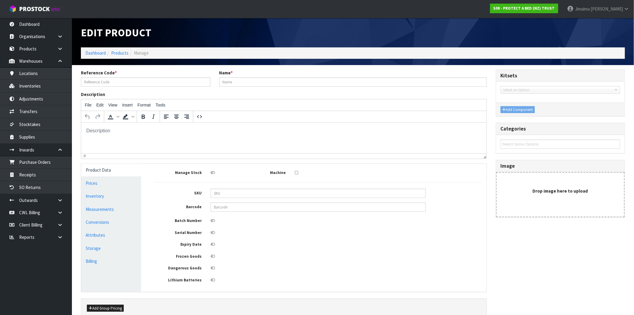
type input "F0081PPS0"
type input "ELITE PP"
type input "4701"
type input "9336473014635"
click at [118, 52] on link "Products" at bounding box center [119, 53] width 17 height 6
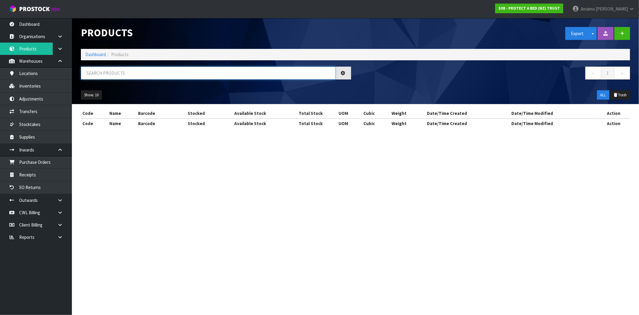
click at [103, 71] on input "text" at bounding box center [208, 73] width 255 height 13
paste input "F0081PPS0"
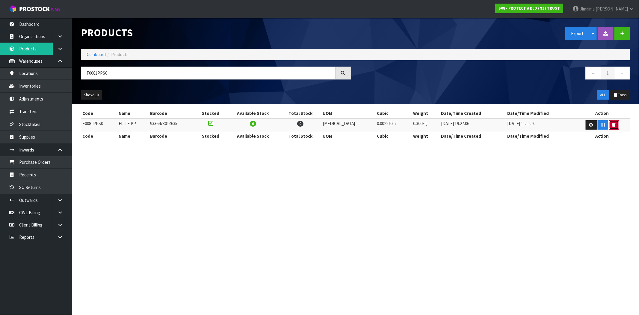
click at [612, 124] on icon "button" at bounding box center [613, 125] width 3 height 4
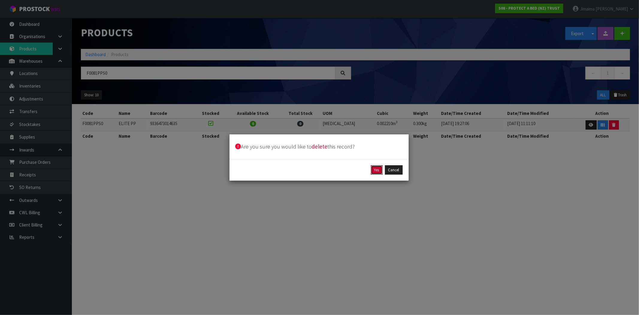
drag, startPoint x: 376, startPoint y: 168, endPoint x: 363, endPoint y: 165, distance: 12.6
click at [376, 168] on button "Yes" at bounding box center [377, 170] width 12 height 10
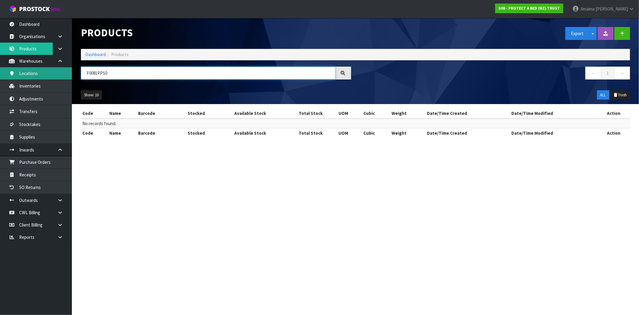
drag, startPoint x: 73, startPoint y: 73, endPoint x: 55, endPoint y: 72, distance: 17.4
click at [46, 73] on body "Toggle navigation ProStock WMS S08 - PROTECT A BED (NZ) TRUST Jimaima Reiher Lo…" at bounding box center [319, 157] width 639 height 315
paste input "130LDB"
type input "F0130LDB0"
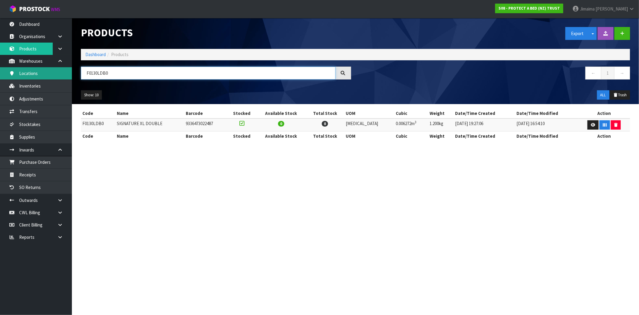
drag, startPoint x: 75, startPoint y: 78, endPoint x: 69, endPoint y: 79, distance: 6.3
click at [69, 79] on body "Toggle navigation ProStock WMS S08 - PROTECT A BED (NZ) TRUST Jimaima Reiher Lo…" at bounding box center [319, 157] width 639 height 315
click at [587, 122] on link at bounding box center [592, 125] width 11 height 10
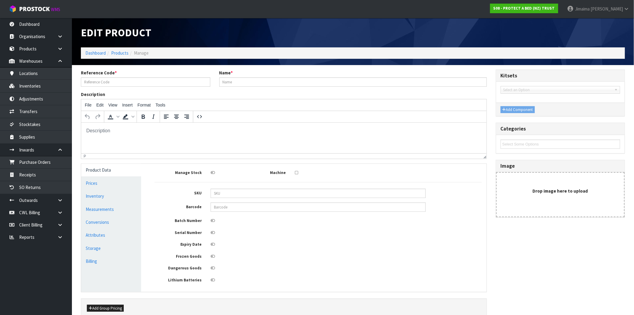
type input "F0130LDB0"
type input "SIGNATURE XL DOUBLE"
type input "9432"
type input "9336473022487"
type input "110.50"
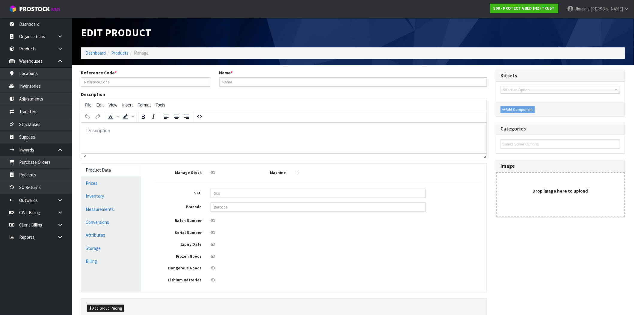
type input "0.00"
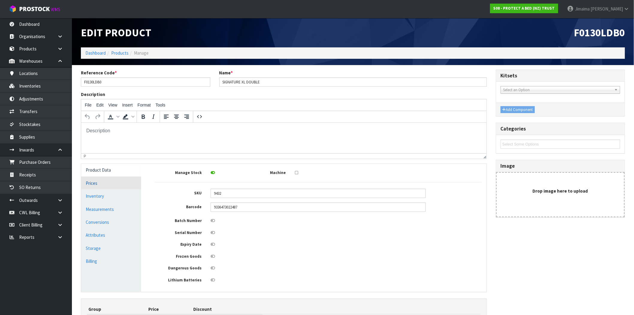
drag, startPoint x: 96, startPoint y: 180, endPoint x: 31, endPoint y: 9, distance: 182.6
click at [96, 180] on link "Prices" at bounding box center [111, 183] width 60 height 12
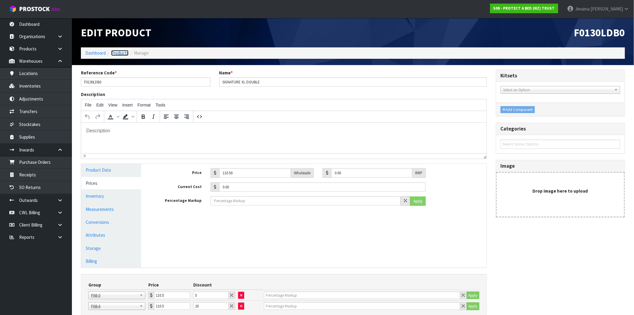
click at [118, 52] on link "Products" at bounding box center [119, 53] width 17 height 6
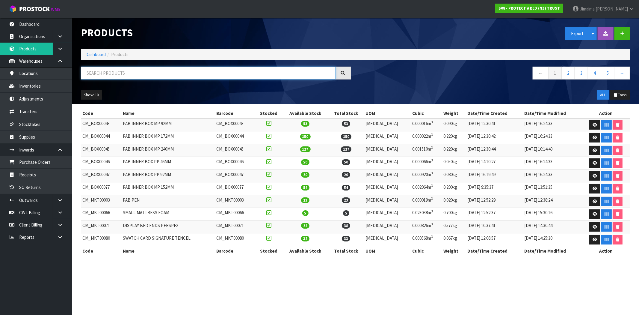
paste input "F0130LDB0"
click at [115, 71] on input "text" at bounding box center [208, 73] width 255 height 13
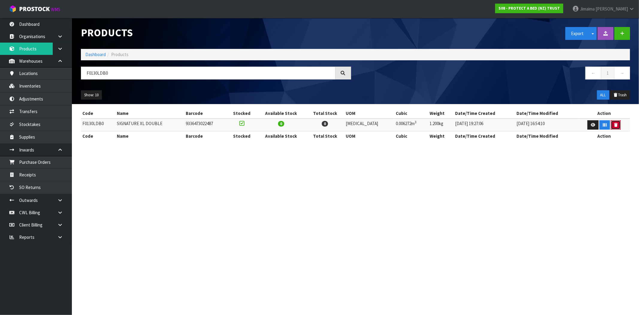
click at [614, 126] on icon "button" at bounding box center [615, 125] width 3 height 4
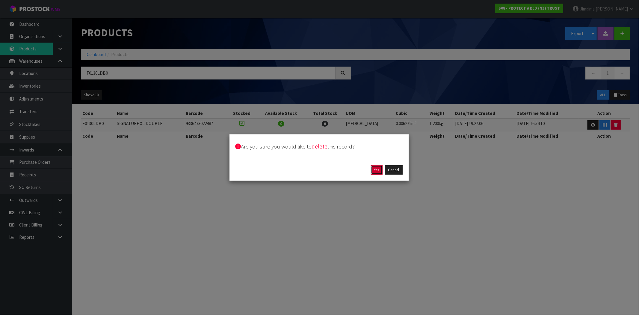
click at [372, 172] on button "Yes" at bounding box center [377, 170] width 12 height 10
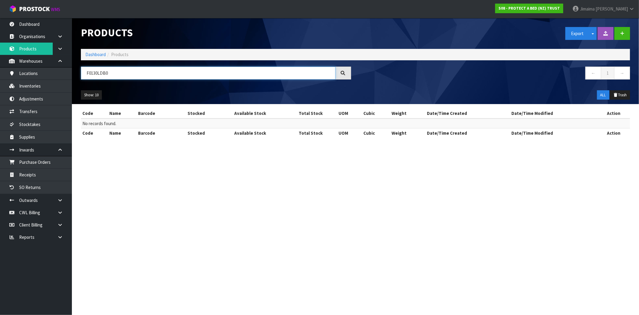
drag, startPoint x: 89, startPoint y: 74, endPoint x: 77, endPoint y: 73, distance: 12.0
click at [77, 73] on div "F0130LDB0" at bounding box center [215, 75] width 279 height 17
paste input "8"
type input "F0138LDB0"
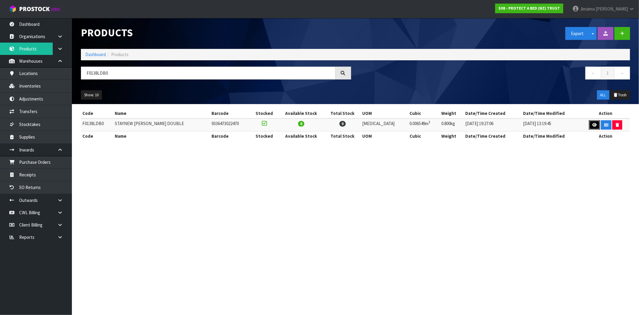
click at [592, 124] on icon at bounding box center [594, 125] width 4 height 4
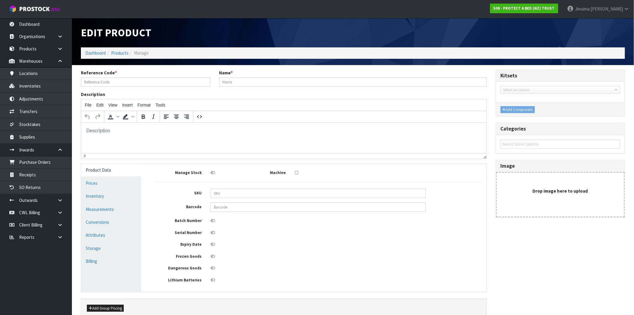
type input "F0138LDB0"
type input "STAYNEW TERRY XL DOUBLE"
type input "9505"
type input "9336473022470"
type input "27.50"
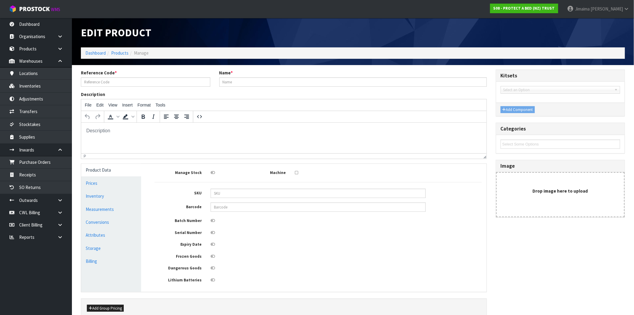
type input "0.00"
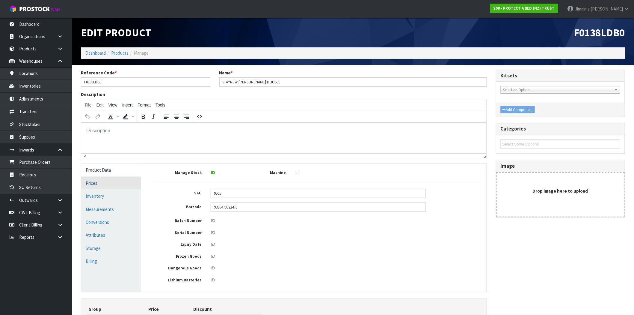
click at [95, 183] on link "Prices" at bounding box center [111, 183] width 60 height 12
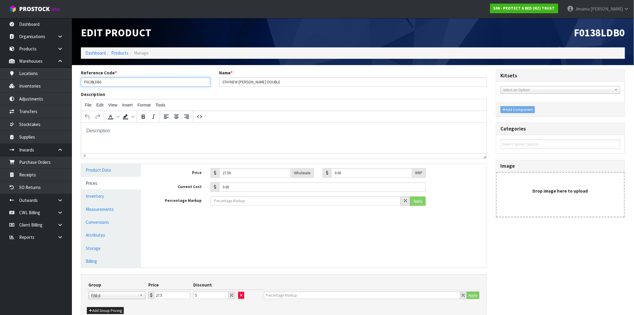
drag, startPoint x: 103, startPoint y: 85, endPoint x: 85, endPoint y: 77, distance: 20.0
click at [68, 86] on body "Toggle navigation ProStock WMS S08 - PROTECT A BED (NZ) TRUST Jimaima Reiher Lo…" at bounding box center [317, 157] width 634 height 315
click at [120, 56] on ol "Dashboard Products Manage" at bounding box center [353, 52] width 544 height 11
click at [123, 54] on link "Products" at bounding box center [119, 53] width 17 height 6
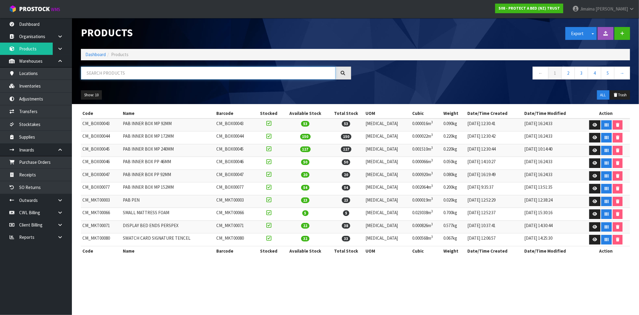
click at [116, 77] on input "text" at bounding box center [208, 73] width 255 height 13
paste input "F0138LDB0"
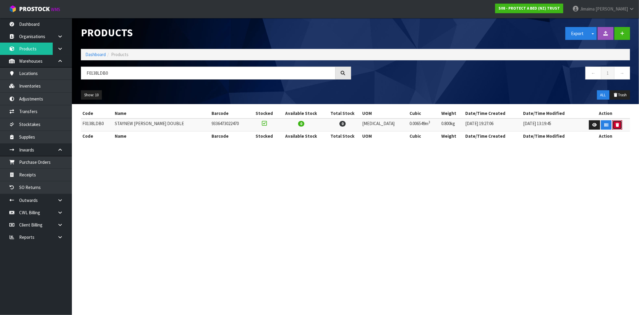
click at [616, 125] on icon "button" at bounding box center [617, 125] width 3 height 4
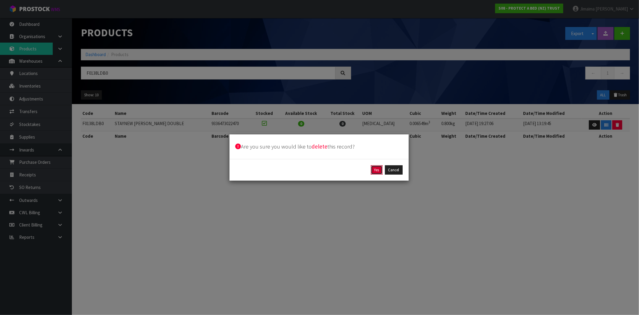
click at [376, 169] on button "Yes" at bounding box center [377, 170] width 12 height 10
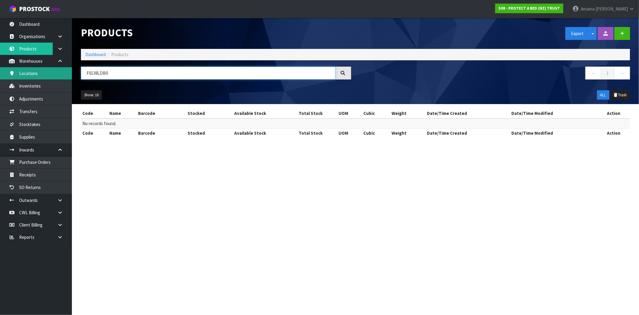
drag, startPoint x: 143, startPoint y: 72, endPoint x: 7, endPoint y: 70, distance: 136.3
click at [4, 73] on body "Toggle navigation ProStock WMS S08 - PROTECT A BED (NZ) TRUST Jimaima Reiher Lo…" at bounding box center [319, 157] width 639 height 315
paste input "KGN"
type input "F0138KGN0"
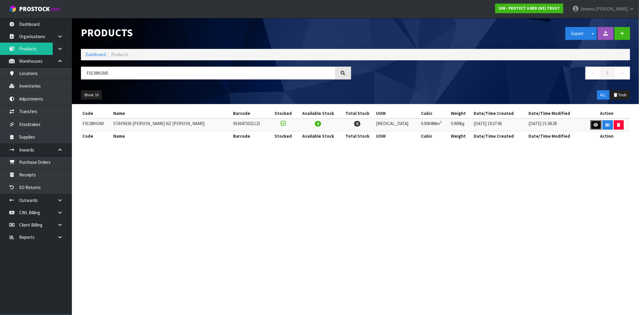
drag, startPoint x: 592, startPoint y: 123, endPoint x: 446, endPoint y: 118, distance: 146.6
click at [594, 123] on icon at bounding box center [596, 125] width 4 height 4
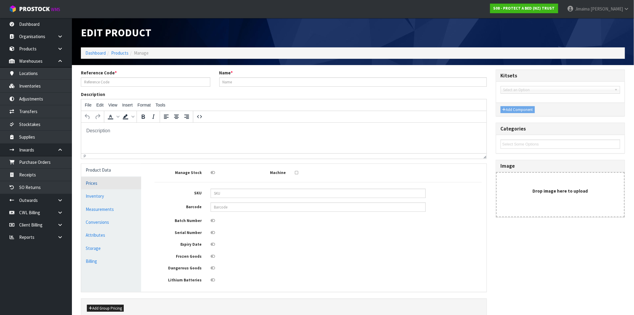
type input "F0138KGN0"
type input "STAYNEW TERRY NZ KING"
type input "9507"
type input "9336473021121"
type input "31.50"
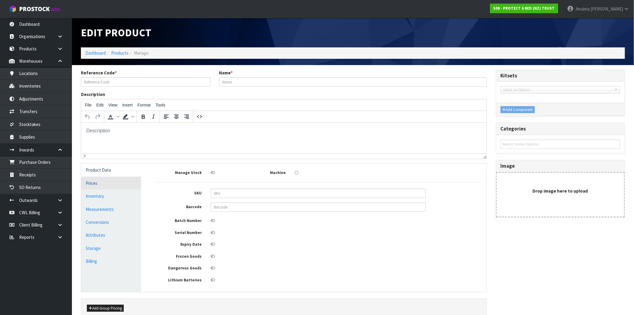
type input "0.00"
click at [97, 185] on link "Prices" at bounding box center [111, 183] width 60 height 12
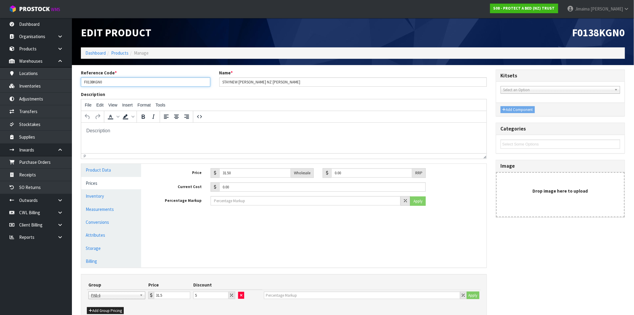
click at [100, 83] on input "F0138KGN0" at bounding box center [145, 81] width 129 height 9
click at [120, 52] on link "Products" at bounding box center [119, 53] width 17 height 6
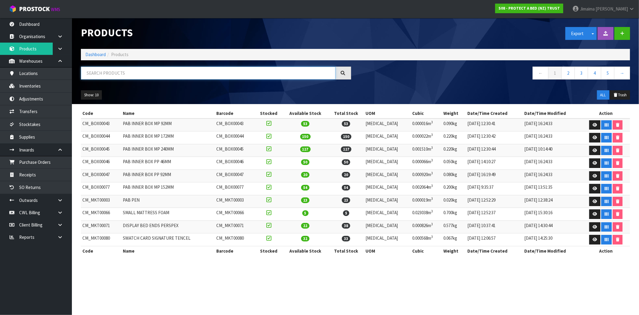
drag, startPoint x: 117, startPoint y: 72, endPoint x: 120, endPoint y: 68, distance: 5.3
click at [118, 71] on input "text" at bounding box center [208, 73] width 255 height 13
paste input "F0138KGN0"
type input "F0138KGN0"
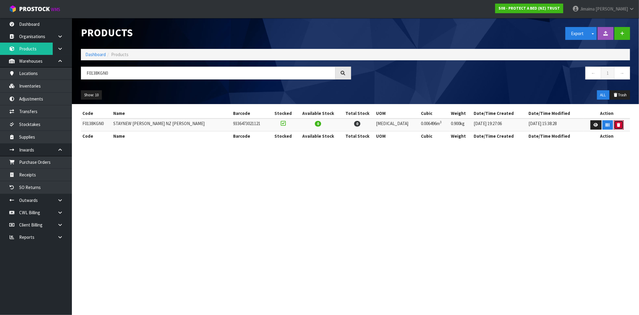
click at [617, 125] on icon "button" at bounding box center [618, 125] width 3 height 4
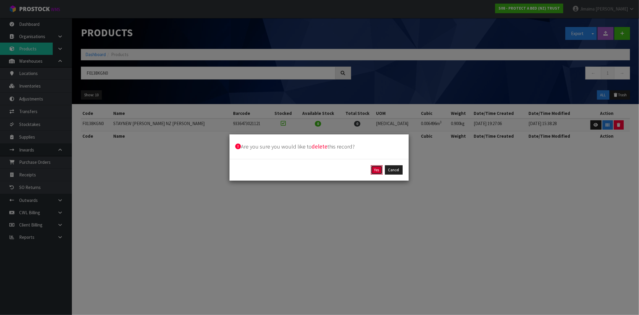
click at [381, 173] on button "Yes" at bounding box center [377, 170] width 12 height 10
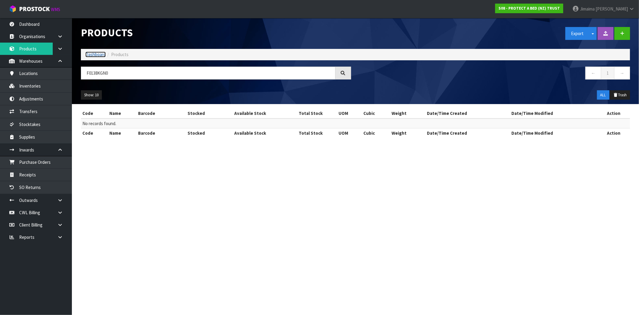
click at [97, 52] on link "Dashboard" at bounding box center [95, 55] width 20 height 6
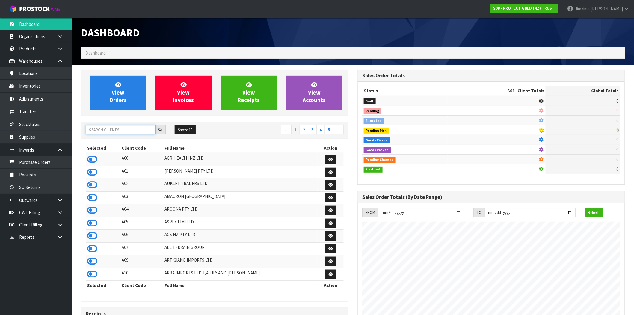
click at [117, 130] on input "text" at bounding box center [121, 129] width 70 height 9
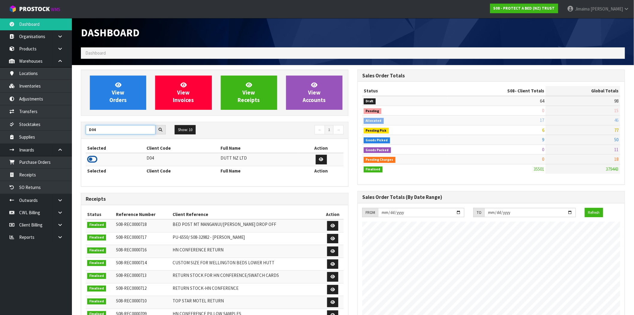
type input "D04"
click at [96, 161] on icon at bounding box center [92, 159] width 10 height 9
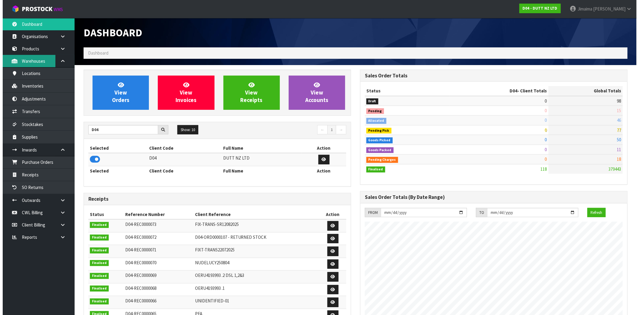
scroll to position [366, 277]
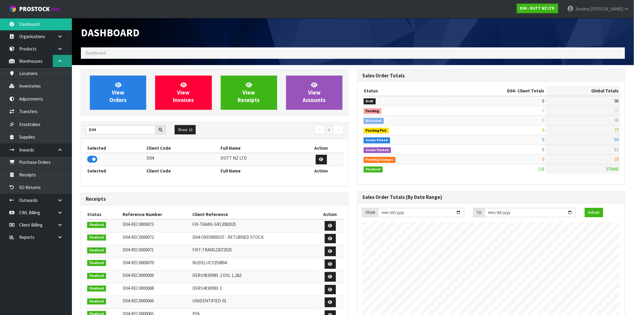
click at [59, 56] on link at bounding box center [62, 61] width 19 height 12
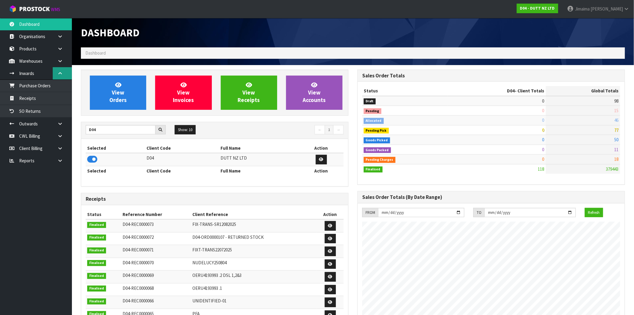
click at [60, 74] on icon at bounding box center [60, 73] width 6 height 4
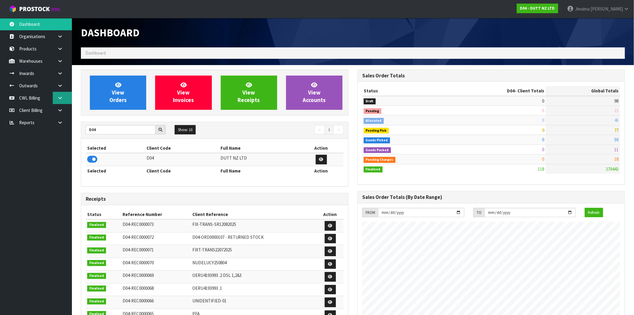
click at [66, 96] on link at bounding box center [62, 98] width 19 height 12
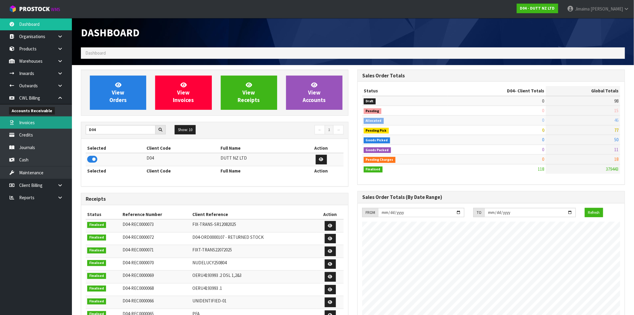
click at [36, 120] on link "Invoices" at bounding box center [36, 122] width 72 height 12
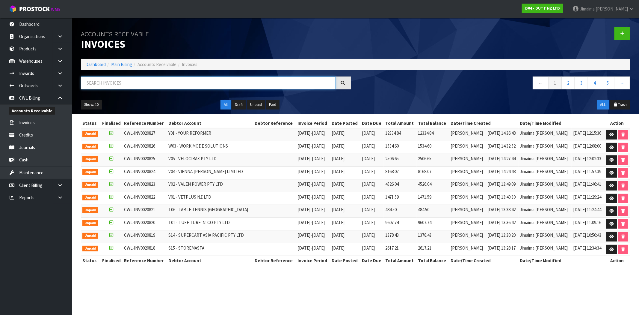
click at [139, 85] on input "text" at bounding box center [208, 82] width 255 height 13
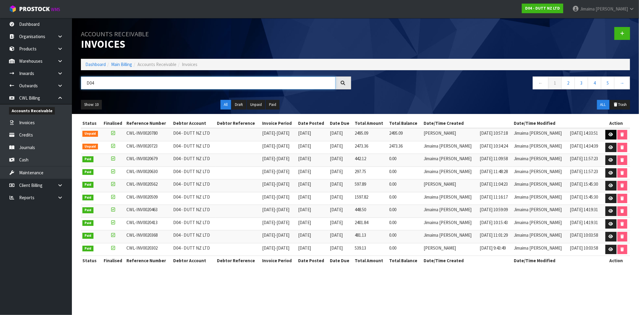
type input "D04"
click at [610, 133] on icon at bounding box center [611, 134] width 4 height 4
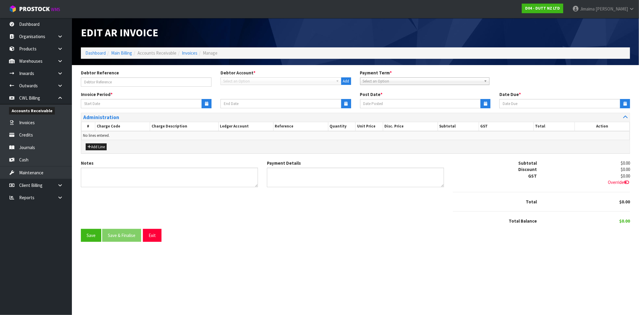
type input "[DATE]"
type input "31/08/2025"
type input "14/09/2025"
type textarea "Please contact us within 7 days should there be any discrepancies."
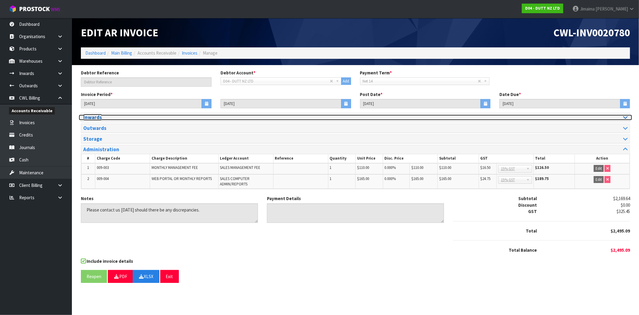
click at [112, 115] on h3 "Inwards" at bounding box center [217, 117] width 268 height 6
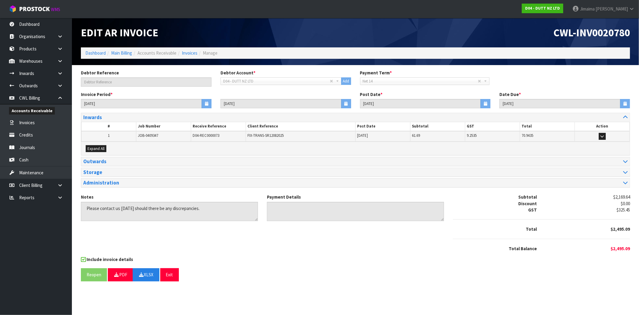
click at [100, 142] on div "Expand All" at bounding box center [355, 148] width 549 height 13
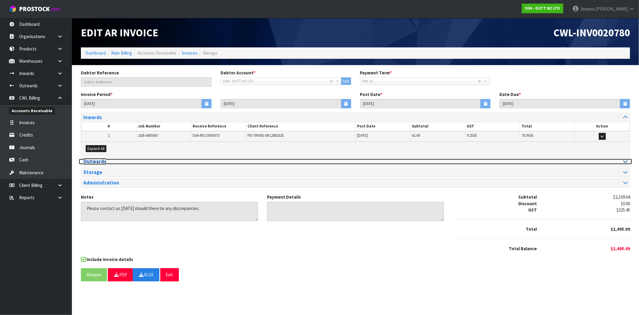
click at [106, 160] on h3 "Outwards" at bounding box center [217, 161] width 268 height 6
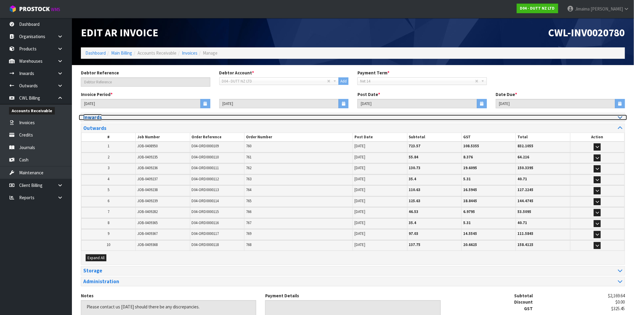
click at [110, 118] on h3 "Inwards" at bounding box center [215, 117] width 265 height 6
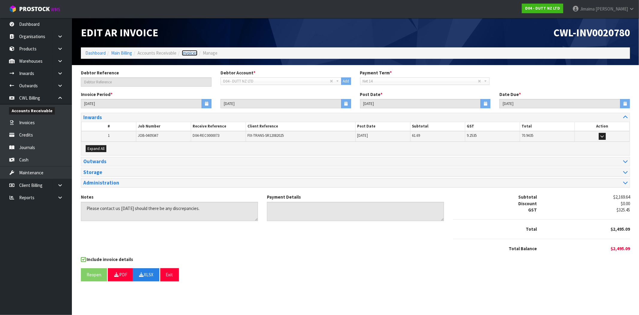
click at [194, 52] on link "Invoices" at bounding box center [190, 53] width 16 height 6
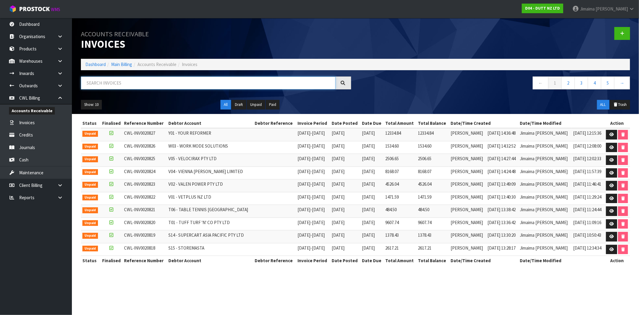
drag, startPoint x: 108, startPoint y: 82, endPoint x: 112, endPoint y: 75, distance: 7.7
click at [108, 81] on input "text" at bounding box center [208, 82] width 255 height 13
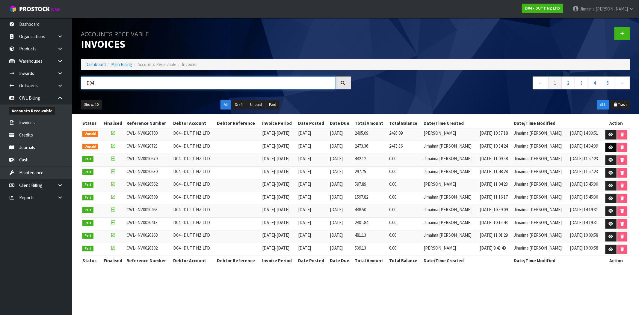
type input "D04"
click at [609, 147] on icon at bounding box center [611, 147] width 4 height 4
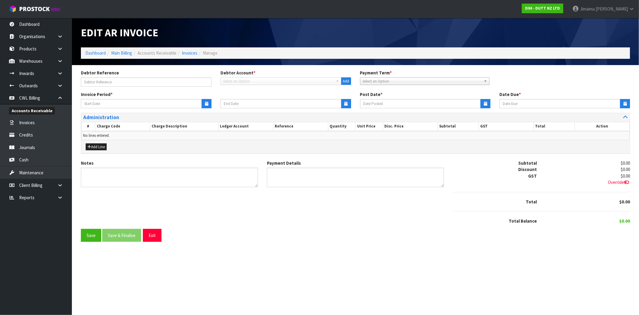
type input "[DATE]"
type input "24/08/2025"
type input "[DATE]"
type input "08/09/2025"
type textarea "Please contact us within 7 days should there be any discrepancies."
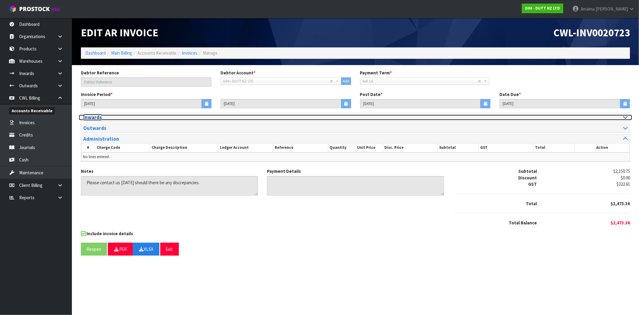
click at [103, 118] on h3 "Inwards" at bounding box center [217, 117] width 268 height 6
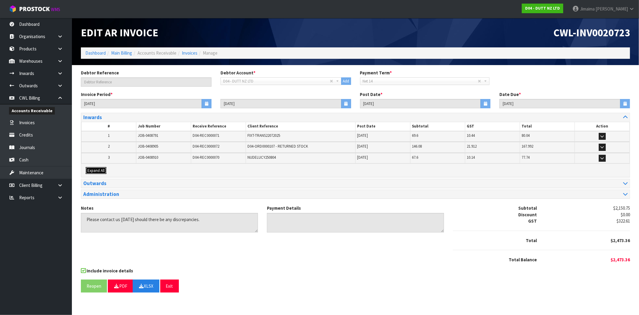
click at [96, 172] on span "Expand All" at bounding box center [95, 170] width 17 height 5
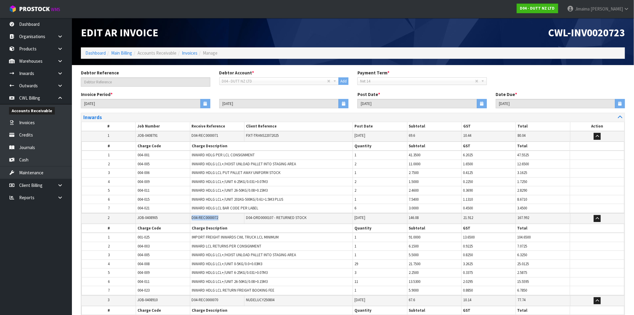
drag, startPoint x: 223, startPoint y: 217, endPoint x: 192, endPoint y: 217, distance: 30.3
click at [180, 219] on tr "2 JOB-0408905 D04-REC0000072 D04-ORD0000107 - RETURNED STOCK 22/08/2025 146.08 …" at bounding box center [352, 218] width 543 height 10
copy tr "D04-REC0000072"
click at [56, 125] on link "Invoices" at bounding box center [36, 122] width 72 height 12
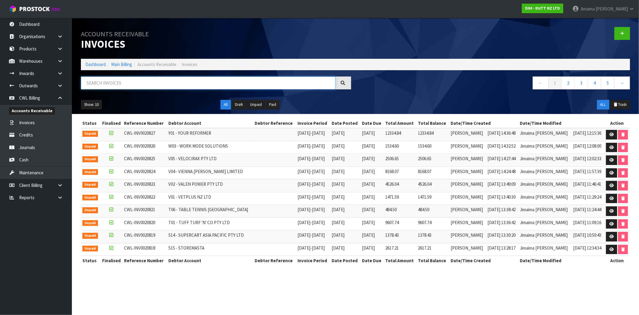
click at [165, 84] on input "text" at bounding box center [208, 82] width 255 height 13
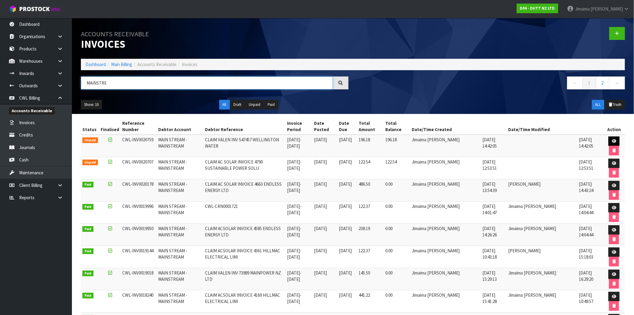
type input "MAINSTRE"
click at [615, 138] on link at bounding box center [613, 141] width 11 height 10
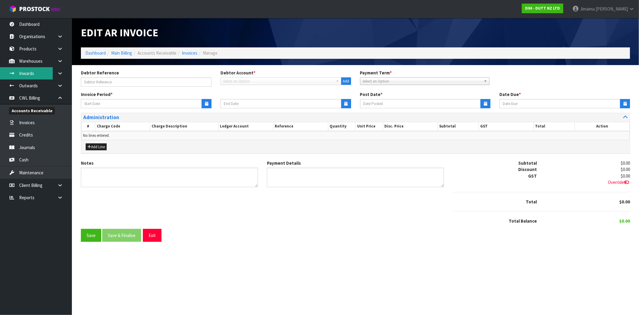
type input "CLAIM VALEN INV S47457 WELLINGTON WATER"
type input "[DATE]"
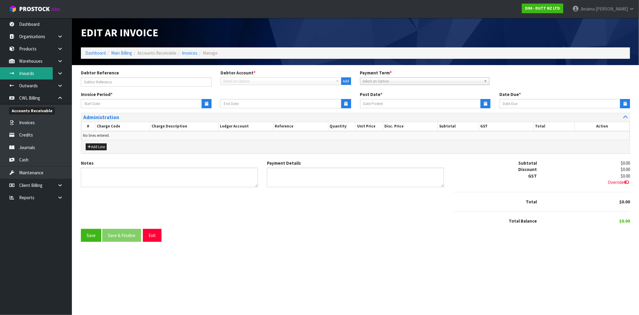
type textarea "Please contact us within 7 days should there be any discrepancies."
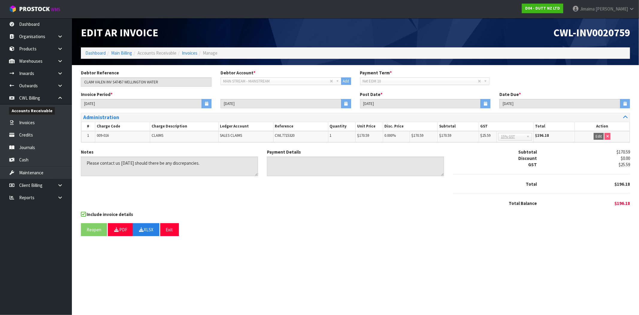
click at [387, 241] on section "Debtor Reference CLAIM VALEN INV S47457 WELLINGTON WATER Debtor Account * A&P -…" at bounding box center [355, 155] width 567 height 180
click at [386, 241] on section "Debtor Reference CLAIM VALEN INV S47457 WELLINGTON WATER Debtor Account * A&P -…" at bounding box center [355, 155] width 567 height 180
drag, startPoint x: 547, startPoint y: 39, endPoint x: 638, endPoint y: 34, distance: 91.2
click at [638, 34] on header "Edit AR Invoice CWL-INV0020759 Dashboard Main Billing Accounts Receivable Invoi…" at bounding box center [355, 41] width 567 height 47
copy span "CWL-INV0020759"
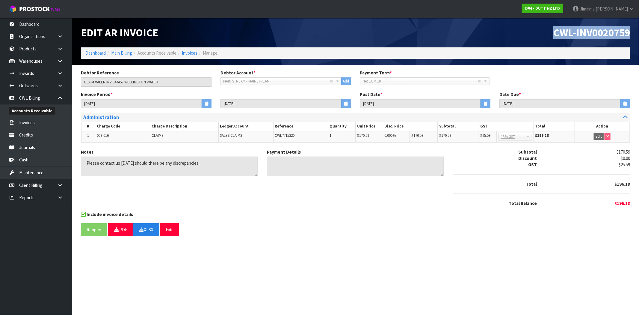
click at [598, 37] on span "CWL-INV0020759" at bounding box center [591, 32] width 77 height 13
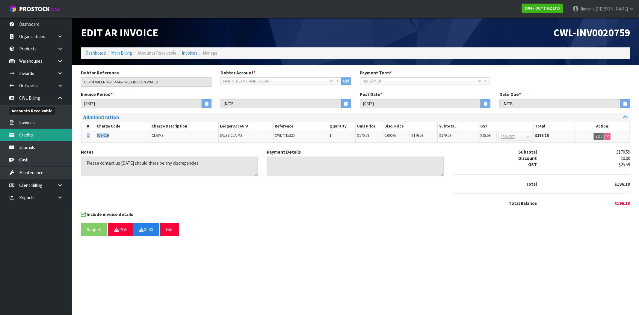
click at [48, 137] on body "Toggle navigation ProStock WMS D04 - DUTT NZ LTD Jimaima Reiher Logout Dashboar…" at bounding box center [319, 157] width 639 height 315
click at [96, 137] on td "009-016" at bounding box center [122, 136] width 55 height 11
drag, startPoint x: 377, startPoint y: 137, endPoint x: 345, endPoint y: 136, distance: 32.1
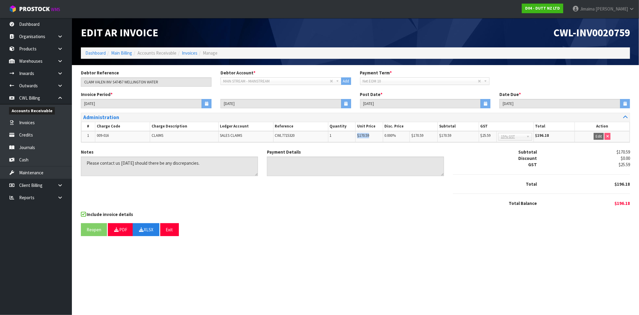
click at [345, 136] on tr "1 009-016 CLAIMS SALES CLAIMS CWL7715320 1 $170.59 0.000 % $170.59 $170.59 $25.…" at bounding box center [355, 136] width 548 height 11
copy tr "$170.59"
drag, startPoint x: 554, startPoint y: 38, endPoint x: 639, endPoint y: 26, distance: 85.3
click at [639, 26] on header "Edit AR Invoice CWL-INV0020759 Dashboard Main Billing Accounts Receivable Invoi…" at bounding box center [355, 41] width 567 height 47
copy span "CWL-INV0020759"
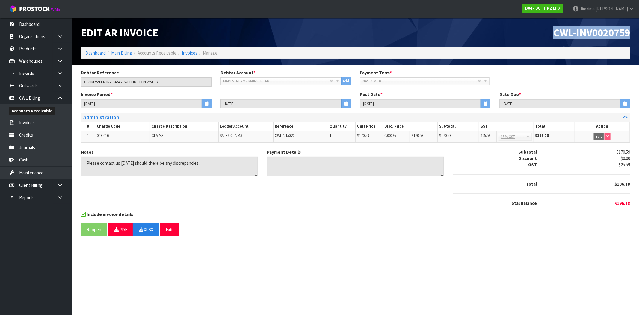
copy span "CWL-INV0020759"
drag, startPoint x: 36, startPoint y: 156, endPoint x: 57, endPoint y: 149, distance: 22.3
click at [35, 156] on link "Cash" at bounding box center [36, 159] width 72 height 12
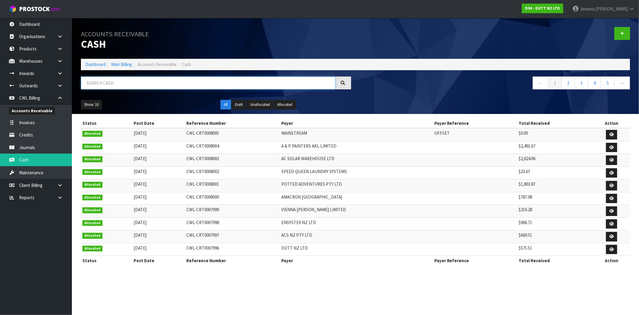
click at [156, 84] on input "text" at bounding box center [208, 82] width 255 height 13
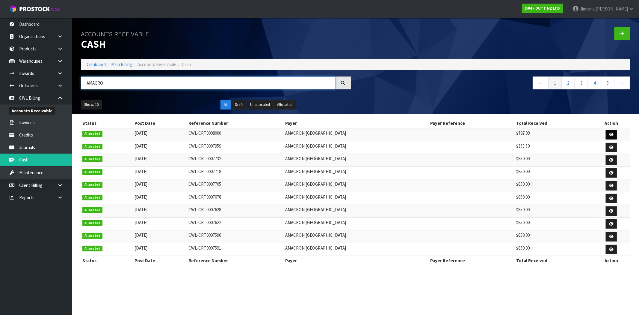
type input "AMACRO"
click at [612, 130] on link at bounding box center [611, 135] width 11 height 10
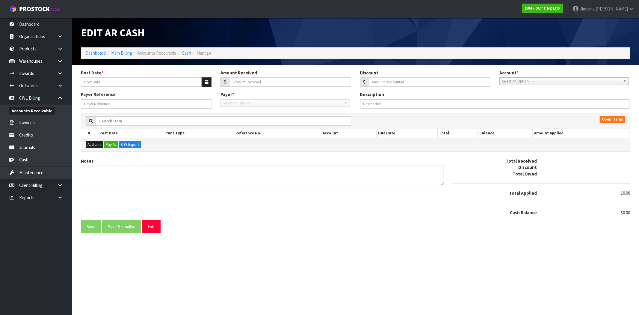
type input "[DATE]"
type input "787.08"
type input "0"
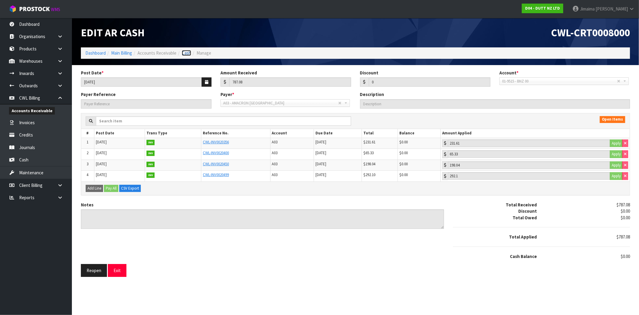
click at [189, 54] on link "Cash" at bounding box center [186, 53] width 9 height 6
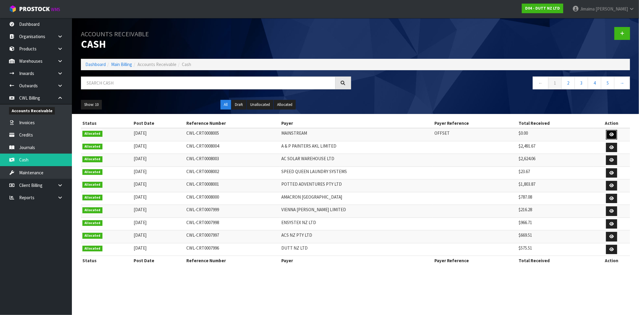
click at [608, 133] on link at bounding box center [611, 135] width 11 height 10
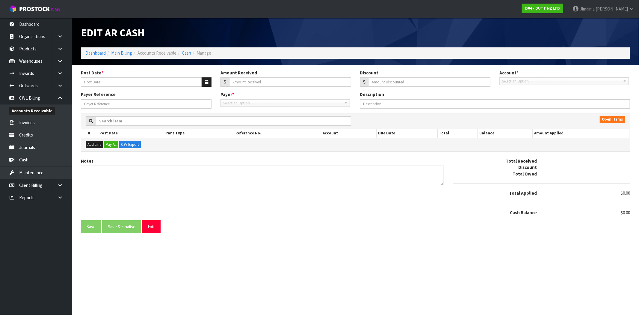
type input "[DATE]"
type input "0"
type input "OFFSET"
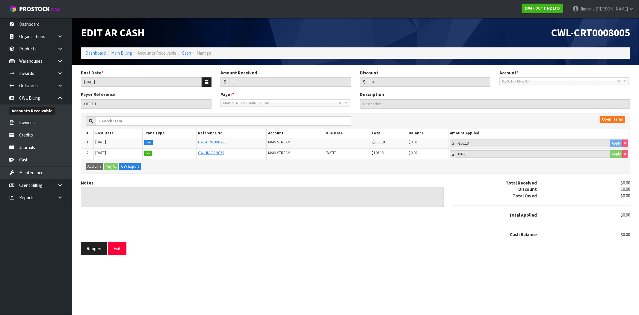
click at [191, 52] on li "Manage" at bounding box center [201, 53] width 20 height 6
click at [189, 52] on link "Cash" at bounding box center [186, 53] width 9 height 6
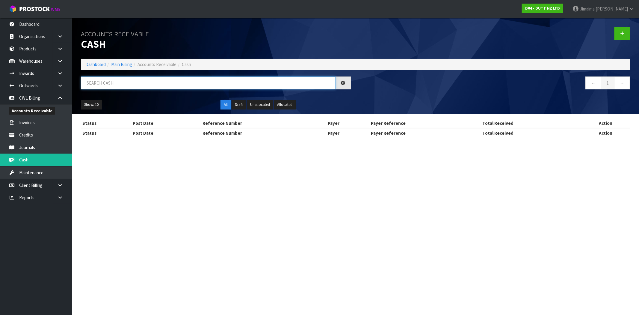
click at [177, 81] on input "text" at bounding box center [208, 82] width 255 height 13
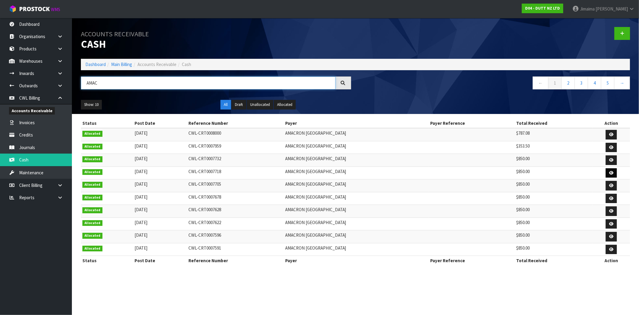
type input "AMAC"
click at [611, 172] on icon at bounding box center [611, 173] width 4 height 4
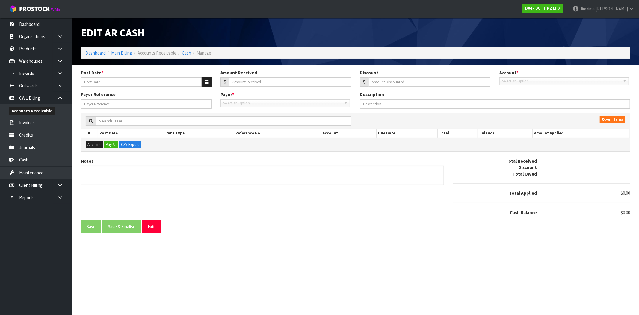
type input "25/06/2025"
type input "850"
type input "0"
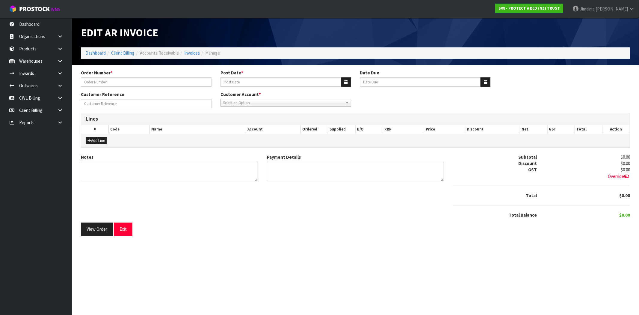
type input "332232"
type input "[DATE]"
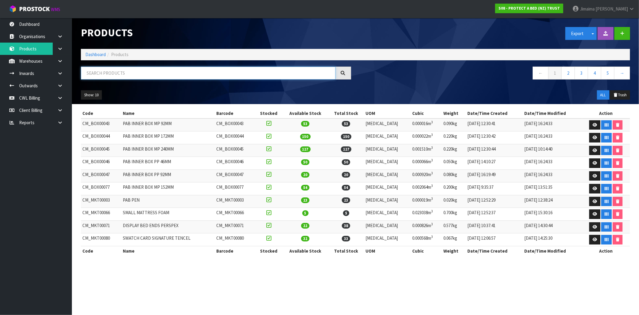
click at [124, 74] on input "text" at bounding box center [208, 73] width 255 height 13
paste input "F0594LSG0"
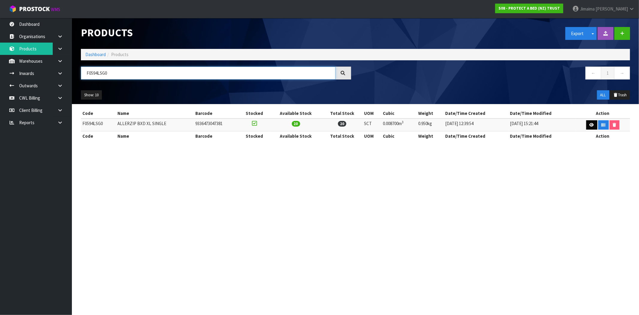
type input "F0594LSG0"
click at [586, 126] on link at bounding box center [591, 125] width 11 height 10
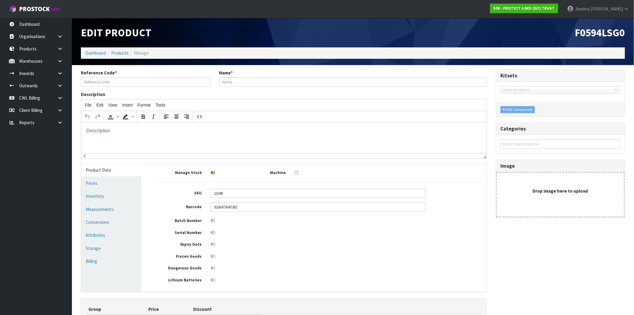
type input "F0594LSG0"
type input "ALLERZIP BXD XL SINGLE"
click at [101, 181] on link "Prices" at bounding box center [111, 183] width 60 height 12
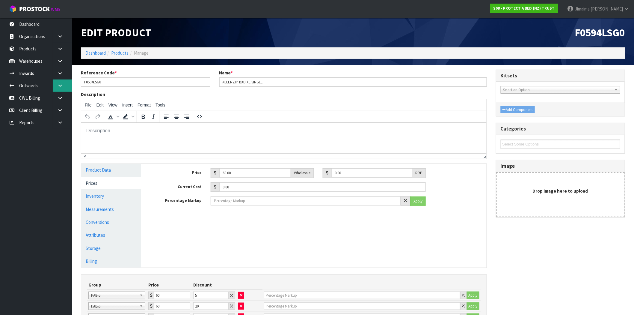
click at [58, 87] on icon at bounding box center [60, 85] width 6 height 4
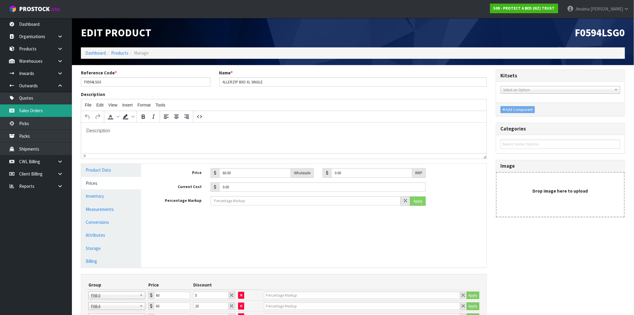
click at [44, 109] on link "Sales Orders" at bounding box center [36, 110] width 72 height 12
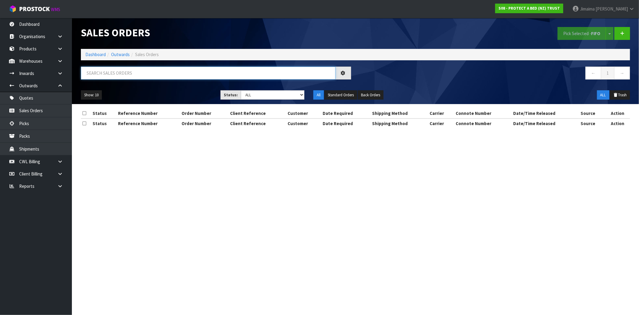
click at [139, 76] on input "text" at bounding box center [208, 73] width 255 height 13
paste input "F0042DBL0"
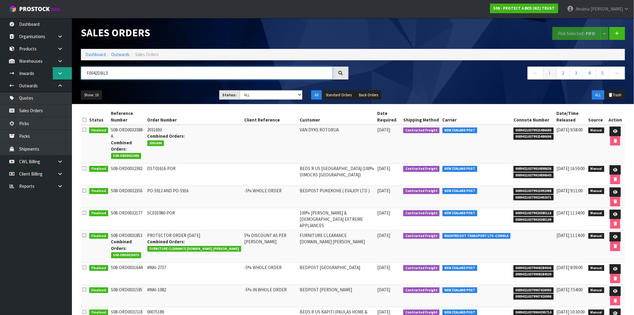
drag, startPoint x: 60, startPoint y: 75, endPoint x: 68, endPoint y: 73, distance: 8.6
click at [47, 75] on body "Toggle navigation ProStock WMS S08 - PROTECT A BED (NZ) TRUST Jimaima [PERSON_N…" at bounding box center [317, 157] width 634 height 315
paste input "54CLK"
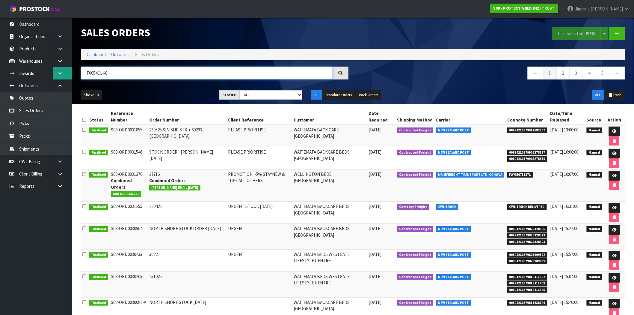
drag, startPoint x: 116, startPoint y: 68, endPoint x: 71, endPoint y: 68, distance: 45.5
click at [74, 68] on header "Sales Orders Pick Selected - FIFO Split button! FIFO - First In First Out FEFO …" at bounding box center [353, 61] width 562 height 86
paste input "81PPS"
click at [226, 173] on td "PROMOTION: -5% STAYNEW & -10% ALL OTHERS" at bounding box center [259, 185] width 66 height 32
click at [214, 173] on td "27716 Combined Orders: [PERSON_NAME] EMAIL [DATE]" at bounding box center [187, 185] width 79 height 32
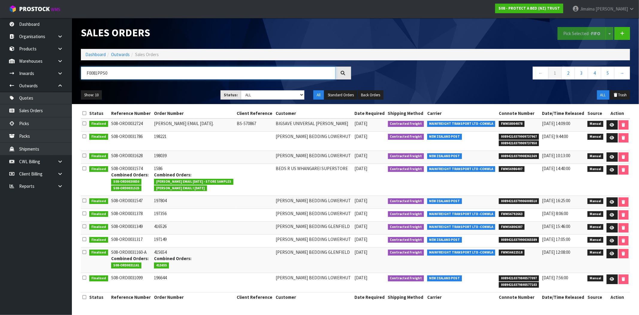
paste input "F0130LDB0"
drag, startPoint x: 134, startPoint y: 72, endPoint x: 30, endPoint y: 75, distance: 104.0
click at [24, 76] on body "Toggle navigation ProStock WMS S08 - PROTECT A BED (NZ) TRUST Jimaima [PERSON_N…" at bounding box center [319, 157] width 639 height 315
paste input "130LDB"
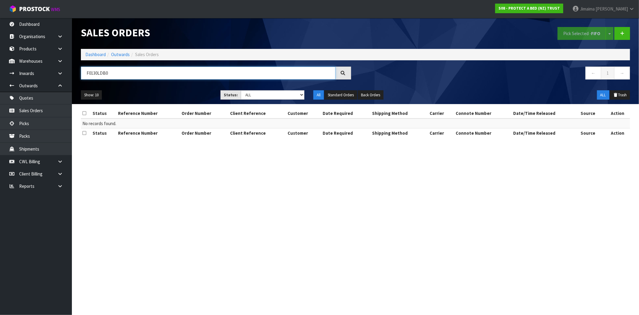
type input "F0130LDB0"
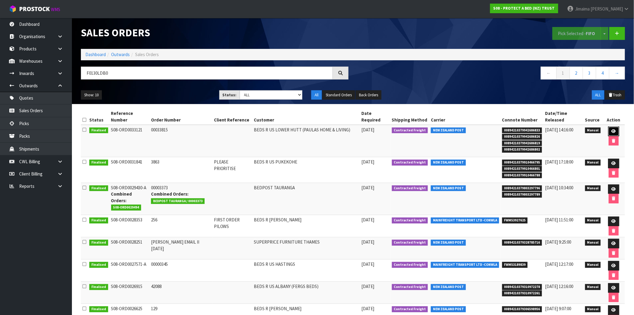
click at [611, 129] on icon at bounding box center [613, 131] width 4 height 4
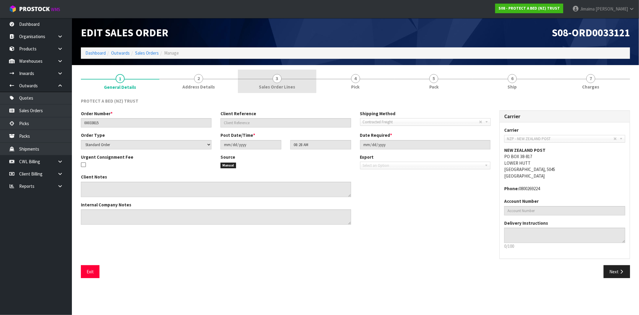
click at [303, 86] on link "3 Sales Order Lines" at bounding box center [277, 82] width 78 height 24
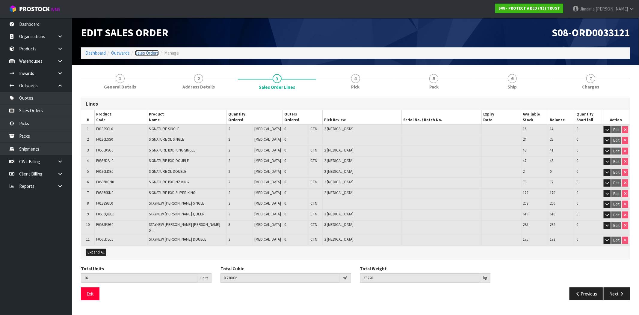
click at [153, 52] on link "Sales Orders" at bounding box center [147, 53] width 24 height 6
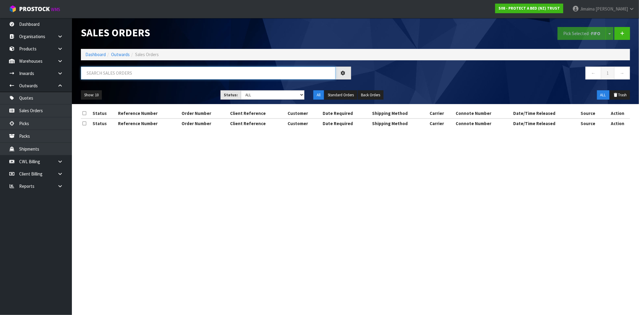
drag, startPoint x: 130, startPoint y: 64, endPoint x: 108, endPoint y: 77, distance: 24.8
click at [108, 77] on input "text" at bounding box center [208, 73] width 255 height 13
paste input "F0138LDB0"
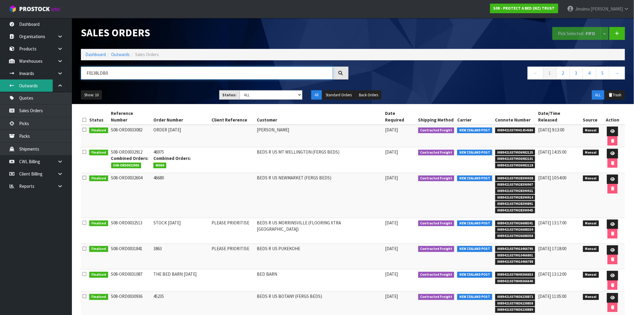
click at [7, 85] on body "Toggle navigation ProStock WMS S08 - PROTECT A BED (NZ) TRUST Jimaima [PERSON_N…" at bounding box center [317, 157] width 634 height 315
paste input "KGN"
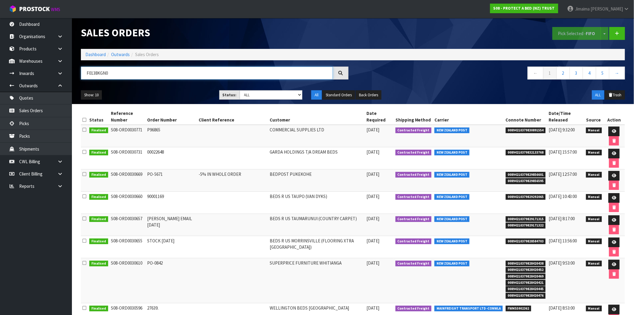
type input "F0138KGN0"
click at [104, 56] on link "Dashboard" at bounding box center [95, 55] width 20 height 6
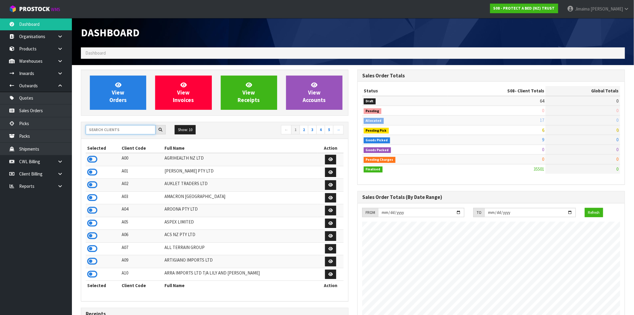
click at [115, 128] on input "text" at bounding box center [121, 129] width 70 height 9
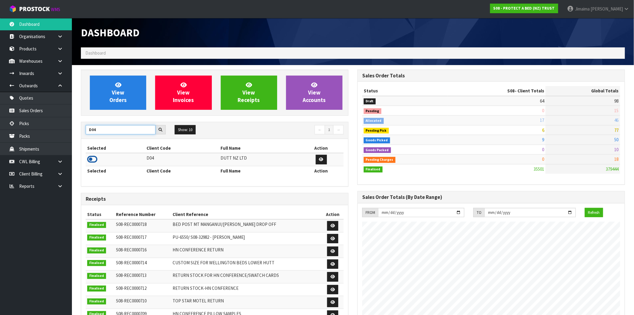
type input "D04"
drag, startPoint x: 94, startPoint y: 162, endPoint x: 92, endPoint y: 156, distance: 6.3
click at [93, 162] on icon at bounding box center [92, 159] width 10 height 9
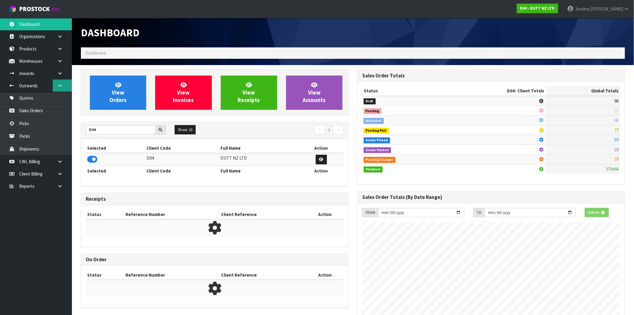
click at [55, 83] on link at bounding box center [62, 85] width 19 height 12
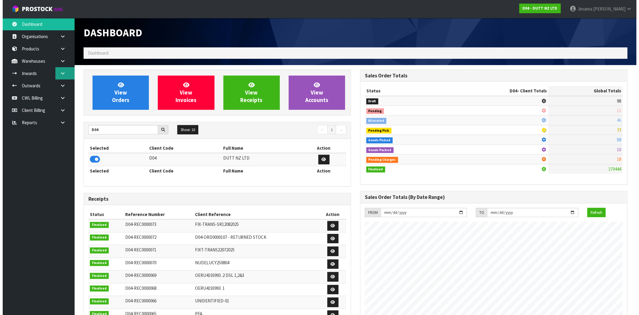
scroll to position [299204, 299294]
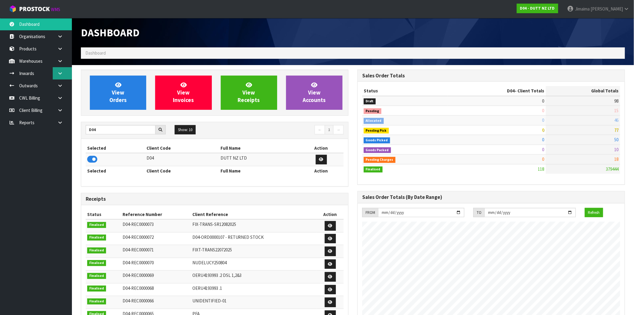
click at [58, 73] on icon at bounding box center [60, 73] width 6 height 4
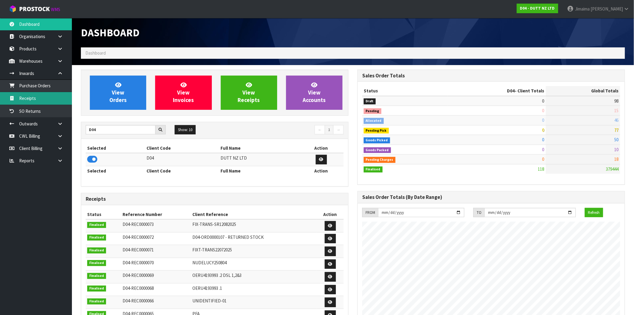
click at [44, 99] on link "Receipts" at bounding box center [36, 98] width 72 height 12
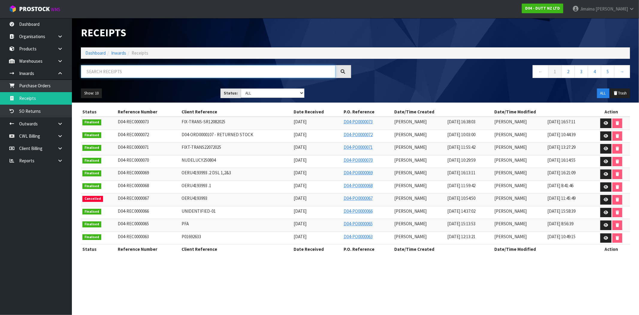
click at [131, 72] on input "text" at bounding box center [208, 71] width 255 height 13
click at [132, 70] on input "text" at bounding box center [208, 71] width 255 height 13
paste input "D04-REC0000072"
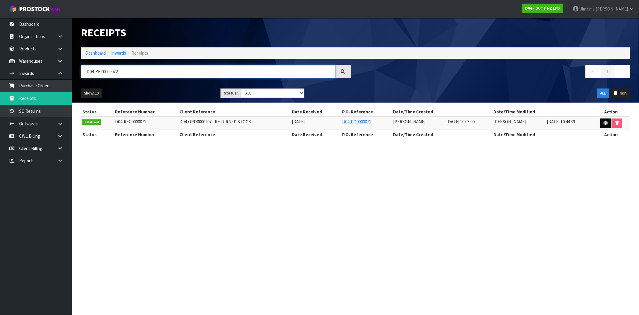
type input "D04-REC0000072"
click at [606, 120] on link at bounding box center [605, 123] width 11 height 10
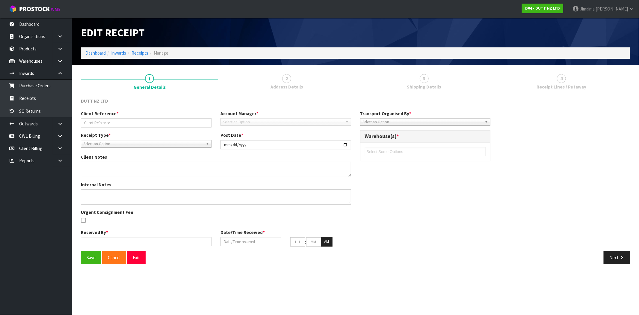
type input "D04-ORD0000107 - RETURNED STOCK"
type input "[DATE]"
type textarea "BELOW ARE THE CODES FROM THE PALLET. 71002014 X 11 CARTONS 71002320 X 7 CARTONS…"
type textarea "BOOK THIS RETURN AND SELECT COMPANY FREIGHT AND CHARGE MINIMUM FREIGHT"
type input "[PERSON_NAME]"
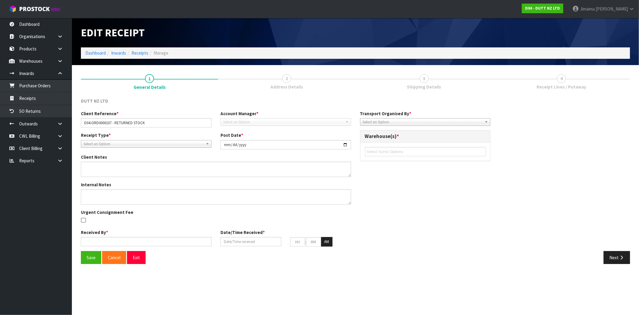
type input "[DATE]"
type input "10"
type input "03"
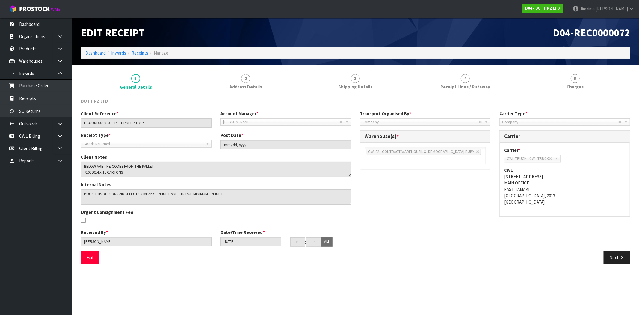
click at [579, 93] on div "DUTT NZ LTD Client Reference * D04-ORD0000107 - RETURNED STOCK Account Manager …" at bounding box center [355, 180] width 549 height 175
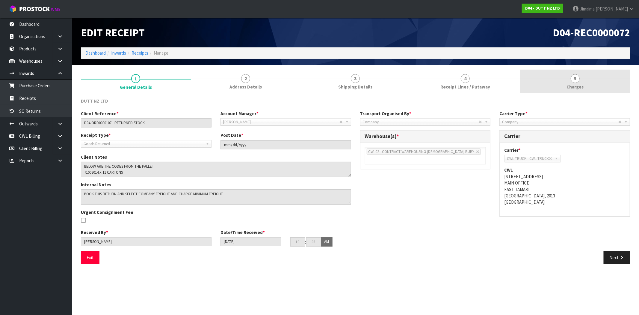
click at [579, 86] on span "Charges" at bounding box center [574, 87] width 17 height 6
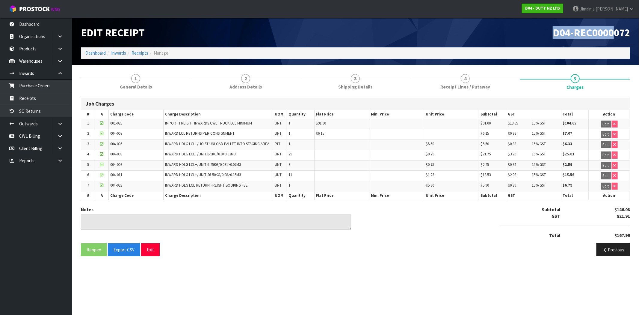
drag, startPoint x: 527, startPoint y: 32, endPoint x: 639, endPoint y: 56, distance: 114.6
click at [639, 55] on header "Edit Receipt D04-REC0000072 Dashboard Inwards Receipts Manage" at bounding box center [355, 41] width 567 height 47
click at [421, 268] on section "Edit Receipt D04-REC0000072 Dashboard Inwards Receipts Manage 1 General Details…" at bounding box center [319, 157] width 639 height 315
click at [516, 243] on div "Previous" at bounding box center [495, 249] width 279 height 13
drag, startPoint x: 608, startPoint y: 235, endPoint x: 637, endPoint y: 238, distance: 28.9
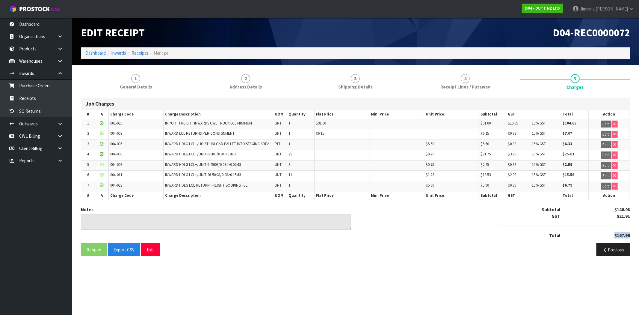
click at [638, 238] on section "1 General Details 2 Address Details 3 Shipping Details 4 Receipt Lines / Putawa…" at bounding box center [355, 165] width 567 height 200
copy strong "$167.99"
drag, startPoint x: 282, startPoint y: 85, endPoint x: 154, endPoint y: 85, distance: 128.2
click at [282, 85] on link "2 Address Details" at bounding box center [246, 82] width 110 height 24
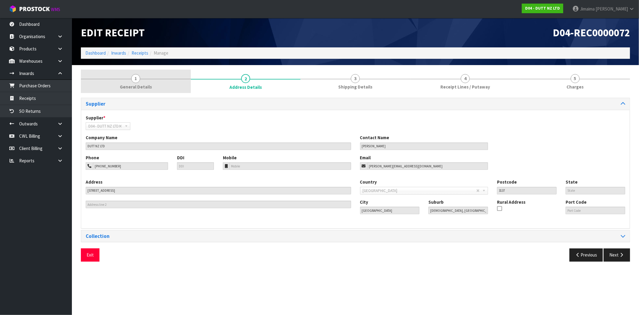
click at [120, 84] on link "1 General Details" at bounding box center [136, 82] width 110 height 24
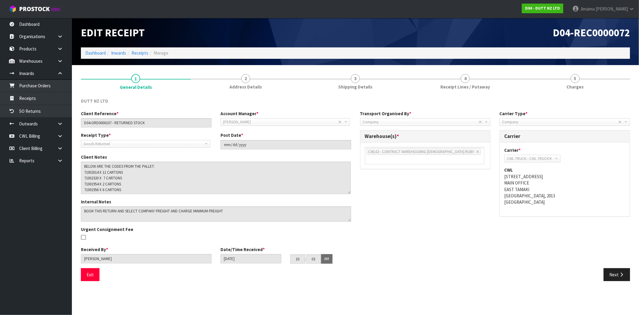
drag, startPoint x: 348, startPoint y: 175, endPoint x: 348, endPoint y: 192, distance: 17.4
click at [348, 192] on textarea at bounding box center [216, 177] width 270 height 32
click at [59, 131] on link at bounding box center [62, 136] width 19 height 12
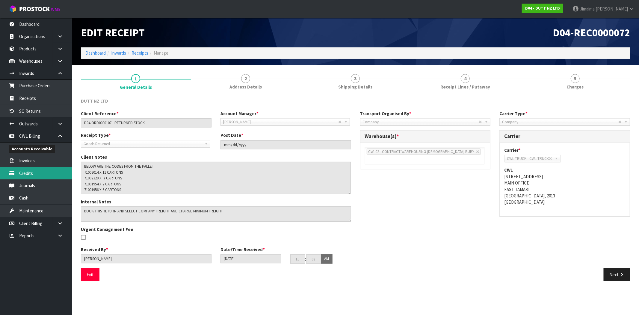
click at [41, 168] on link "Credits" at bounding box center [36, 173] width 72 height 12
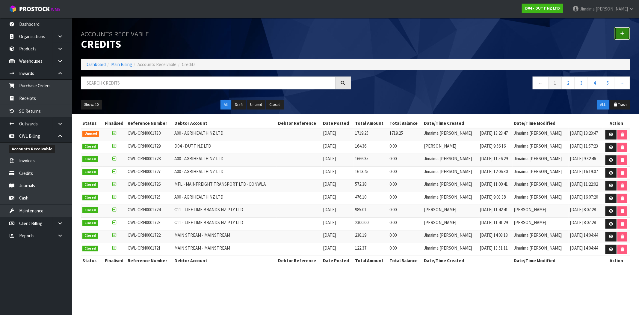
drag, startPoint x: 622, startPoint y: 32, endPoint x: 591, endPoint y: 22, distance: 32.3
click at [622, 32] on icon at bounding box center [622, 33] width 4 height 4
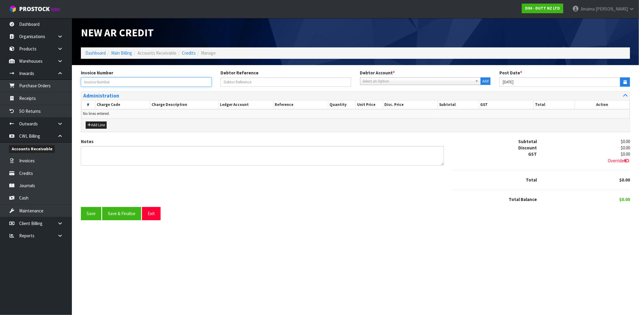
click at [124, 81] on input "text" at bounding box center [146, 81] width 131 height 9
paste input "INV0020759"
type input "INV0020759"
click at [377, 82] on span "Select an Option" at bounding box center [418, 81] width 110 height 7
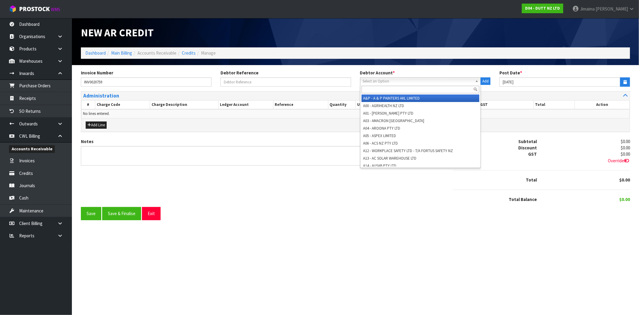
click at [377, 87] on input "text" at bounding box center [421, 89] width 118 height 7
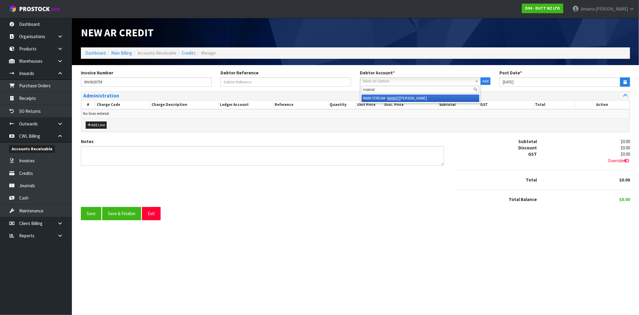
type input "mainst"
click at [383, 96] on li "MAIN STREAM - MAINST REAM" at bounding box center [421, 97] width 118 height 7
click at [175, 76] on div "Invoice Number INV0020759" at bounding box center [146, 78] width 140 height 17
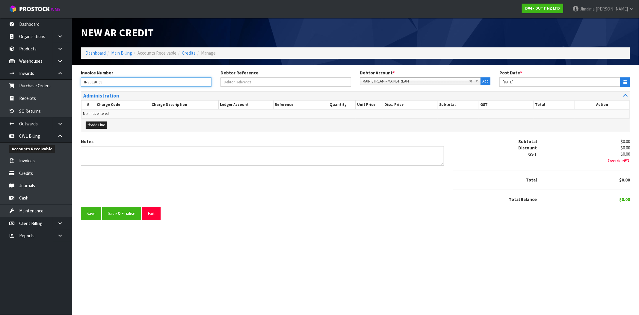
click at [169, 80] on input "INV0020759" at bounding box center [146, 81] width 131 height 9
click at [94, 130] on div "Add Line" at bounding box center [355, 124] width 549 height 13
click at [95, 127] on button "Add Line" at bounding box center [96, 124] width 21 height 7
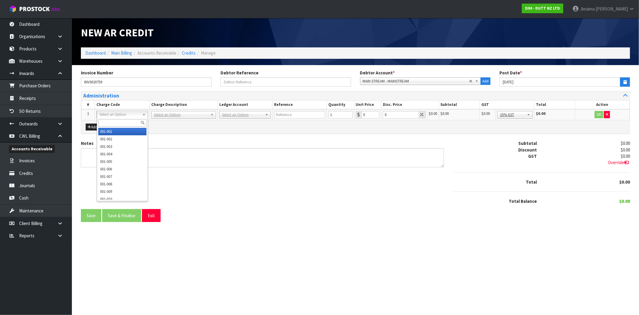
click at [118, 122] on input "text" at bounding box center [122, 122] width 48 height 7
paste input "009-016"
type input "009-016"
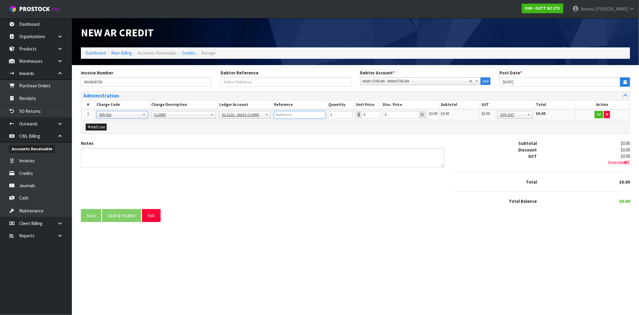
click at [298, 114] on input "text" at bounding box center [299, 114] width 51 height 7
paste input "CWL7715320"
type input "CWL7715320"
click at [357, 115] on div "0" at bounding box center [368, 114] width 24 height 7
paste input "170.59"
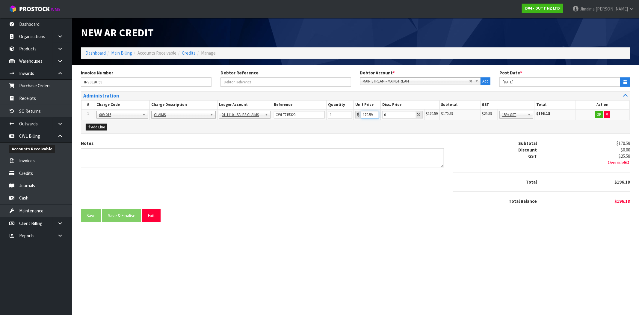
scroll to position [0, 1]
type input "170.59"
click at [602, 112] on button "OK" at bounding box center [599, 114] width 8 height 7
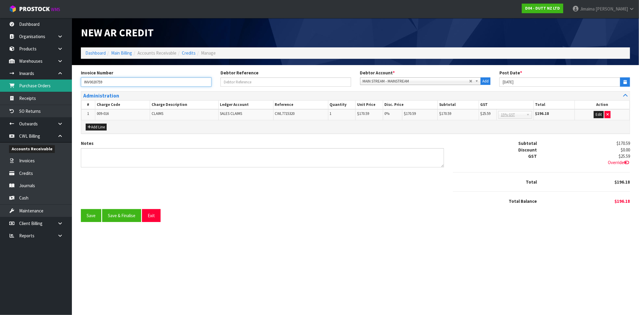
click at [46, 85] on body "Toggle navigation ProStock WMS D04 - DUTT NZ LTD Jimaima [PERSON_NAME] Logout D…" at bounding box center [319, 157] width 639 height 315
paste input "CWL-"
type input "CWL-INV0020759"
drag, startPoint x: 171, startPoint y: 154, endPoint x: 163, endPoint y: 155, distance: 7.9
click at [171, 154] on textarea "Notes" at bounding box center [262, 157] width 363 height 19
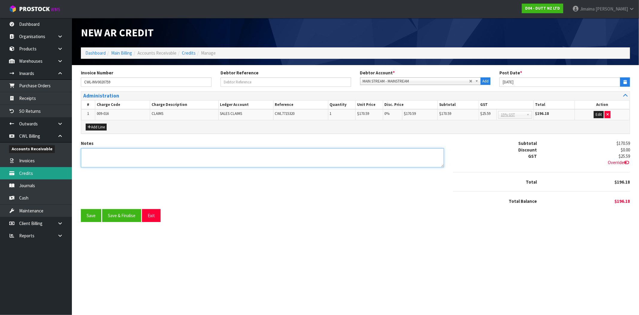
paste textarea "CREDIT TO MAINSTREAM - CLAIM DECLINED, CLEAN SIGNATURE ON POD"
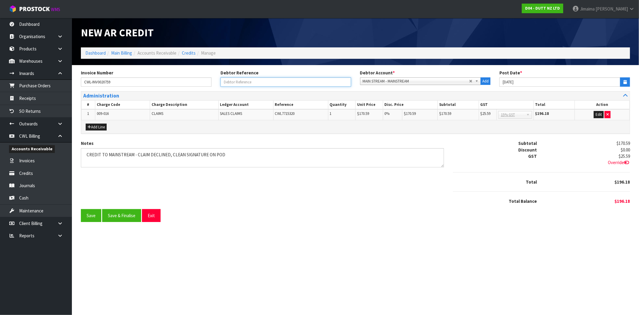
click at [244, 83] on input "text" at bounding box center [285, 81] width 131 height 9
click at [195, 78] on input "CWL-INV0020759" at bounding box center [146, 81] width 131 height 9
click at [246, 79] on input "text" at bounding box center [285, 81] width 131 height 9
click at [86, 153] on textarea "Notes" at bounding box center [262, 157] width 363 height 19
click at [231, 153] on textarea "Notes" at bounding box center [262, 157] width 363 height 19
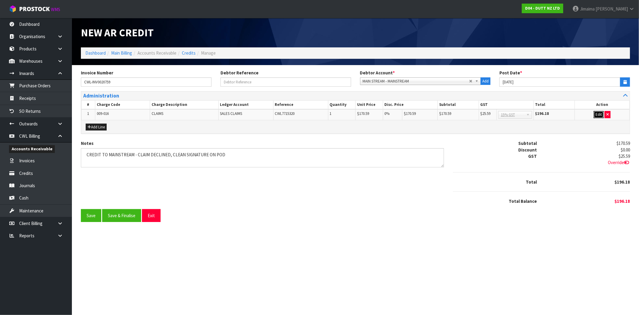
click at [600, 114] on button "Edit" at bounding box center [599, 114] width 10 height 7
click at [599, 112] on button "OK" at bounding box center [599, 114] width 8 height 7
click at [87, 154] on textarea "Notes" at bounding box center [262, 157] width 363 height 19
click at [226, 153] on textarea "Notes" at bounding box center [262, 157] width 363 height 19
drag, startPoint x: 234, startPoint y: 155, endPoint x: 225, endPoint y: 154, distance: 9.0
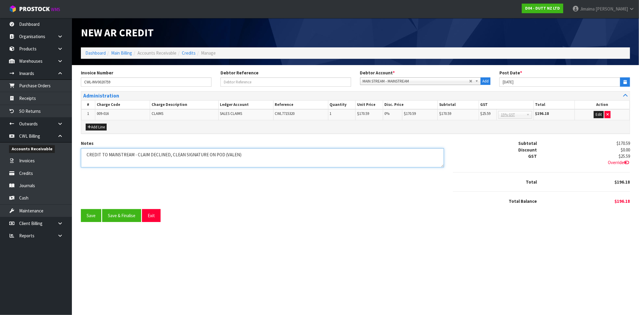
click at [225, 154] on textarea "Notes" at bounding box center [262, 157] width 363 height 19
drag, startPoint x: 244, startPoint y: 159, endPoint x: 235, endPoint y: 160, distance: 9.1
click at [235, 160] on textarea "Notes" at bounding box center [262, 157] width 363 height 19
click at [235, 159] on textarea "Notes" at bounding box center [262, 157] width 363 height 19
type textarea "CREDIT TO MAINSTREAM - CLAIM DECLINED, CLEAN SIGNATURE ON POD"
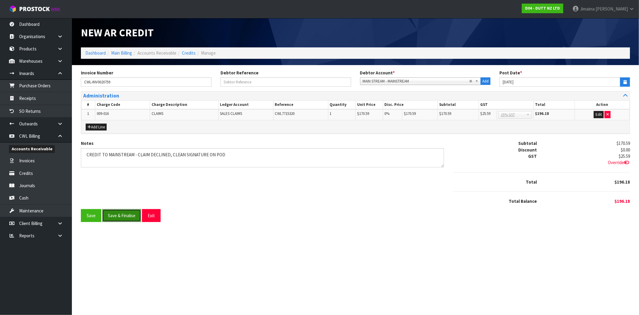
click at [125, 216] on button "Save & Finalise" at bounding box center [121, 215] width 39 height 13
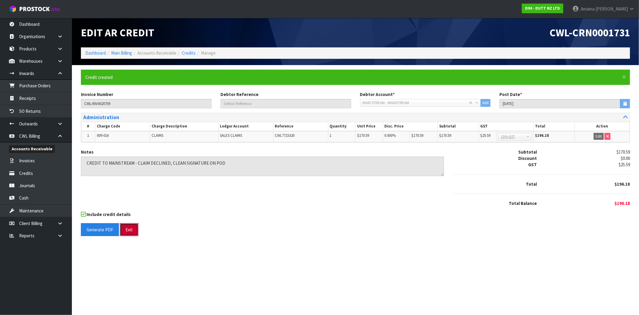
click at [132, 228] on button "Exit" at bounding box center [129, 229] width 19 height 13
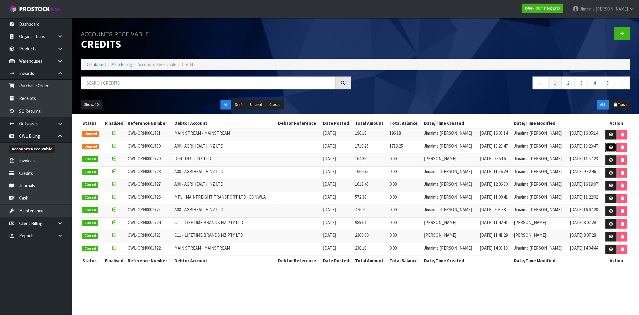
click at [613, 147] on link at bounding box center [610, 148] width 11 height 10
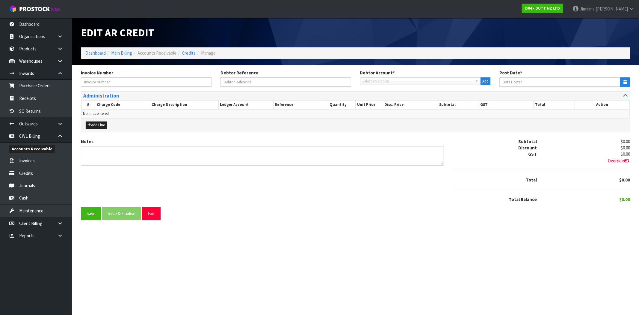
type input "CWL-INV0020760"
type input "[DATE]"
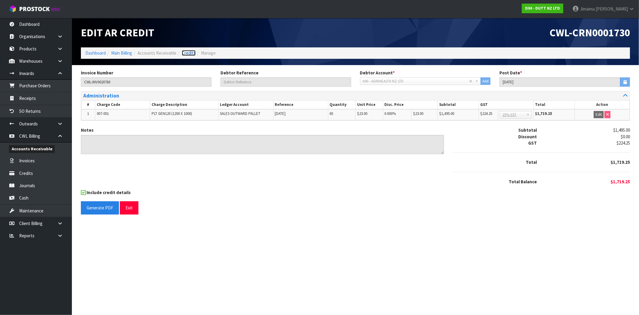
drag, startPoint x: 192, startPoint y: 52, endPoint x: 223, endPoint y: 59, distance: 32.4
click at [192, 52] on link "Credits" at bounding box center [189, 53] width 14 height 6
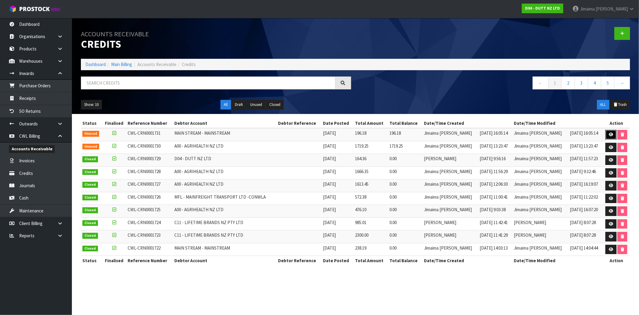
click at [613, 132] on link at bounding box center [610, 135] width 11 height 10
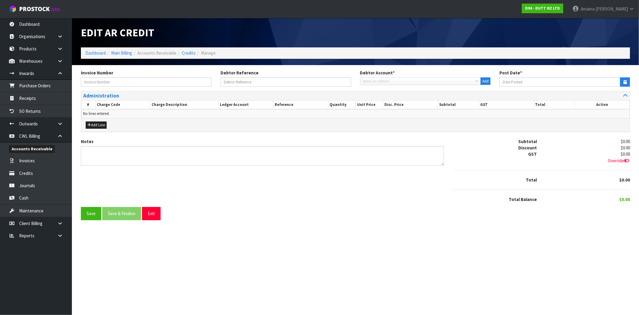
type input "CWL-INV0020759"
type input "[DATE]"
type textarea "CREDIT TO MAINSTREAM - CLAIM DECLINED, CLEAN SIGNATURE ON POD"
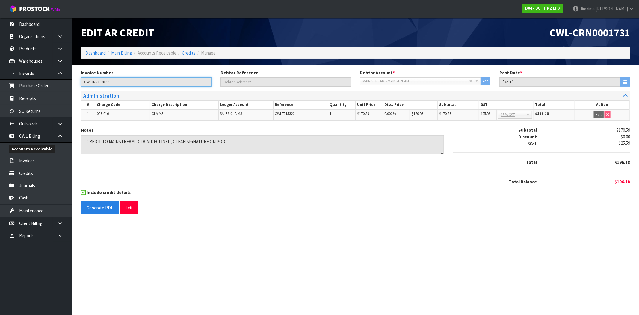
click at [122, 83] on input "CWL-INV0020759" at bounding box center [146, 81] width 131 height 9
click at [112, 83] on input "CWL-INV0020759" at bounding box center [146, 81] width 131 height 9
click at [111, 83] on input "CWL-INV0020759" at bounding box center [146, 81] width 131 height 9
click at [107, 83] on input "CWL-INV0020759" at bounding box center [146, 81] width 131 height 9
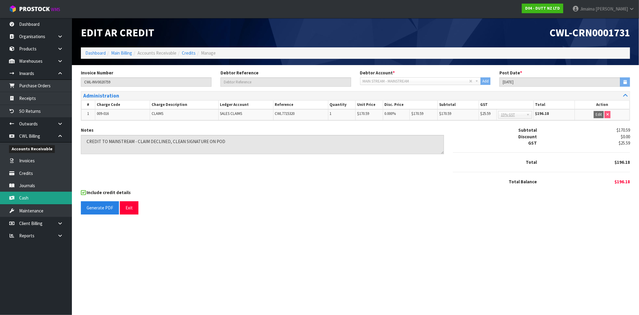
click at [42, 196] on link "Cash" at bounding box center [36, 197] width 72 height 12
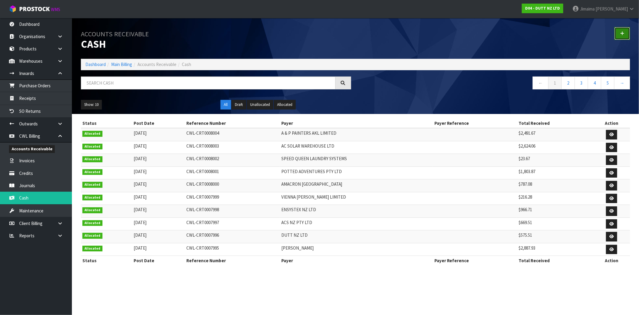
drag, startPoint x: 624, startPoint y: 31, endPoint x: 579, endPoint y: 24, distance: 45.8
click at [624, 31] on icon at bounding box center [622, 33] width 4 height 4
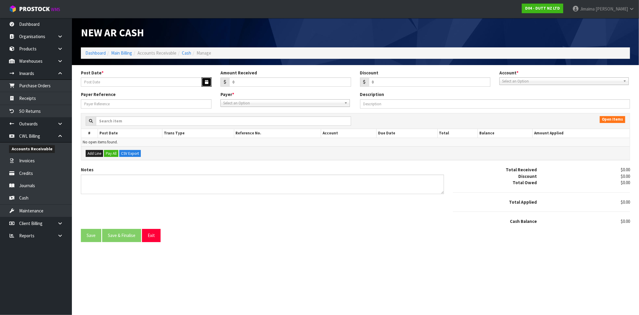
click at [206, 84] on button "button" at bounding box center [207, 81] width 10 height 9
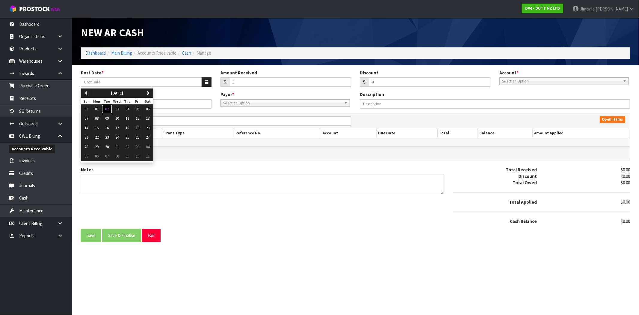
click at [107, 113] on button "02" at bounding box center [107, 109] width 10 height 10
type input "[DATE]"
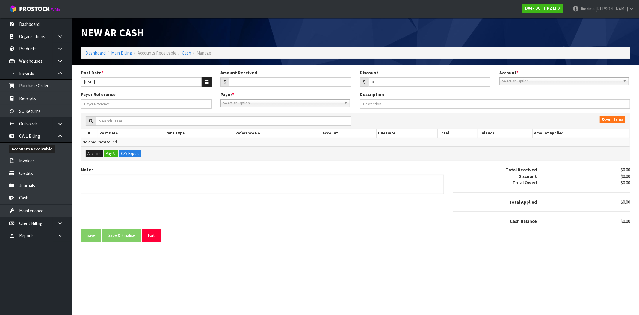
click at [509, 79] on span "Select an Option" at bounding box center [561, 81] width 119 height 7
click at [511, 112] on li "01-9515 - BNZ 00" at bounding box center [564, 112] width 126 height 7
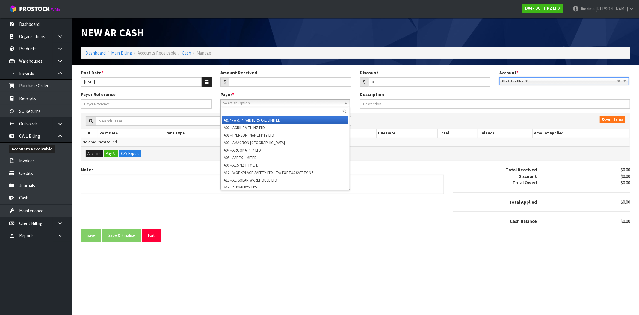
click at [261, 104] on span "Select an Option" at bounding box center [282, 102] width 119 height 7
click at [255, 110] on input "text" at bounding box center [285, 111] width 126 height 7
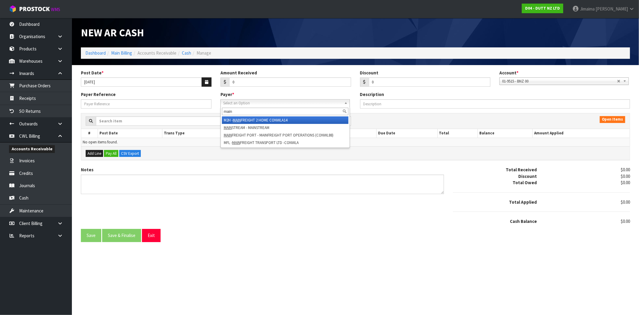
type input "main"
click at [243, 127] on li "MAIN STREAM - MAINSTREAM" at bounding box center [285, 127] width 126 height 7
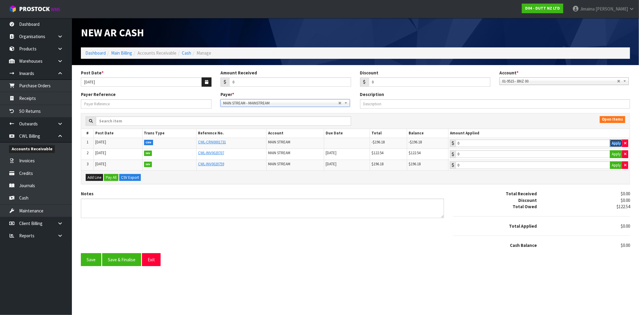
click at [615, 144] on button "Apply" at bounding box center [616, 143] width 13 height 8
type input "-196.18"
click at [614, 165] on button "Apply" at bounding box center [616, 165] width 13 height 8
type input "196.18"
click at [101, 105] on input "Payer Reference" at bounding box center [146, 103] width 131 height 9
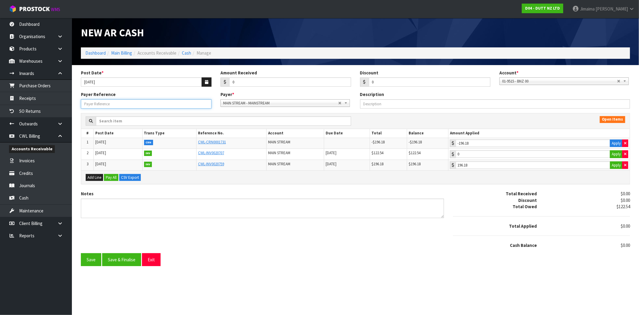
paste input "OFFSET"
type input "OFFSET"
click at [132, 259] on button "Save & Finalise" at bounding box center [121, 259] width 39 height 13
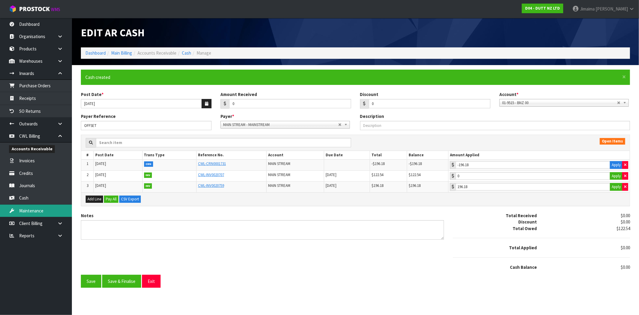
type input "196.18"
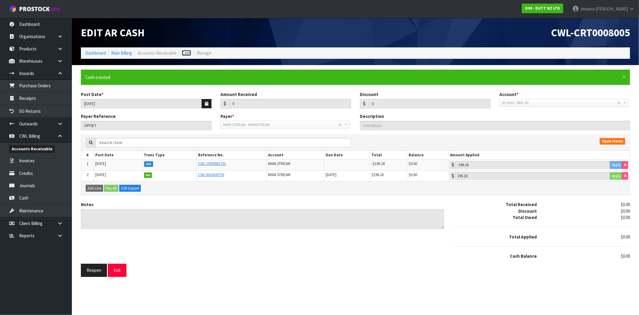
click at [189, 53] on link "Cash" at bounding box center [186, 53] width 9 height 6
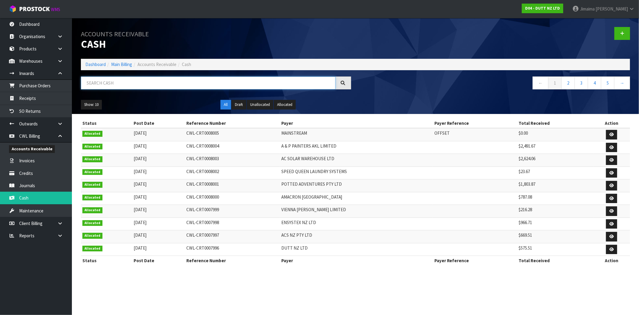
click at [127, 84] on input "text" at bounding box center [208, 82] width 255 height 13
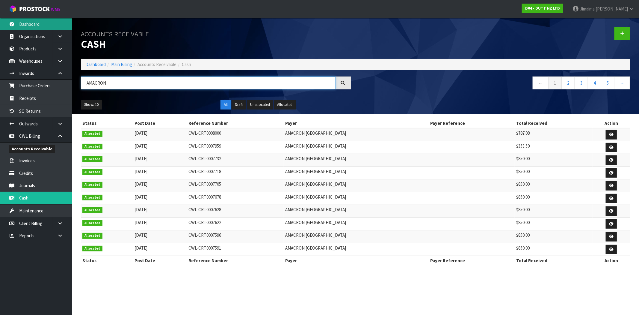
type input "AMACRON"
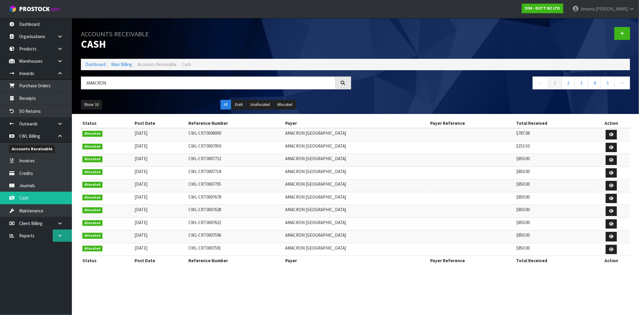
click at [61, 231] on link at bounding box center [62, 235] width 19 height 12
click at [43, 253] on link "Client" at bounding box center [36, 247] width 72 height 12
click at [28, 259] on link "CWL" at bounding box center [36, 260] width 72 height 12
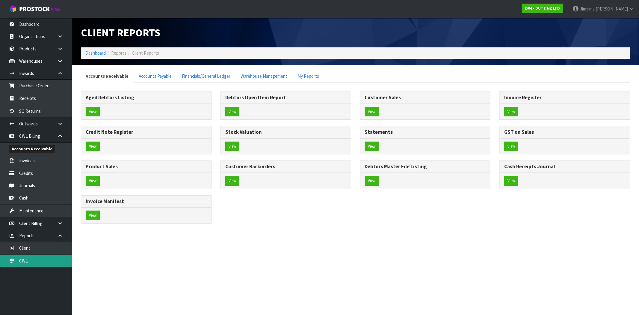
click at [24, 259] on section "Client Reports Dashboard Reports Client Reports Accounts Receivable Accounts Pa…" at bounding box center [319, 157] width 639 height 315
click at [373, 150] on button "View" at bounding box center [372, 146] width 14 height 10
click at [367, 145] on button "View" at bounding box center [372, 146] width 14 height 10
click at [374, 144] on button "View" at bounding box center [372, 146] width 14 height 10
click at [369, 146] on button "View" at bounding box center [372, 146] width 14 height 10
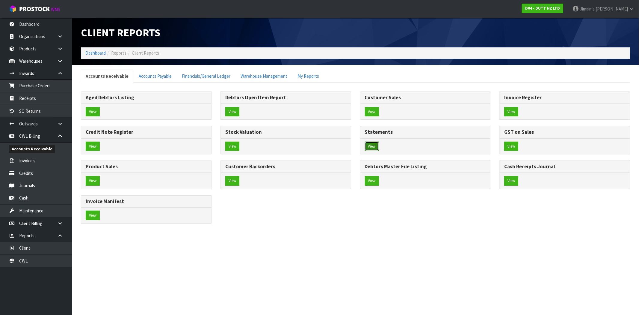
click at [370, 146] on button "View" at bounding box center [372, 146] width 14 height 10
click at [369, 146] on button "View" at bounding box center [372, 146] width 14 height 10
click at [376, 145] on button "View" at bounding box center [372, 146] width 14 height 10
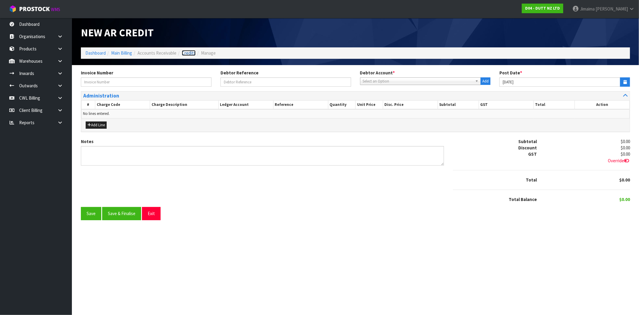
click at [192, 52] on link "Credits" at bounding box center [189, 53] width 14 height 6
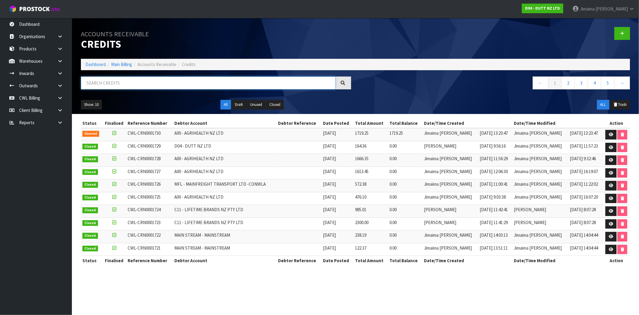
click at [128, 84] on input "text" at bounding box center [208, 82] width 255 height 13
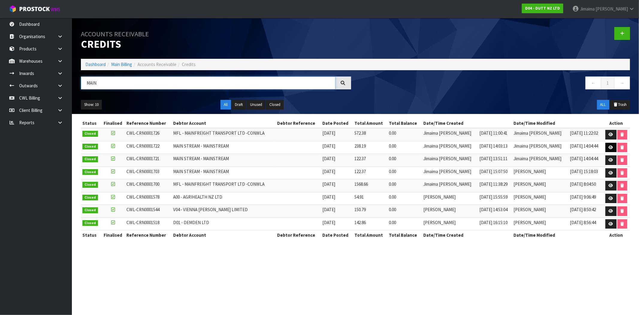
type input "MAIN"
click at [605, 148] on link at bounding box center [610, 148] width 11 height 10
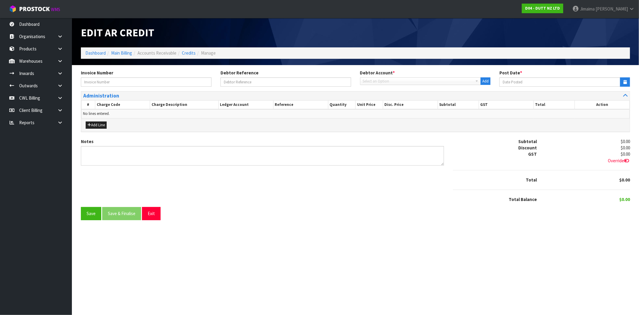
type input "CWL-INV0019950"
type input "[DATE]"
type textarea "CREDIT TO MAINSTREAM - CLAIM DECLINED, CLEAN SIGNATURE ON POD"
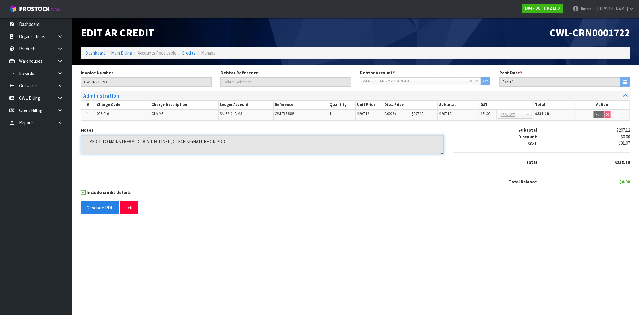
drag, startPoint x: 86, startPoint y: 140, endPoint x: 109, endPoint y: 140, distance: 22.8
click at [87, 140] on textarea "Notes" at bounding box center [262, 144] width 363 height 19
drag, startPoint x: 238, startPoint y: 137, endPoint x: 6, endPoint y: 135, distance: 231.3
click at [6, 135] on body "Toggle navigation ProStock WMS D04 - DUTT NZ LTD Jimaima [PERSON_NAME] Logout D…" at bounding box center [319, 157] width 639 height 315
click at [62, 100] on link at bounding box center [62, 98] width 19 height 12
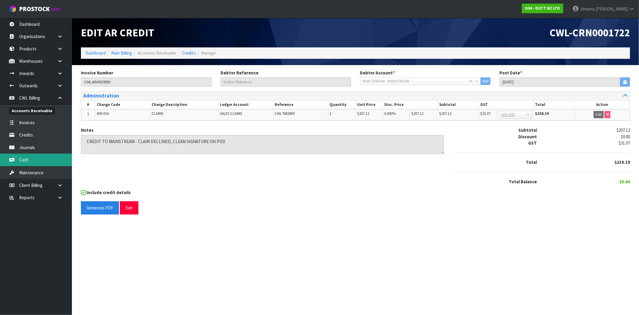
click at [30, 159] on link "Cash" at bounding box center [36, 159] width 72 height 12
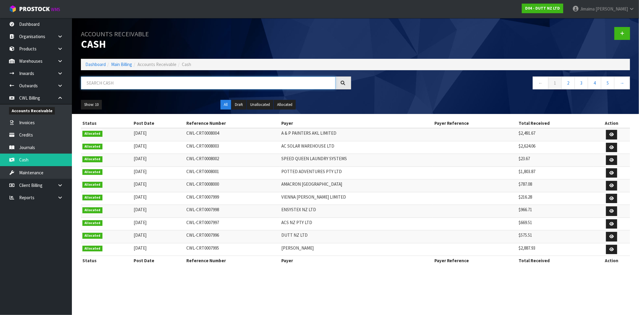
click at [161, 85] on input "text" at bounding box center [208, 82] width 255 height 13
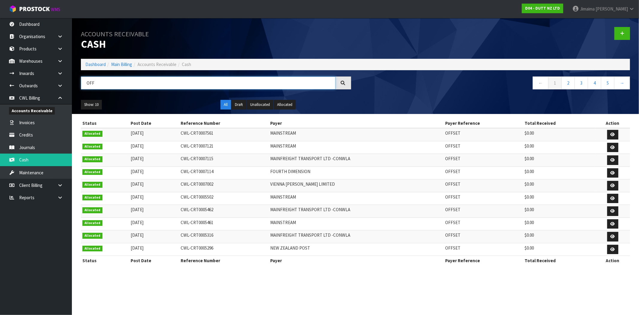
type input "OFF"
drag, startPoint x: 627, startPoint y: 38, endPoint x: 623, endPoint y: 40, distance: 4.5
click at [627, 38] on link at bounding box center [622, 33] width 16 height 13
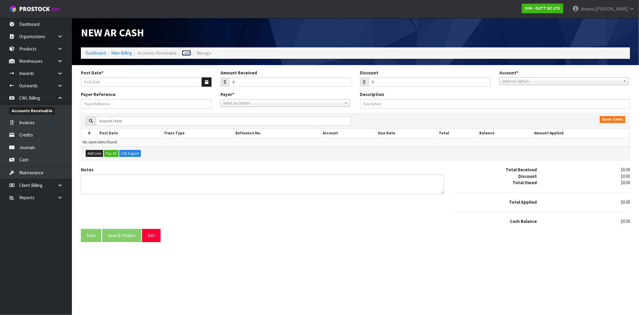
click at [189, 53] on link "Cash" at bounding box center [186, 53] width 9 height 6
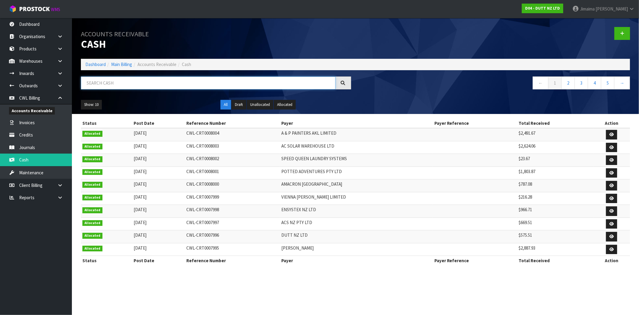
click at [219, 83] on input "text" at bounding box center [208, 82] width 255 height 13
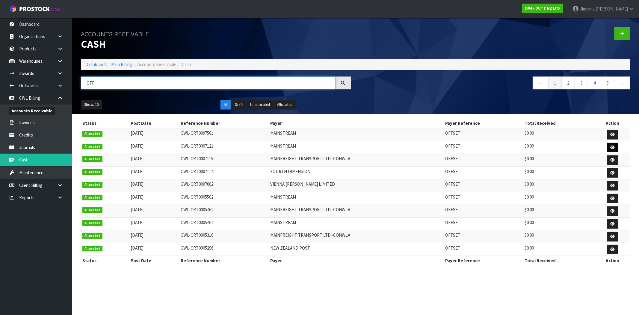
type input "OFF"
click at [611, 144] on link at bounding box center [612, 148] width 11 height 10
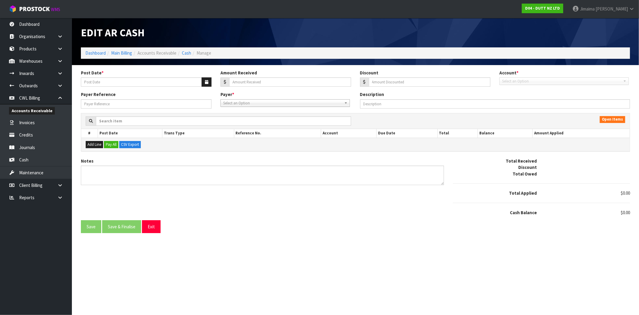
type input "[DATE]"
type input "0"
type input "OFFSET"
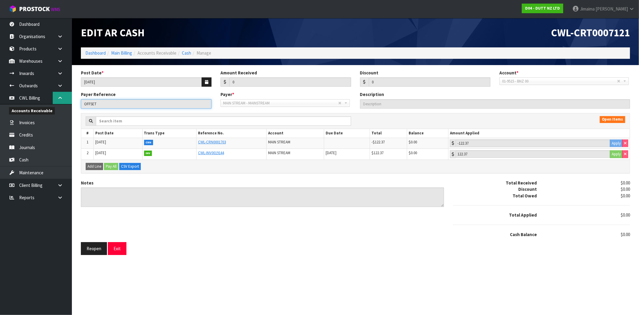
drag, startPoint x: 92, startPoint y: 103, endPoint x: 55, endPoint y: 99, distance: 37.4
click at [55, 102] on body "Toggle navigation ProStock WMS D04 - DUTT NZ LTD Jimaima [PERSON_NAME] Logout D…" at bounding box center [319, 157] width 639 height 315
click at [56, 97] on link at bounding box center [62, 98] width 19 height 12
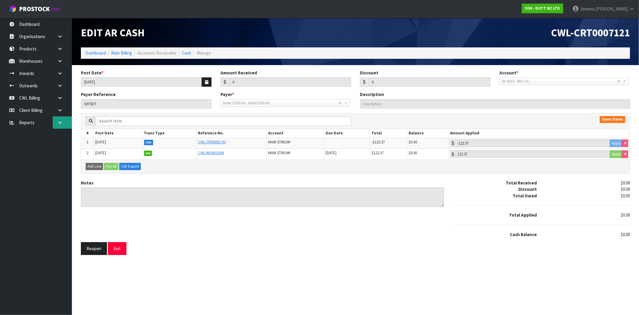
click at [58, 125] on link at bounding box center [62, 122] width 19 height 12
click at [25, 142] on link "CWL" at bounding box center [36, 147] width 72 height 12
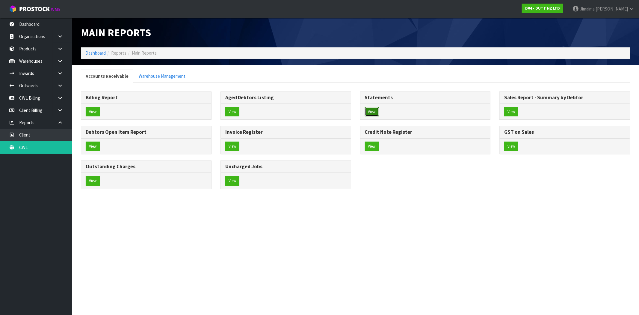
click at [373, 110] on button "View" at bounding box center [372, 112] width 14 height 10
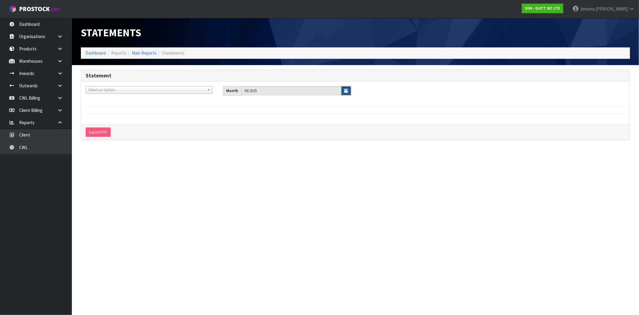
click at [344, 92] on button "button" at bounding box center [346, 90] width 10 height 9
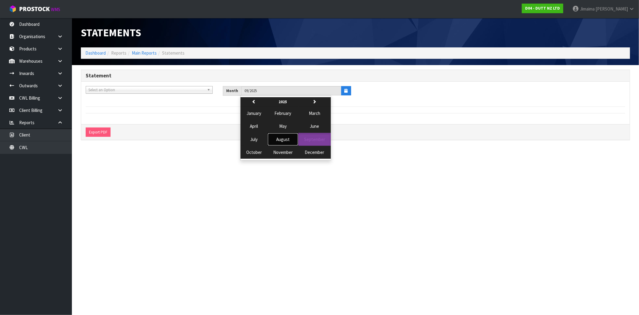
click at [282, 136] on span "August" at bounding box center [282, 139] width 13 height 6
type input "08/2025"
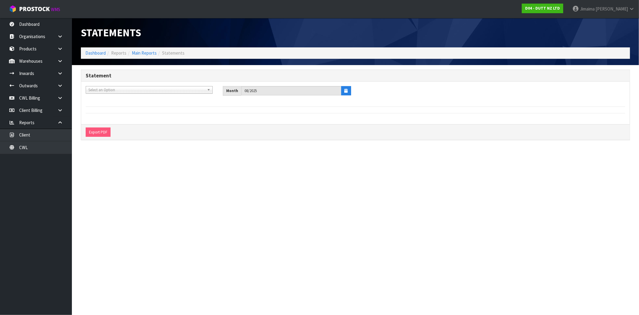
click at [193, 91] on span "Select an Option" at bounding box center [146, 89] width 116 height 7
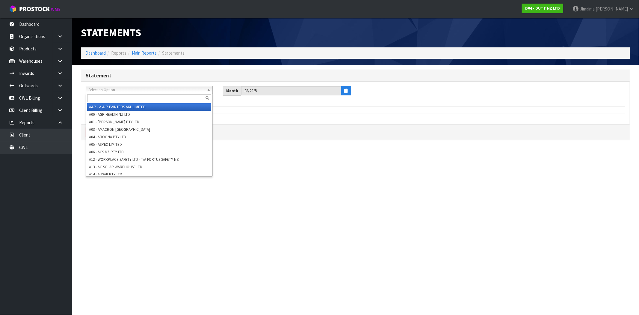
click at [172, 98] on input "text" at bounding box center [149, 97] width 124 height 7
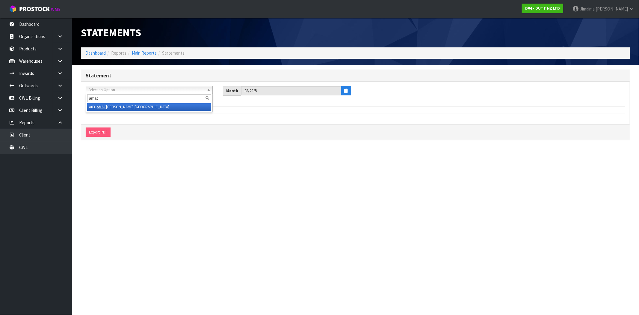
type input "amac"
click at [156, 106] on li "A03 - AMAC [PERSON_NAME] [GEOGRAPHIC_DATA]" at bounding box center [149, 106] width 124 height 7
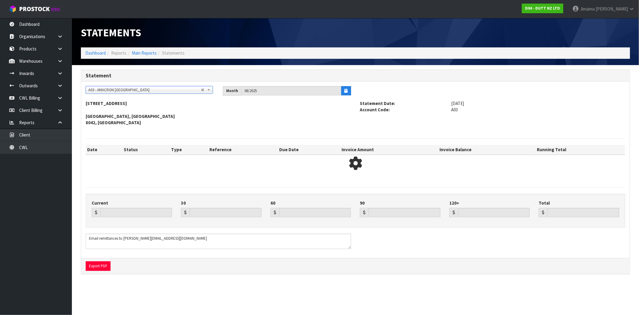
type input "3335.21"
type input "945.29"
type input "1336.91"
type input "0.00"
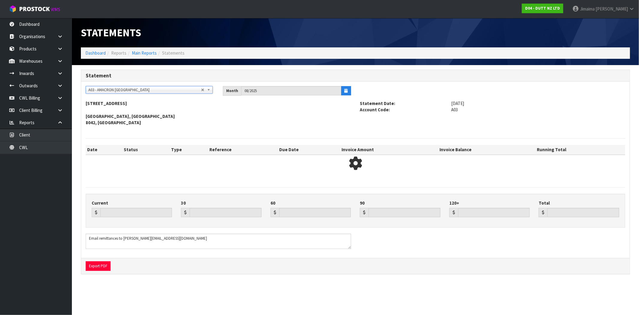
type input "5617.41"
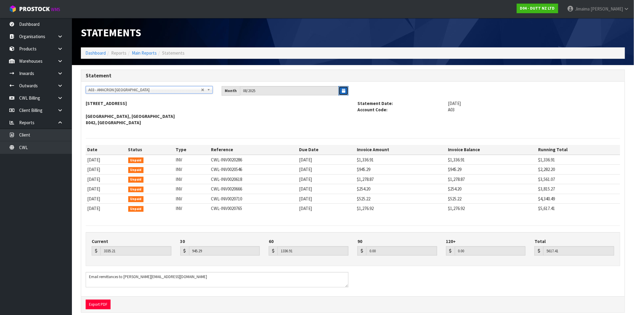
click at [343, 91] on icon "button" at bounding box center [343, 91] width 3 height 4
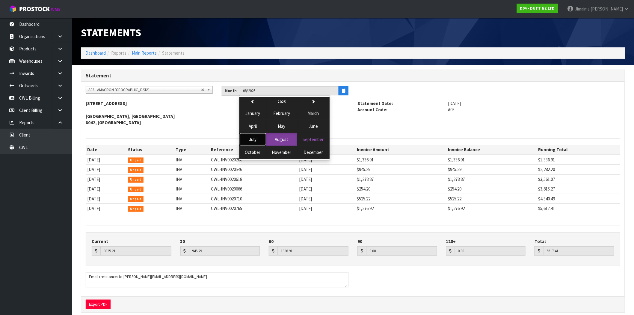
click at [255, 138] on span "July" at bounding box center [252, 139] width 7 height 6
type input "07/2025"
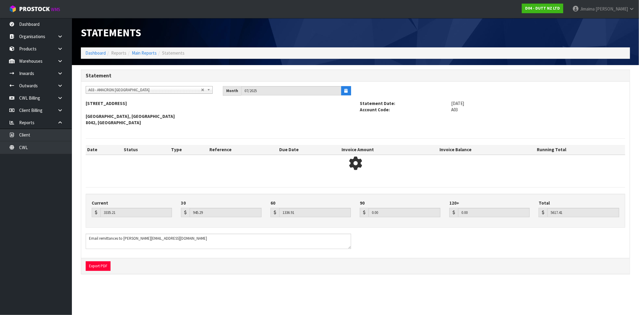
type input "945.29"
type input "1336.91"
type input "0.00"
type input "2282.20"
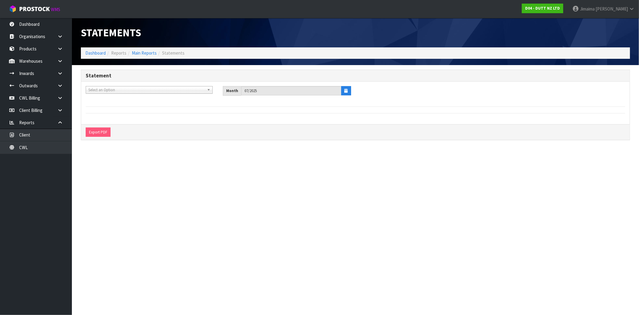
click at [203, 90] on link "Select an Option" at bounding box center [149, 89] width 127 height 7
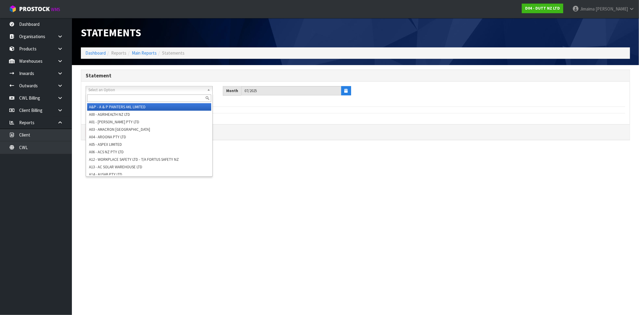
click at [200, 90] on span "Select an Option" at bounding box center [144, 89] width 113 height 7
click at [179, 90] on span "Select an Option" at bounding box center [144, 89] width 113 height 7
click at [150, 101] on input "text" at bounding box center [149, 97] width 124 height 7
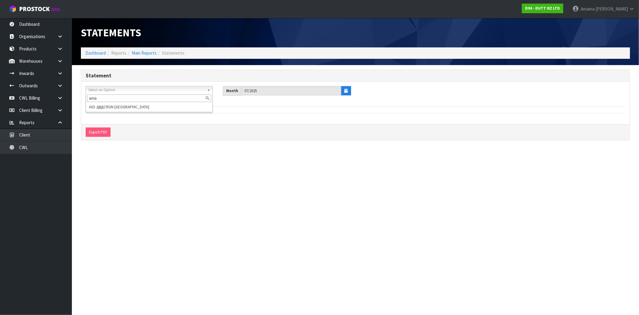
type input "ama"
drag, startPoint x: 192, startPoint y: 91, endPoint x: 182, endPoint y: 94, distance: 10.6
click at [192, 91] on span "Select an Option" at bounding box center [144, 89] width 113 height 7
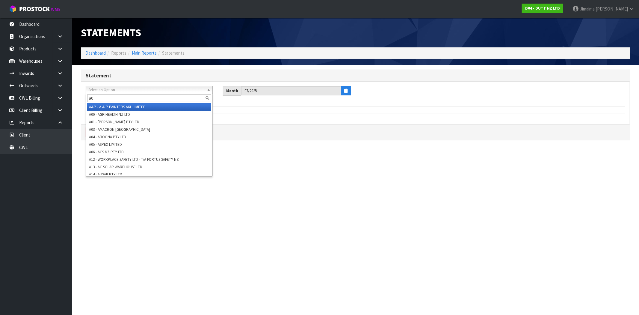
type input "a03"
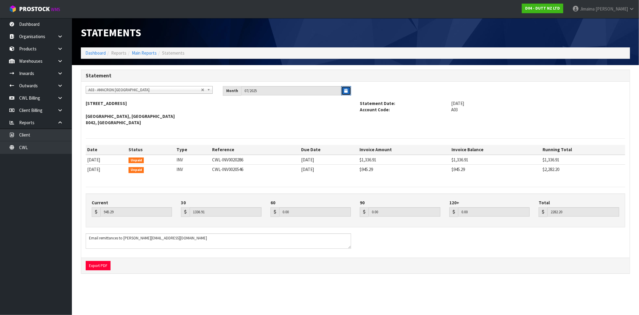
click at [343, 92] on button "button" at bounding box center [346, 90] width 10 height 9
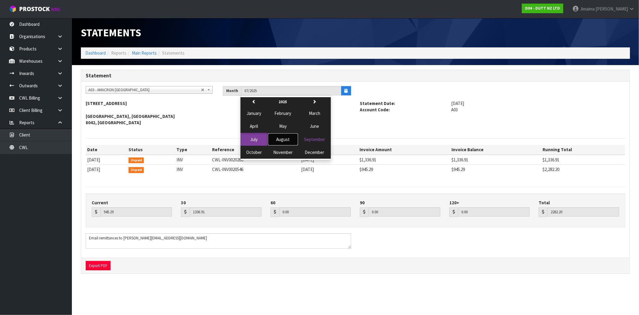
click at [277, 140] on span "August" at bounding box center [282, 139] width 13 height 6
type input "08/2025"
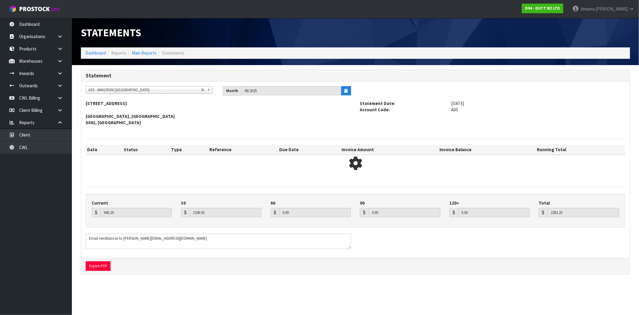
type input "3335.21"
type input "945.29"
type input "1336.91"
type input "5617.41"
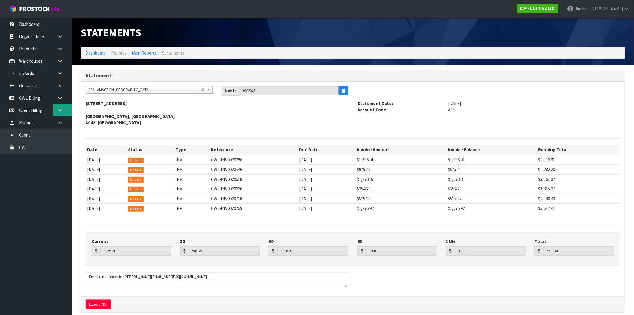
click at [64, 109] on link at bounding box center [62, 110] width 19 height 12
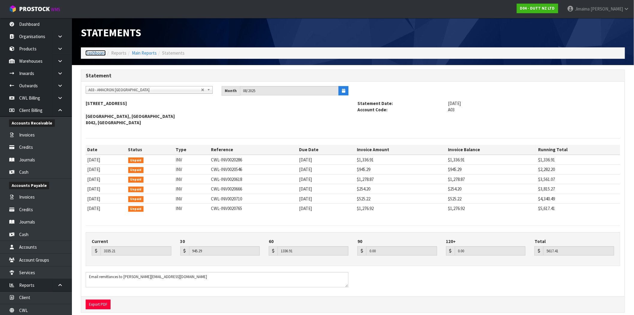
click at [100, 55] on link "Dashboard" at bounding box center [95, 53] width 20 height 6
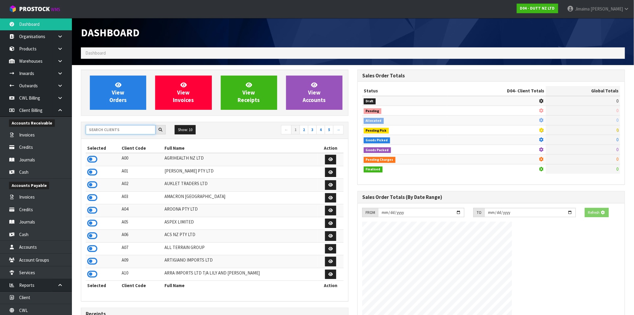
click at [119, 131] on input "text" at bounding box center [121, 129] width 70 height 9
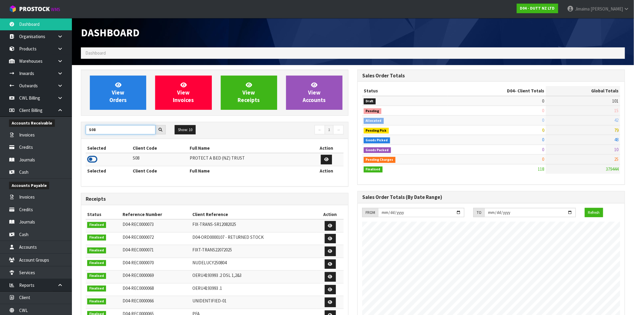
type input "S08"
click at [91, 160] on icon at bounding box center [92, 159] width 10 height 9
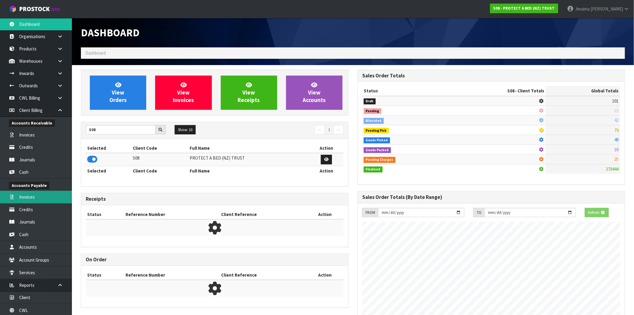
scroll to position [374, 277]
click at [35, 196] on link "Invoices" at bounding box center [36, 197] width 72 height 12
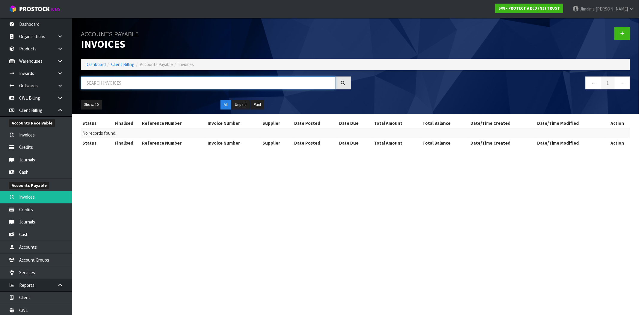
click at [137, 84] on input "text" at bounding box center [208, 82] width 255 height 13
paste input "INV0048605"
type input "INV0048605"
click at [31, 138] on link "Invoices" at bounding box center [36, 135] width 72 height 12
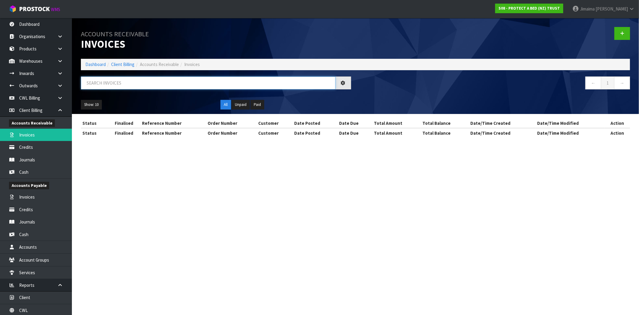
click at [116, 83] on input "text" at bounding box center [208, 82] width 255 height 13
paste input "INV0048605"
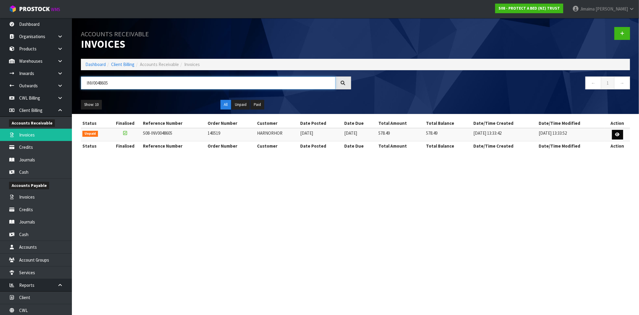
type input "INV0048605"
click at [616, 134] on icon at bounding box center [617, 134] width 4 height 4
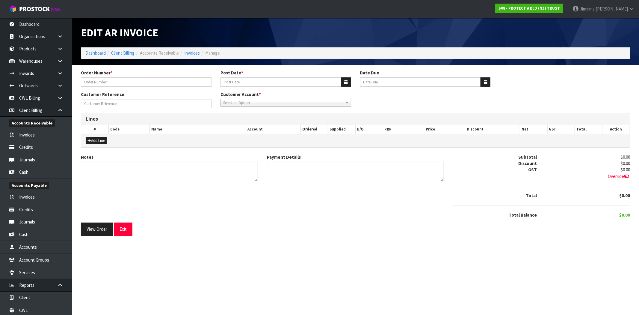
type input "140519"
type input "[DATE]"
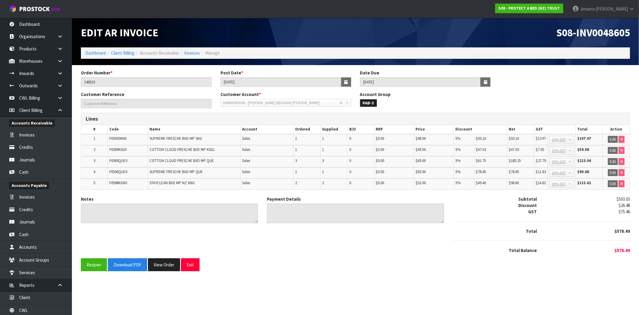
click at [336, 231] on div "Notes Payment Details Subtotal $503.03 Discount $26.48 GST $75.46 Total $578.49" at bounding box center [355, 227] width 558 height 62
click at [162, 264] on button "View Order" at bounding box center [164, 264] width 32 height 13
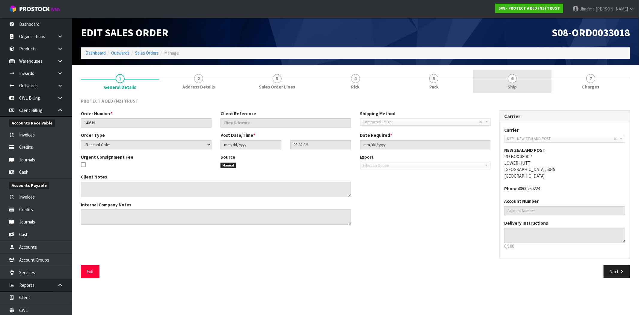
click at [514, 88] on span "Ship" at bounding box center [512, 87] width 9 height 6
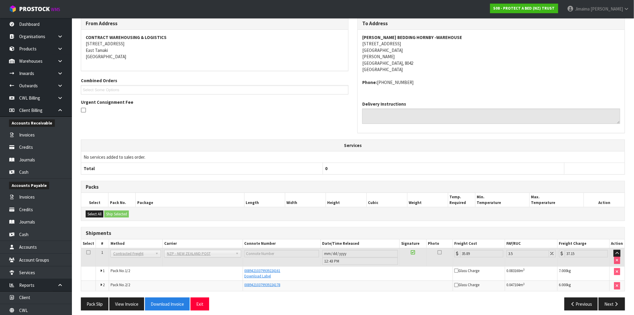
scroll to position [85, 0]
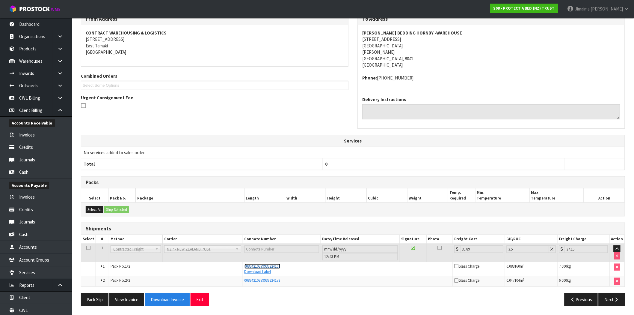
click at [270, 265] on span "00894210379939224161" at bounding box center [262, 265] width 36 height 5
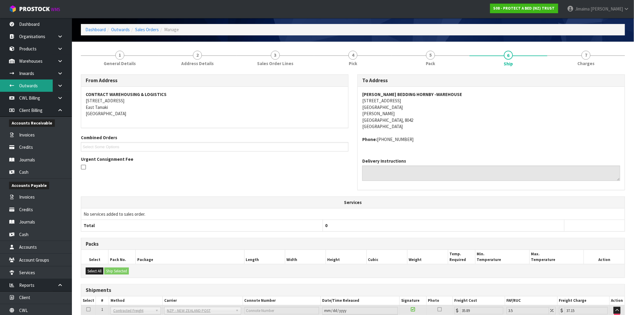
scroll to position [0, 0]
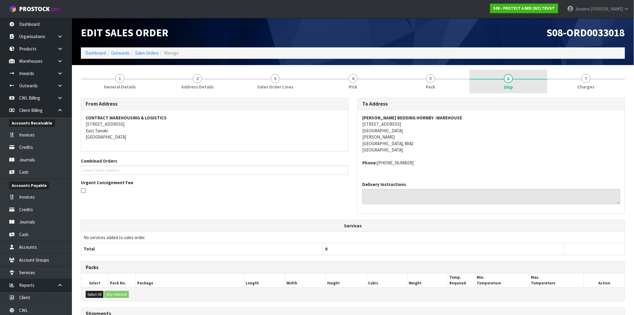
click at [505, 81] on span "6" at bounding box center [508, 78] width 9 height 9
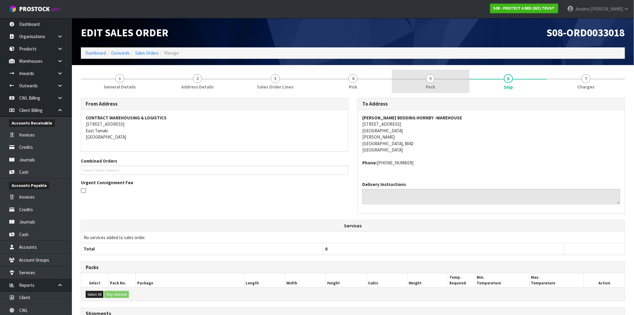
click at [449, 85] on link "5 Pack" at bounding box center [431, 82] width 78 height 24
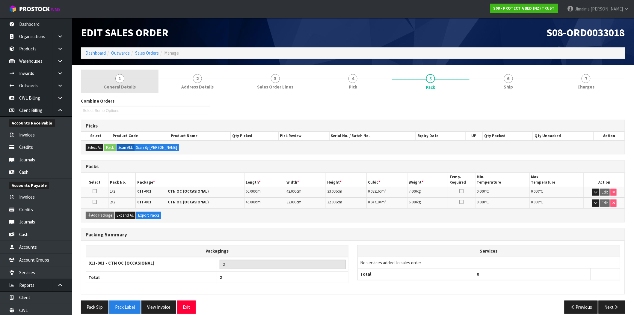
click at [117, 83] on link "1 General Details" at bounding box center [120, 82] width 78 height 24
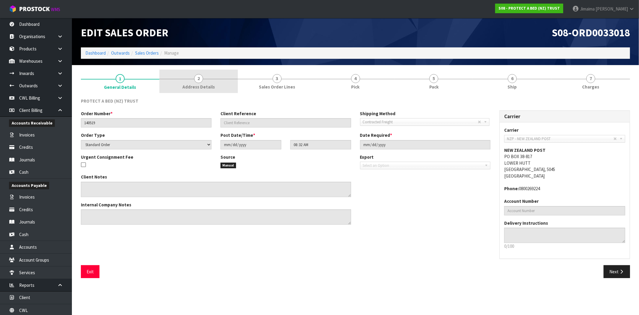
click at [175, 77] on link "2 Address Details" at bounding box center [198, 82] width 78 height 24
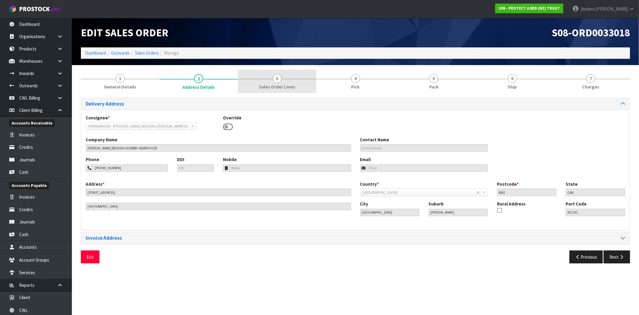
click at [278, 72] on link "3 Sales Order Lines" at bounding box center [277, 82] width 78 height 24
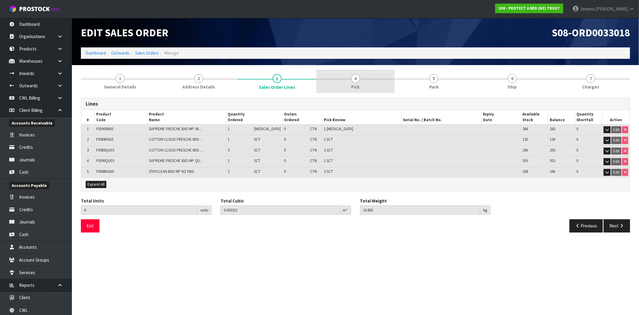
click at [373, 74] on link "4 Pick" at bounding box center [355, 82] width 78 height 24
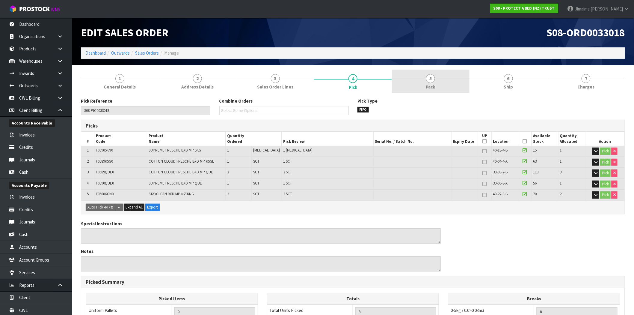
click at [430, 72] on link "5 Pack" at bounding box center [431, 82] width 78 height 24
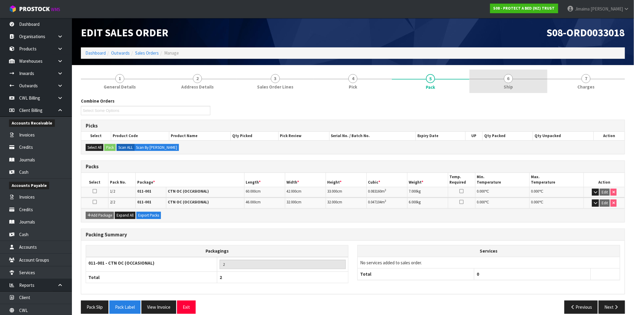
click at [512, 82] on link "6 Ship" at bounding box center [508, 82] width 78 height 24
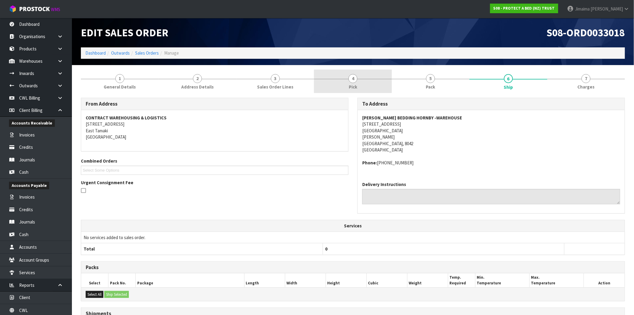
click at [345, 83] on link "4 Pick" at bounding box center [353, 82] width 78 height 24
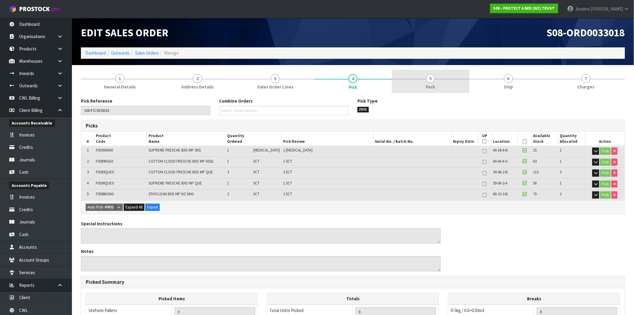
click at [406, 77] on link "5 Pack" at bounding box center [431, 82] width 78 height 24
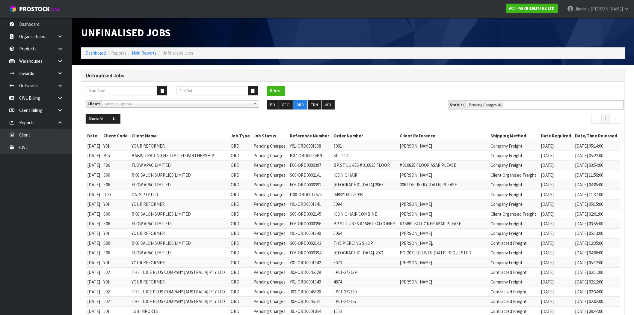
click at [498, 104] on link at bounding box center [500, 105] width 4 height 4
click at [510, 103] on ul "Pending Charges" at bounding box center [544, 104] width 158 height 9
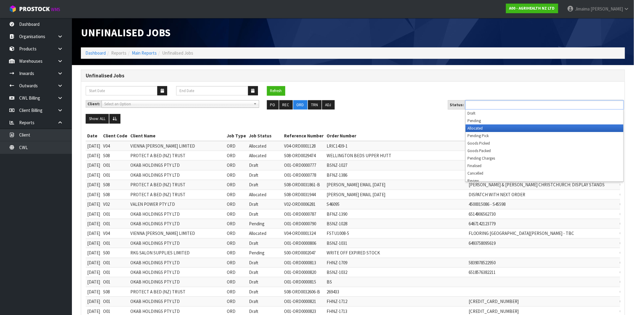
click at [495, 130] on li "Allocated" at bounding box center [545, 127] width 158 height 7
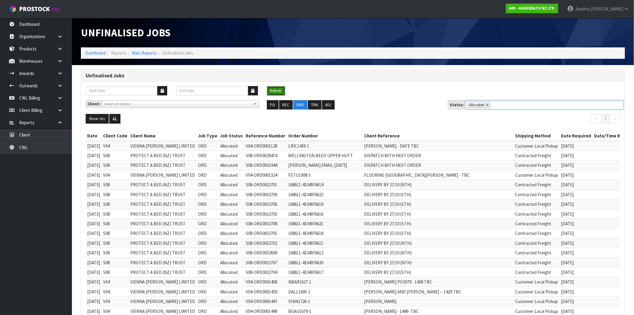
click at [280, 88] on button "Refresh" at bounding box center [276, 91] width 18 height 10
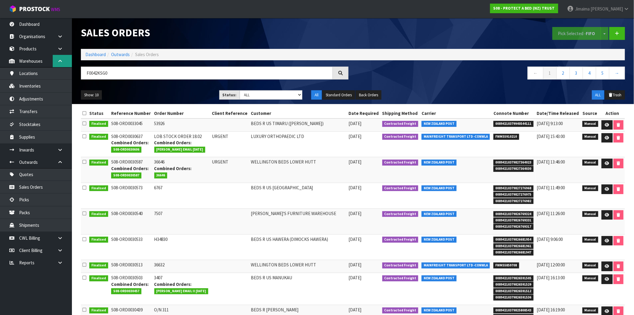
click at [64, 61] on link at bounding box center [62, 61] width 19 height 12
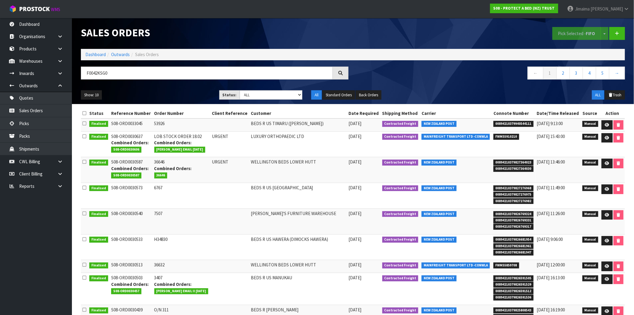
click at [131, 117] on th "Reference Number" at bounding box center [131, 113] width 43 height 10
click at [59, 90] on link at bounding box center [62, 85] width 19 height 12
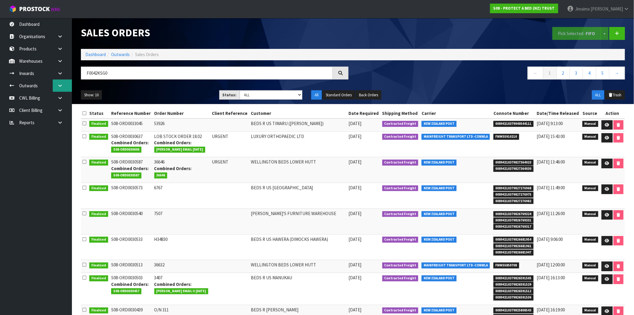
click at [58, 88] on link at bounding box center [62, 85] width 19 height 12
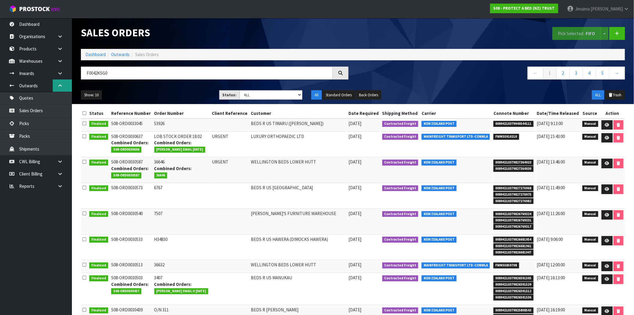
click at [58, 88] on link at bounding box center [62, 85] width 19 height 12
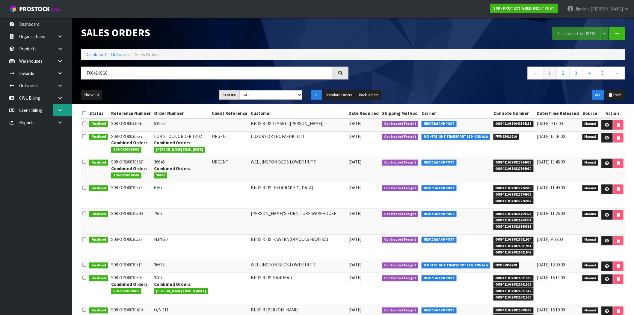
click at [58, 104] on link at bounding box center [62, 110] width 19 height 12
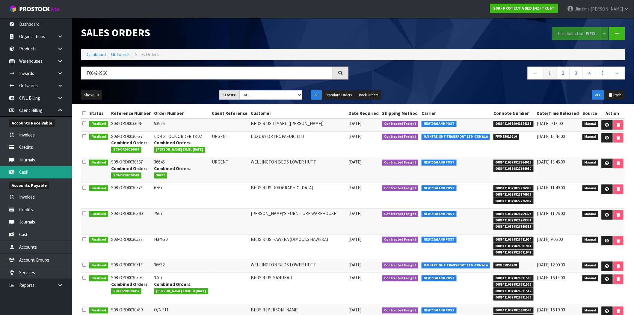
click at [40, 171] on link "Cash" at bounding box center [36, 172] width 72 height 12
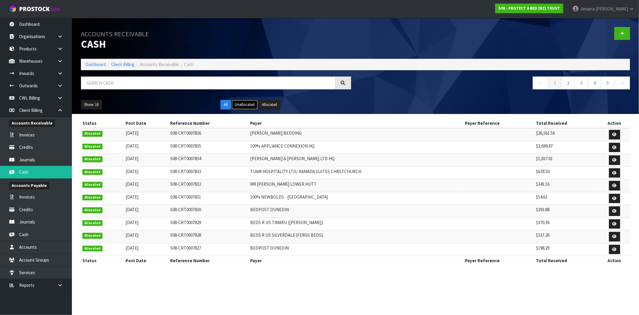
click at [241, 104] on button "Unallocated" at bounding box center [245, 105] width 26 height 10
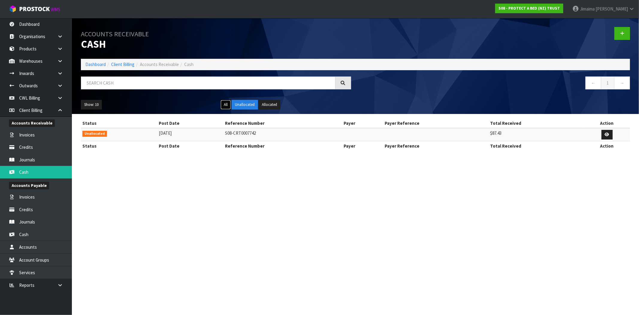
click at [229, 102] on button "All" at bounding box center [225, 105] width 10 height 10
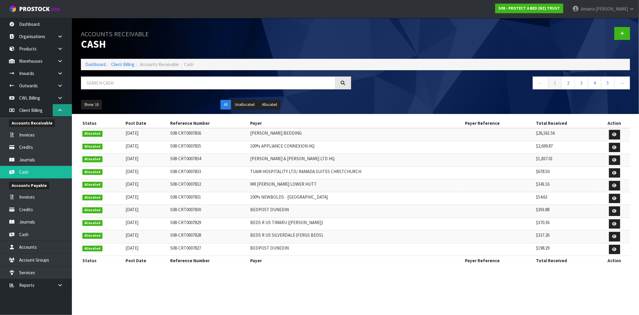
click at [65, 113] on link at bounding box center [62, 110] width 19 height 12
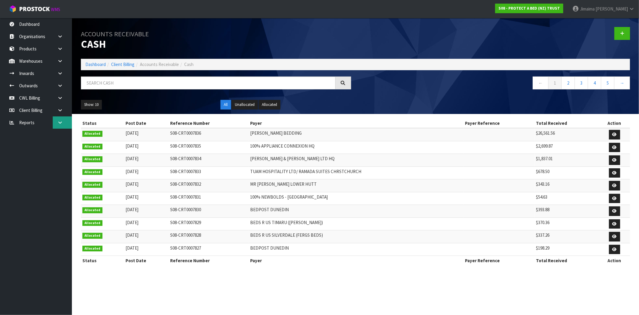
click at [58, 120] on icon at bounding box center [60, 122] width 6 height 4
click at [29, 135] on link "Client" at bounding box center [36, 135] width 72 height 12
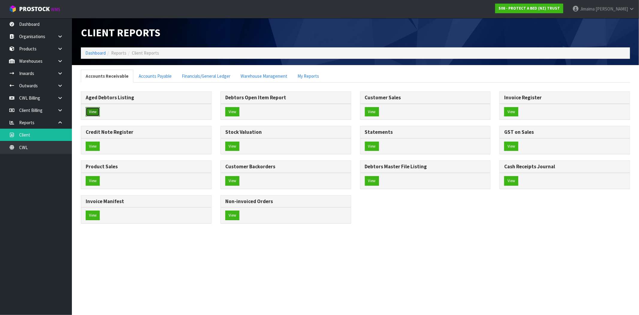
click at [96, 109] on button "View" at bounding box center [93, 112] width 14 height 10
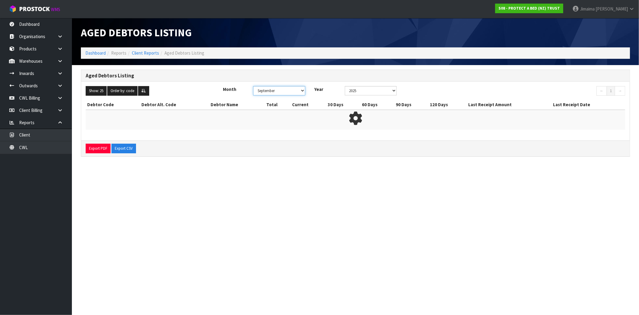
click at [290, 87] on select "January February March April May June July August September October November De…" at bounding box center [279, 90] width 52 height 9
select select "object:329736"
click at [253, 86] on select "January February March April May June July August September October November De…" at bounding box center [279, 90] width 52 height 9
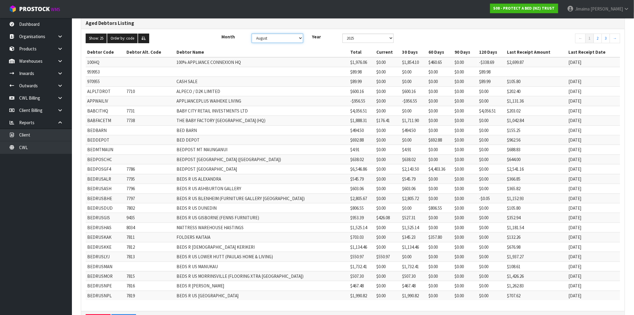
scroll to position [76, 0]
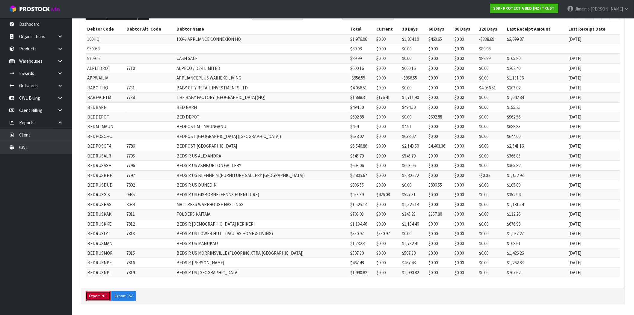
click at [103, 296] on button "Export PDF" at bounding box center [98, 296] width 25 height 10
drag, startPoint x: 123, startPoint y: 296, endPoint x: 301, endPoint y: 305, distance: 177.9
click at [123, 296] on button "Export CSV" at bounding box center [123, 296] width 25 height 10
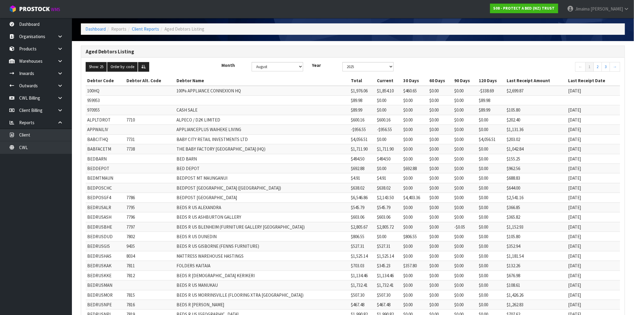
scroll to position [0, 0]
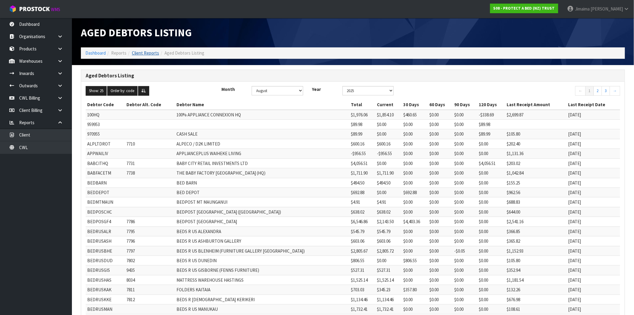
drag, startPoint x: 158, startPoint y: 54, endPoint x: 154, endPoint y: 53, distance: 3.3
click at [157, 54] on ol "Dashboard Reports Client Reports Aged Debtors Listing" at bounding box center [353, 52] width 544 height 11
click at [154, 53] on link "Client Reports" at bounding box center [145, 53] width 27 height 6
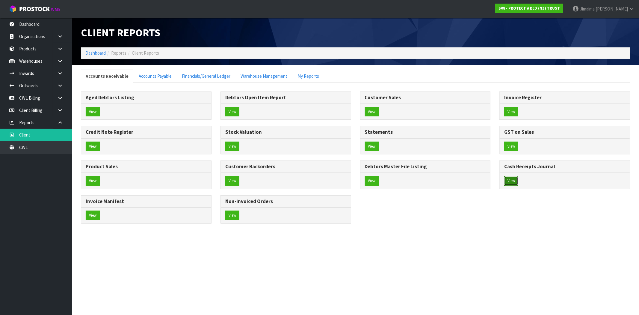
click at [513, 178] on button "View" at bounding box center [511, 181] width 14 height 10
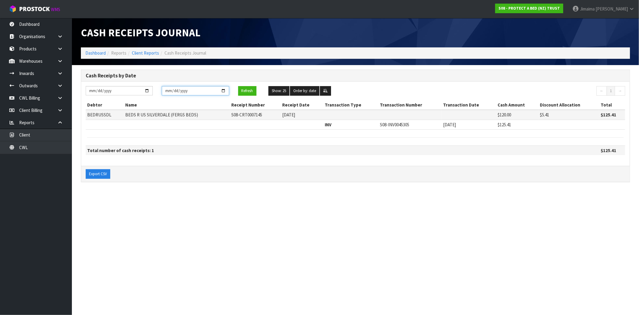
click at [226, 90] on input "[DATE]" at bounding box center [195, 90] width 67 height 9
click at [220, 89] on input "[DATE]" at bounding box center [195, 90] width 67 height 9
type input "[DATE]"
click at [147, 90] on input "[DATE]" at bounding box center [119, 90] width 67 height 9
type input "[DATE]"
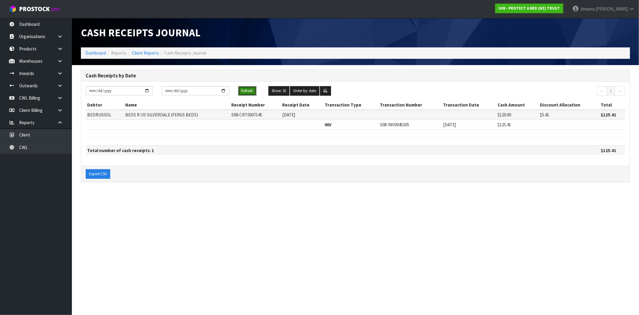
drag, startPoint x: 243, startPoint y: 93, endPoint x: 242, endPoint y: 98, distance: 4.9
click at [244, 93] on button "Refresh" at bounding box center [247, 91] width 18 height 10
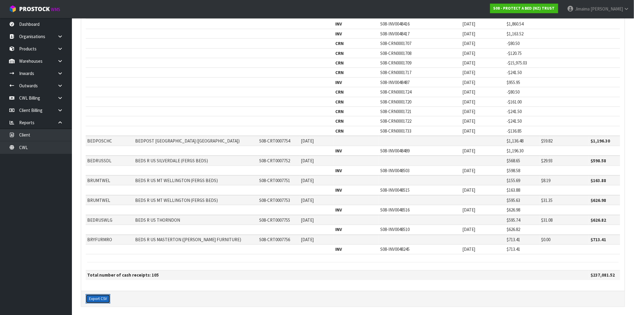
click at [101, 296] on button "Export CSV" at bounding box center [98, 299] width 25 height 10
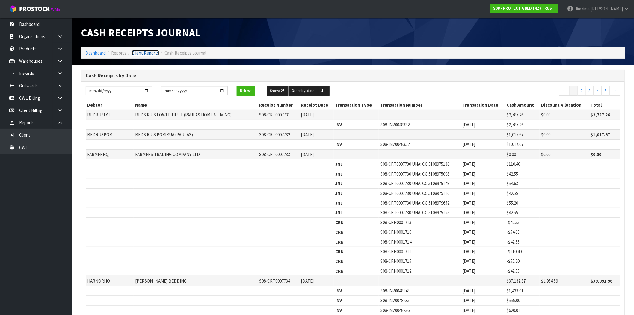
click at [149, 52] on link "Client Reports" at bounding box center [145, 53] width 27 height 6
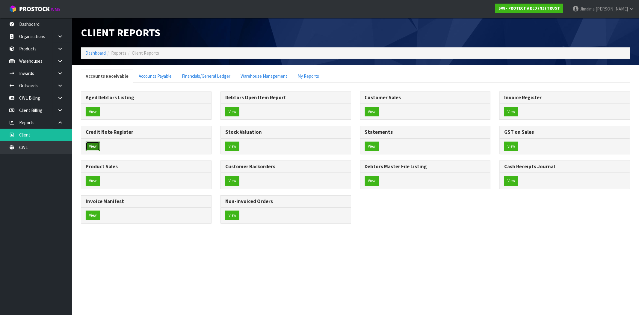
click at [93, 148] on button "View" at bounding box center [93, 146] width 14 height 10
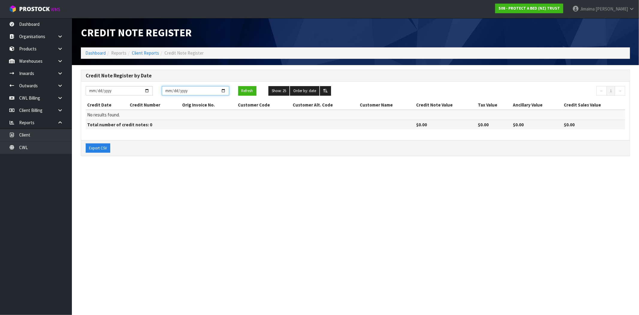
click at [223, 89] on input "[DATE]" at bounding box center [195, 90] width 67 height 9
type input "[DATE]"
click at [147, 90] on input "[DATE]" at bounding box center [119, 90] width 67 height 9
type input "[DATE]"
click at [241, 92] on button "Refresh" at bounding box center [247, 91] width 18 height 10
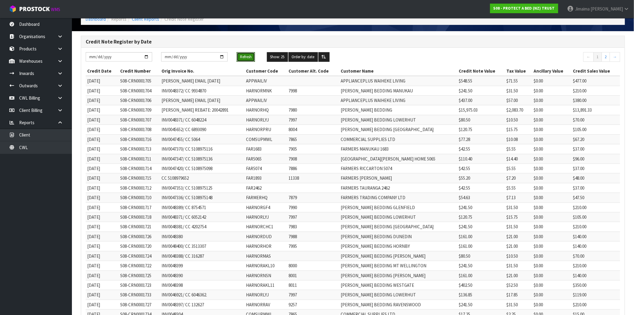
scroll to position [86, 0]
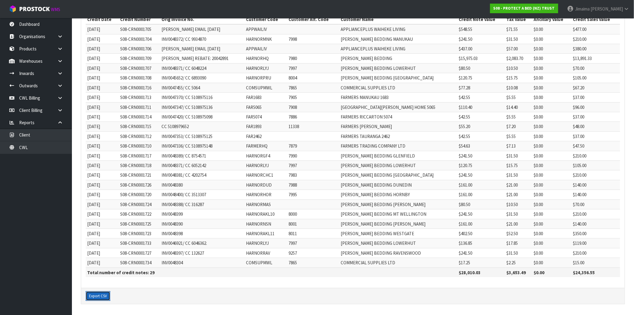
drag, startPoint x: 98, startPoint y: 296, endPoint x: 116, endPoint y: 258, distance: 41.7
click at [98, 295] on button "Export CSV" at bounding box center [98, 296] width 25 height 10
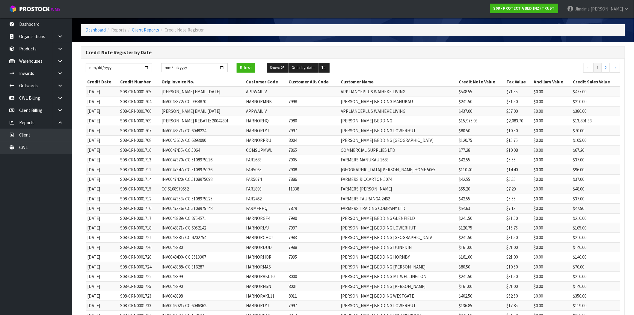
scroll to position [0, 0]
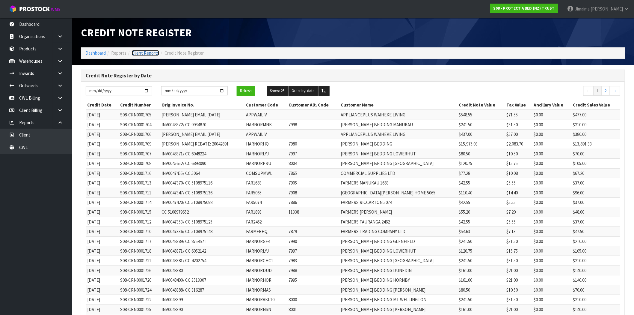
click at [148, 52] on link "Client Reports" at bounding box center [145, 53] width 27 height 6
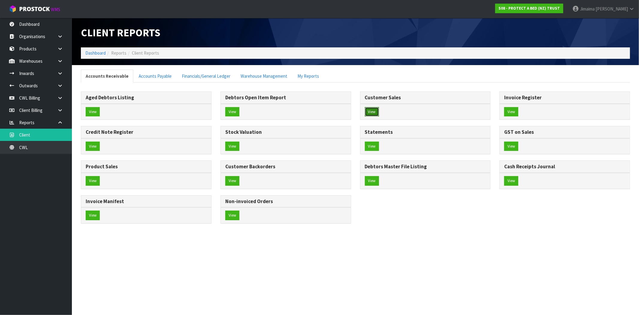
click at [377, 114] on button "View" at bounding box center [372, 112] width 14 height 10
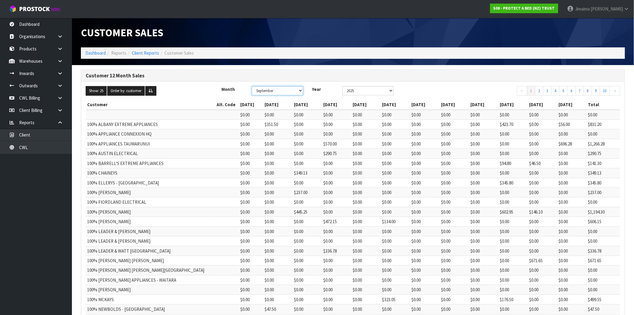
click at [288, 91] on select "January February March April May June July August September October November De…" at bounding box center [278, 90] width 52 height 9
select select "number:8"
click at [253, 86] on select "January February March April May June July August September October November De…" at bounding box center [278, 90] width 52 height 9
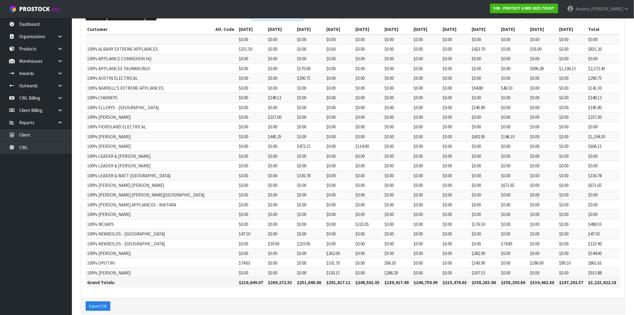
scroll to position [86, 0]
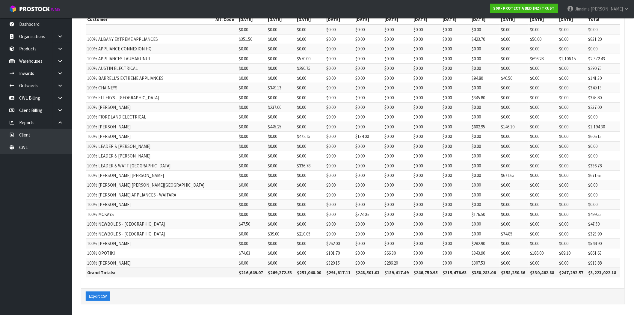
click at [115, 297] on div "Export CSV" at bounding box center [352, 296] width 543 height 16
click at [97, 295] on button "Export CSV" at bounding box center [98, 296] width 25 height 10
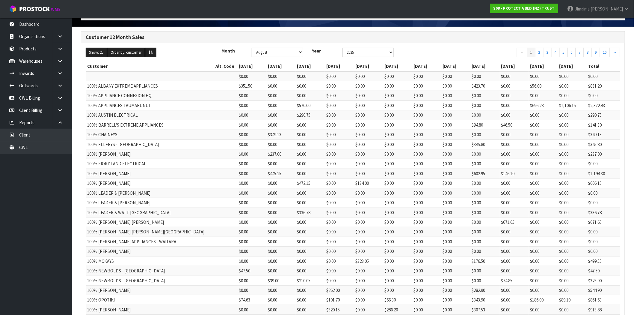
scroll to position [0, 0]
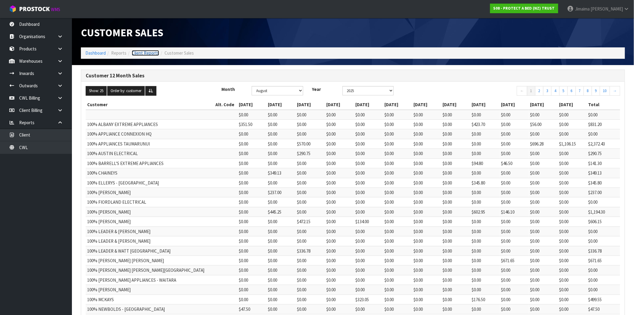
click at [142, 52] on link "Client Reports" at bounding box center [145, 53] width 27 height 6
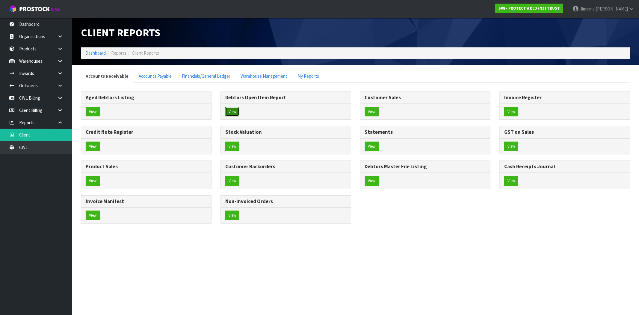
click at [231, 109] on button "View" at bounding box center [232, 112] width 14 height 10
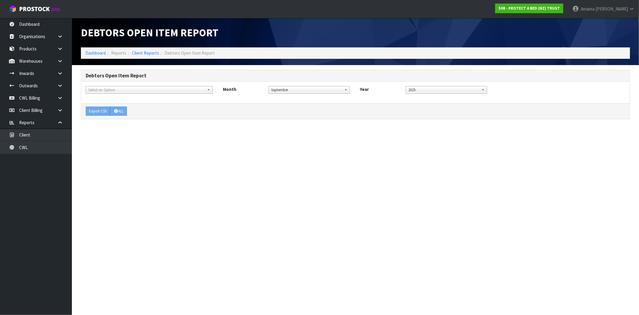
drag, startPoint x: 271, startPoint y: 92, endPoint x: 289, endPoint y: 93, distance: 18.3
click at [271, 92] on span "September" at bounding box center [306, 89] width 71 height 7
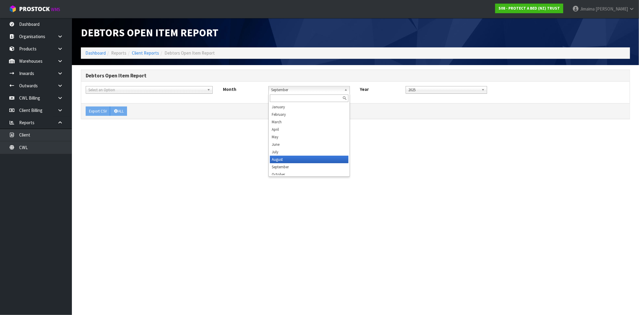
drag, startPoint x: 285, startPoint y: 156, endPoint x: 192, endPoint y: 88, distance: 115.3
click at [283, 154] on ul "January February March April May June July August September October November De…" at bounding box center [309, 139] width 80 height 72
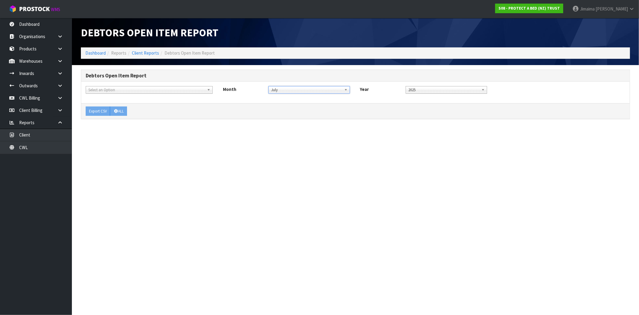
click at [180, 92] on span "Select an Option" at bounding box center [146, 89] width 116 height 7
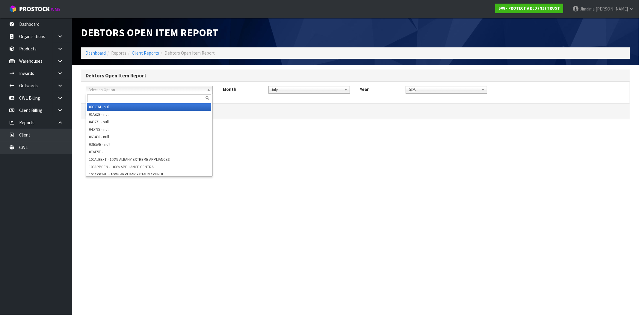
click at [170, 97] on input "text" at bounding box center [149, 97] width 124 height 7
click at [277, 117] on div "Export CSV ALL" at bounding box center [355, 111] width 549 height 16
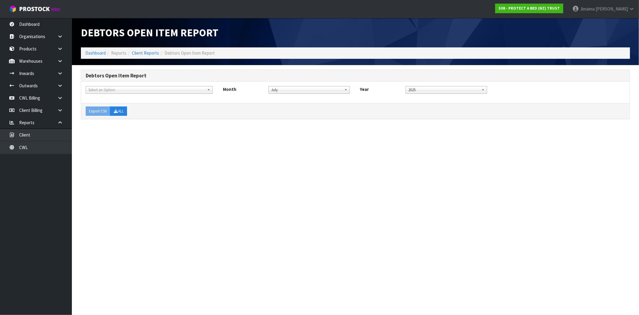
click at [288, 91] on span "July" at bounding box center [306, 89] width 71 height 7
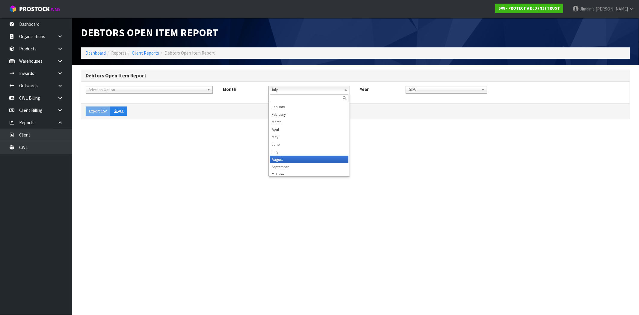
click at [284, 160] on li "August" at bounding box center [309, 158] width 78 height 7
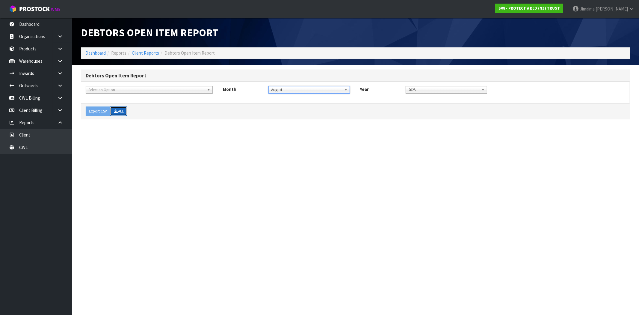
click at [119, 111] on button "ALL" at bounding box center [118, 111] width 17 height 10
click at [152, 52] on link "Client Reports" at bounding box center [145, 53] width 27 height 6
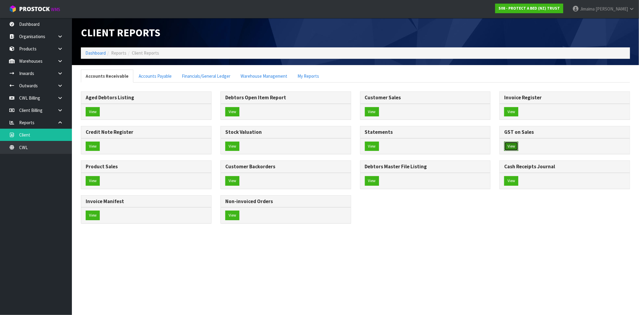
click at [511, 147] on button "View" at bounding box center [511, 146] width 14 height 10
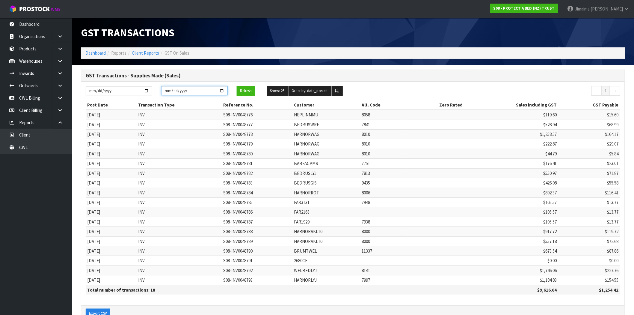
click at [221, 90] on input "[DATE]" at bounding box center [194, 90] width 67 height 9
type input "[DATE]"
click at [147, 89] on input "[DATE]" at bounding box center [119, 90] width 67 height 9
type input "[DATE]"
click at [239, 92] on button "Refresh" at bounding box center [246, 91] width 18 height 10
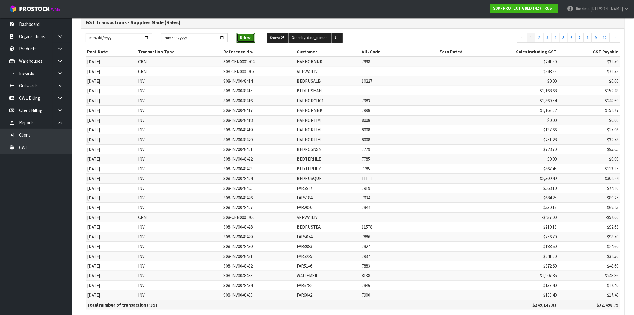
scroll to position [86, 0]
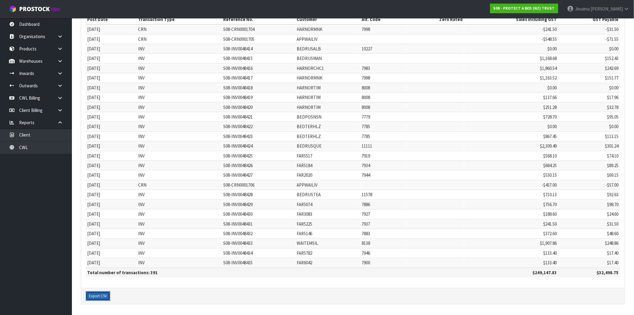
click at [100, 295] on button "Export CSV" at bounding box center [98, 296] width 25 height 10
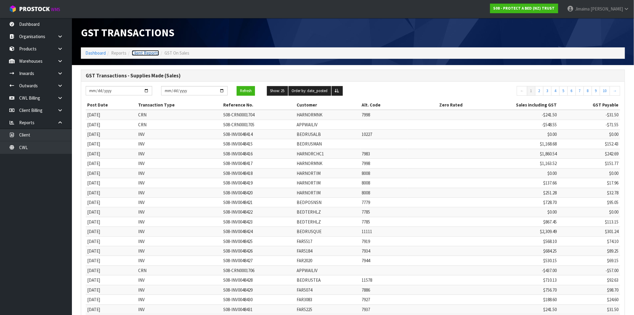
click at [140, 55] on link "Client Reports" at bounding box center [145, 53] width 27 height 6
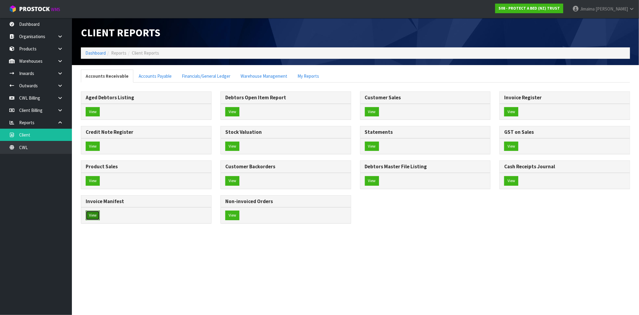
click at [94, 213] on button "View" at bounding box center [93, 215] width 14 height 10
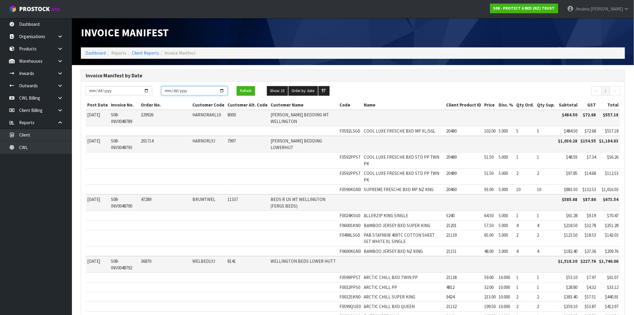
click at [220, 90] on input "[DATE]" at bounding box center [194, 90] width 67 height 9
type input "[DATE]"
click at [147, 90] on input "[DATE]" at bounding box center [119, 90] width 67 height 9
type input "[DATE]"
click at [244, 91] on button "Refresh" at bounding box center [246, 91] width 18 height 10
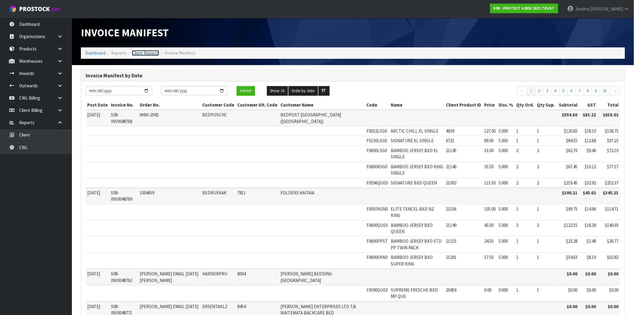
click at [145, 55] on link "Client Reports" at bounding box center [145, 53] width 27 height 6
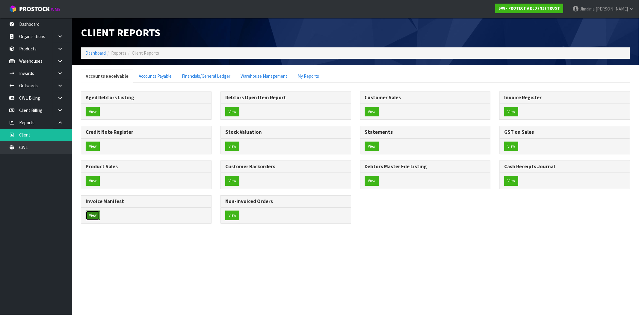
click at [95, 211] on button "View" at bounding box center [93, 215] width 14 height 10
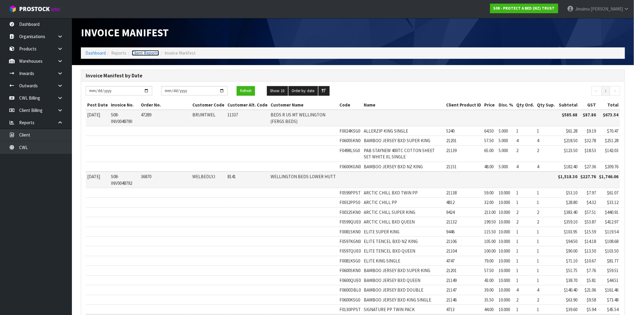
click at [140, 51] on link "Client Reports" at bounding box center [145, 53] width 27 height 6
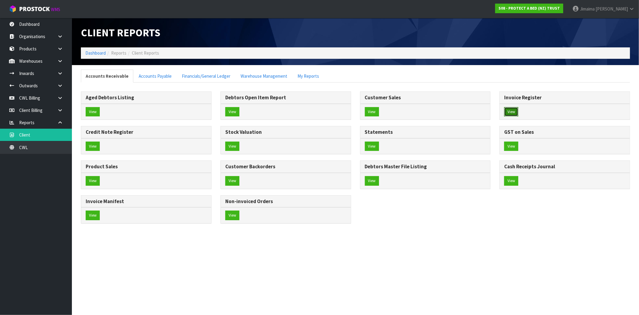
click at [513, 110] on button "View" at bounding box center [511, 112] width 14 height 10
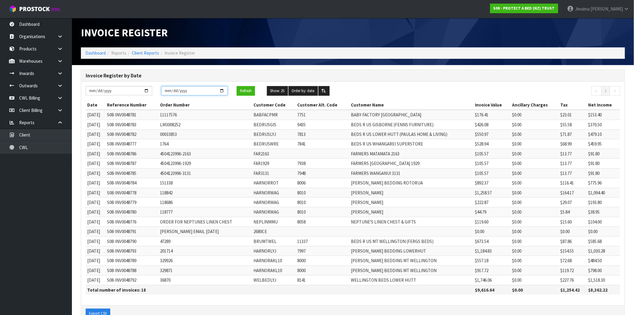
click at [223, 90] on input "[DATE]" at bounding box center [194, 90] width 67 height 9
type input "[DATE]"
click at [148, 91] on input "[DATE]" at bounding box center [119, 90] width 67 height 9
type input "[DATE]"
click at [246, 92] on button "Refresh" at bounding box center [246, 91] width 18 height 10
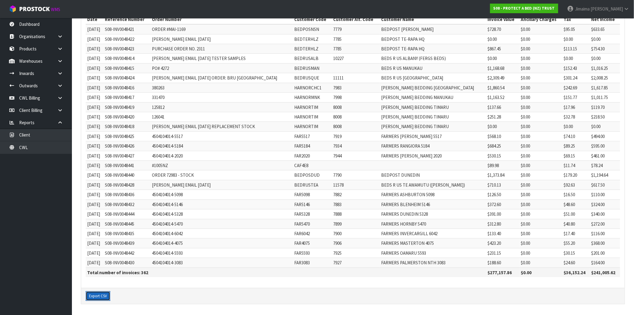
click at [96, 291] on button "Export CSV" at bounding box center [98, 296] width 25 height 10
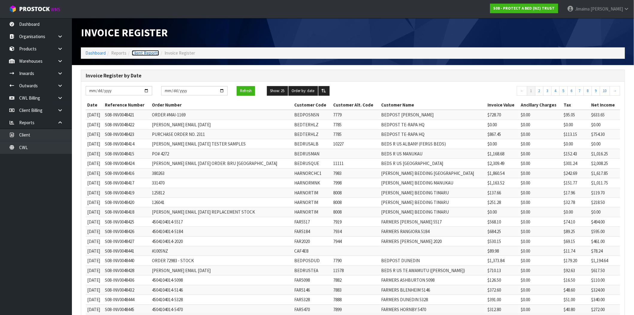
click at [147, 53] on link "Client Reports" at bounding box center [145, 53] width 27 height 6
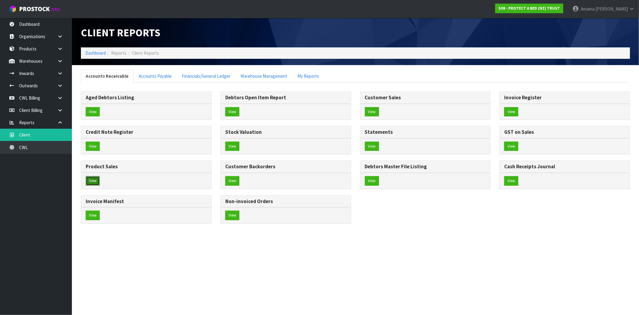
click at [93, 179] on button "View" at bounding box center [93, 181] width 14 height 10
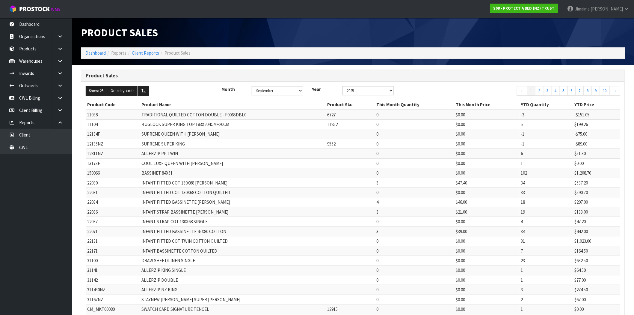
click at [273, 95] on div "Month January February March April May June July August September October Novem…" at bounding box center [262, 93] width 90 height 14
click at [276, 92] on select "January February March April May June July August September October November De…" at bounding box center [278, 90] width 52 height 9
select select "number:8"
click at [253, 86] on select "January February March April May June July August September October November De…" at bounding box center [278, 90] width 52 height 9
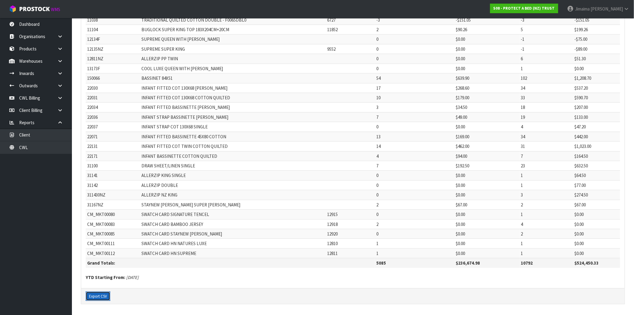
click at [105, 295] on button "Export CSV" at bounding box center [98, 296] width 25 height 10
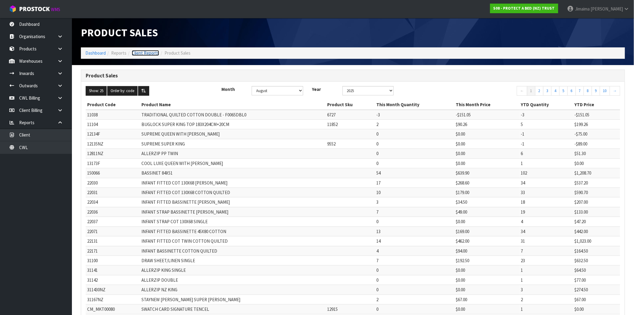
drag, startPoint x: 137, startPoint y: 55, endPoint x: 141, endPoint y: 81, distance: 27.1
click at [137, 55] on link "Client Reports" at bounding box center [145, 53] width 27 height 6
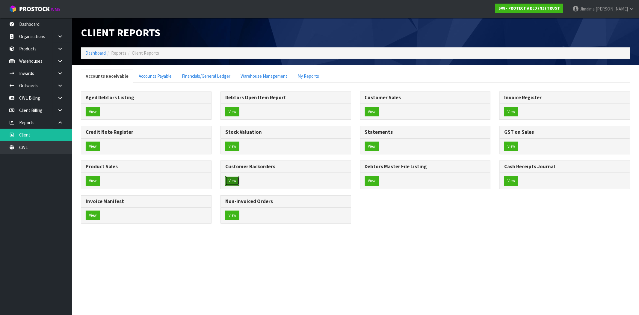
click at [235, 176] on button "View" at bounding box center [232, 181] width 14 height 10
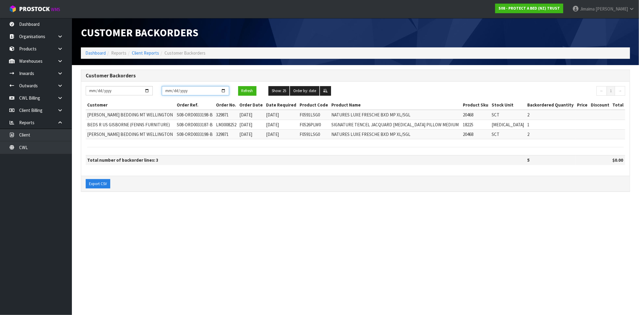
click at [220, 90] on input "[DATE]" at bounding box center [195, 90] width 67 height 9
type input "[DATE]"
click at [145, 89] on input "[DATE]" at bounding box center [119, 90] width 67 height 9
type input "[DATE]"
drag, startPoint x: 244, startPoint y: 88, endPoint x: 241, endPoint y: 93, distance: 6.0
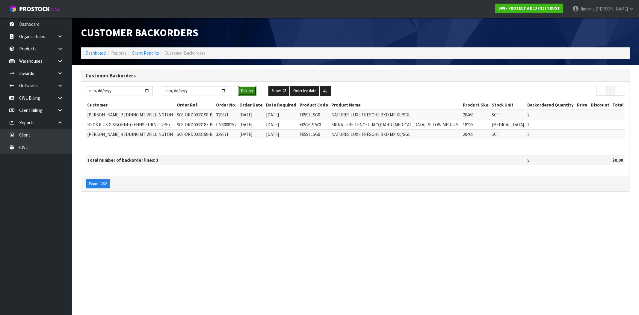
click at [244, 88] on button "Refresh" at bounding box center [247, 91] width 18 height 10
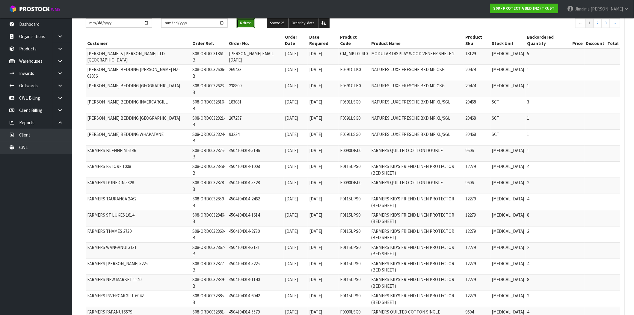
scroll to position [102, 0]
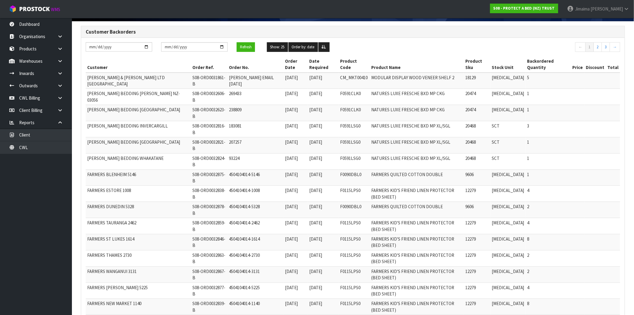
scroll to position [0, 0]
